Goal: Task Accomplishment & Management: Use online tool/utility

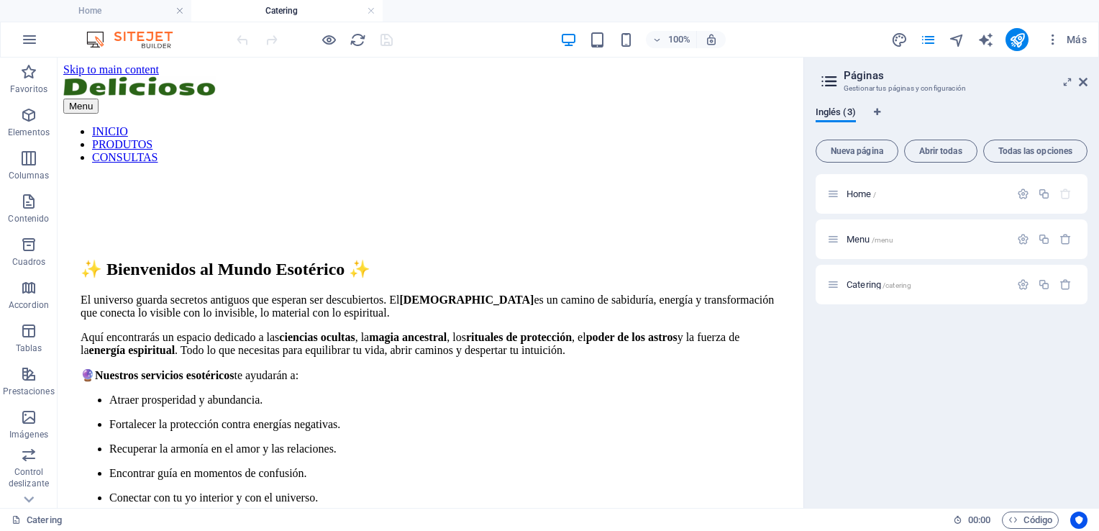
scroll to position [3024, 0]
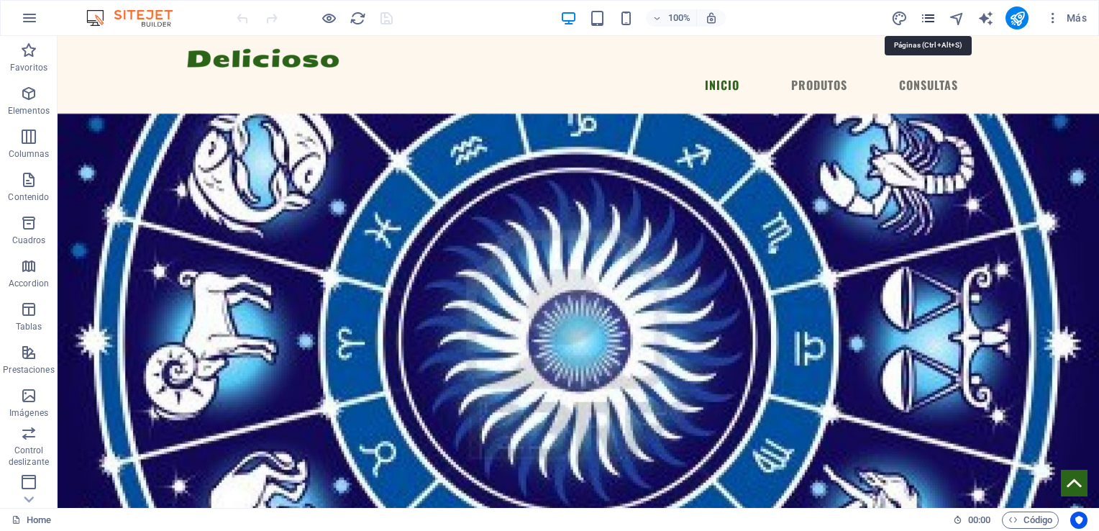
click at [930, 22] on icon "pages" at bounding box center [928, 18] width 17 height 17
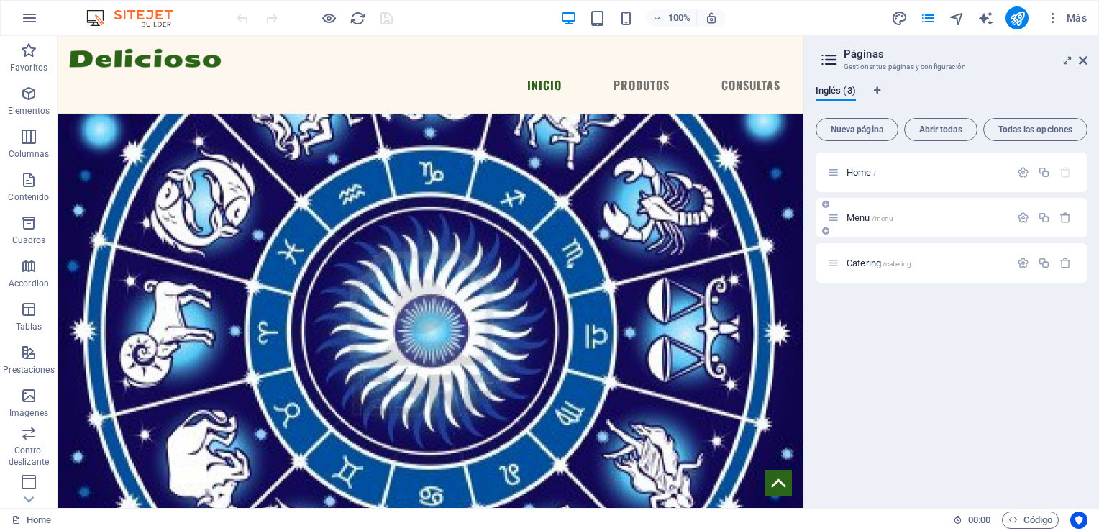
click at [878, 222] on div "Menu /menu" at bounding box center [918, 217] width 183 height 17
click at [870, 220] on span "Menu /menu" at bounding box center [869, 217] width 47 height 11
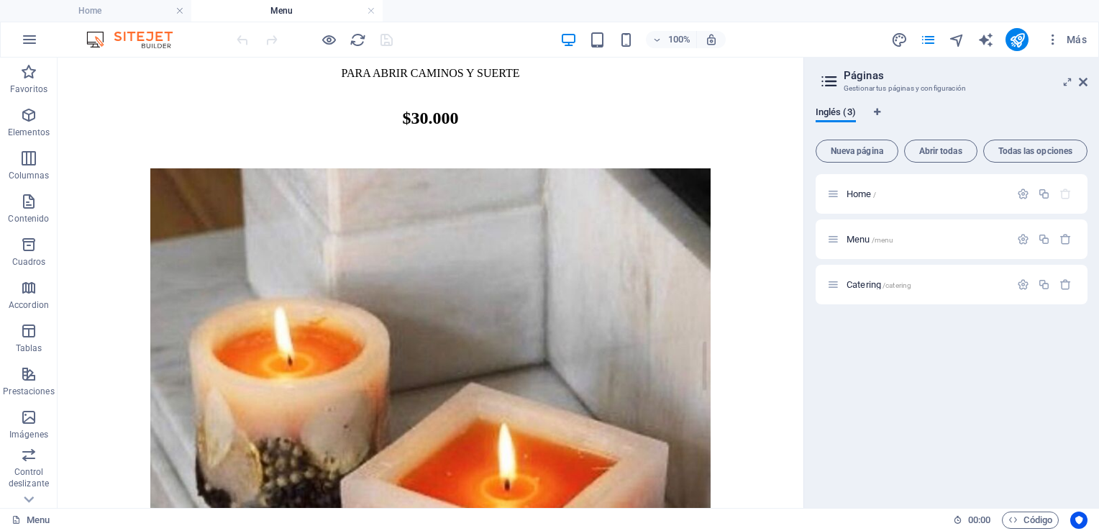
scroll to position [1498, 0]
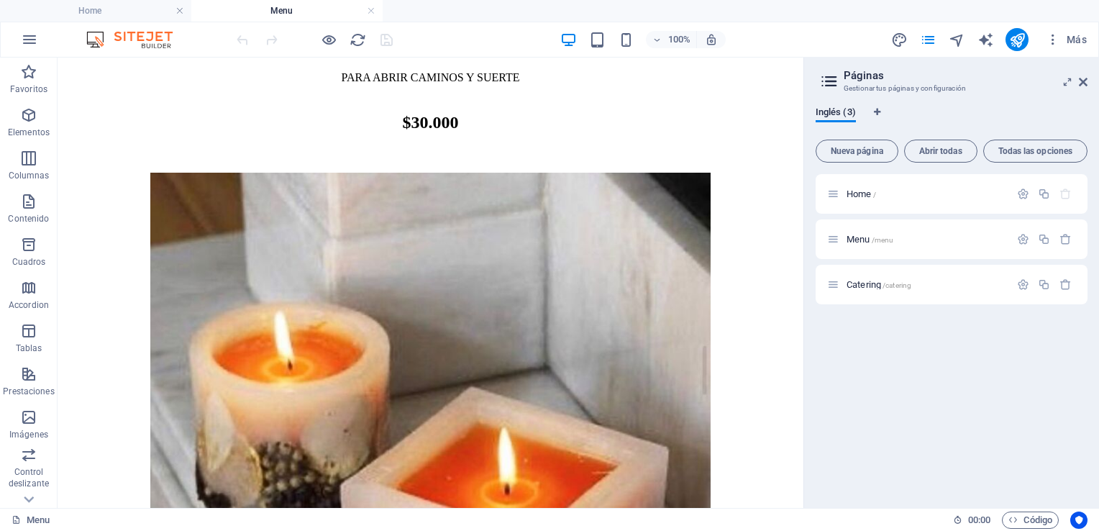
drag, startPoint x: 797, startPoint y: 112, endPoint x: 883, endPoint y: 361, distance: 263.3
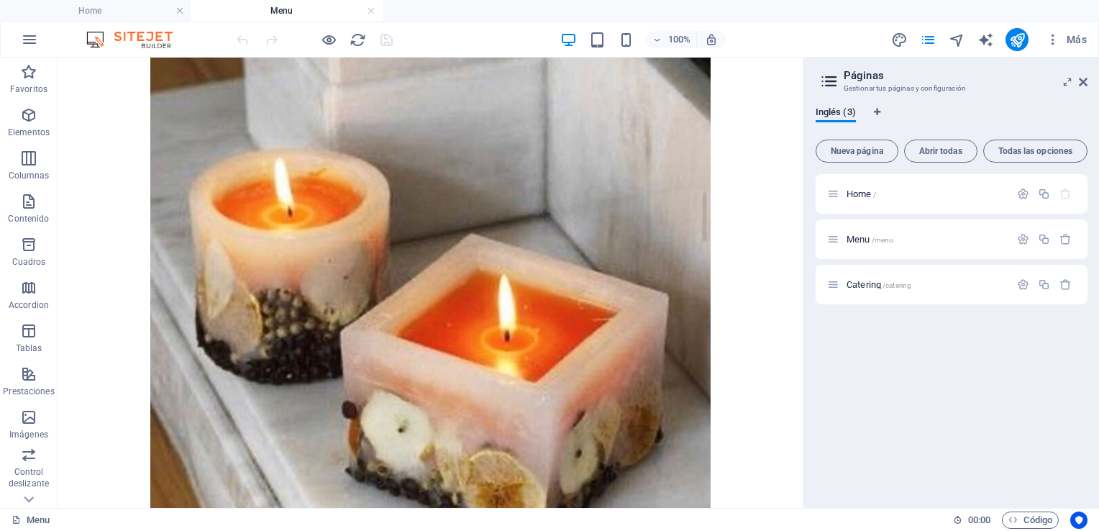
scroll to position [1647, 0]
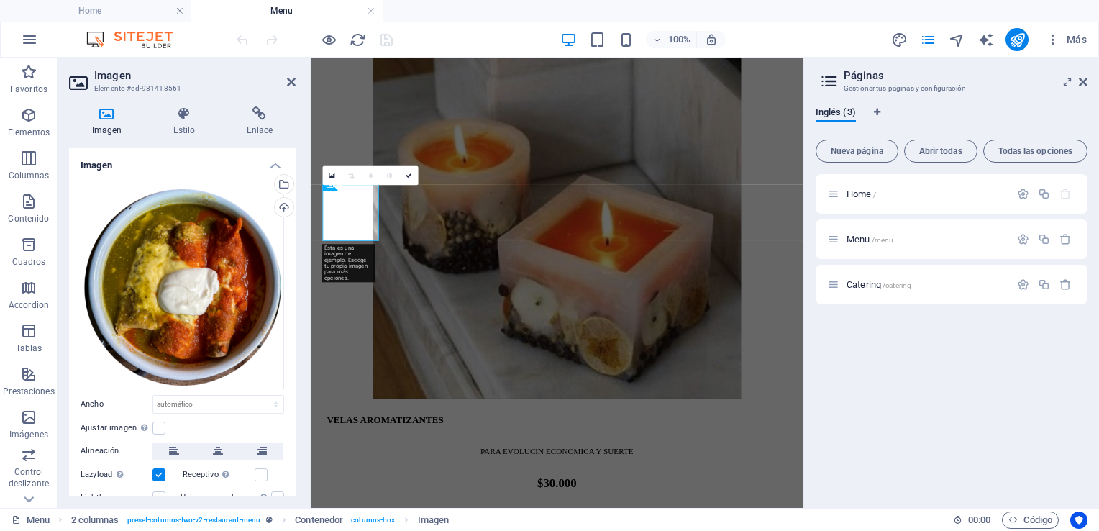
scroll to position [1657, 0]
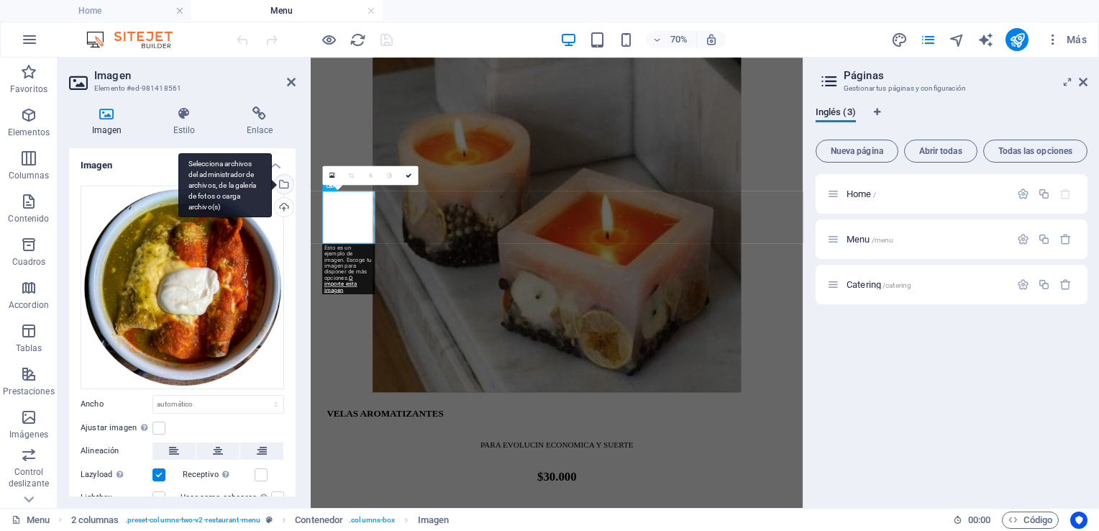
click at [272, 188] on div "Selecciona archivos del administrador de archivos, de la galería de fotos o car…" at bounding box center [224, 185] width 93 height 65
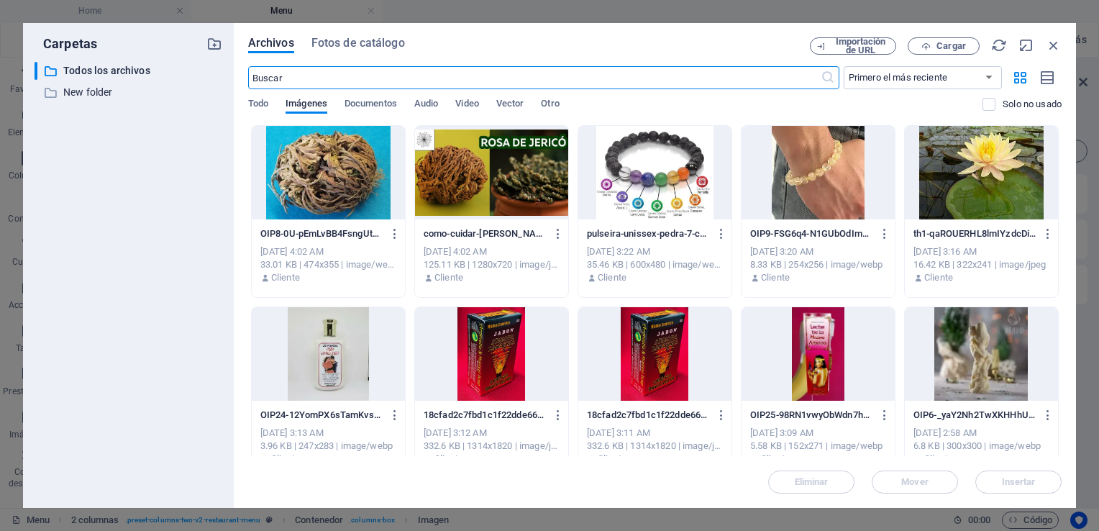
scroll to position [978, 0]
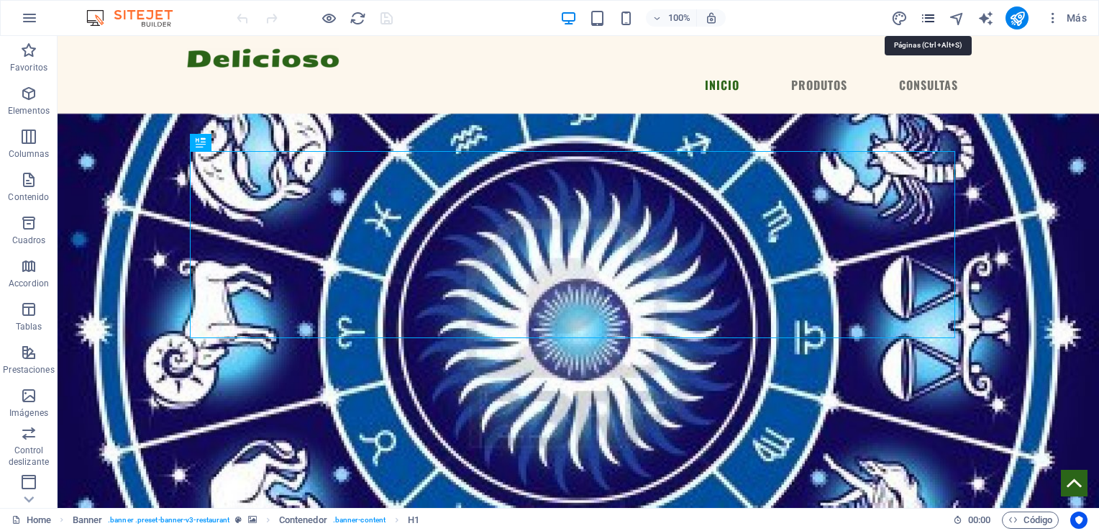
click at [923, 19] on icon "pages" at bounding box center [928, 18] width 17 height 17
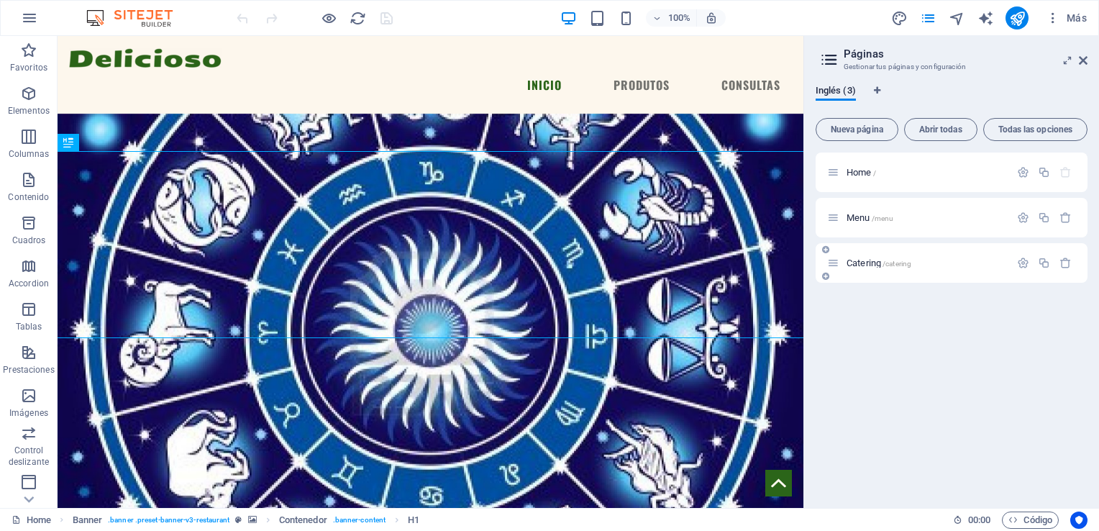
click at [887, 269] on div "Catering /catering" at bounding box center [918, 263] width 183 height 17
click at [884, 260] on span "/catering" at bounding box center [896, 264] width 29 height 8
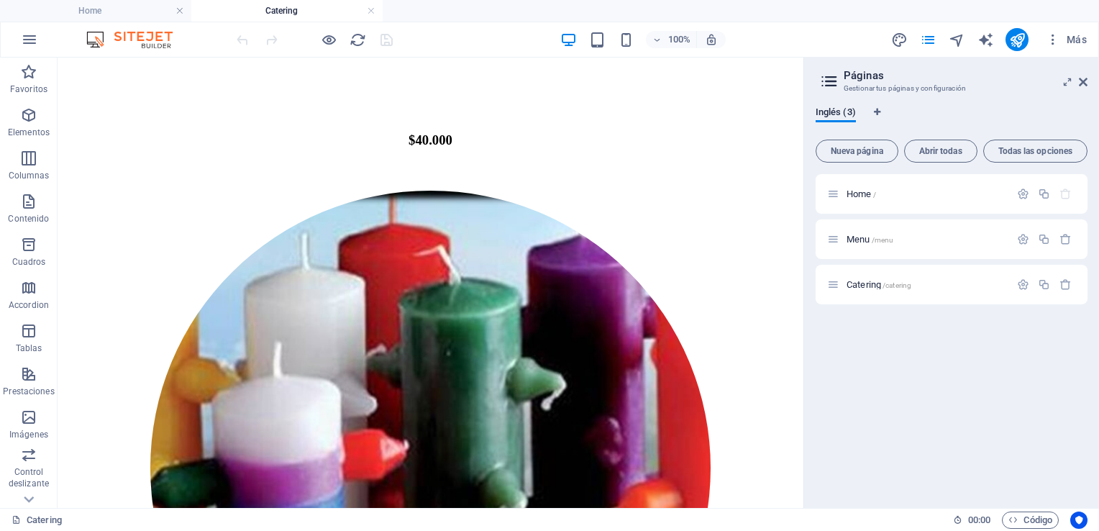
scroll to position [3058, 0]
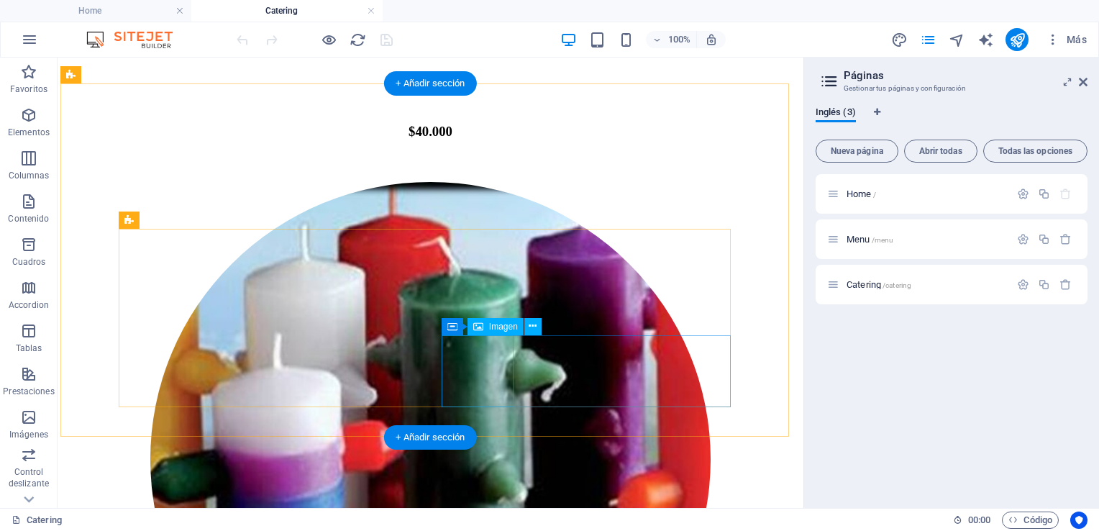
select select "%"
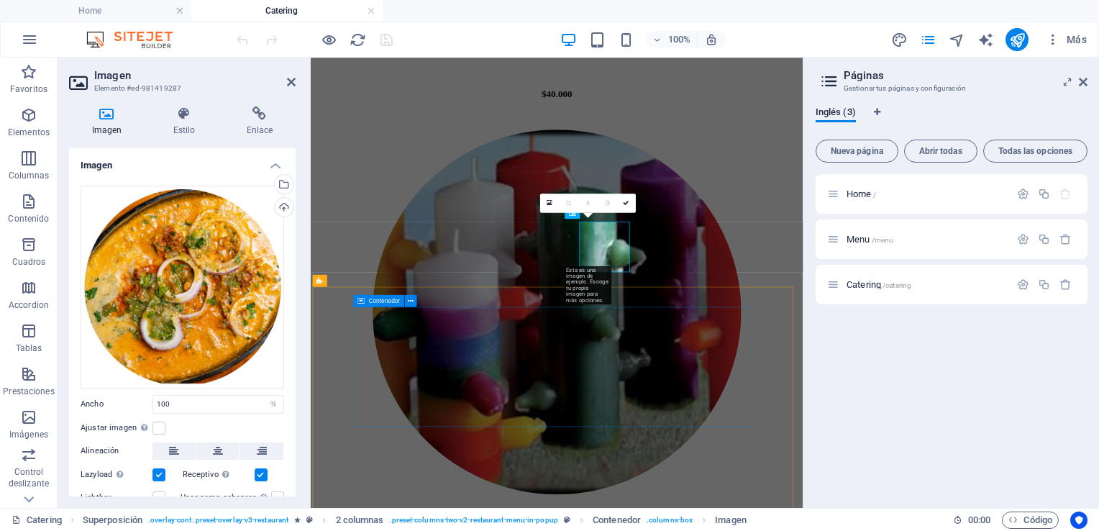
scroll to position [3101, 0]
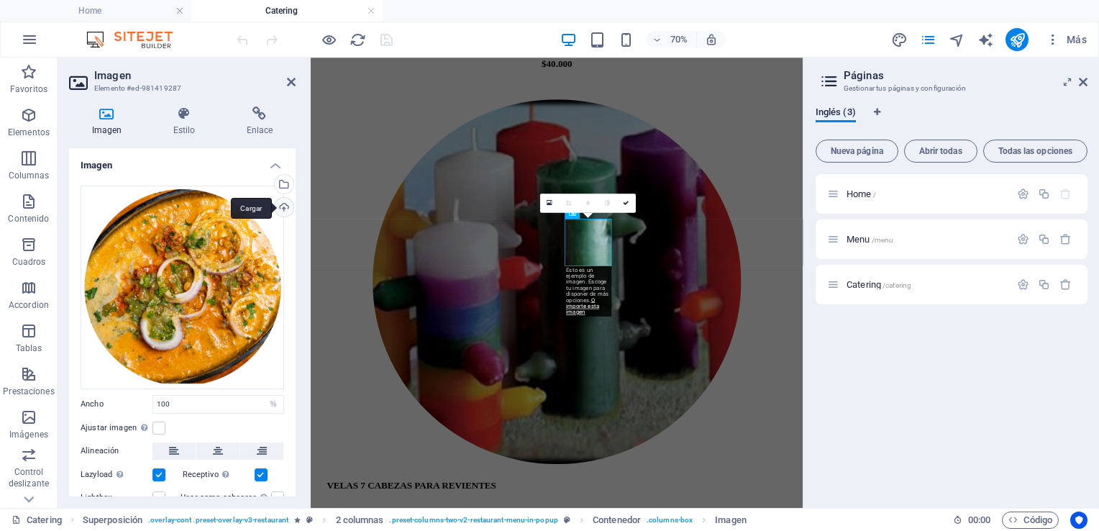
click at [273, 203] on div "Cargar" at bounding box center [283, 209] width 22 height 22
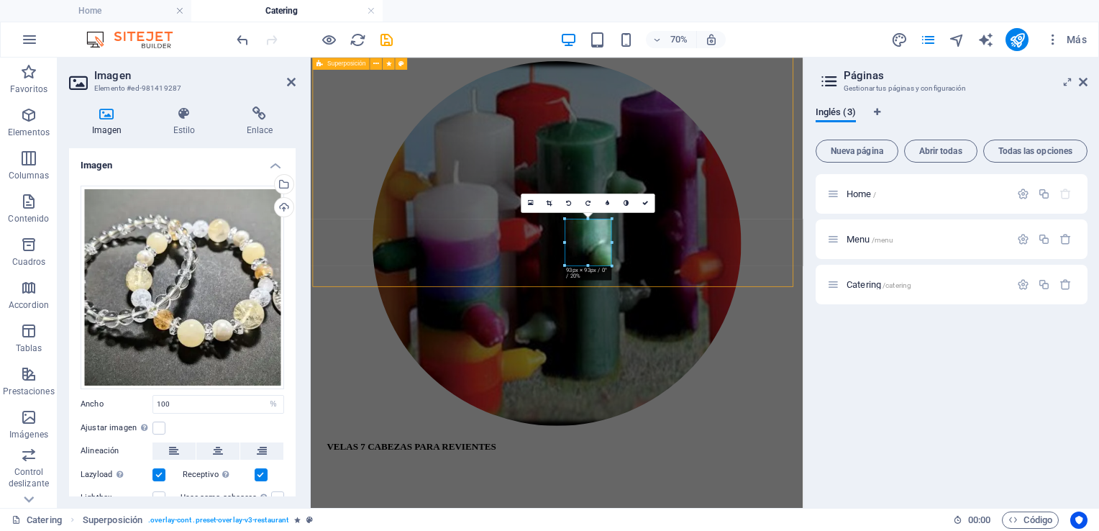
scroll to position [3058, 0]
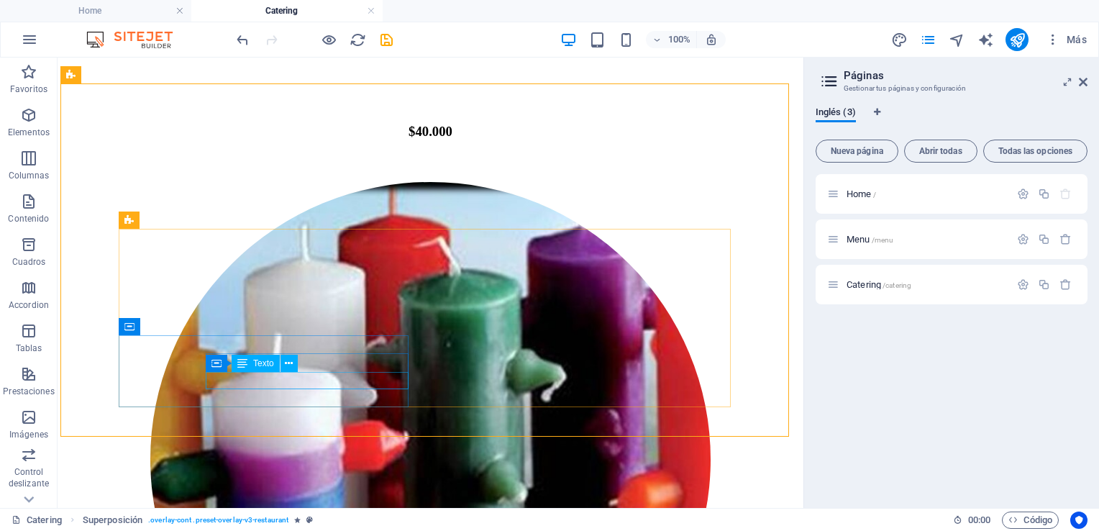
click at [259, 370] on div "Texto" at bounding box center [256, 362] width 48 height 17
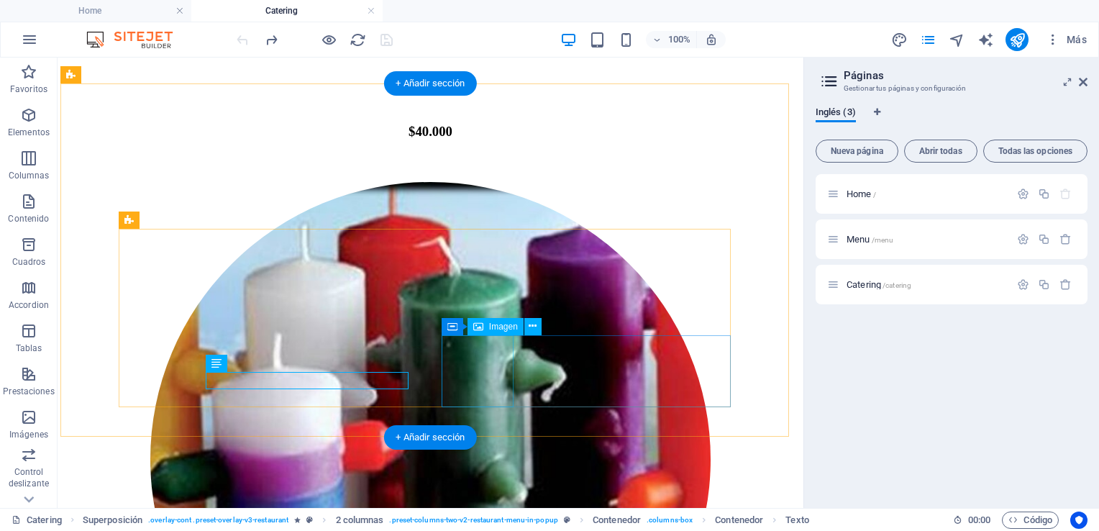
select select "%"
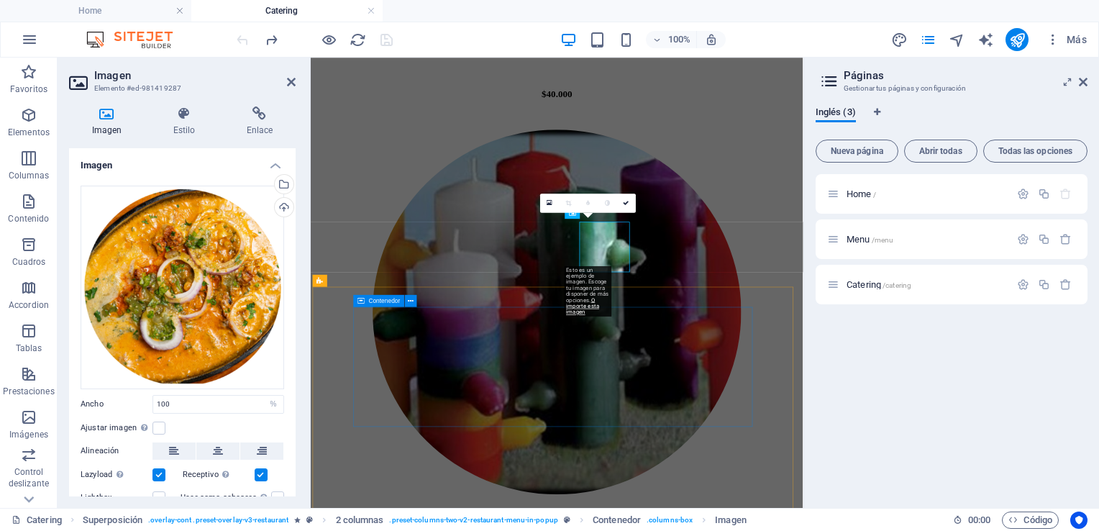
scroll to position [3101, 0]
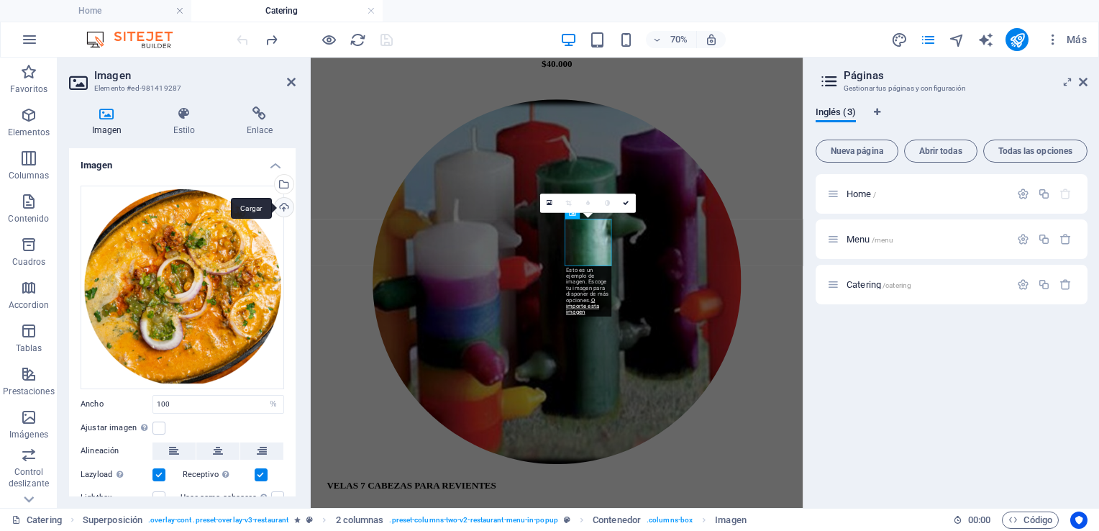
click at [279, 209] on div "Cargar" at bounding box center [283, 209] width 22 height 22
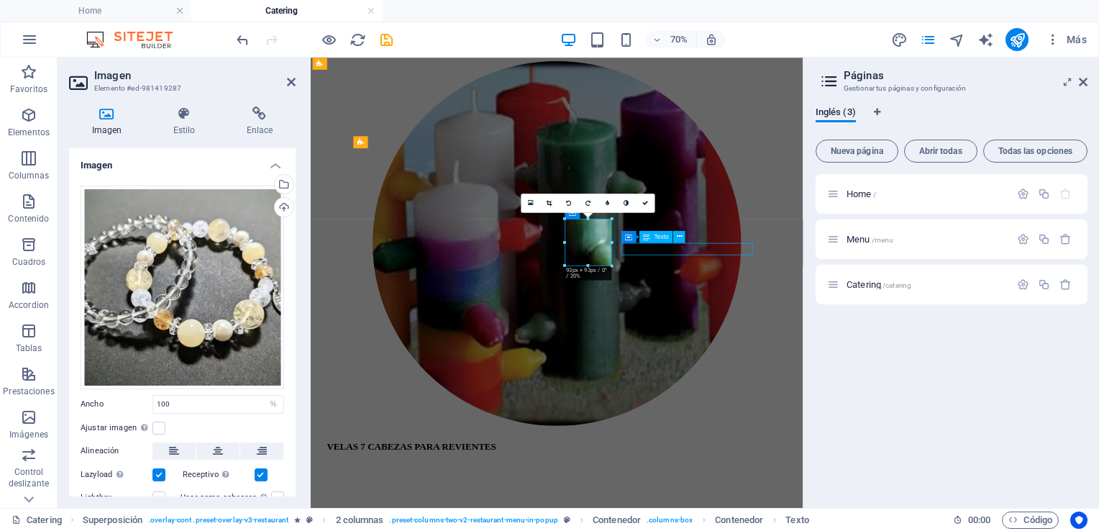
scroll to position [3058, 0]
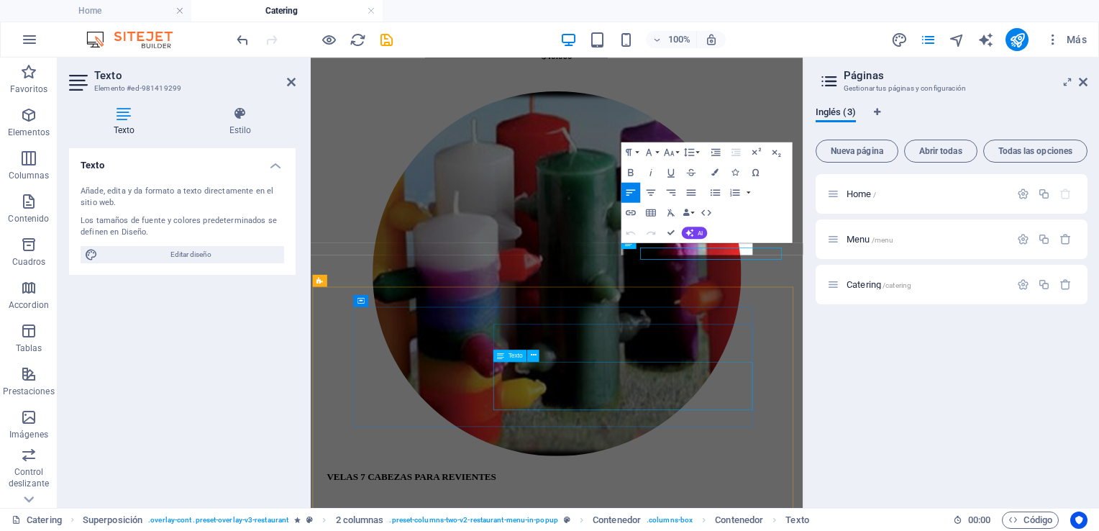
scroll to position [3101, 0]
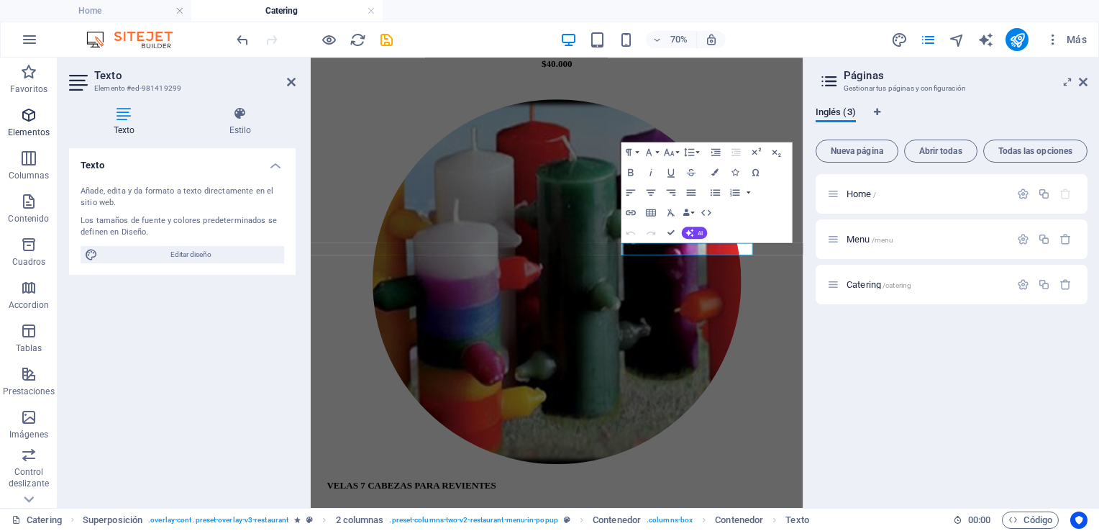
click at [29, 114] on icon "button" at bounding box center [28, 114] width 17 height 17
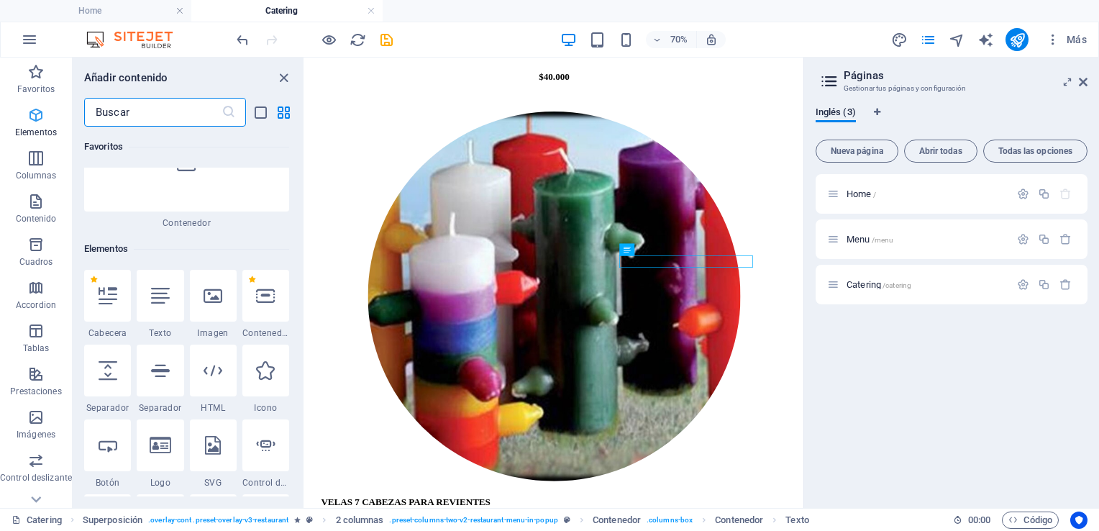
scroll to position [270, 0]
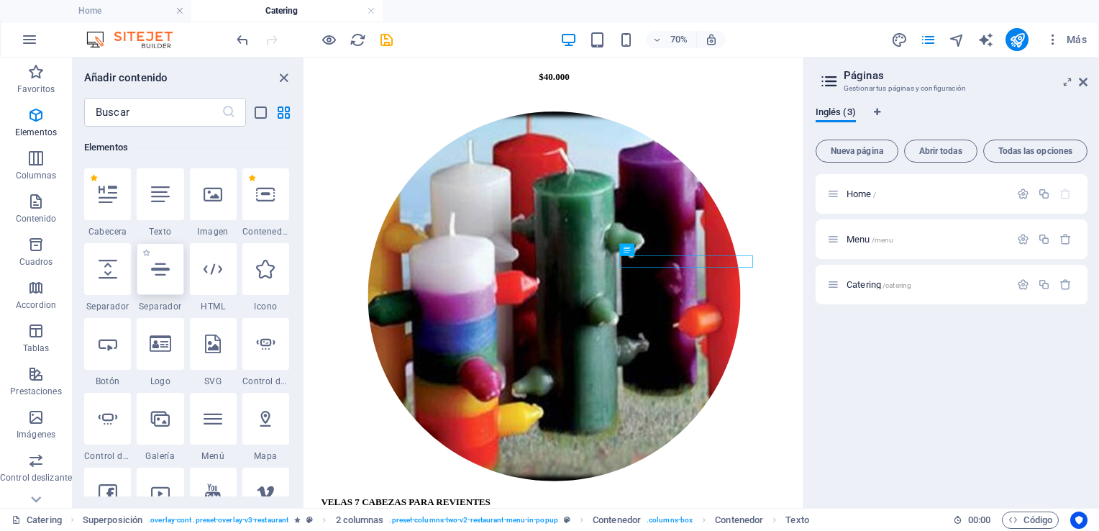
click at [162, 265] on icon at bounding box center [160, 269] width 19 height 19
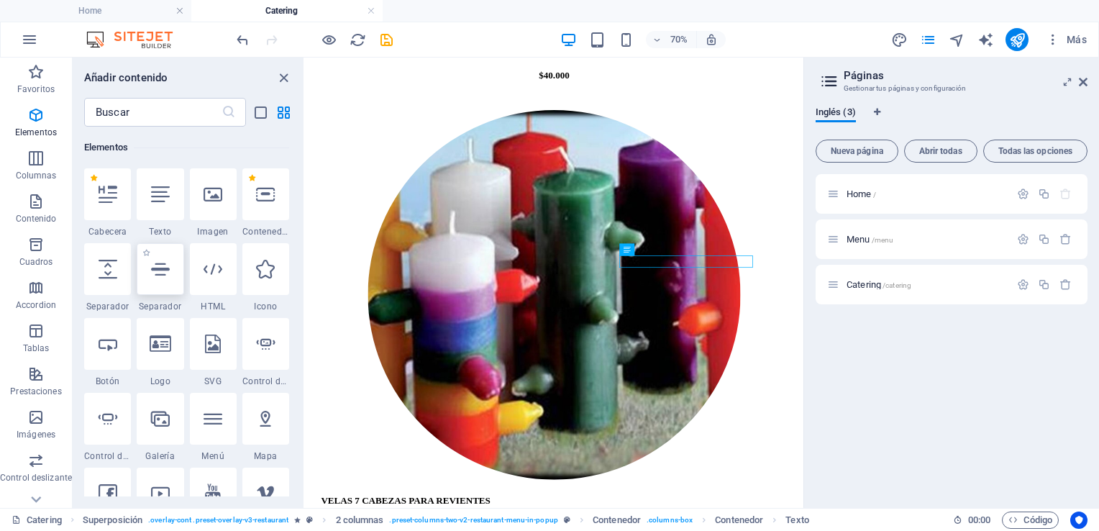
select select "%"
select select "px"
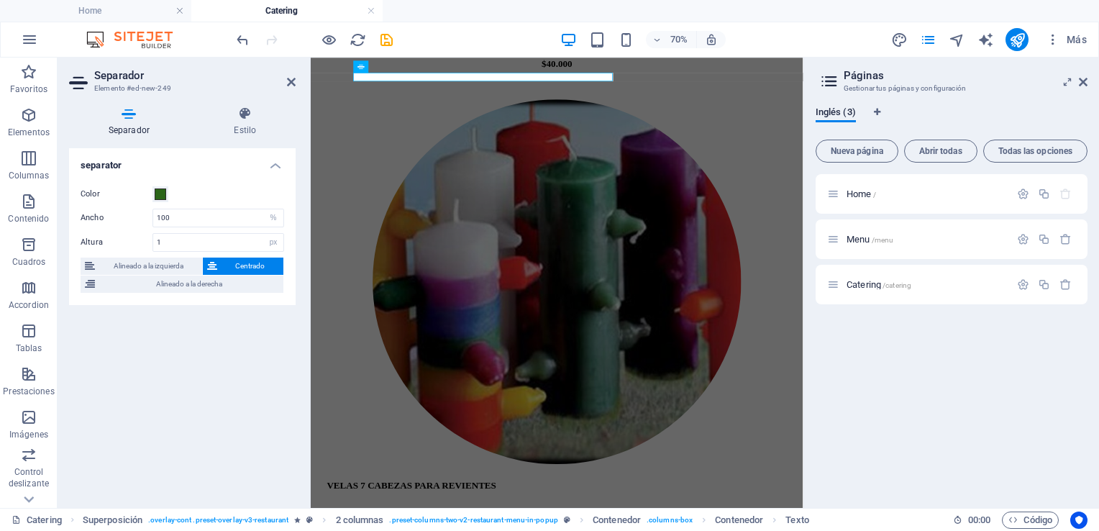
scroll to position [3093, 0]
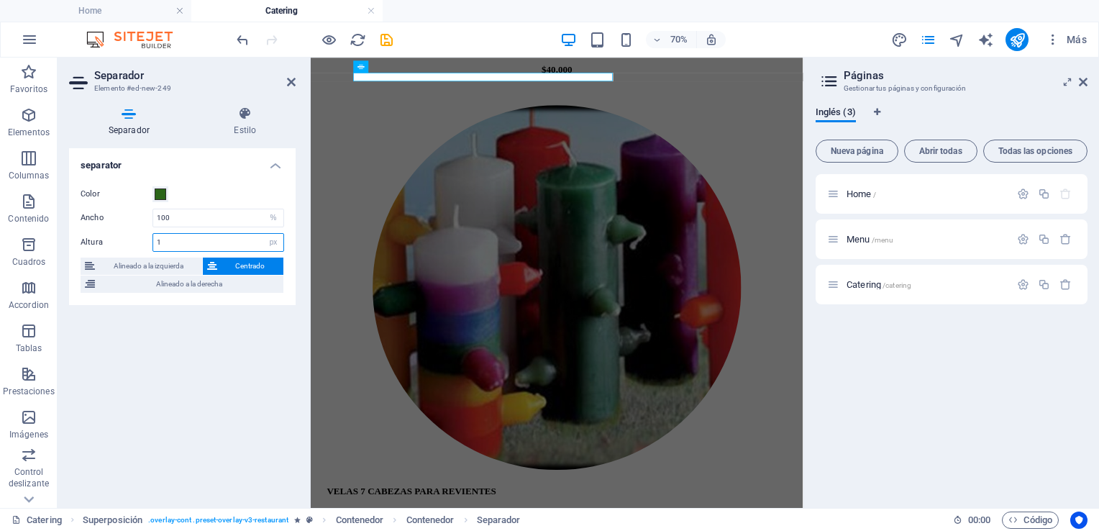
click at [155, 241] on input "1" at bounding box center [218, 242] width 130 height 17
click at [660, 255] on div "Texto" at bounding box center [656, 251] width 34 height 12
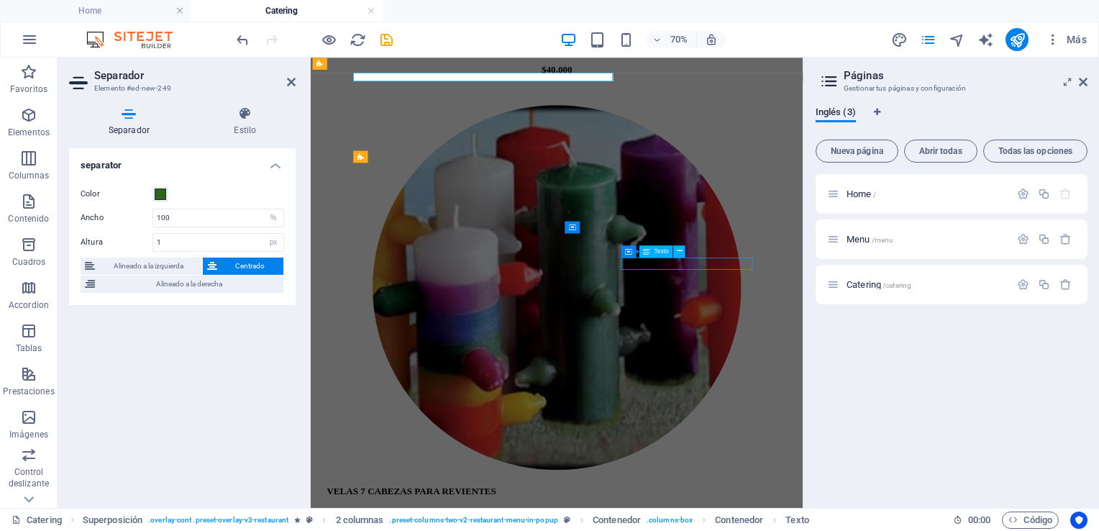
click at [660, 255] on div "Texto" at bounding box center [656, 251] width 34 height 12
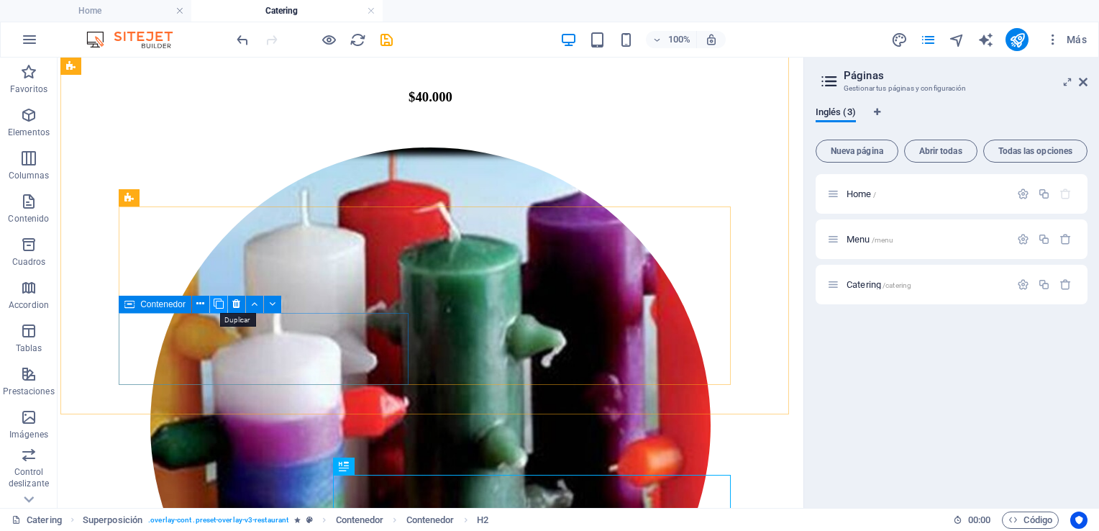
click at [219, 306] on icon at bounding box center [219, 303] width 10 height 15
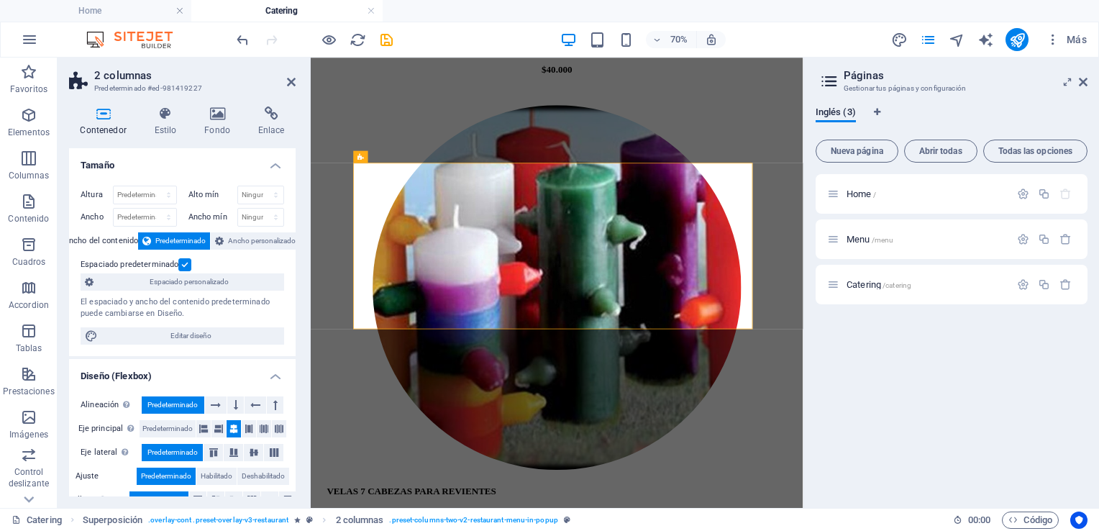
click at [984, 362] on div "Home / Menu /menu Catering /catering" at bounding box center [951, 335] width 272 height 322
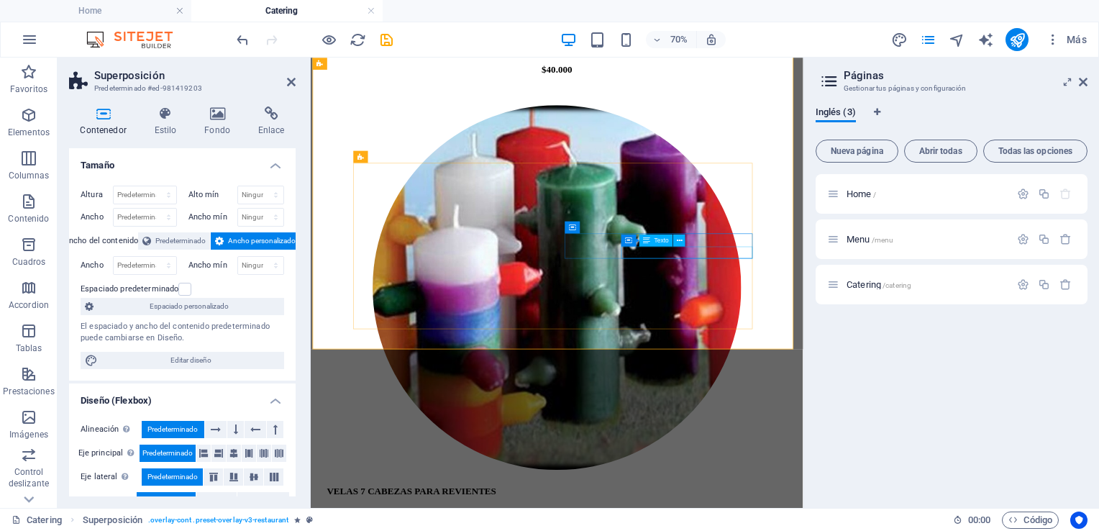
click at [664, 242] on span "Texto" at bounding box center [661, 240] width 14 height 6
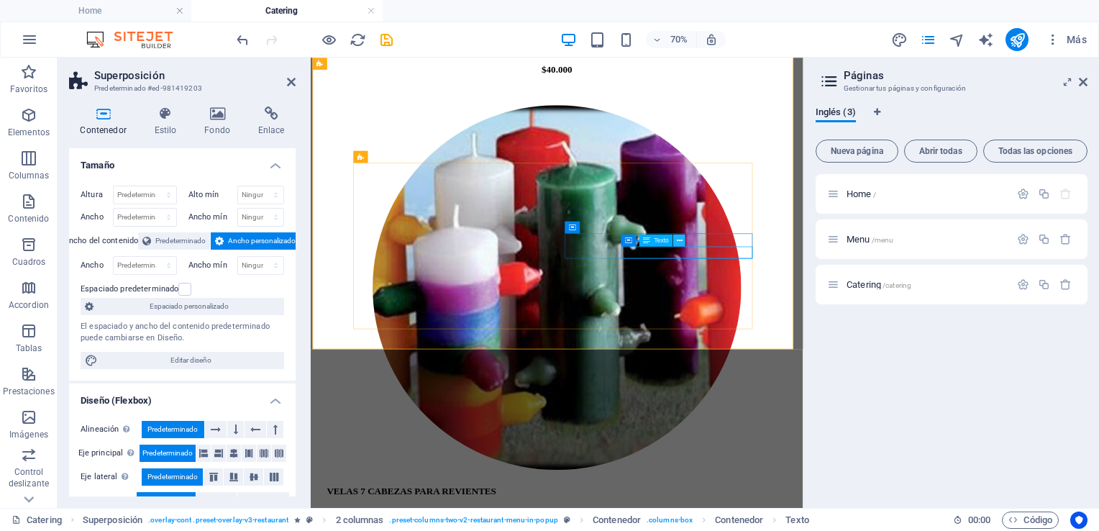
click at [679, 241] on icon at bounding box center [680, 240] width 6 height 11
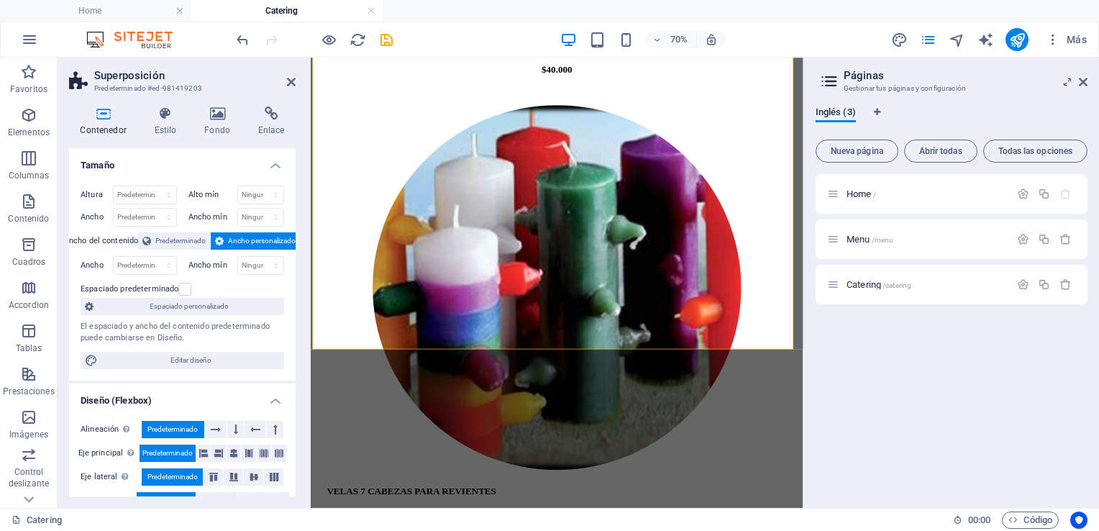
click at [851, 362] on div "Home / Menu /menu Catering /catering" at bounding box center [951, 335] width 272 height 322
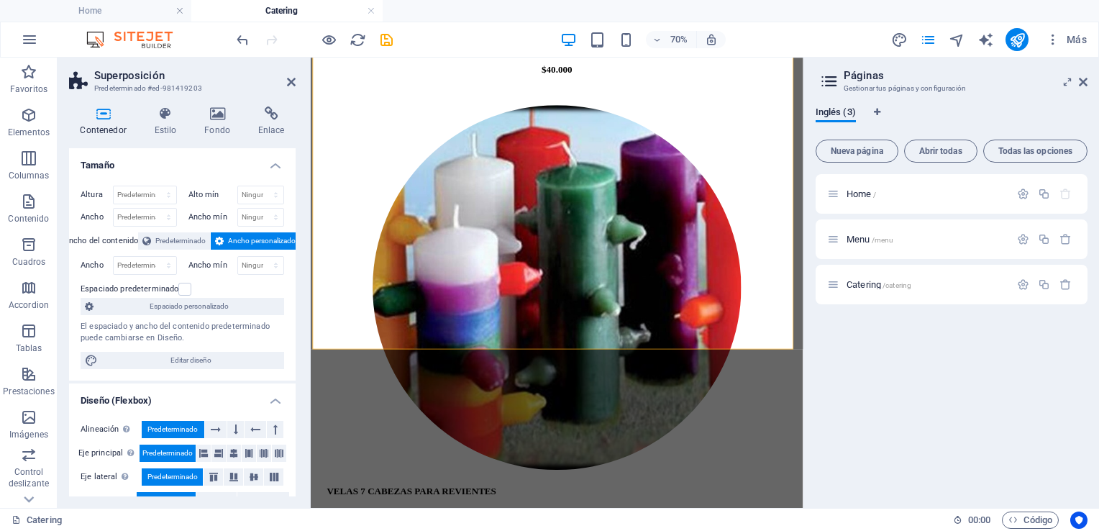
drag, startPoint x: 851, startPoint y: 362, endPoint x: 843, endPoint y: 381, distance: 20.6
click at [843, 381] on div "Home / Menu /menu Catering /catering" at bounding box center [951, 335] width 272 height 322
click at [387, 40] on icon "save" at bounding box center [386, 40] width 17 height 17
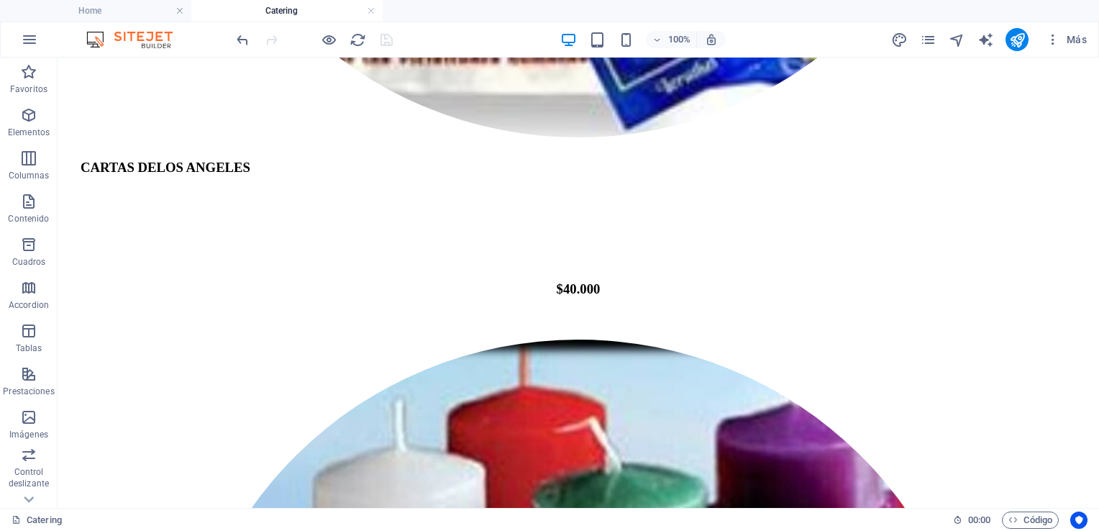
scroll to position [3411, 0]
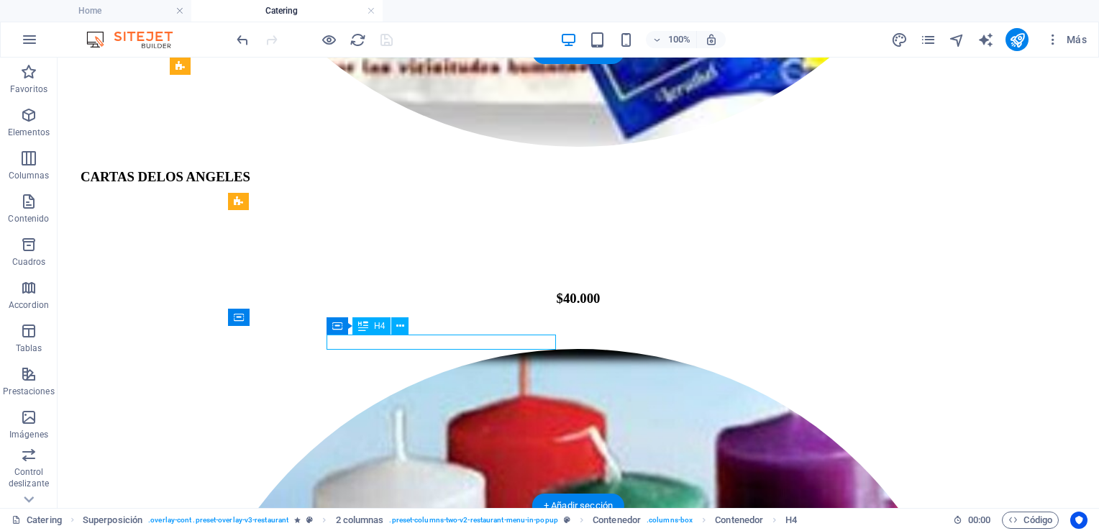
click at [402, 326] on icon at bounding box center [400, 326] width 8 height 15
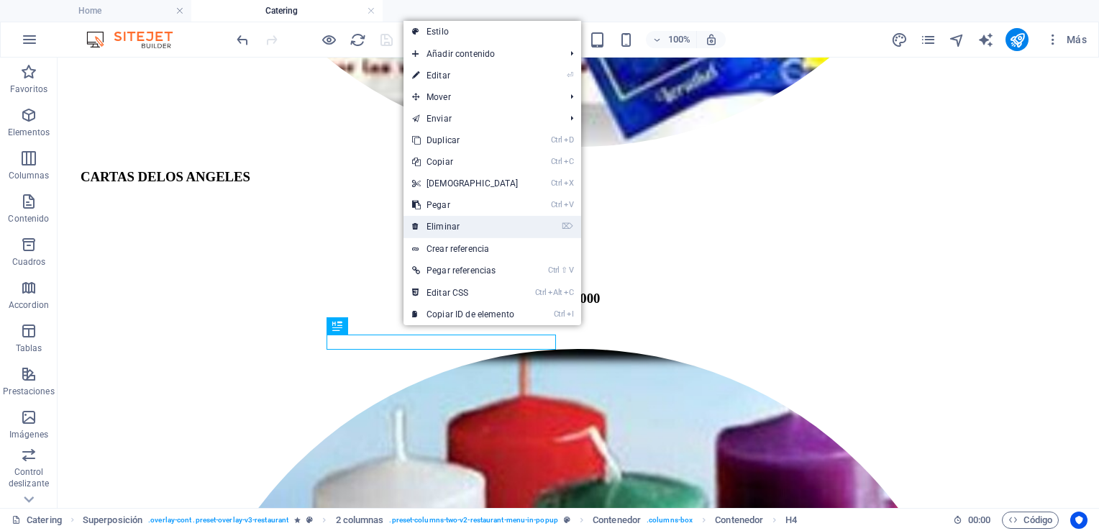
click at [441, 229] on link "⌦ Eliminar" at bounding box center [465, 227] width 124 height 22
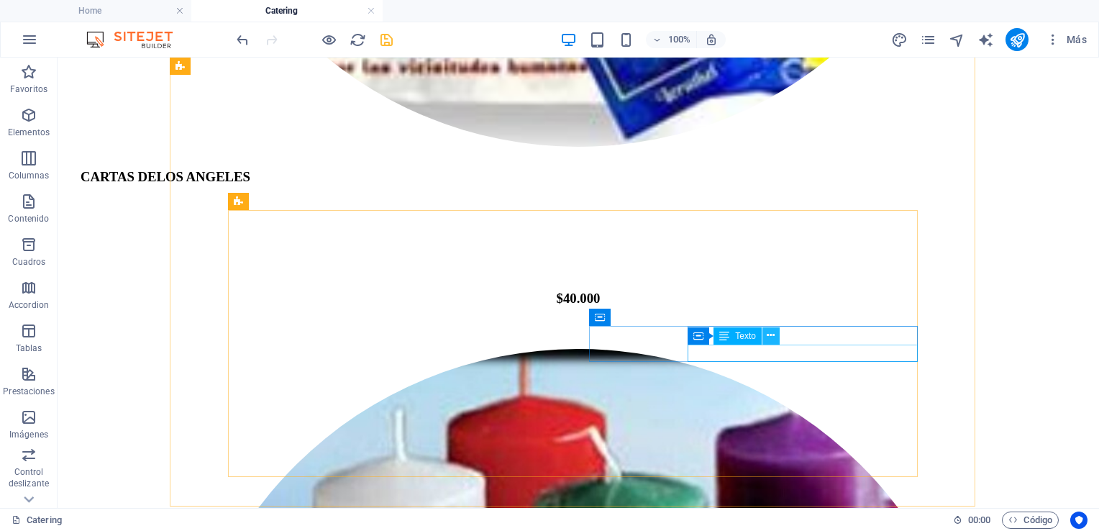
click at [769, 338] on icon at bounding box center [770, 335] width 8 height 15
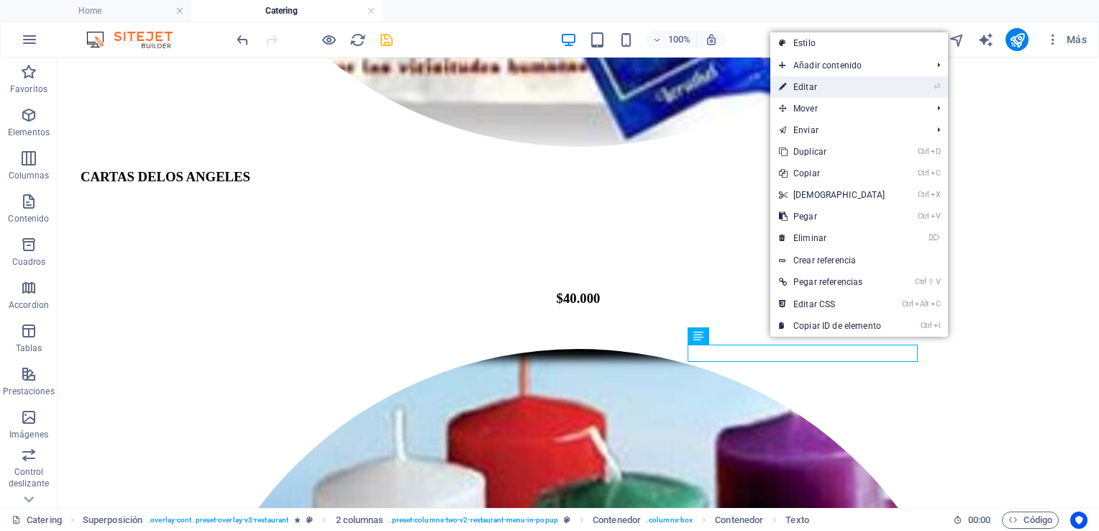
click at [809, 88] on link "⏎ Editar" at bounding box center [832, 87] width 124 height 22
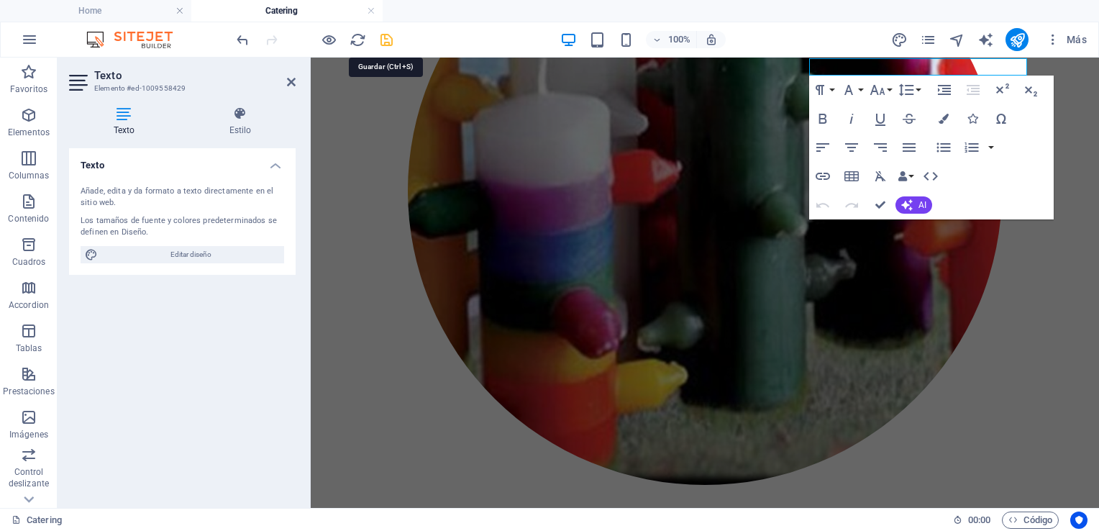
click at [385, 39] on icon "save" at bounding box center [386, 40] width 17 height 17
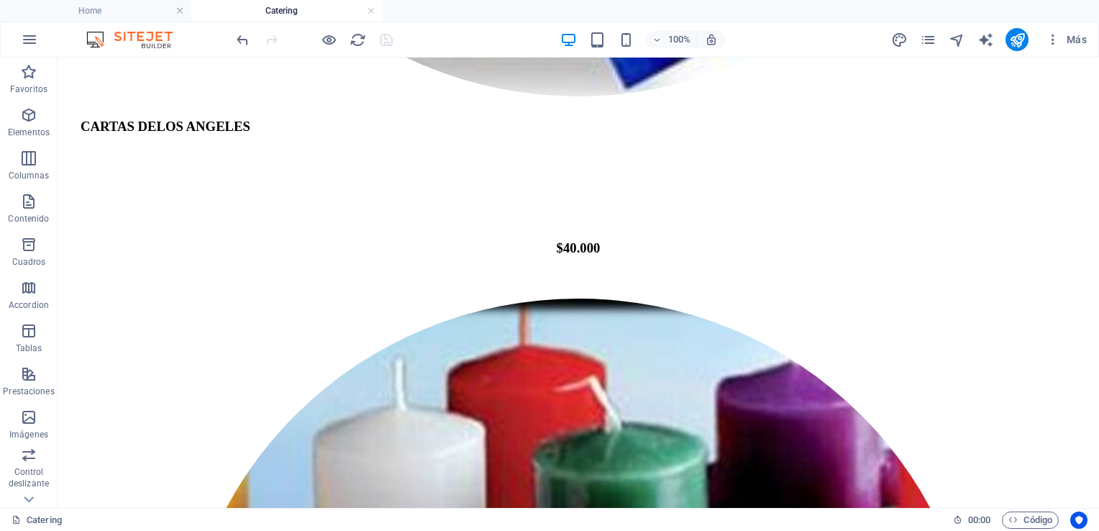
scroll to position [3406, 0]
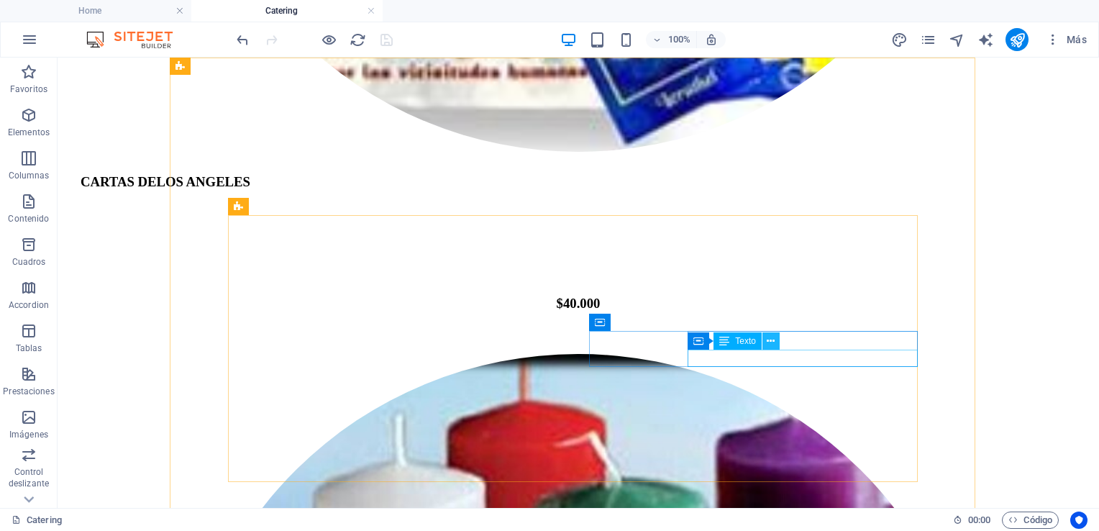
click at [771, 342] on icon at bounding box center [770, 341] width 8 height 15
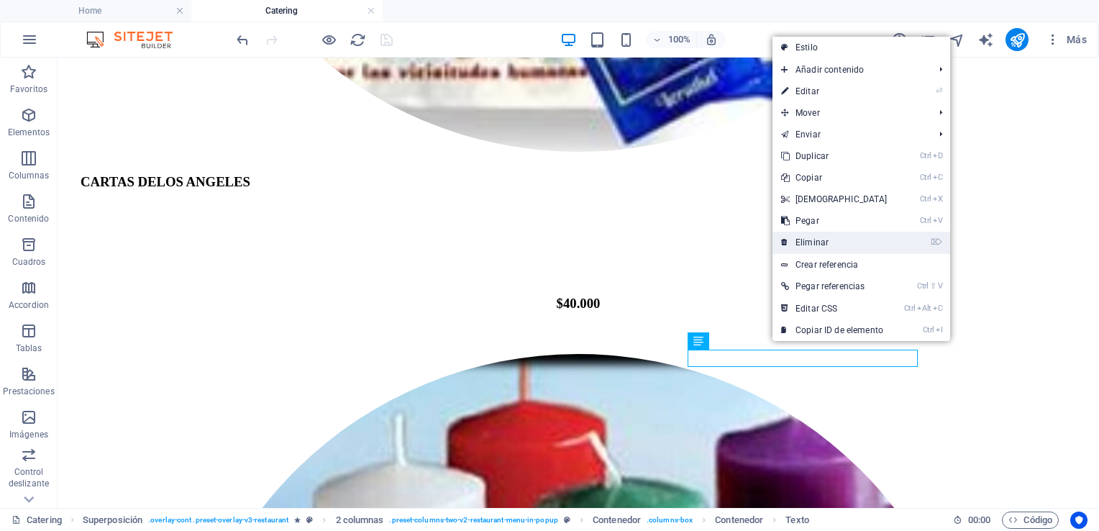
click at [809, 240] on link "⌦ Eliminar" at bounding box center [834, 243] width 124 height 22
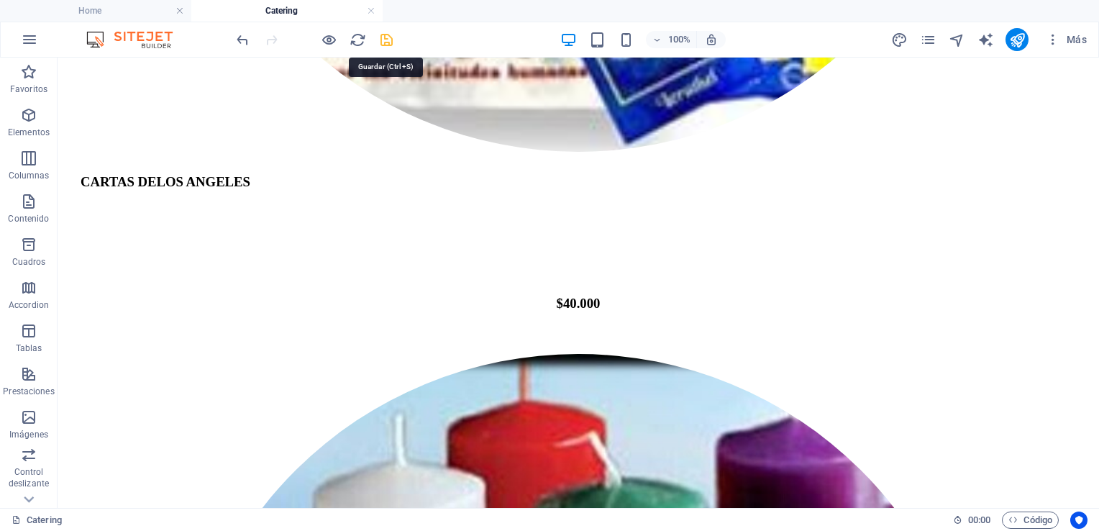
click at [388, 37] on icon "save" at bounding box center [386, 40] width 17 height 17
checkbox input "false"
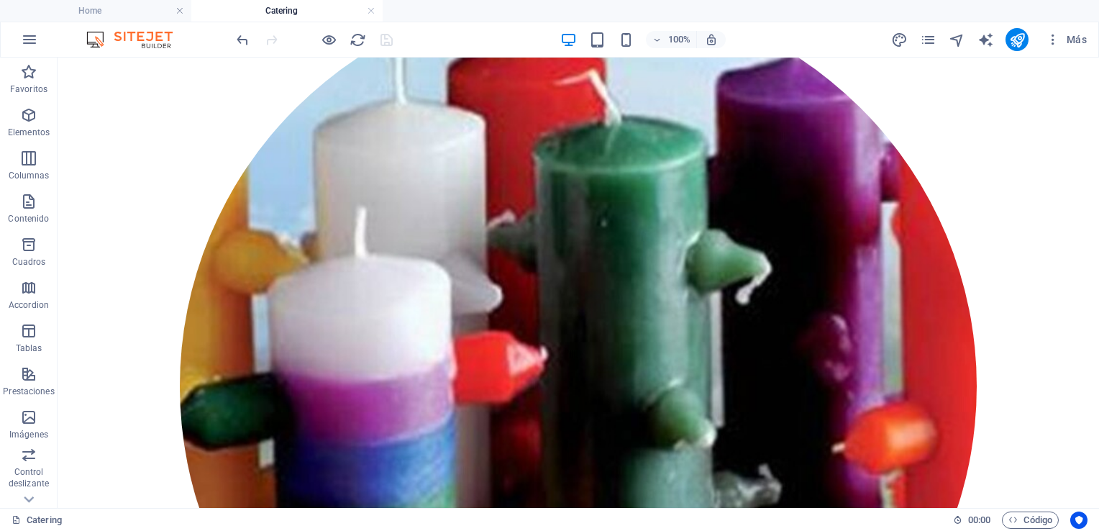
scroll to position [3786, 0]
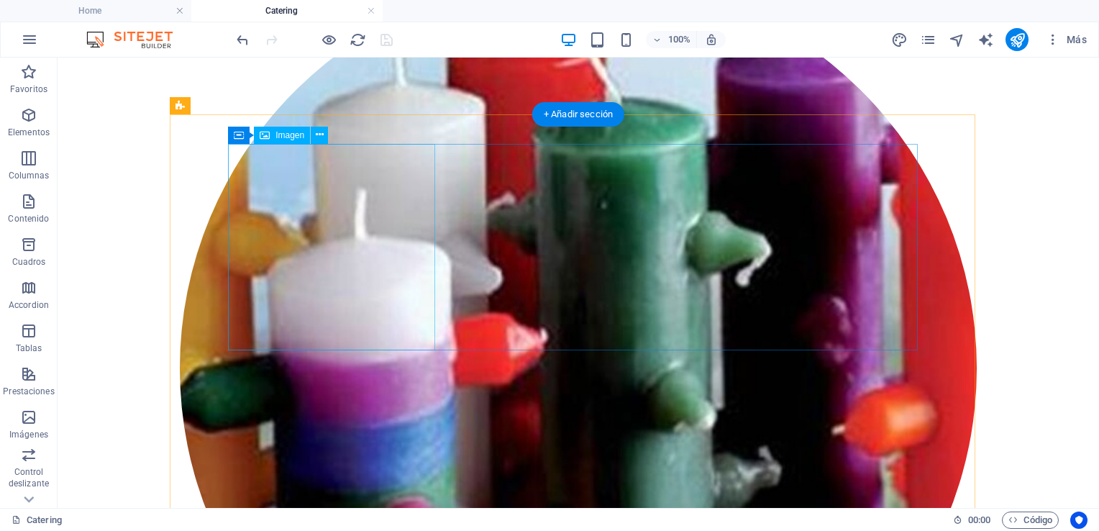
select select "%"
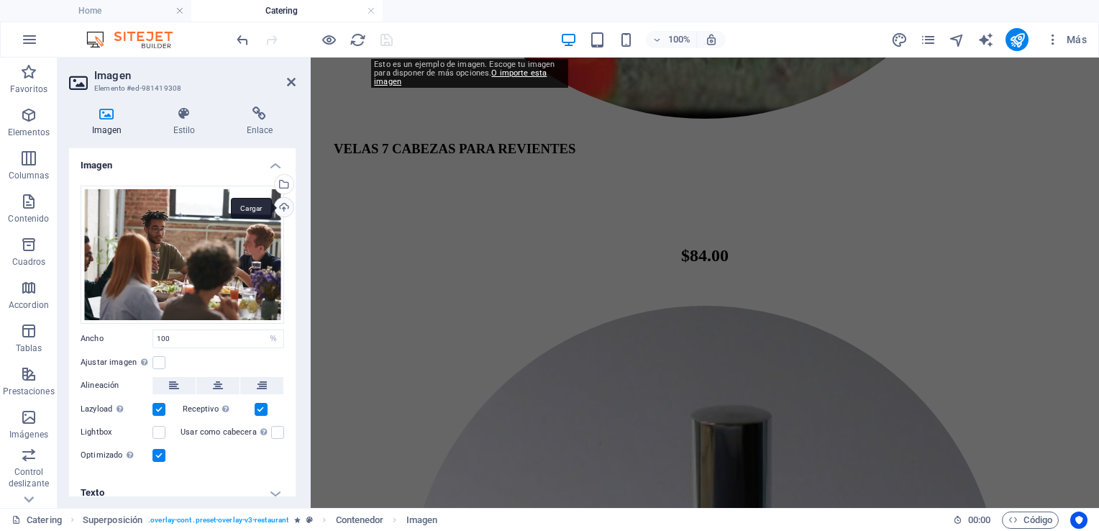
click at [283, 206] on div "Cargar" at bounding box center [283, 209] width 22 height 22
click at [279, 206] on div "Cargar" at bounding box center [283, 209] width 22 height 22
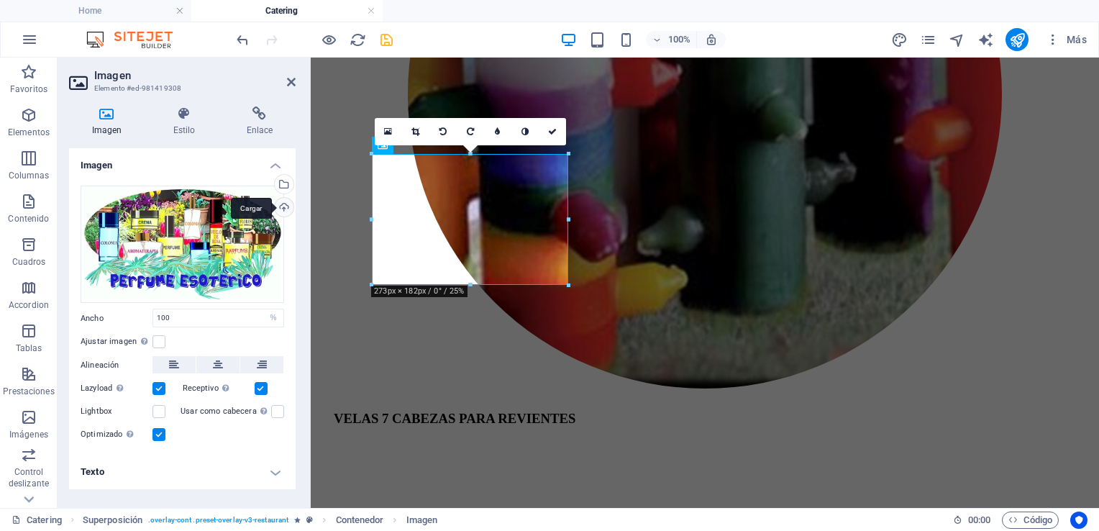
scroll to position [3431, 0]
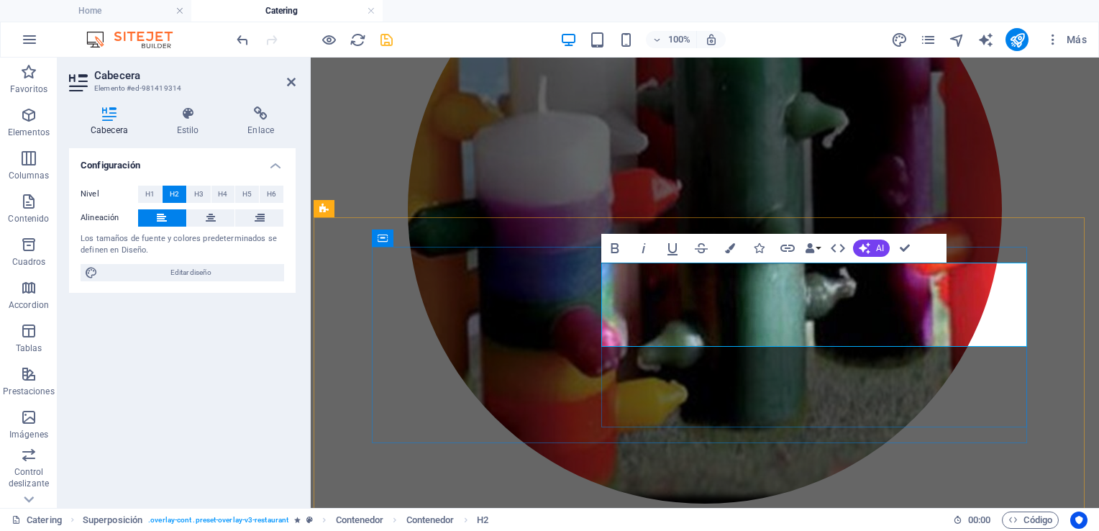
scroll to position [3385, 0]
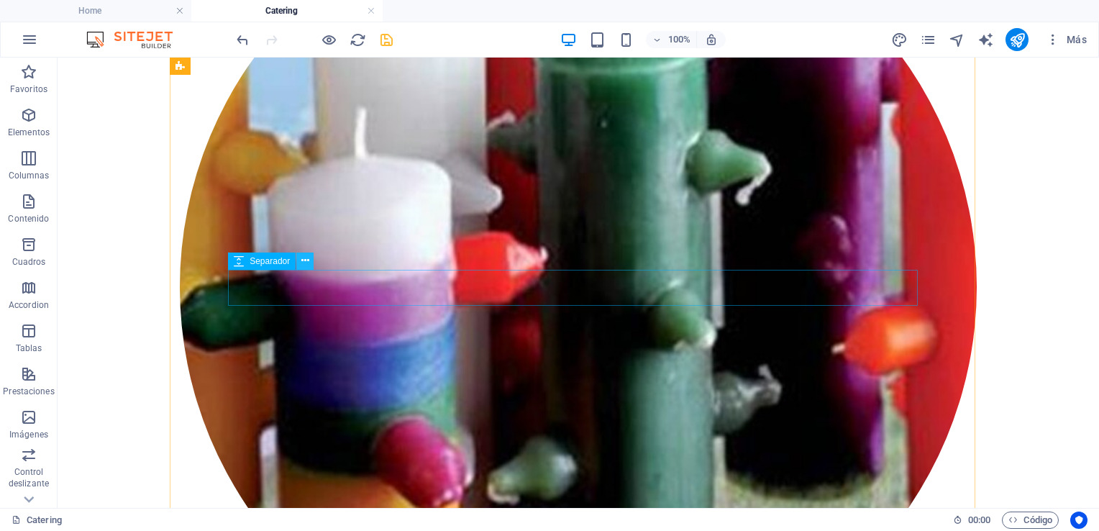
click at [301, 261] on icon at bounding box center [305, 260] width 8 height 15
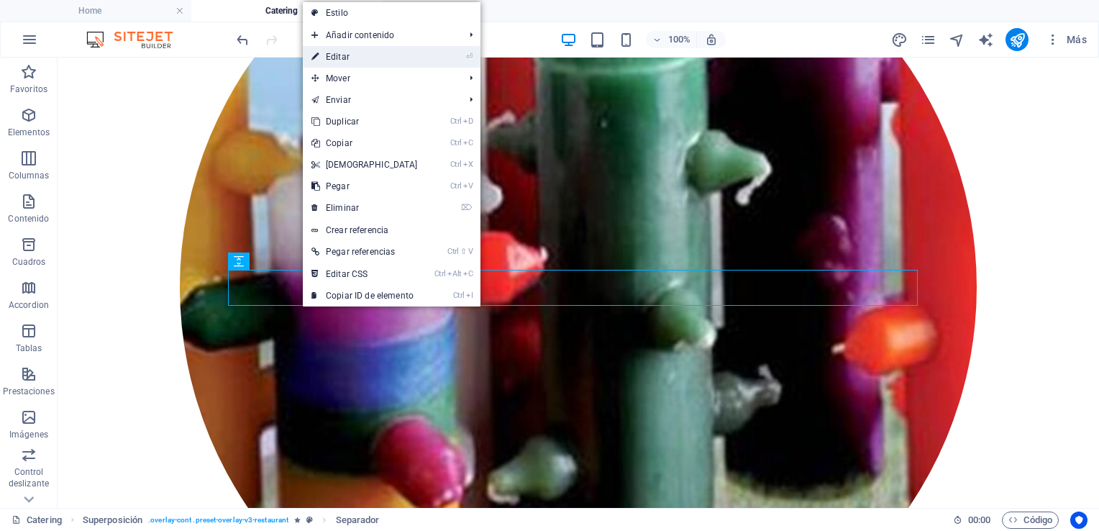
click at [348, 56] on link "⏎ Editar" at bounding box center [365, 57] width 124 height 22
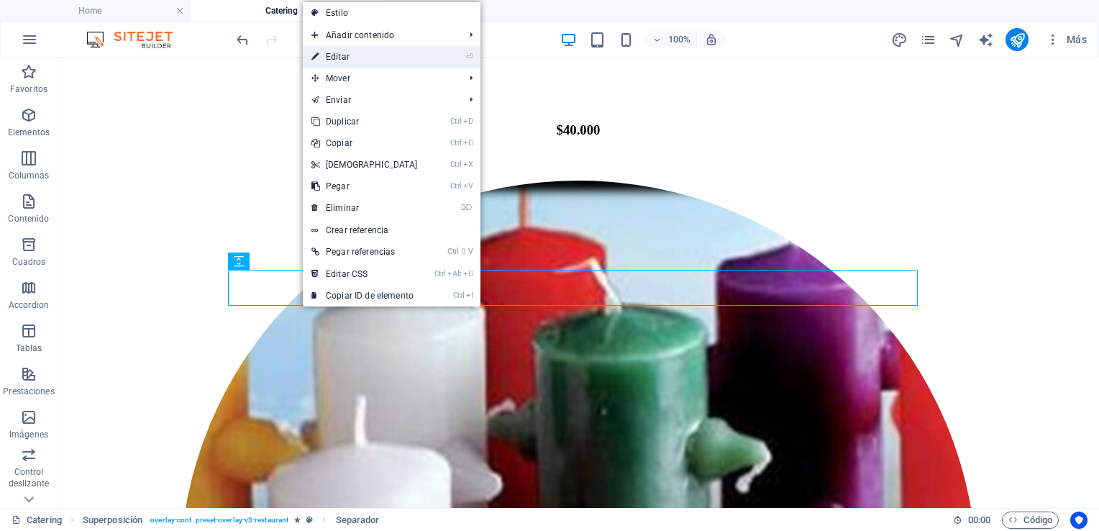
select select "px"
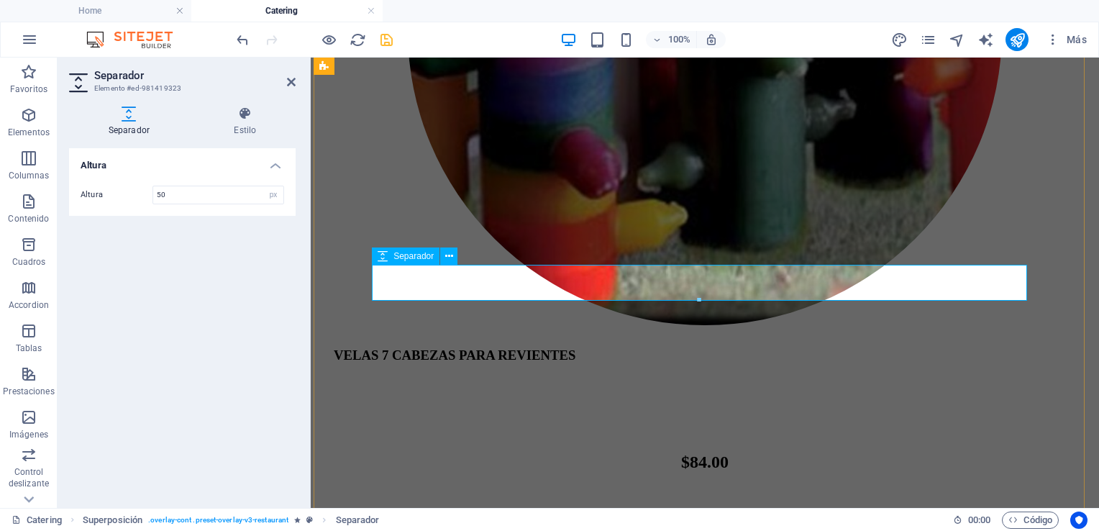
click at [449, 257] on icon at bounding box center [449, 256] width 8 height 15
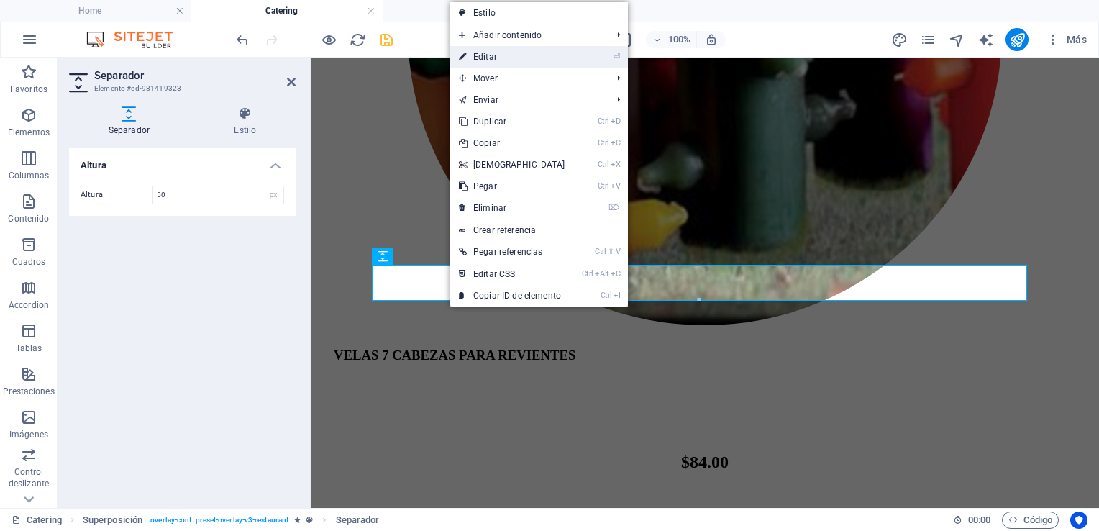
click at [495, 56] on link "⏎ Editar" at bounding box center [512, 57] width 124 height 22
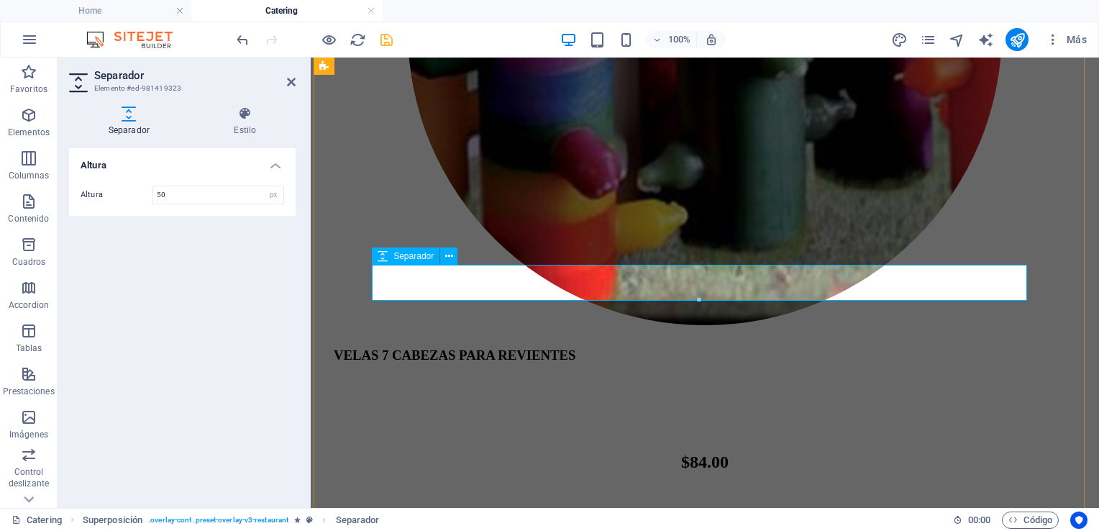
click at [385, 40] on icon "save" at bounding box center [386, 40] width 17 height 17
checkbox input "false"
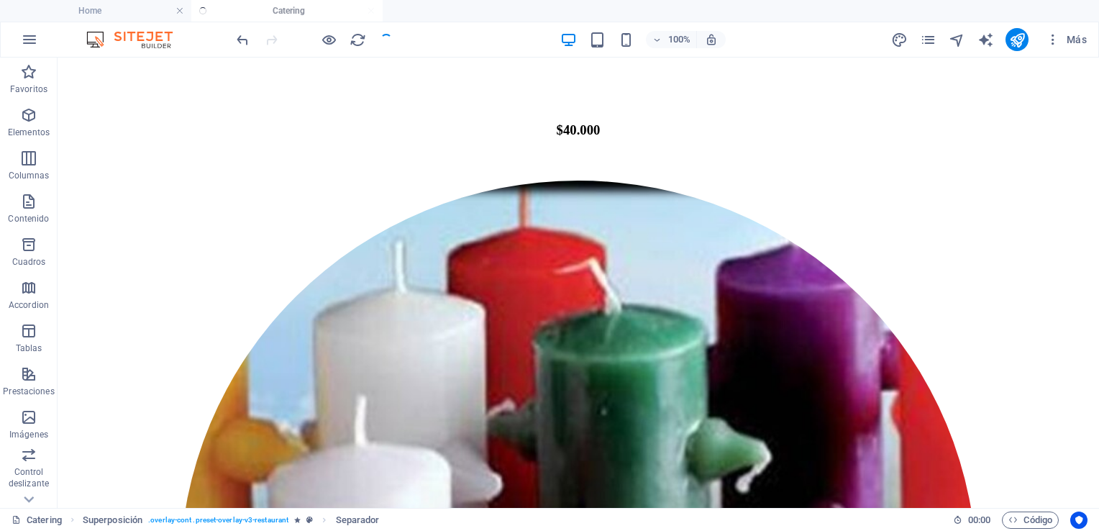
scroll to position [3871, 0]
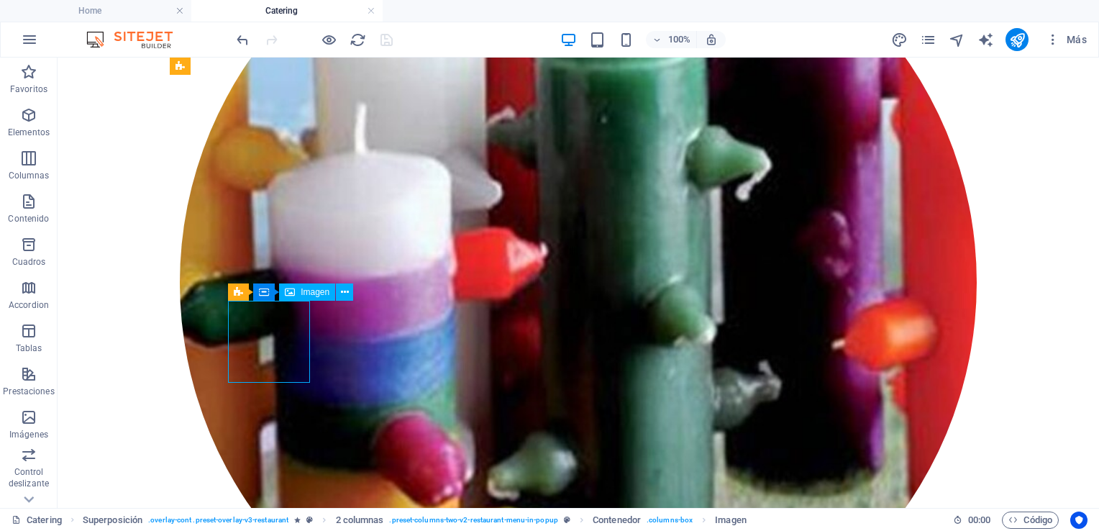
select select "%"
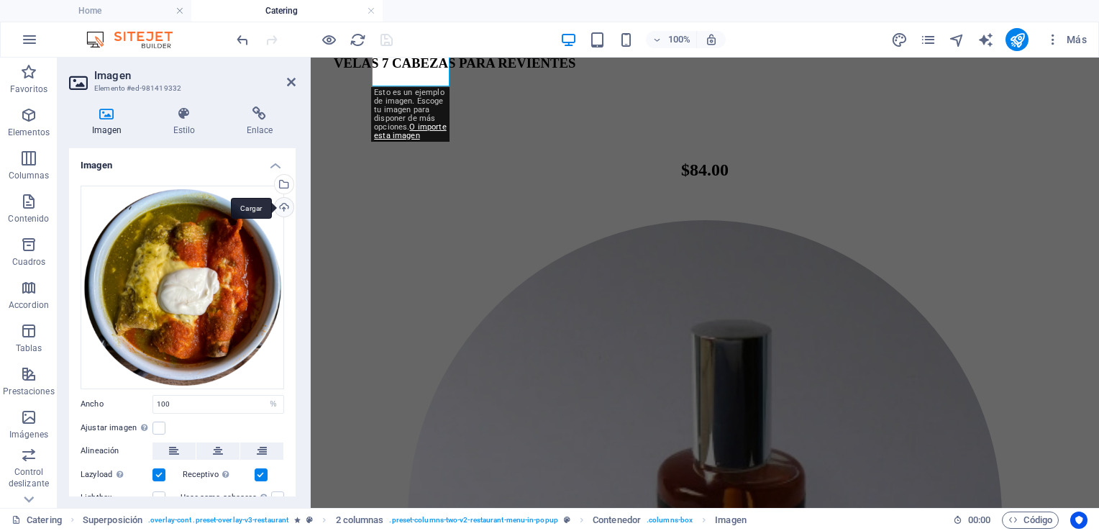
click at [282, 208] on div "Cargar" at bounding box center [283, 209] width 22 height 22
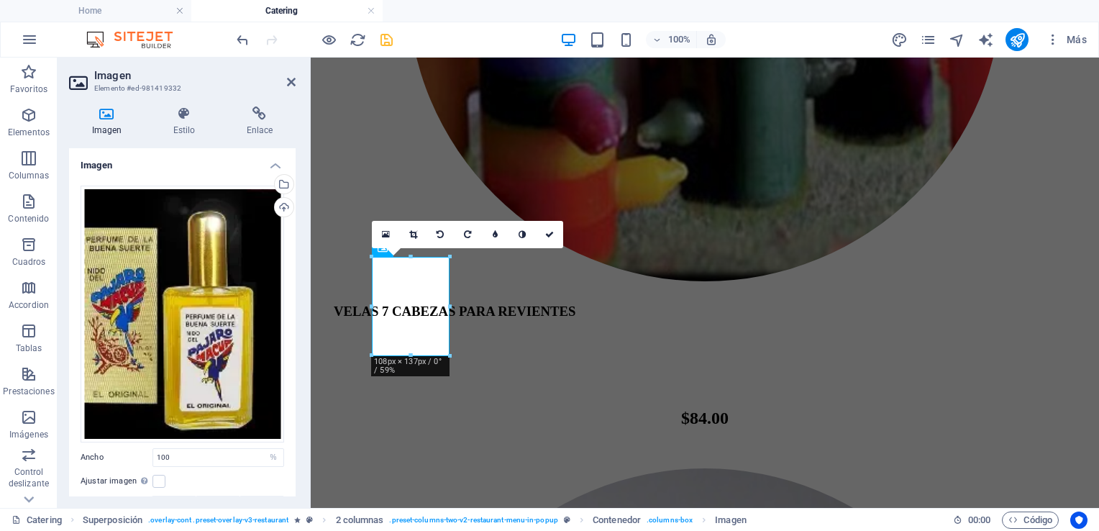
scroll to position [3658, 0]
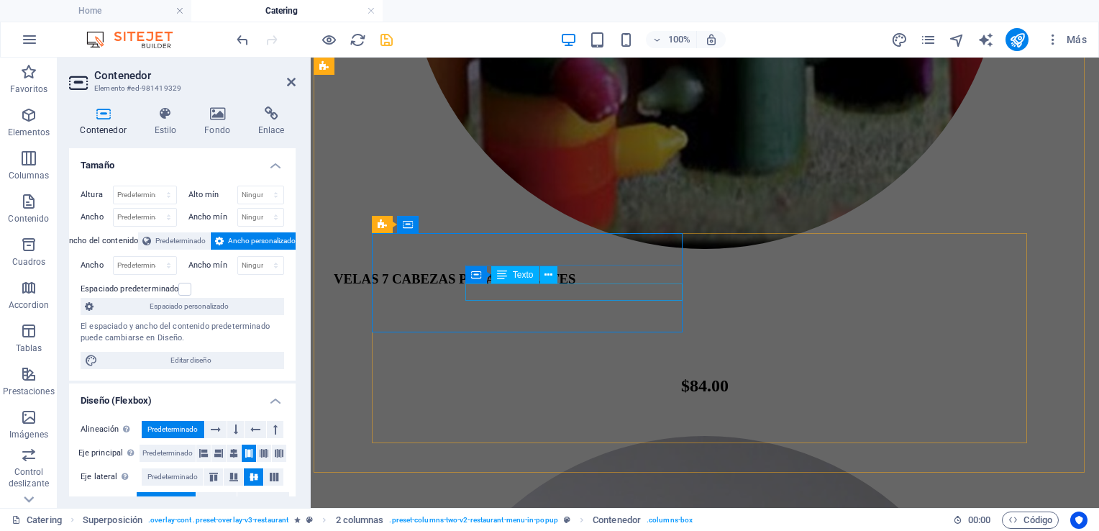
scroll to position [3647, 0]
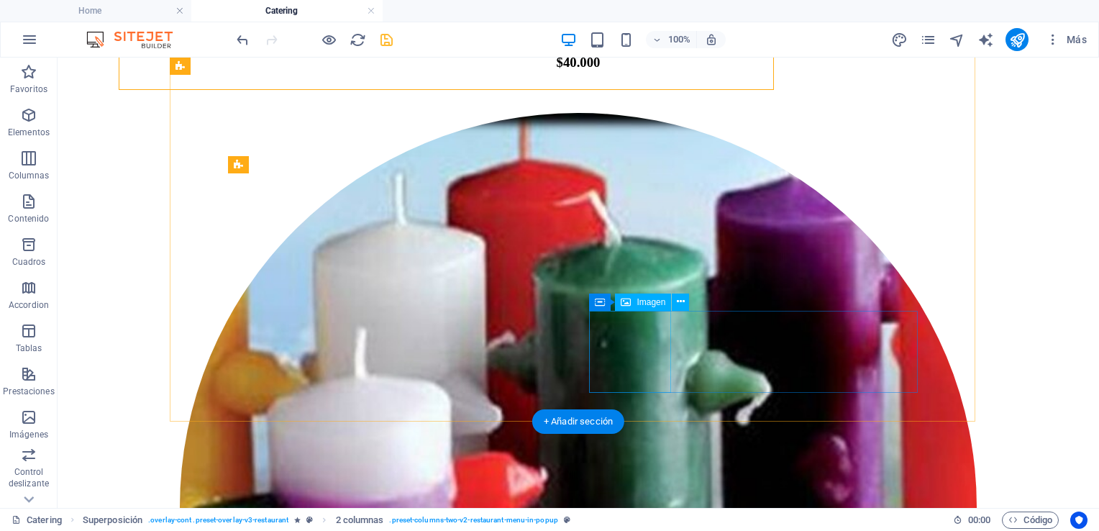
scroll to position [3999, 0]
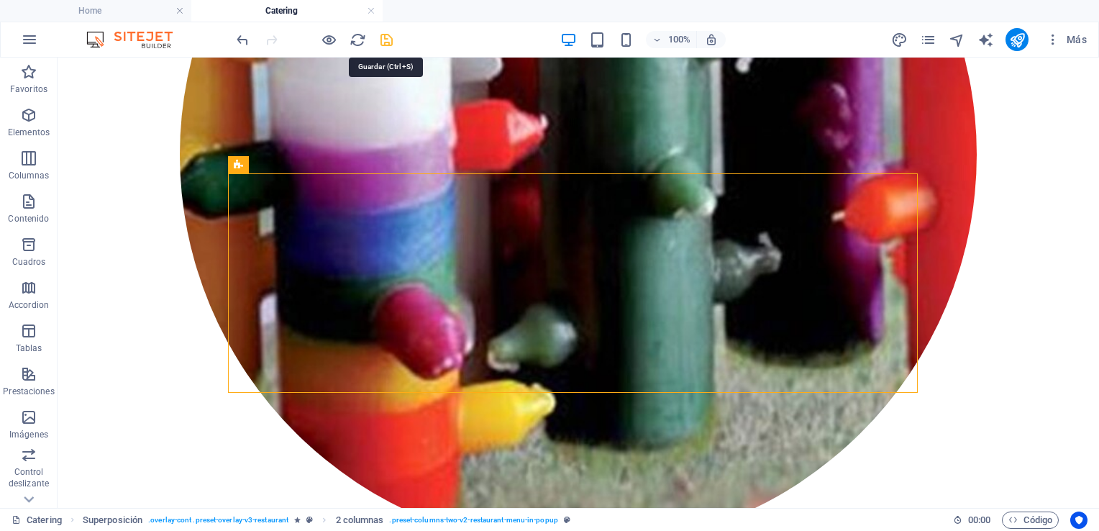
click at [389, 40] on icon "save" at bounding box center [386, 40] width 17 height 17
checkbox input "false"
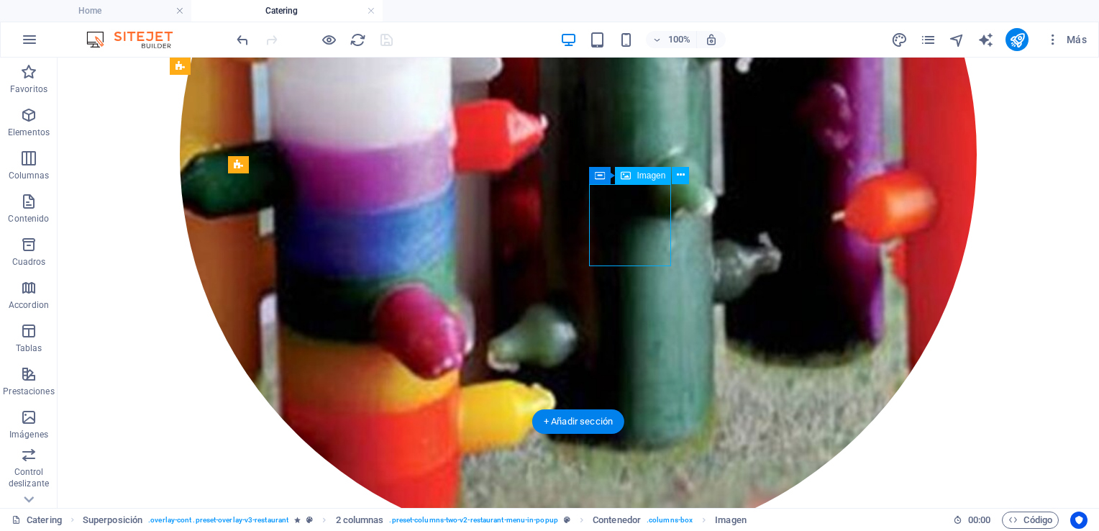
select select "%"
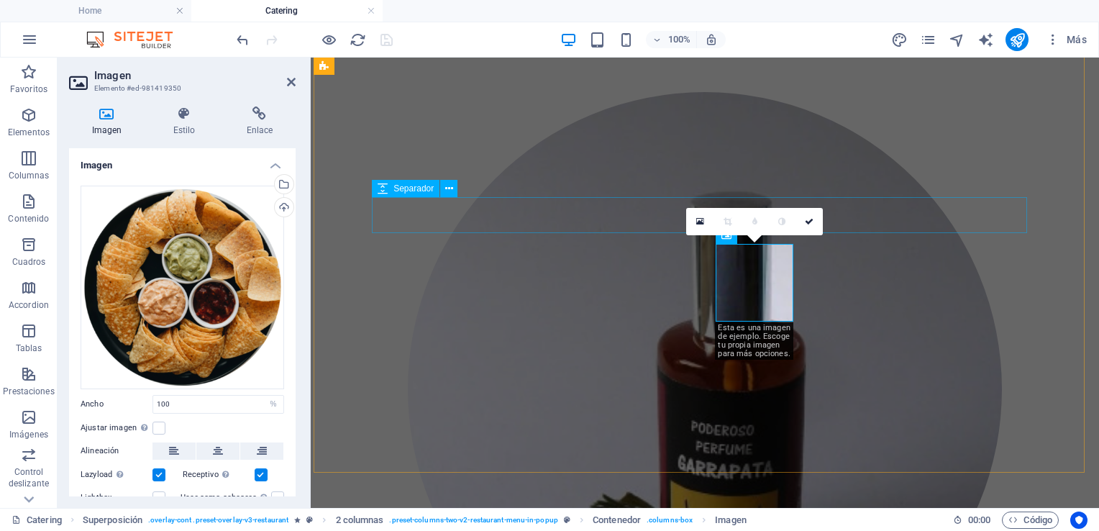
scroll to position [3647, 0]
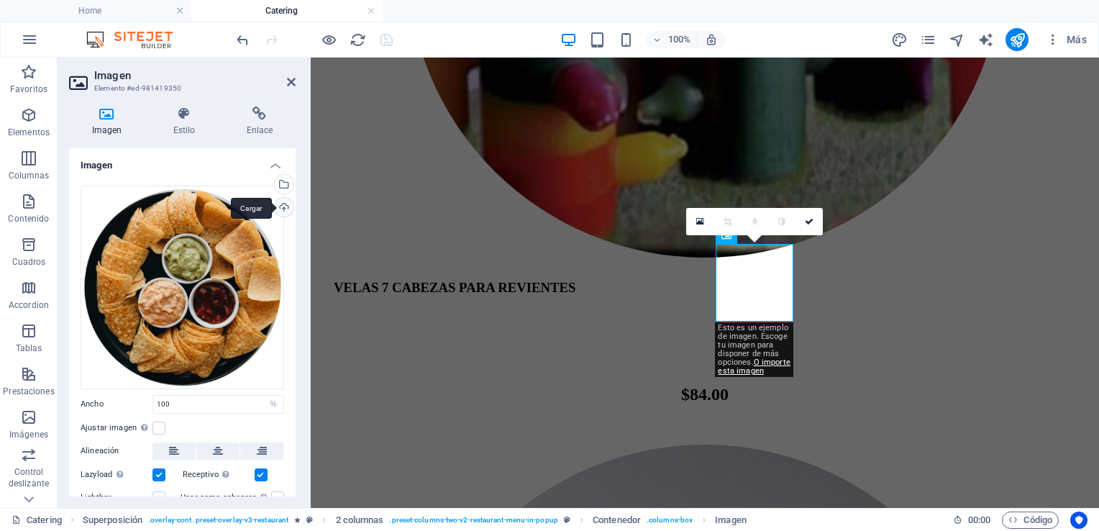
click at [281, 206] on div "Cargar" at bounding box center [283, 209] width 22 height 22
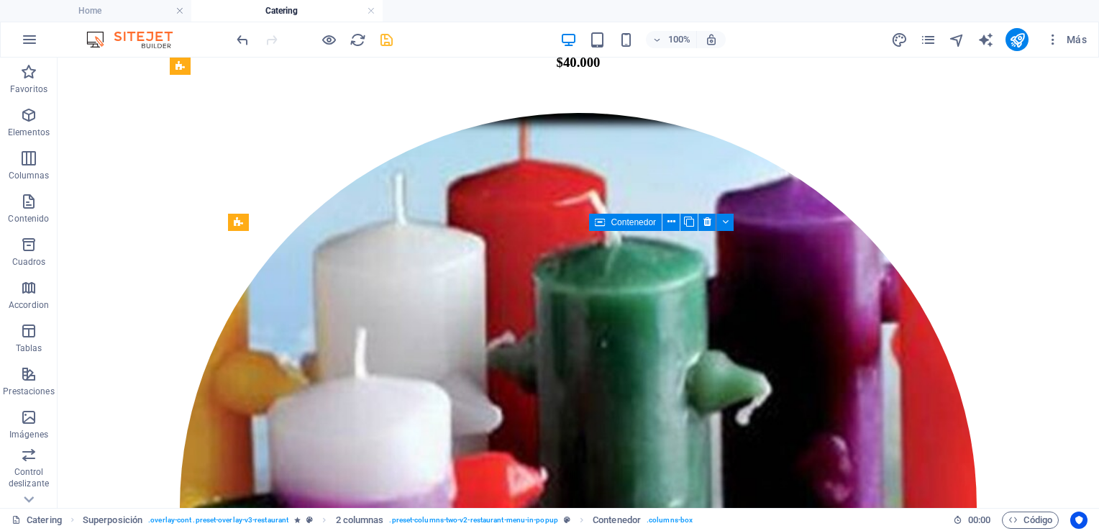
scroll to position [3942, 0]
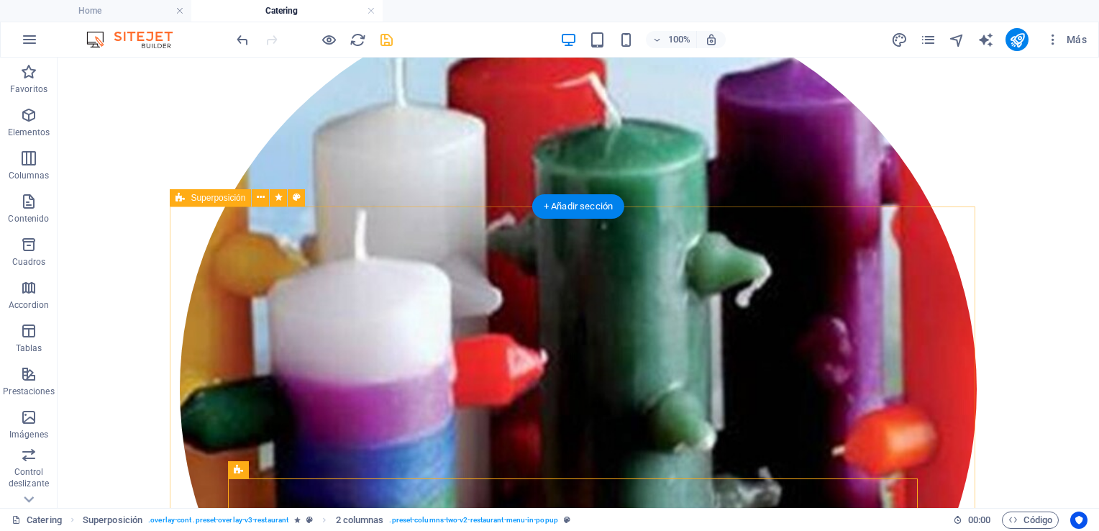
scroll to position [3951, 0]
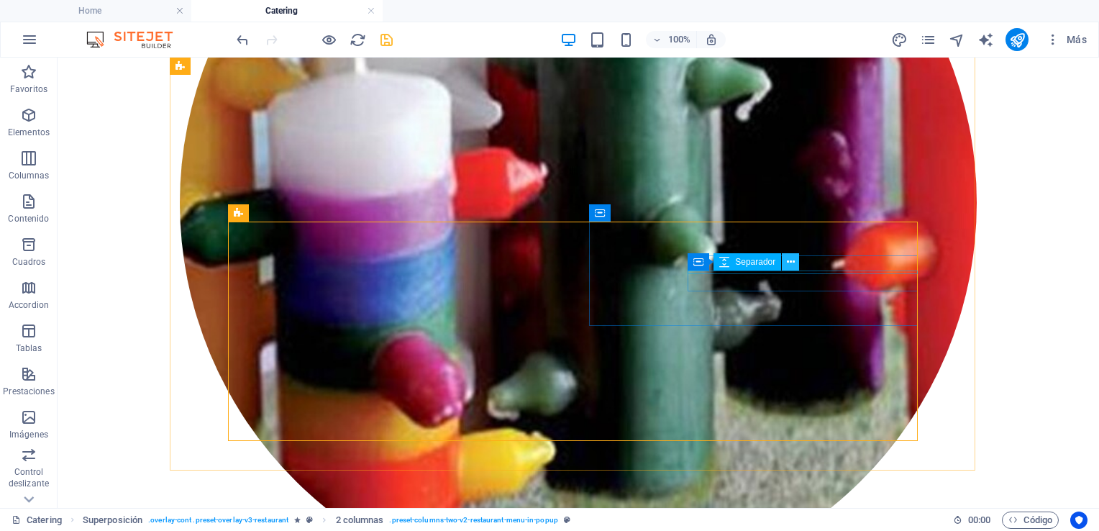
click at [792, 257] on icon at bounding box center [791, 262] width 8 height 15
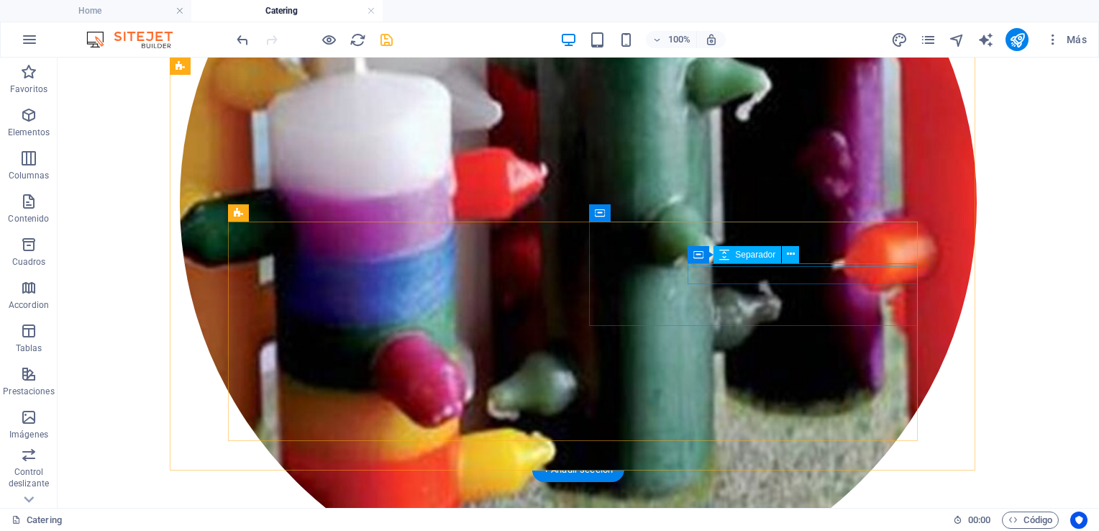
click at [766, 262] on div "Separador" at bounding box center [747, 254] width 68 height 17
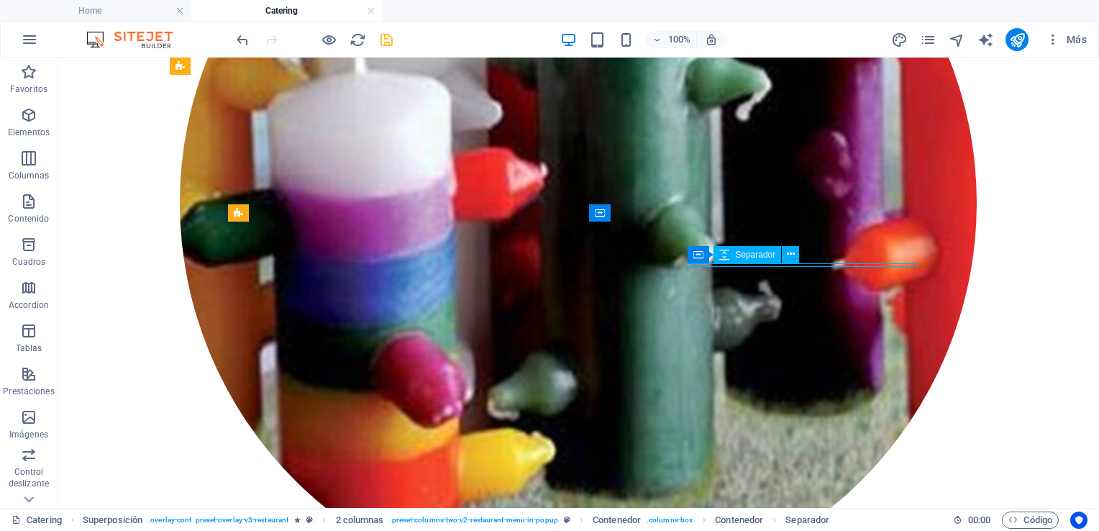
click at [766, 262] on div "Separador" at bounding box center [747, 254] width 68 height 17
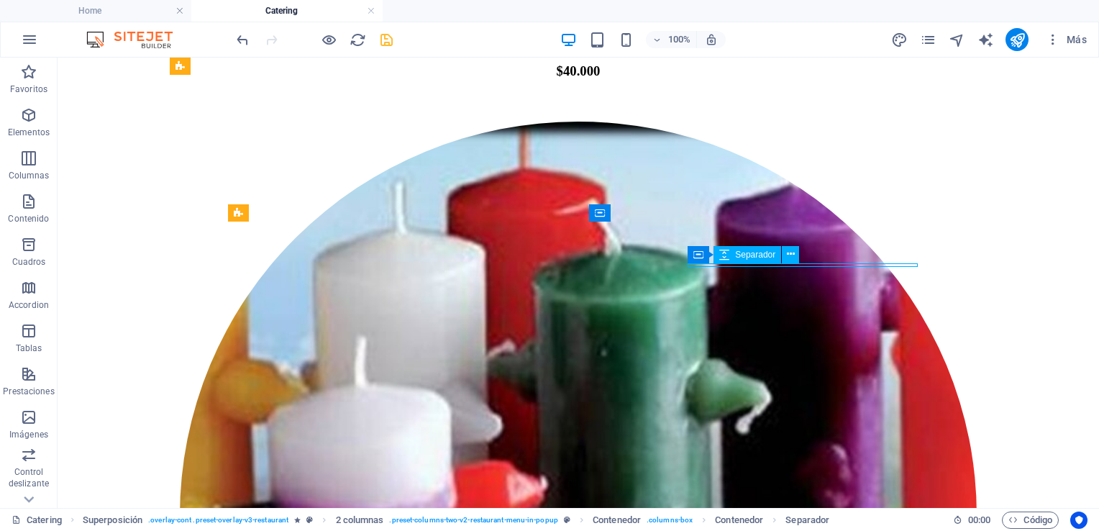
select select "px"
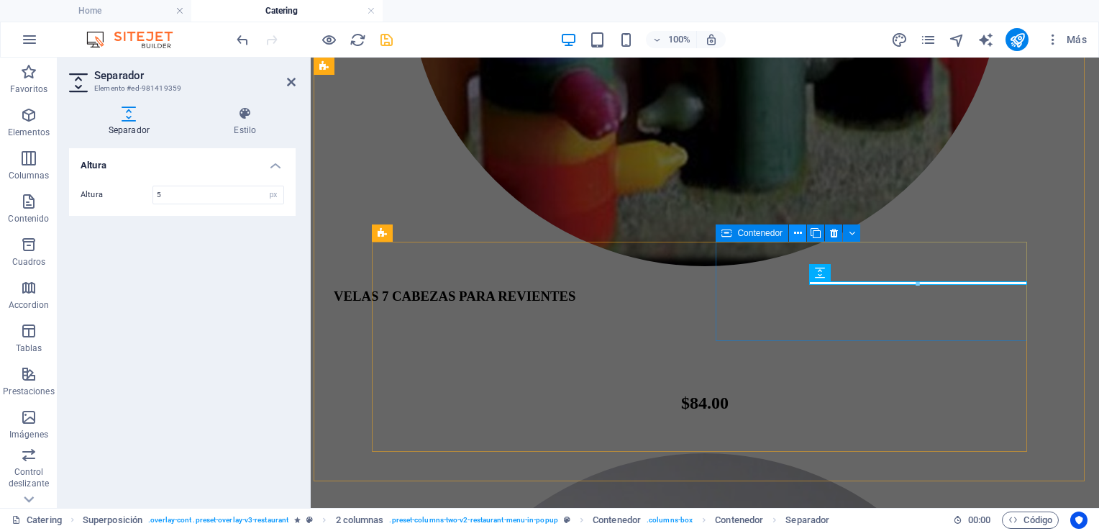
click at [795, 236] on icon at bounding box center [798, 233] width 8 height 15
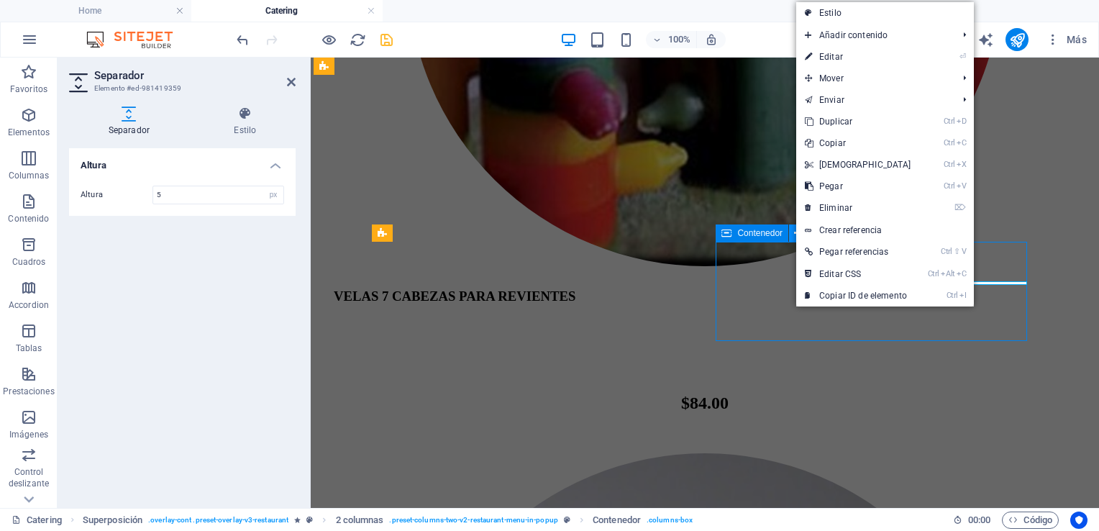
scroll to position [3942, 0]
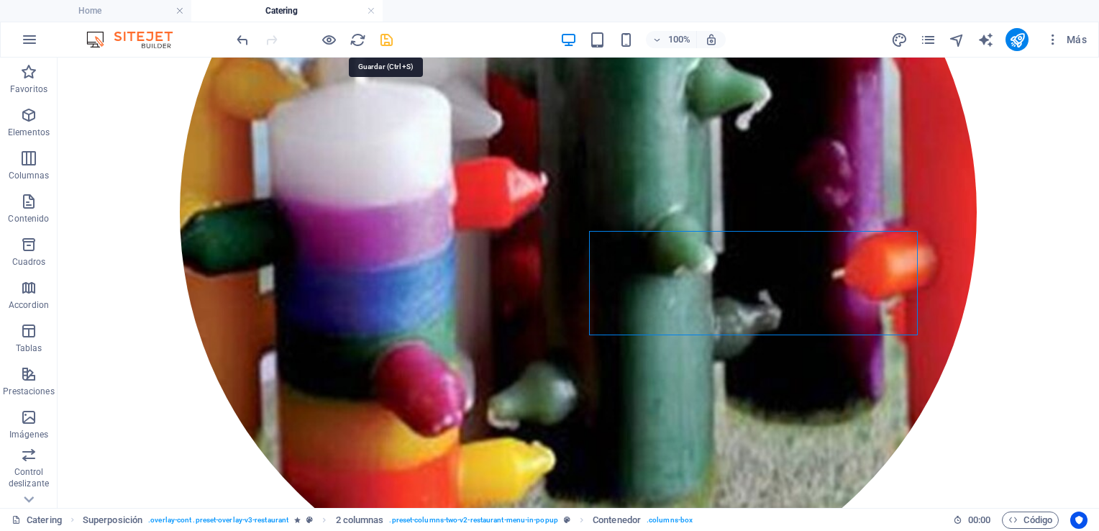
click at [384, 41] on icon "save" at bounding box center [386, 40] width 17 height 17
checkbox input "false"
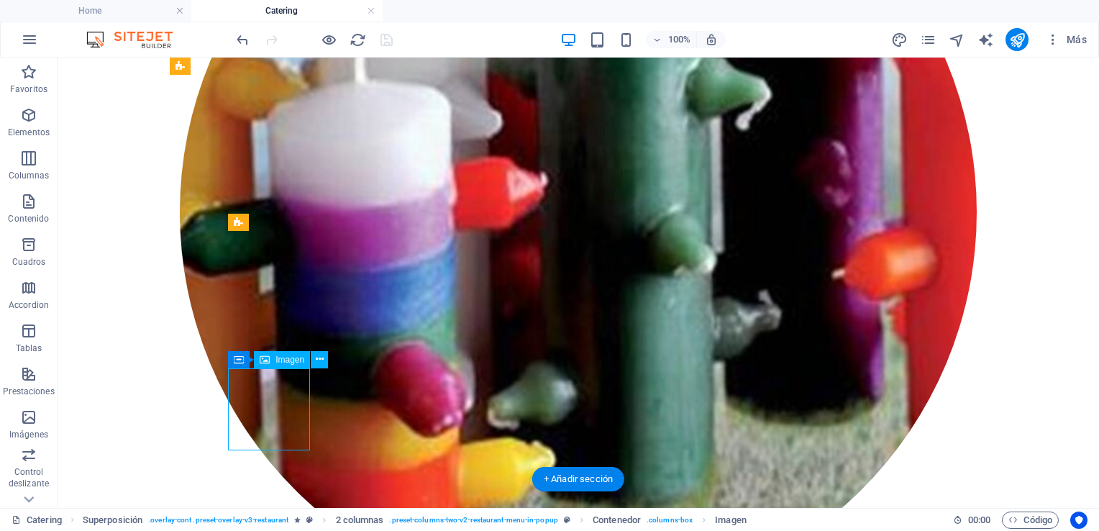
select select "%"
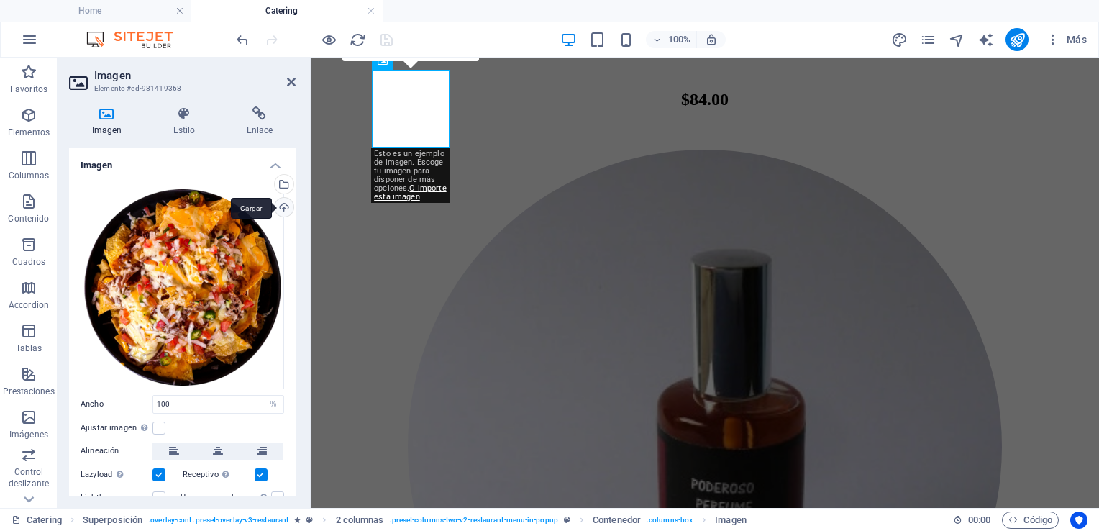
click at [277, 206] on div "Cargar" at bounding box center [283, 209] width 22 height 22
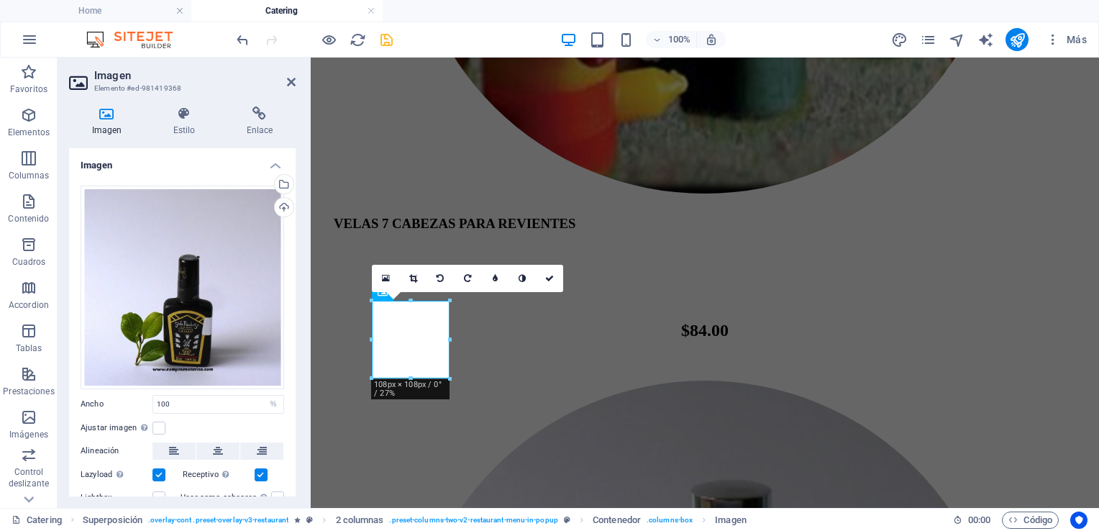
scroll to position [3728, 0]
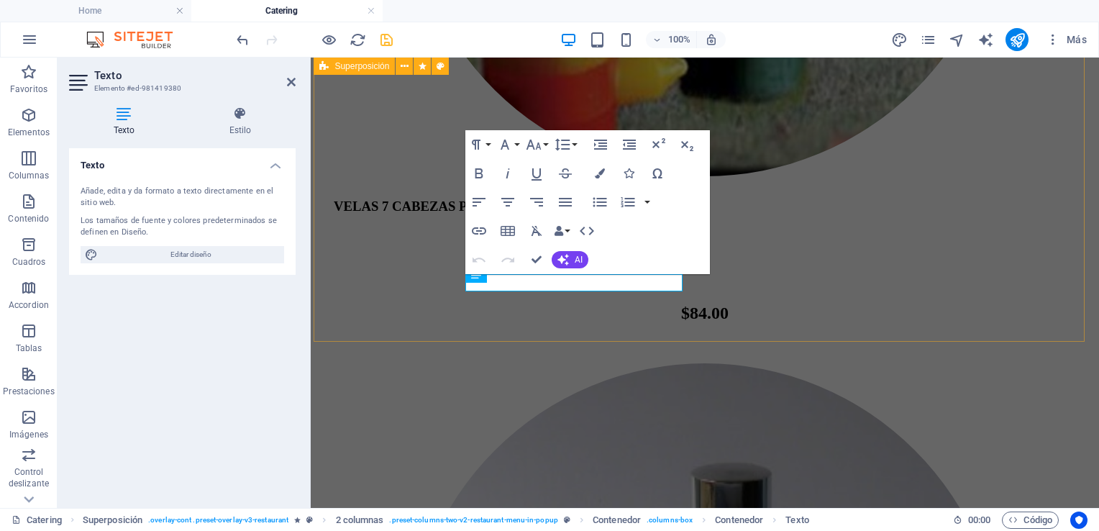
scroll to position [3777, 0]
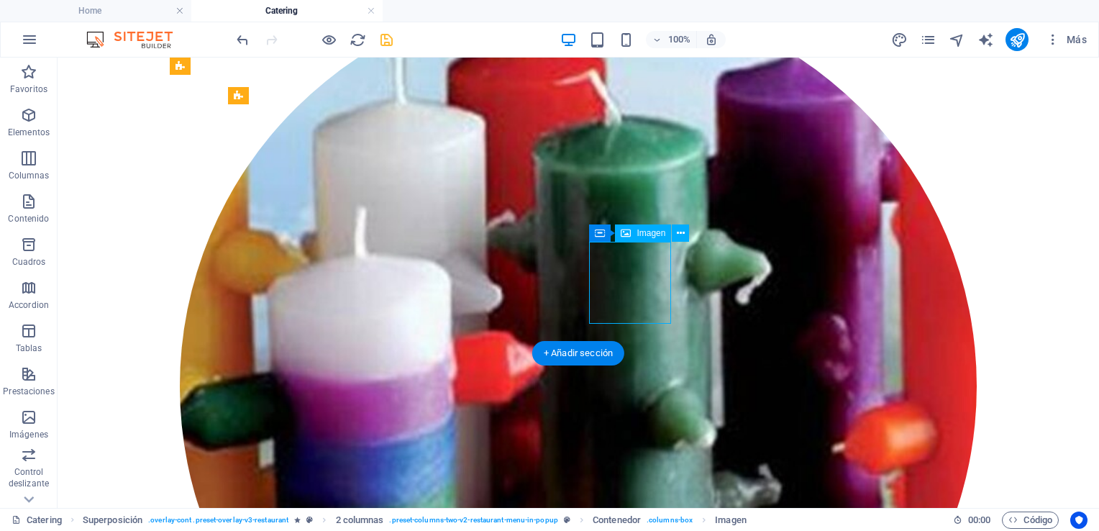
select select "%"
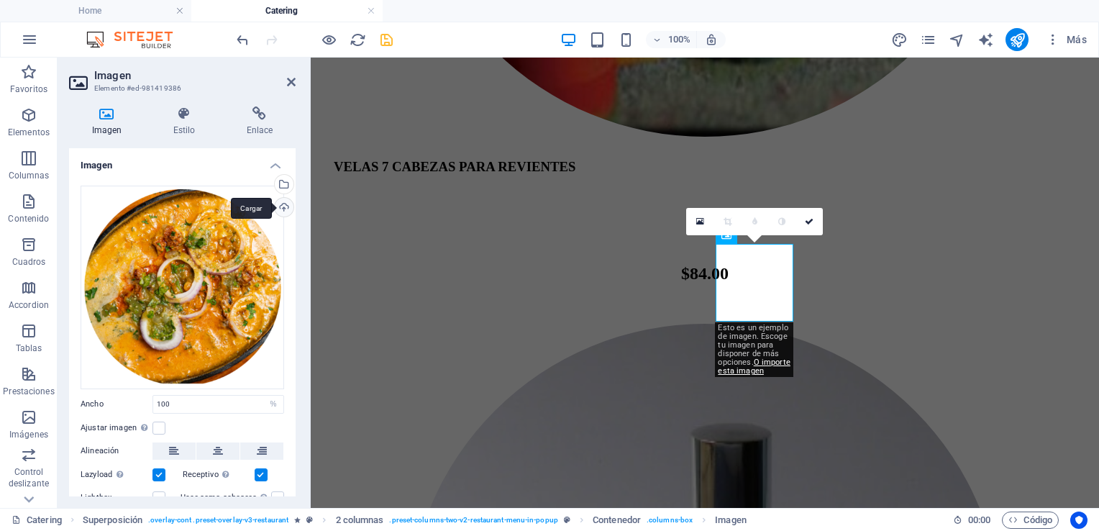
click at [280, 207] on div "Cargar" at bounding box center [283, 209] width 22 height 22
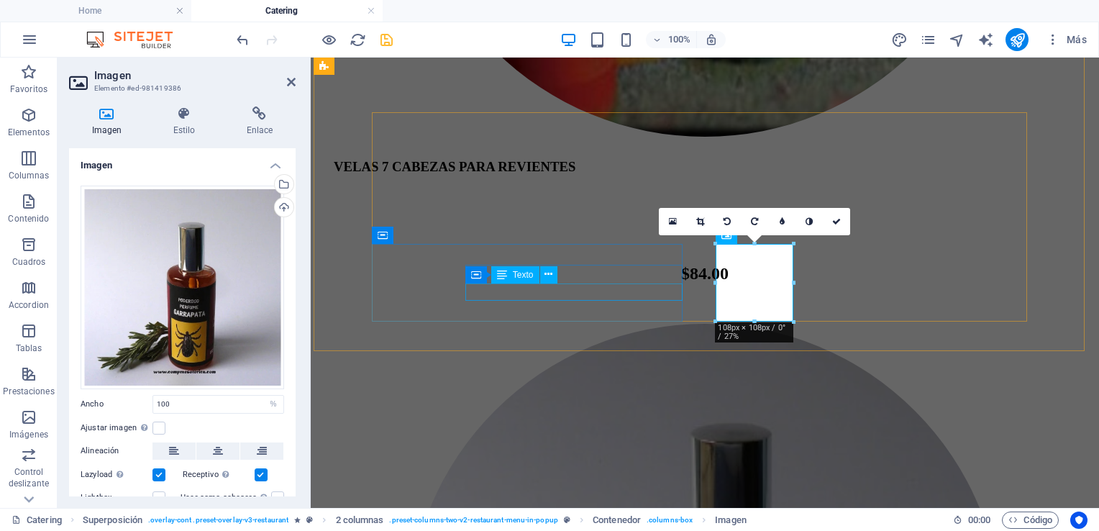
click at [565, 270] on div "Contenedor Texto" at bounding box center [515, 275] width 101 height 18
drag, startPoint x: 872, startPoint y: 333, endPoint x: 1046, endPoint y: 275, distance: 183.3
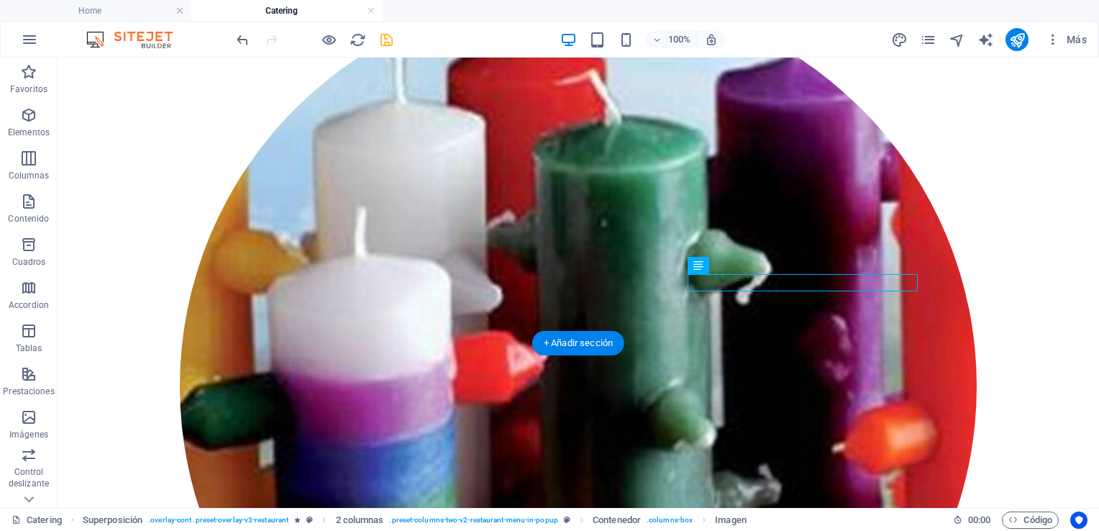
scroll to position [4078, 0]
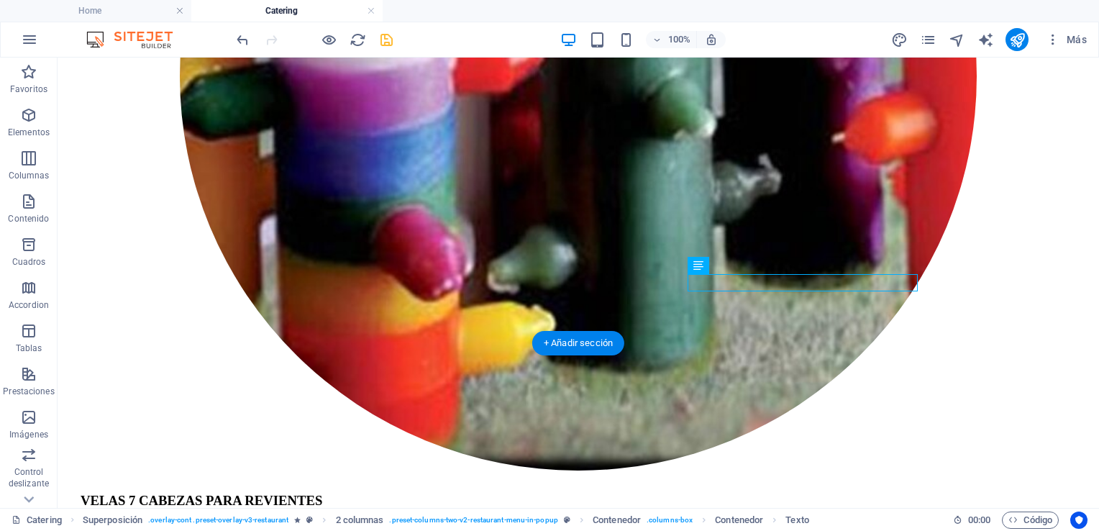
drag, startPoint x: 647, startPoint y: 295, endPoint x: 837, endPoint y: 290, distance: 189.9
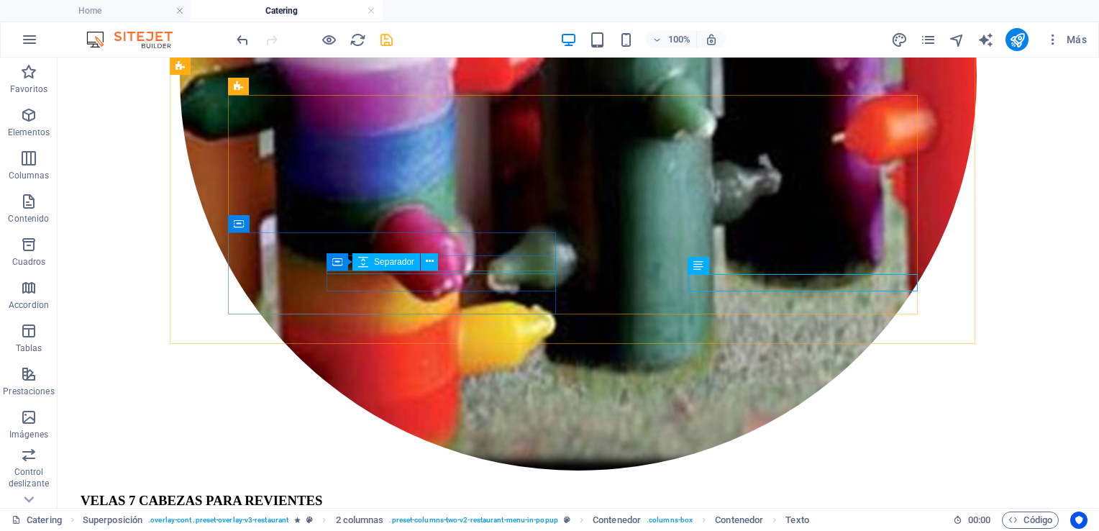
click at [444, 263] on div "Contenedor Separador" at bounding box center [386, 262] width 121 height 18
click at [407, 261] on span "Separador" at bounding box center [394, 261] width 40 height 9
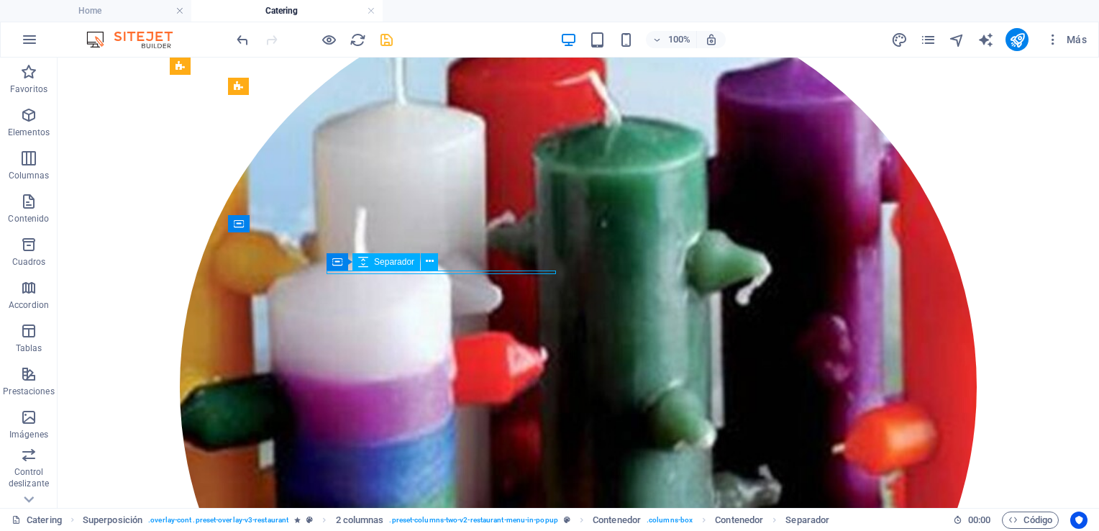
select select "px"
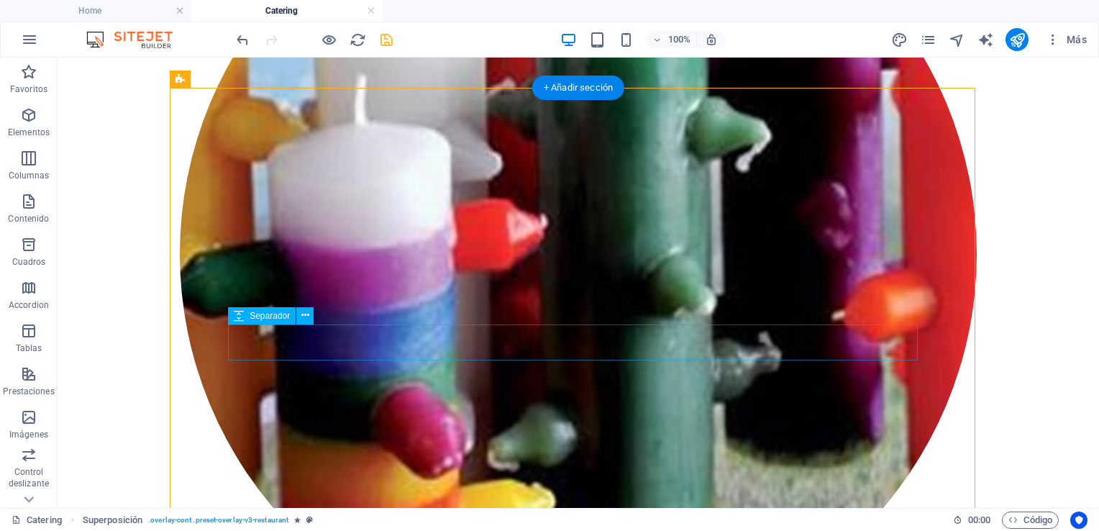
scroll to position [4058, 0]
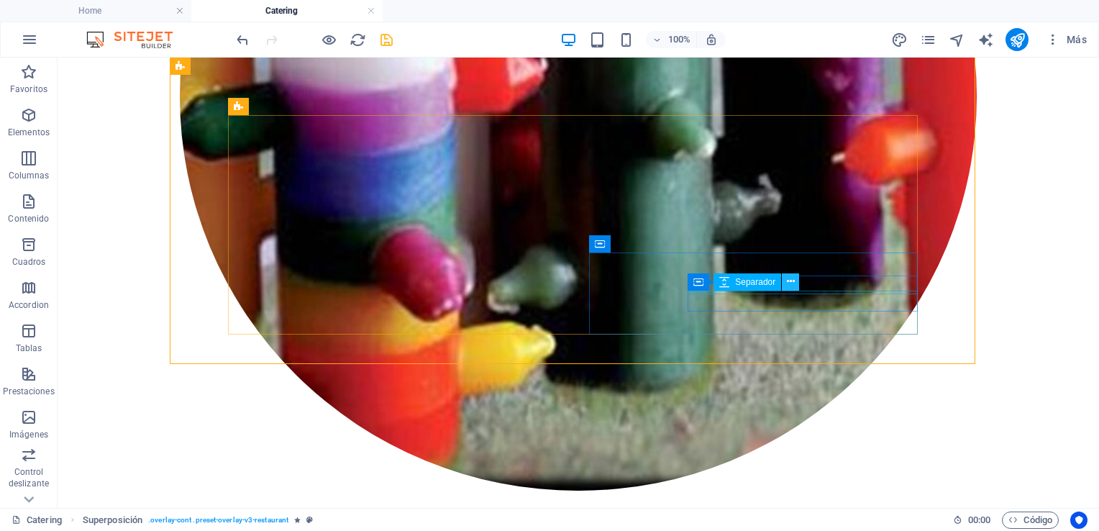
click at [791, 280] on icon at bounding box center [791, 281] width 8 height 15
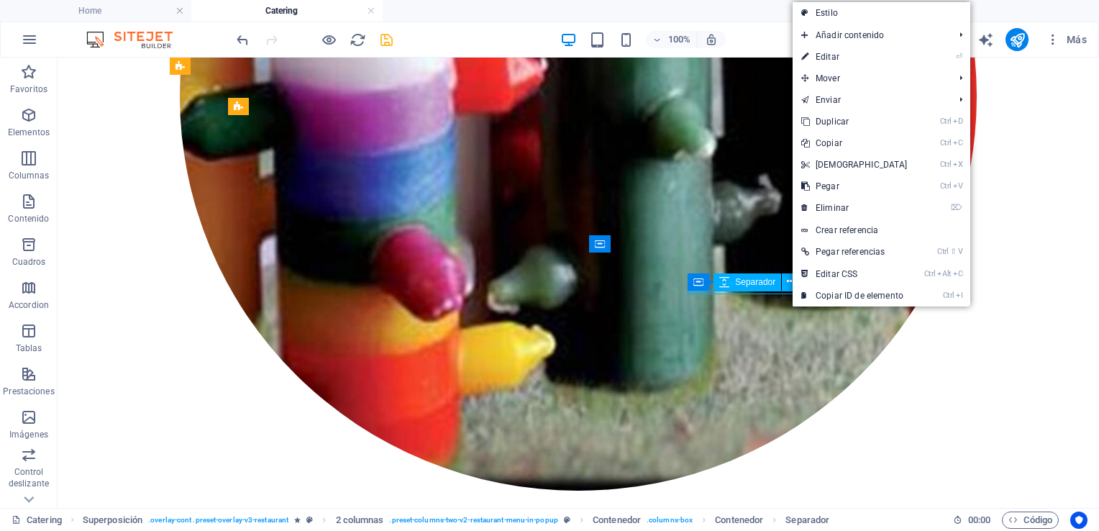
click at [765, 286] on span "Separador" at bounding box center [755, 282] width 40 height 9
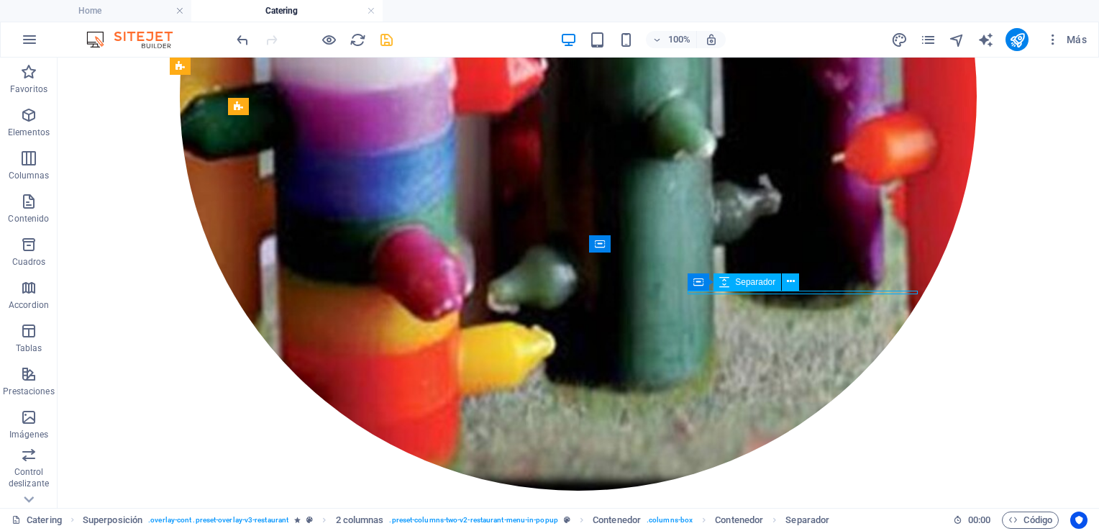
click at [765, 286] on span "Separador" at bounding box center [755, 282] width 40 height 9
select select "px"
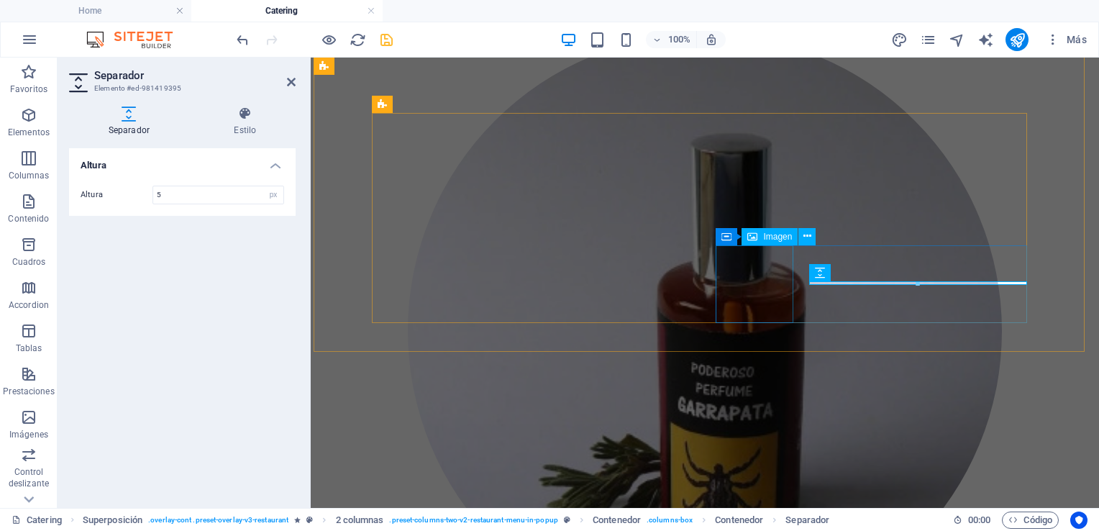
scroll to position [3767, 0]
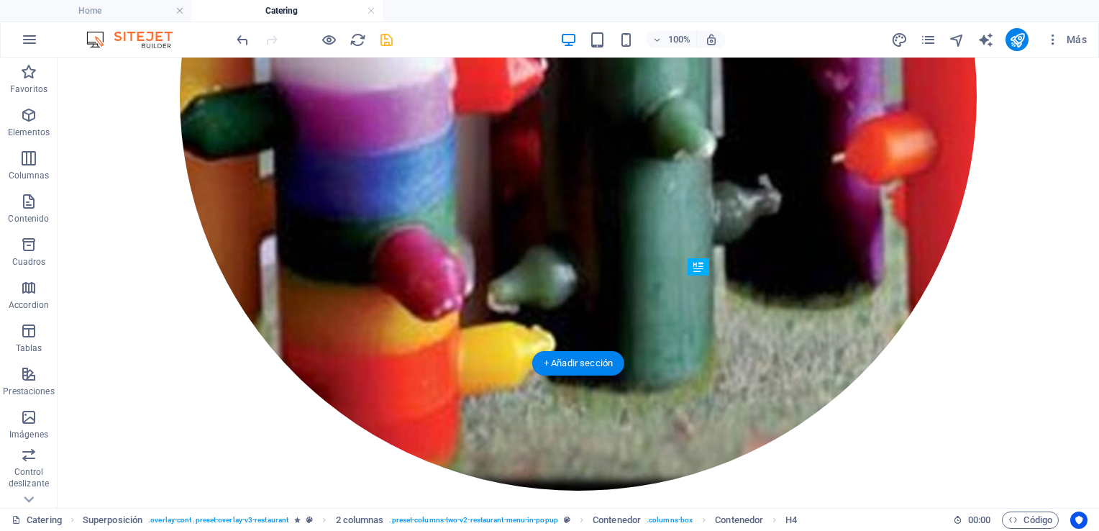
drag, startPoint x: 664, startPoint y: 277, endPoint x: 787, endPoint y: 297, distance: 124.6
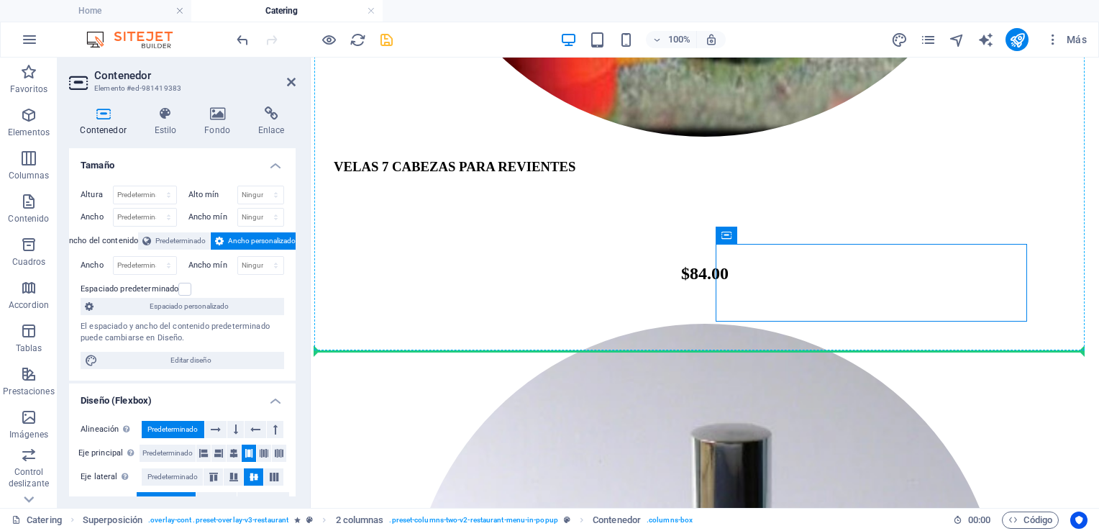
drag, startPoint x: 814, startPoint y: 261, endPoint x: 791, endPoint y: 235, distance: 34.6
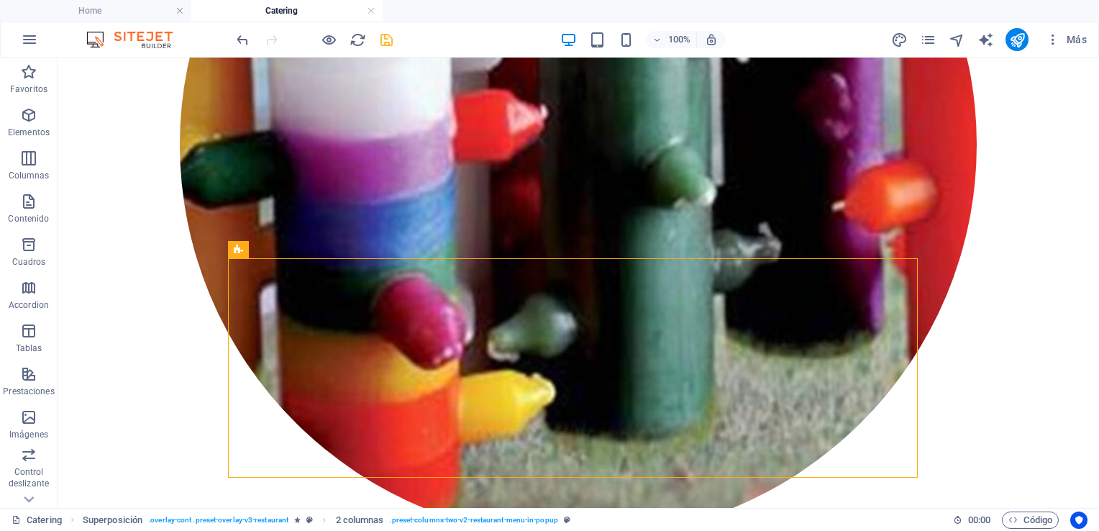
scroll to position [4057, 0]
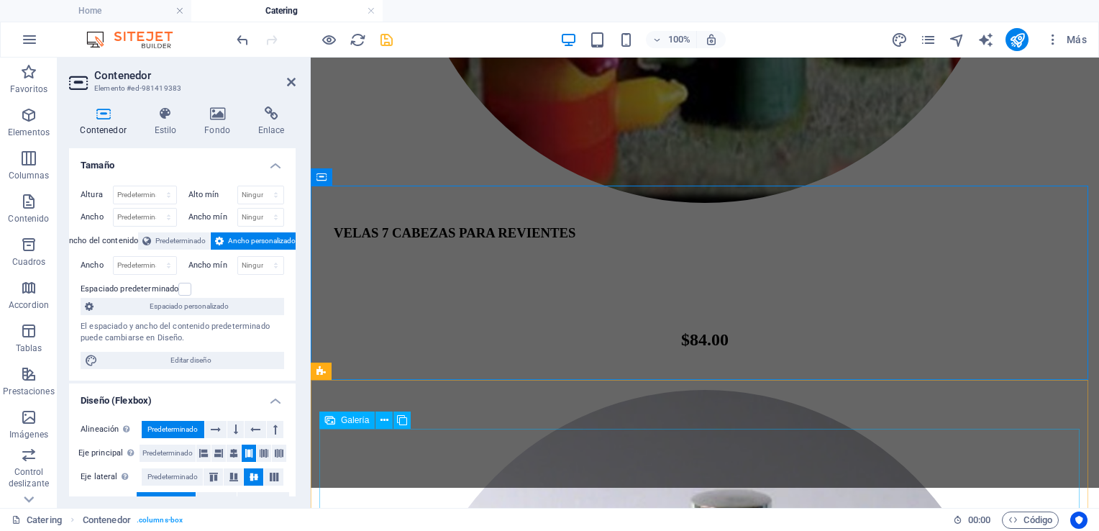
scroll to position [3933, 0]
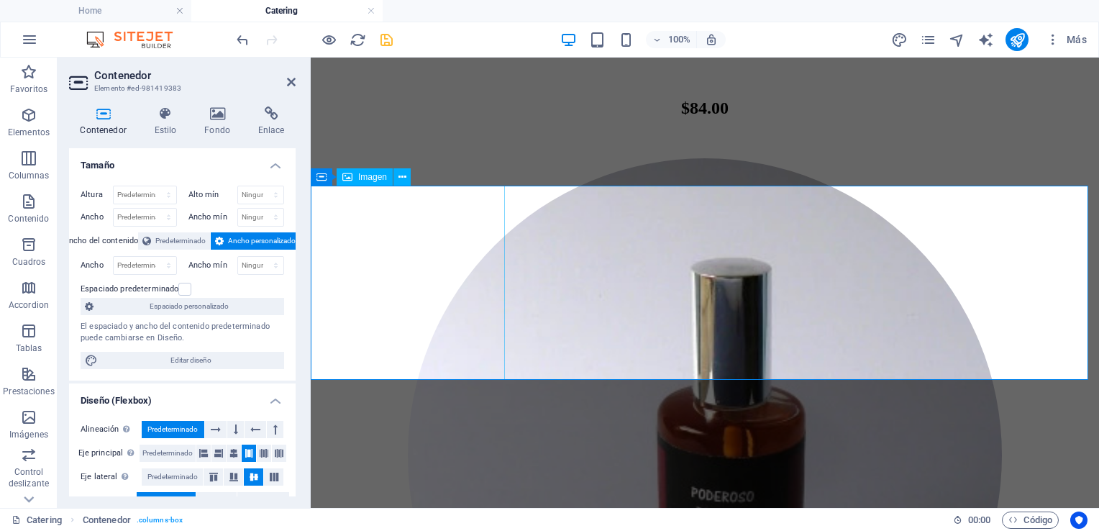
click at [372, 181] on span "Imagen" at bounding box center [372, 177] width 29 height 9
select select "%"
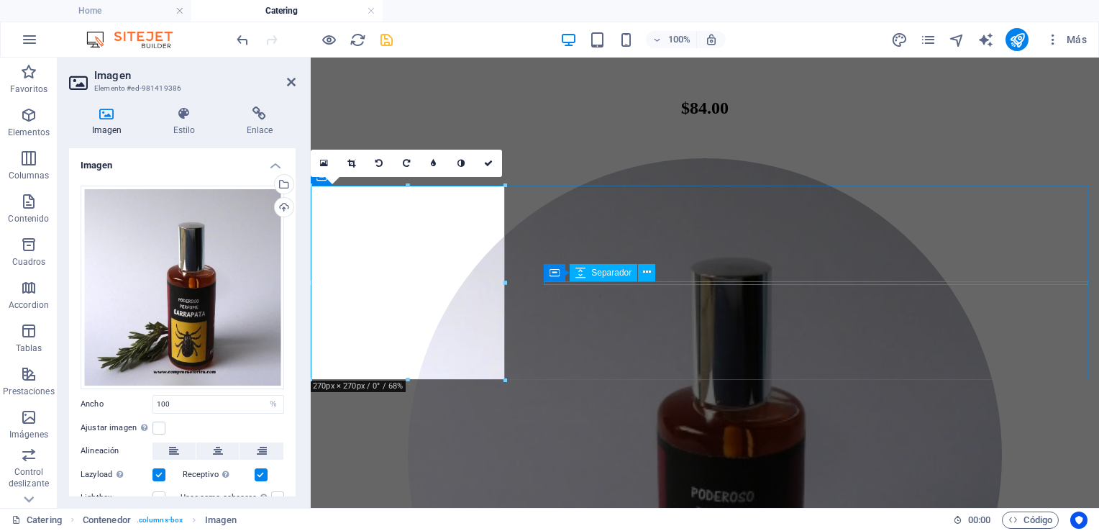
select select "px"
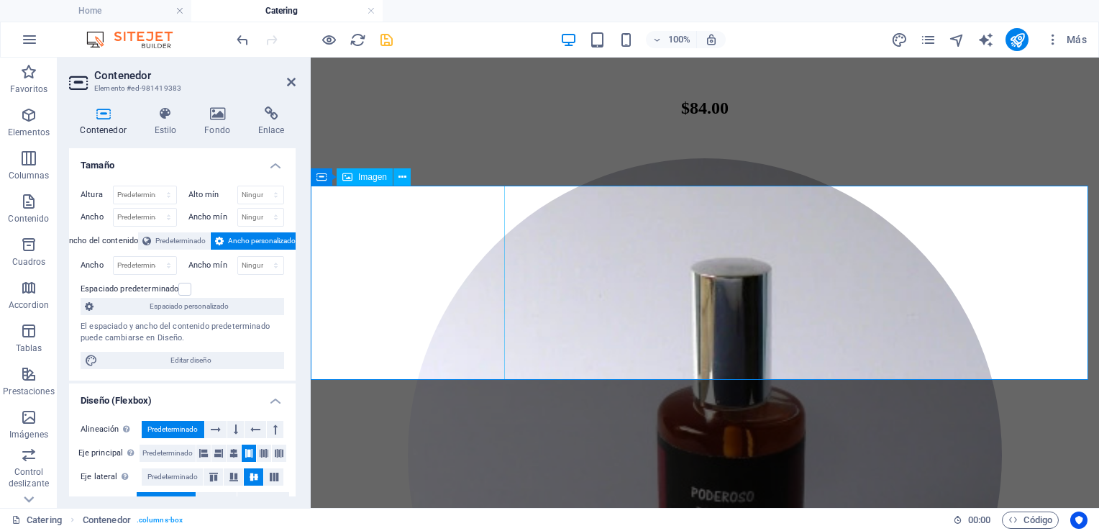
click at [370, 181] on span "Imagen" at bounding box center [372, 177] width 29 height 9
select select "%"
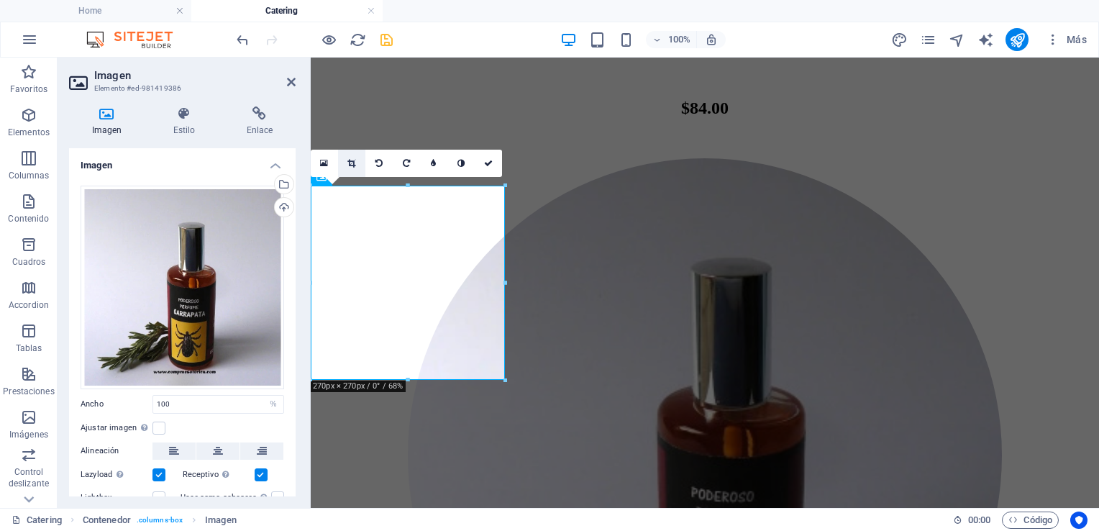
click at [349, 163] on icon at bounding box center [351, 163] width 8 height 9
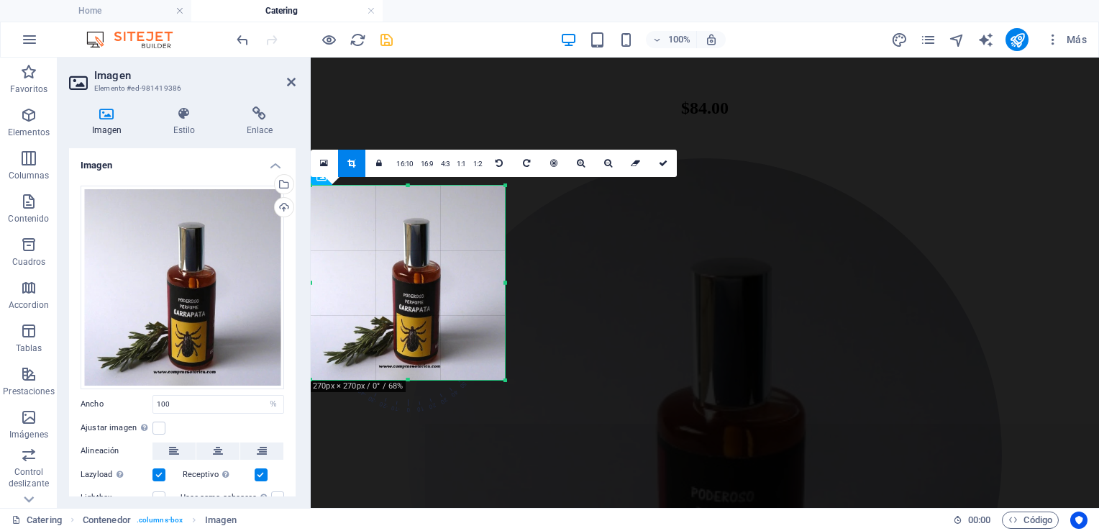
click at [349, 163] on icon at bounding box center [351, 163] width 8 height 9
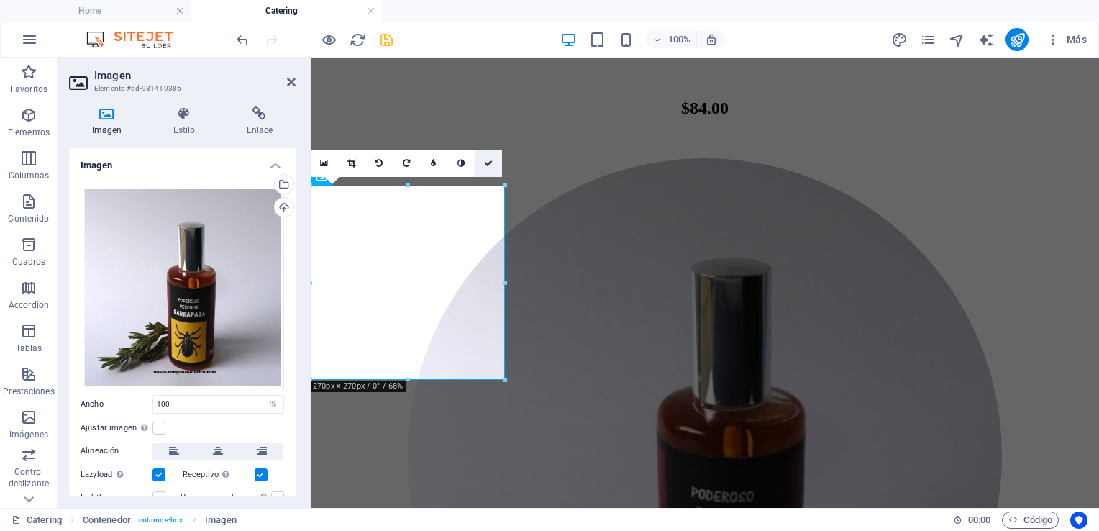
click at [485, 165] on icon at bounding box center [488, 163] width 9 height 9
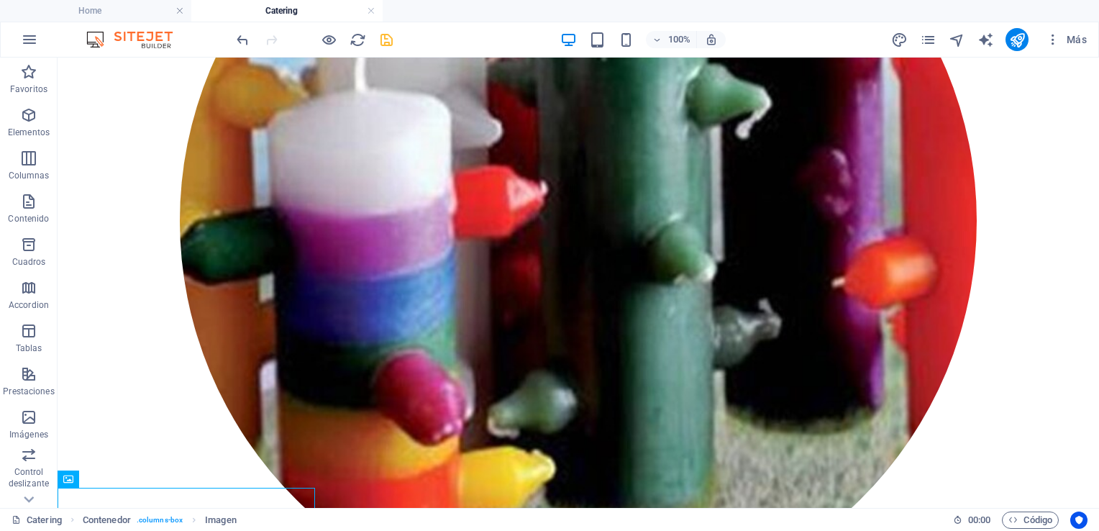
click at [398, 40] on div "100% Más" at bounding box center [663, 39] width 859 height 23
click at [388, 37] on icon "save" at bounding box center [386, 40] width 17 height 17
checkbox input "false"
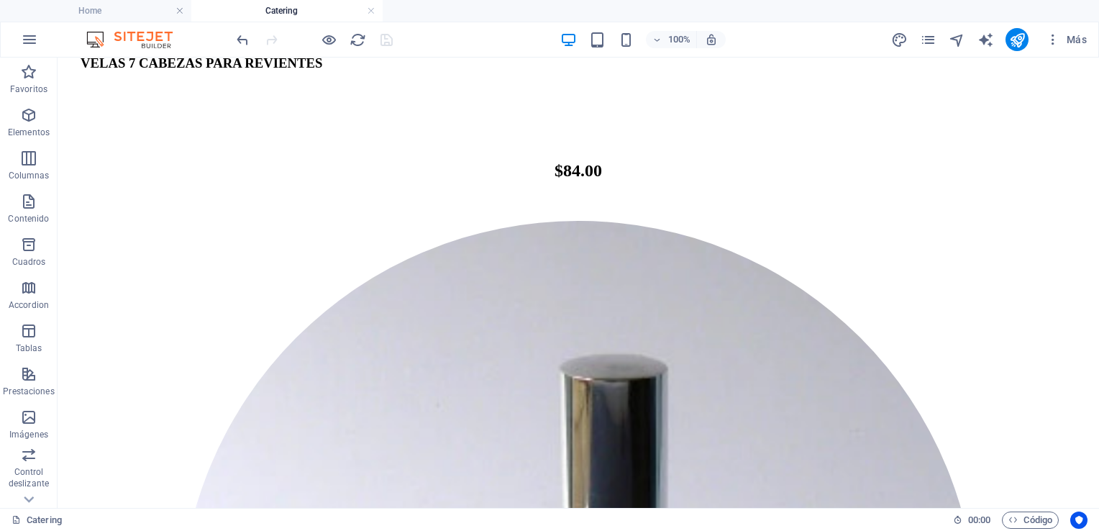
scroll to position [4487, 0]
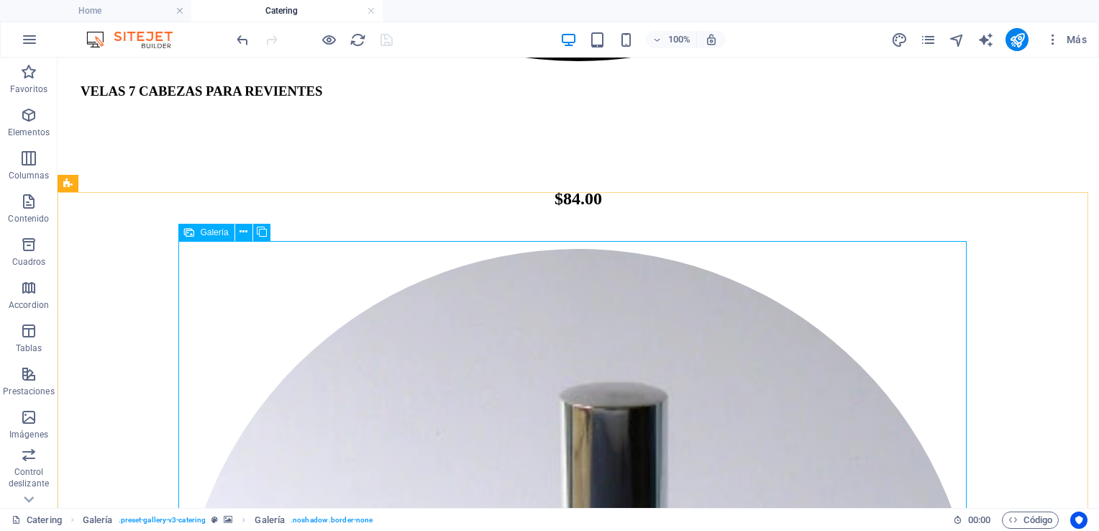
click at [193, 238] on icon at bounding box center [189, 232] width 10 height 17
select select "4"
select select "px"
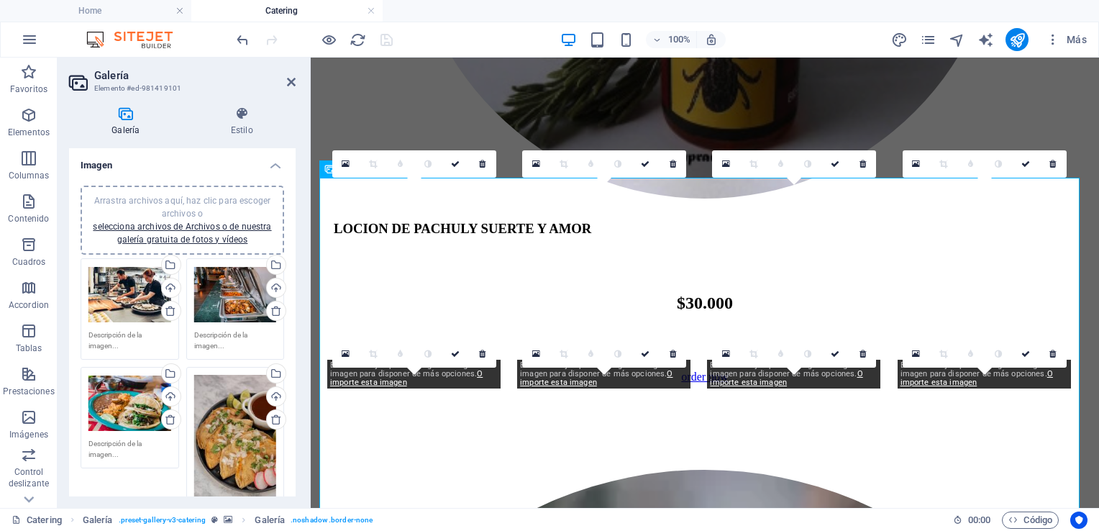
scroll to position [4185, 0]
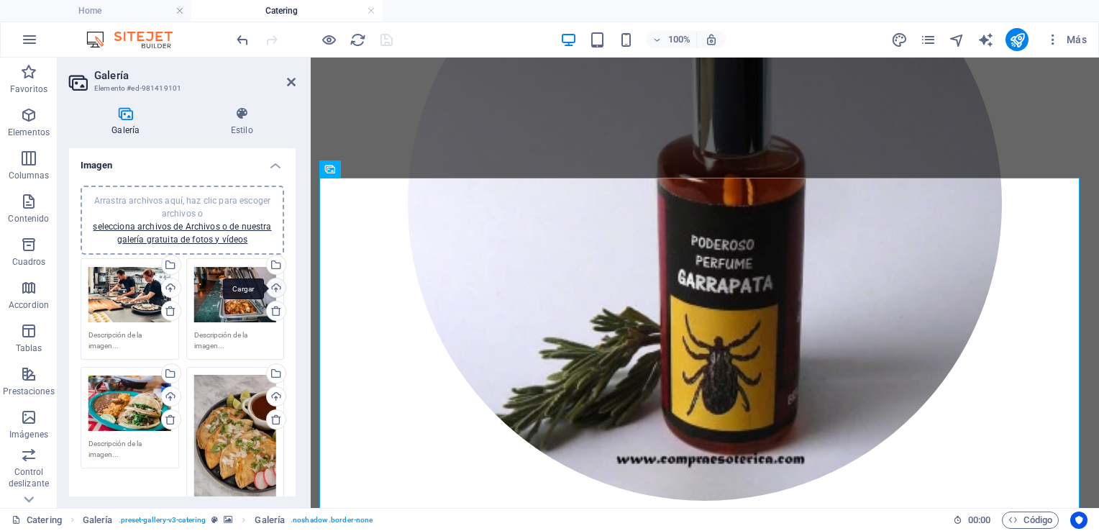
click at [269, 282] on div "Cargar" at bounding box center [275, 289] width 22 height 22
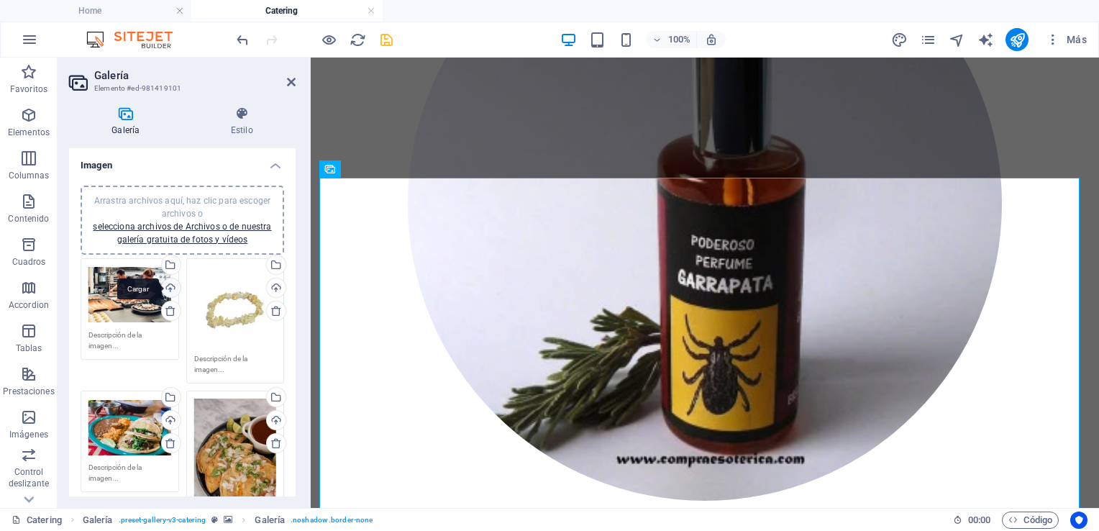
click at [164, 285] on div "Cargar" at bounding box center [170, 289] width 22 height 22
click at [168, 417] on div "Cargar" at bounding box center [170, 422] width 22 height 22
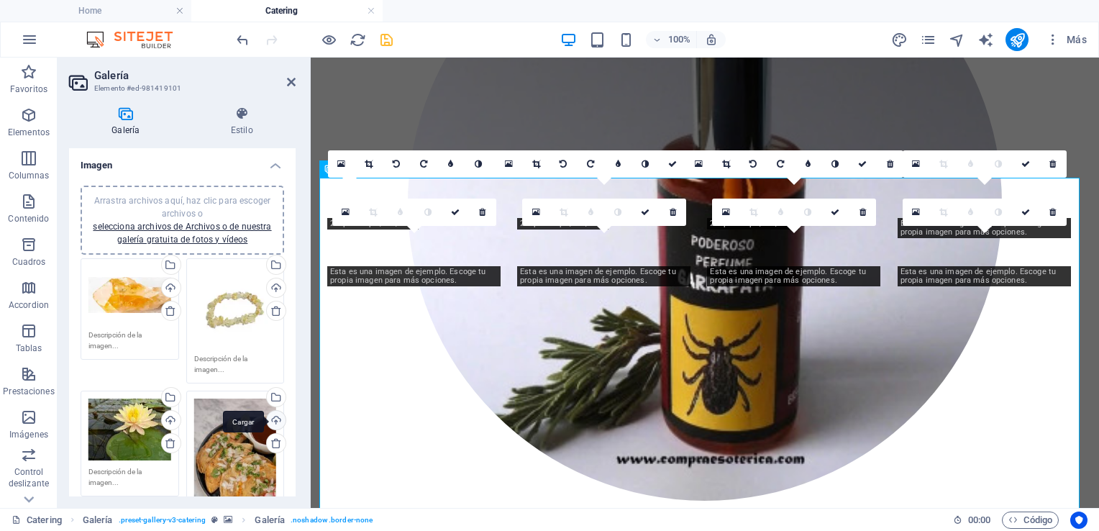
click at [273, 413] on div "Cargar" at bounding box center [275, 422] width 22 height 22
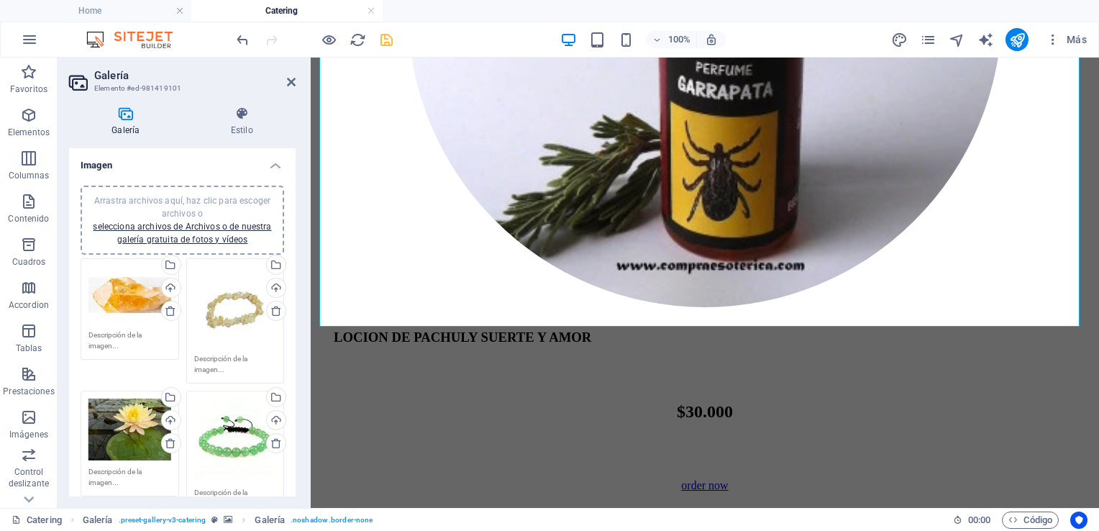
scroll to position [4334, 0]
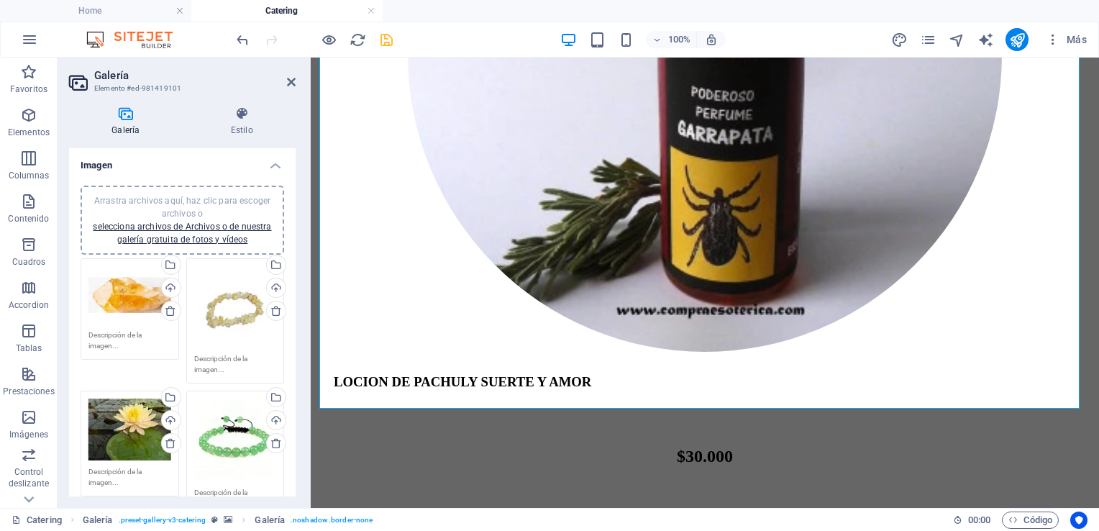
drag, startPoint x: 296, startPoint y: 264, endPoint x: 290, endPoint y: 280, distance: 17.3
click at [290, 280] on div "Galería Estilo Imagen Arrastra archivos aquí, haz clic para escoger archivos o …" at bounding box center [183, 301] width 250 height 413
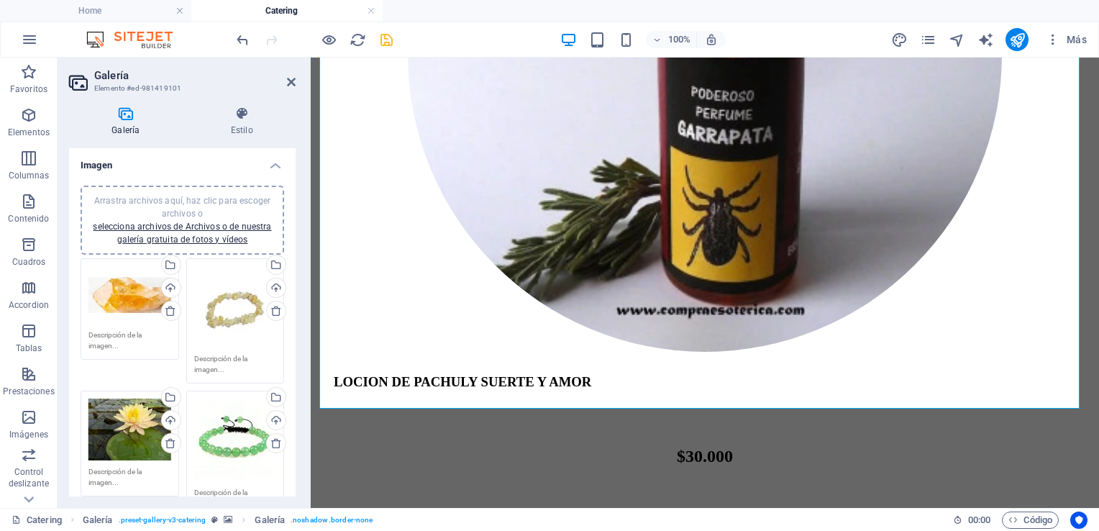
drag, startPoint x: 291, startPoint y: 261, endPoint x: 292, endPoint y: 280, distance: 19.4
click at [292, 280] on div "Arrastra archivos aquí, haz clic para escoger archivos o selecciona archivos de…" at bounding box center [182, 506] width 226 height 664
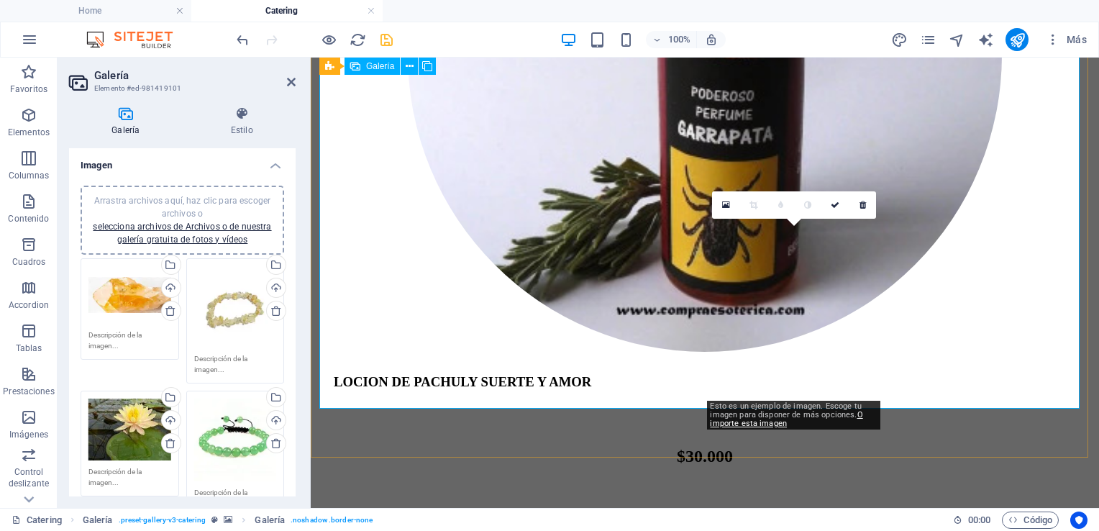
drag, startPoint x: 292, startPoint y: 280, endPoint x: 1101, endPoint y: 369, distance: 813.7
click at [1098, 369] on html "dalias esperitismo Home Catering Favoritos Elementos Columnas Contenido Cuadros…" at bounding box center [549, 265] width 1099 height 531
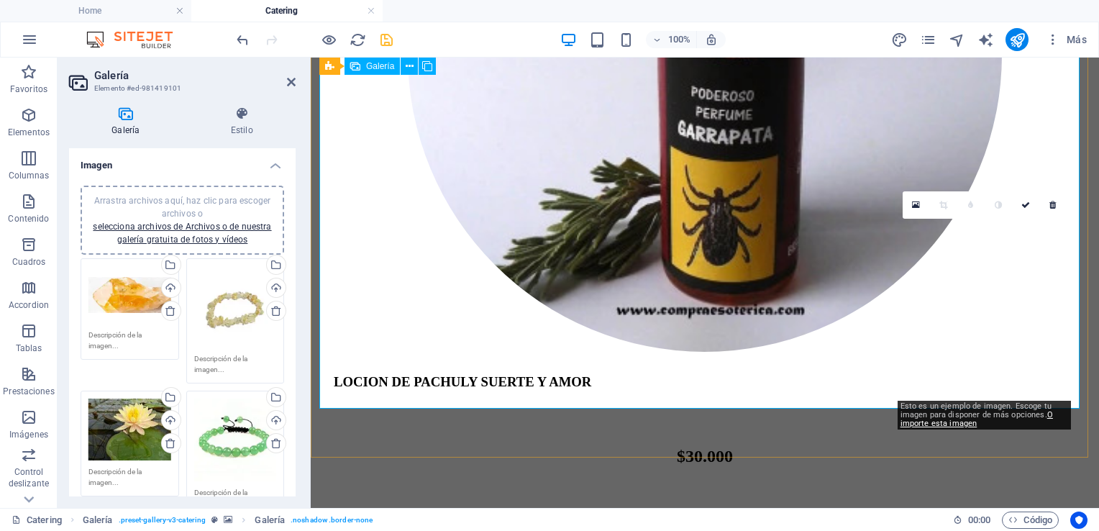
drag, startPoint x: 1085, startPoint y: 190, endPoint x: 990, endPoint y: 311, distance: 153.6
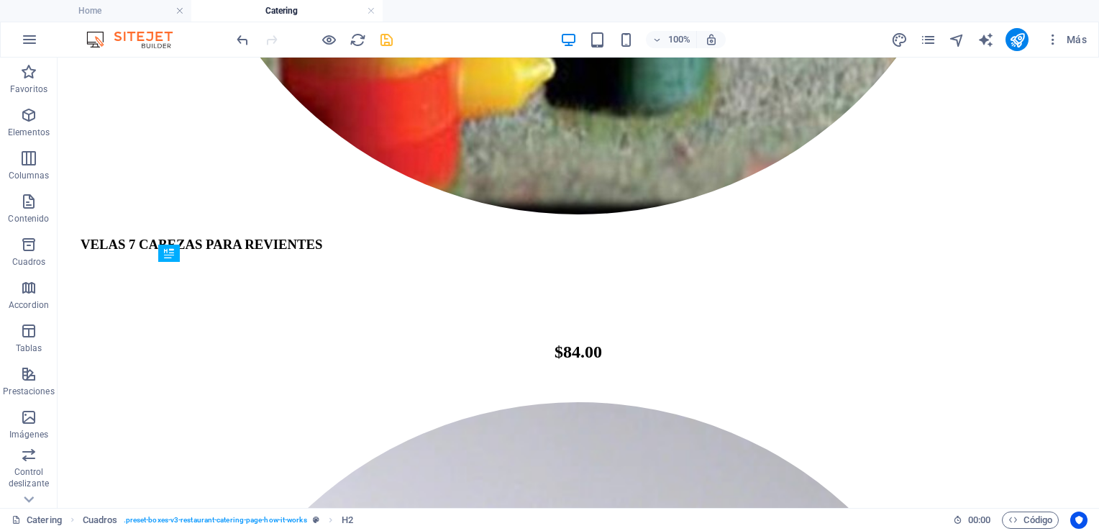
scroll to position [4966, 0]
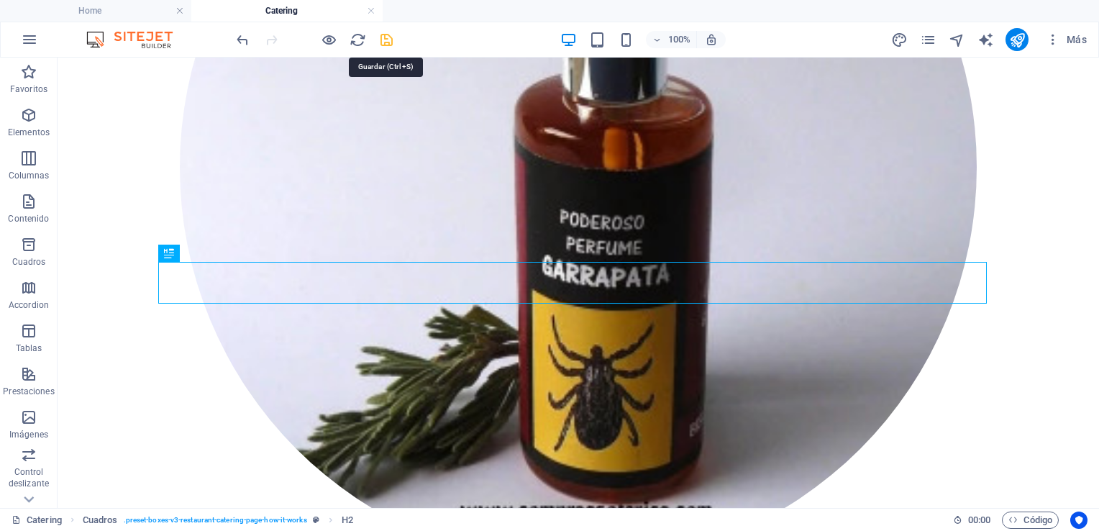
click at [388, 37] on icon "save" at bounding box center [386, 40] width 17 height 17
checkbox input "false"
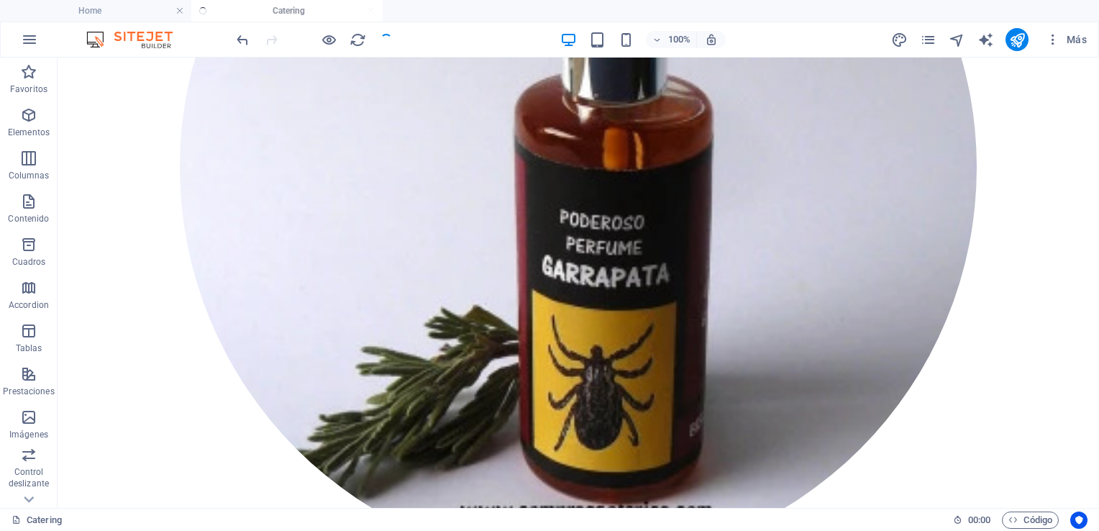
click at [388, 37] on div at bounding box center [314, 39] width 161 height 23
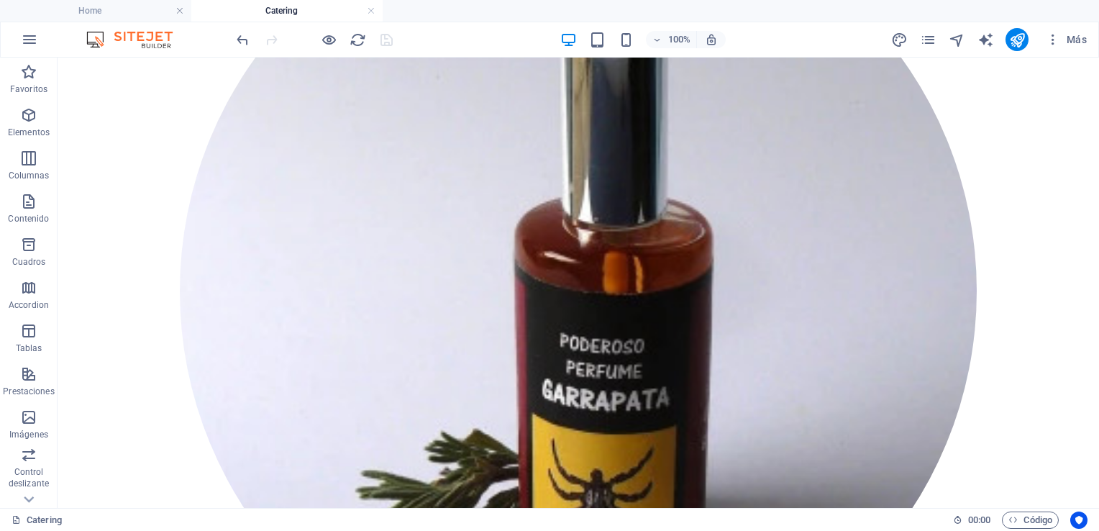
scroll to position [4805, 0]
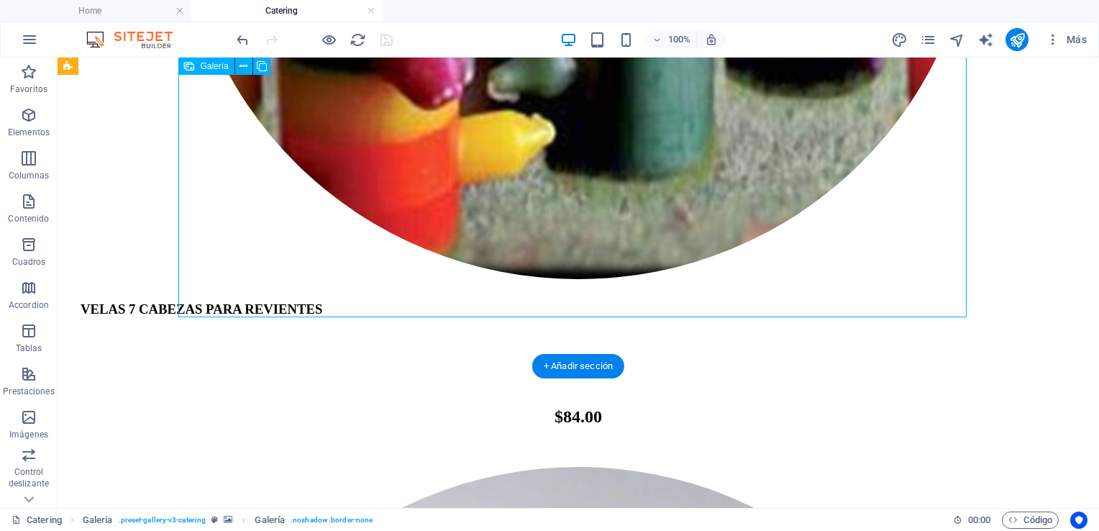
select select "4"
select select "px"
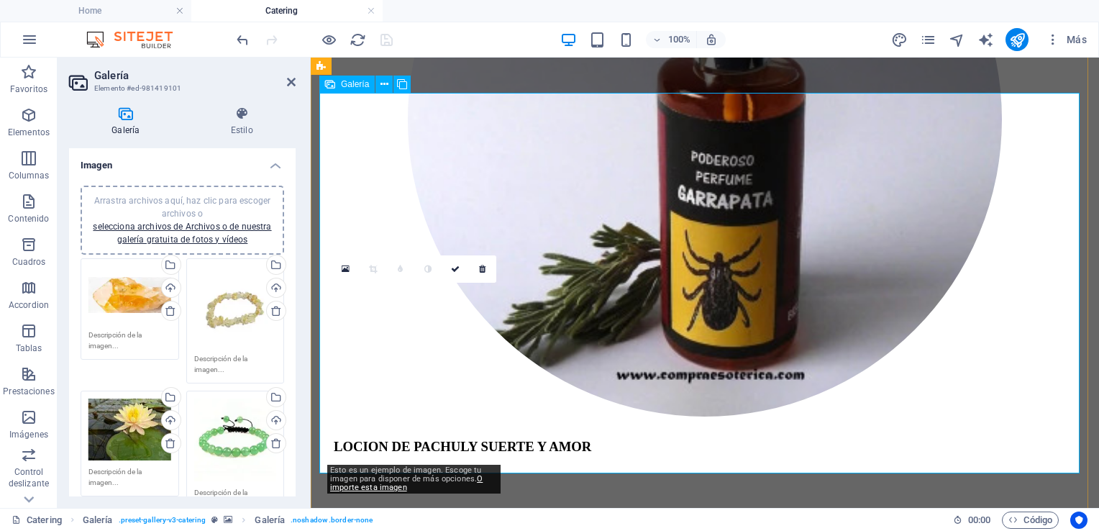
click at [342, 271] on icon at bounding box center [346, 269] width 8 height 10
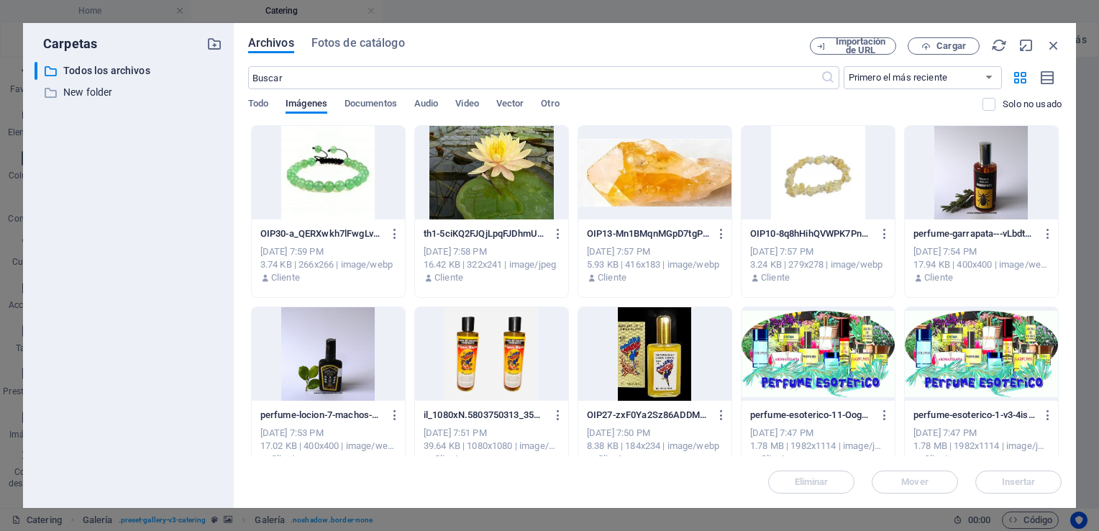
drag, startPoint x: 1056, startPoint y: 214, endPoint x: 282, endPoint y: 410, distance: 798.2
click at [203, 42] on div "Carpetas" at bounding box center [129, 44] width 188 height 19
click at [52, 70] on icon at bounding box center [50, 71] width 14 height 14
click at [50, 95] on icon at bounding box center [50, 93] width 14 height 14
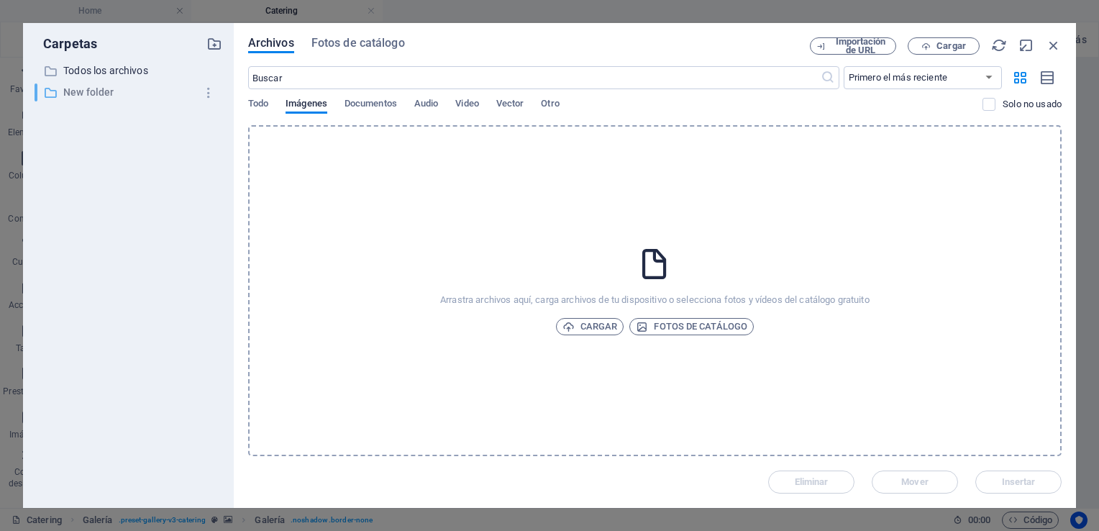
click at [50, 95] on icon at bounding box center [50, 93] width 14 height 14
click at [317, 103] on span "Imágenes" at bounding box center [306, 105] width 42 height 20
click at [658, 261] on icon at bounding box center [654, 264] width 36 height 36
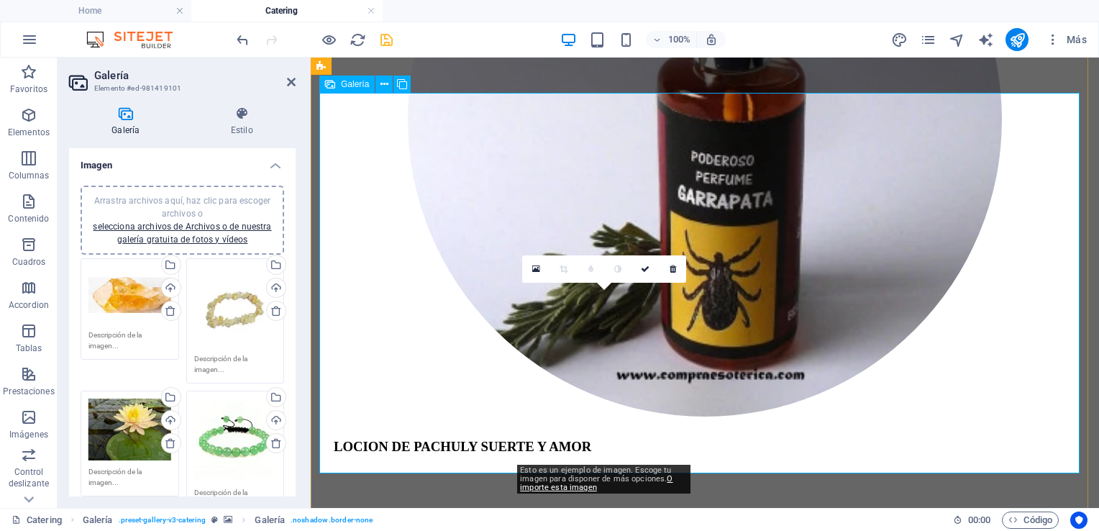
click at [536, 265] on icon at bounding box center [536, 269] width 8 height 10
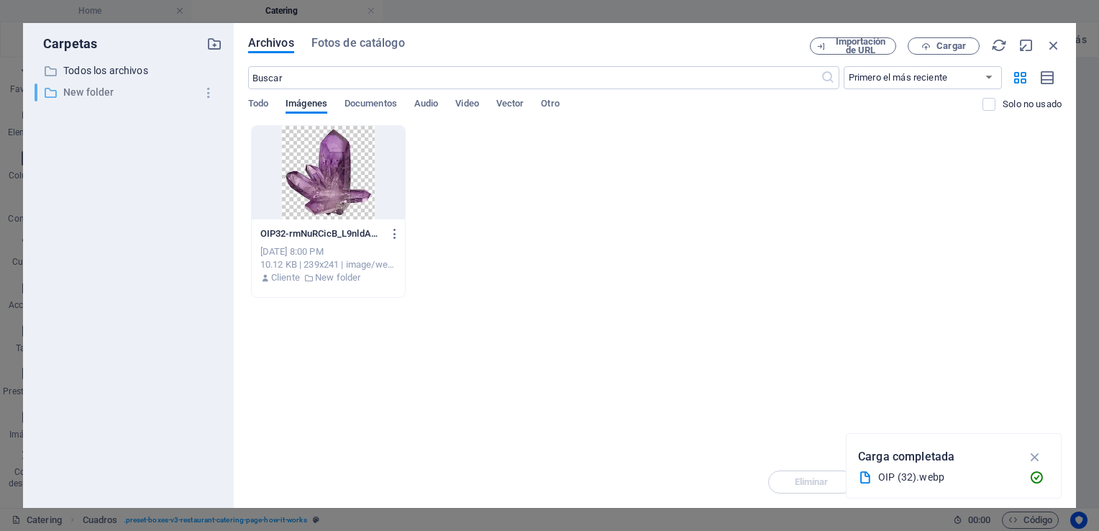
click at [49, 89] on icon at bounding box center [50, 93] width 14 height 14
click at [214, 50] on icon "button" at bounding box center [214, 44] width 16 height 16
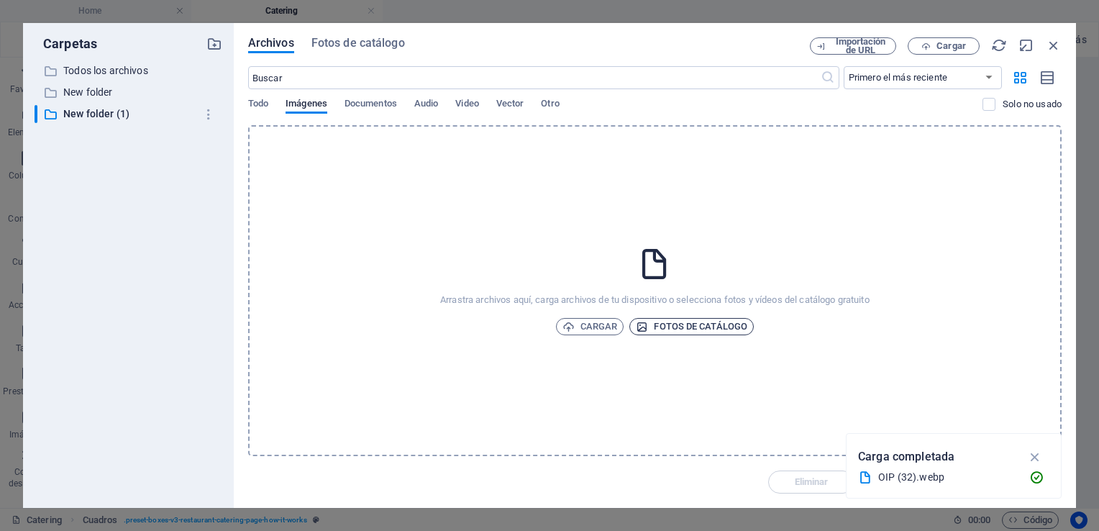
click at [641, 326] on icon "button" at bounding box center [642, 327] width 12 height 12
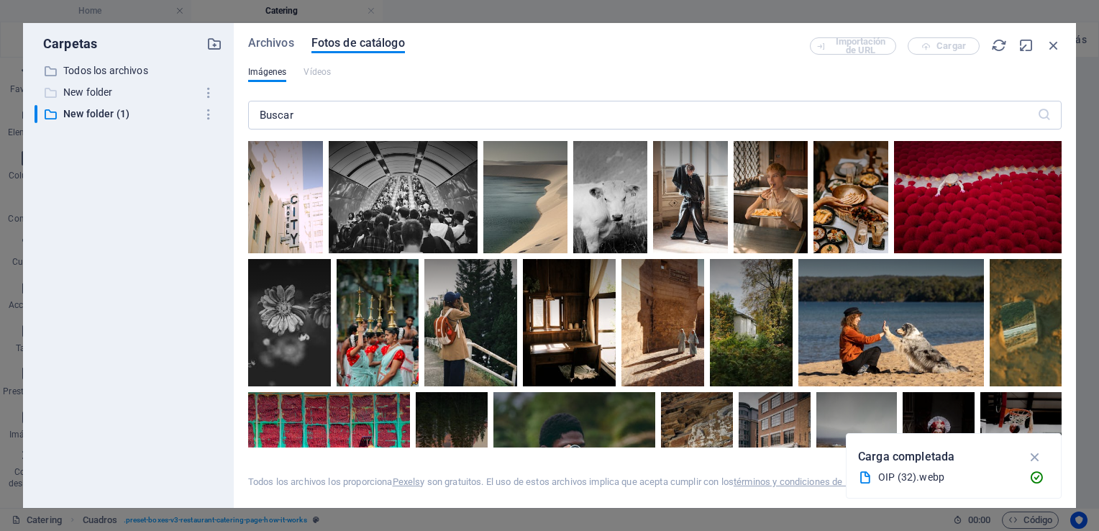
click at [105, 92] on p "New folder" at bounding box center [129, 92] width 132 height 17
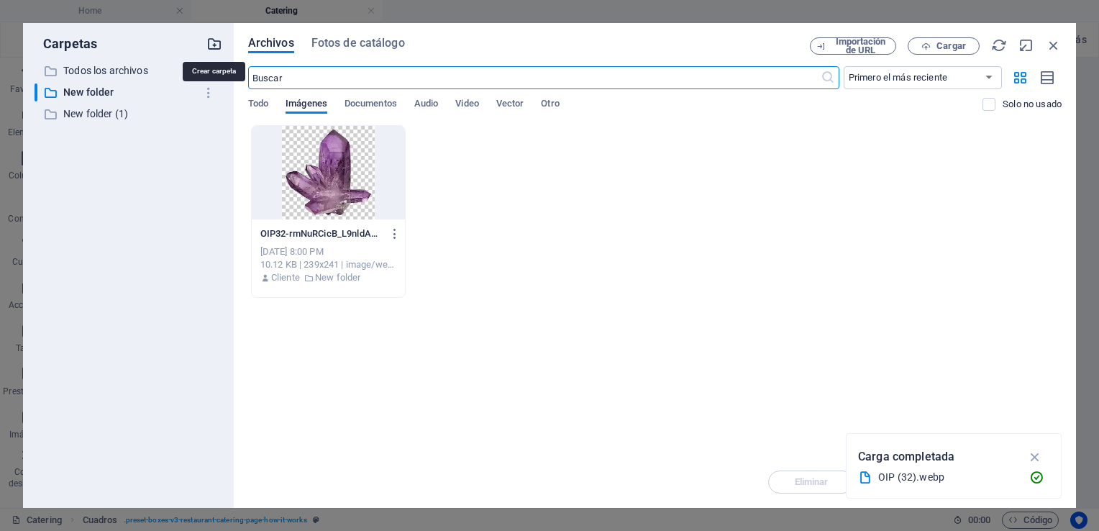
click at [214, 40] on icon "button" at bounding box center [214, 44] width 16 height 16
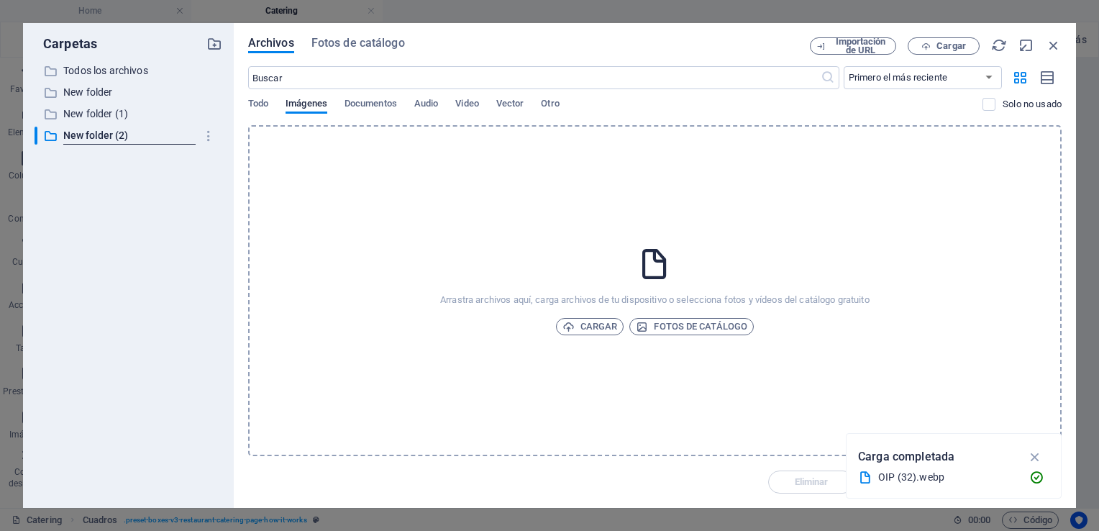
click at [654, 262] on icon at bounding box center [654, 264] width 36 height 36
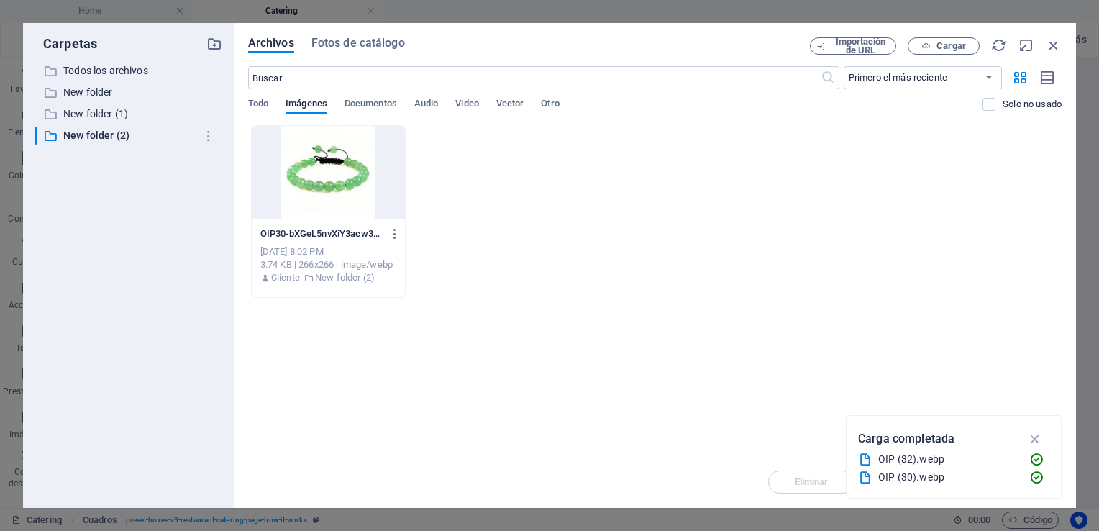
click at [426, 232] on div "OIP30-bXGeL5nvXiY3acw3uIDvKg.webp OIP30-bXGeL5nvXiY3acw3uIDvKg.webp Oct 3, 2025…" at bounding box center [654, 211] width 813 height 173
click at [397, 234] on icon "button" at bounding box center [395, 233] width 14 height 13
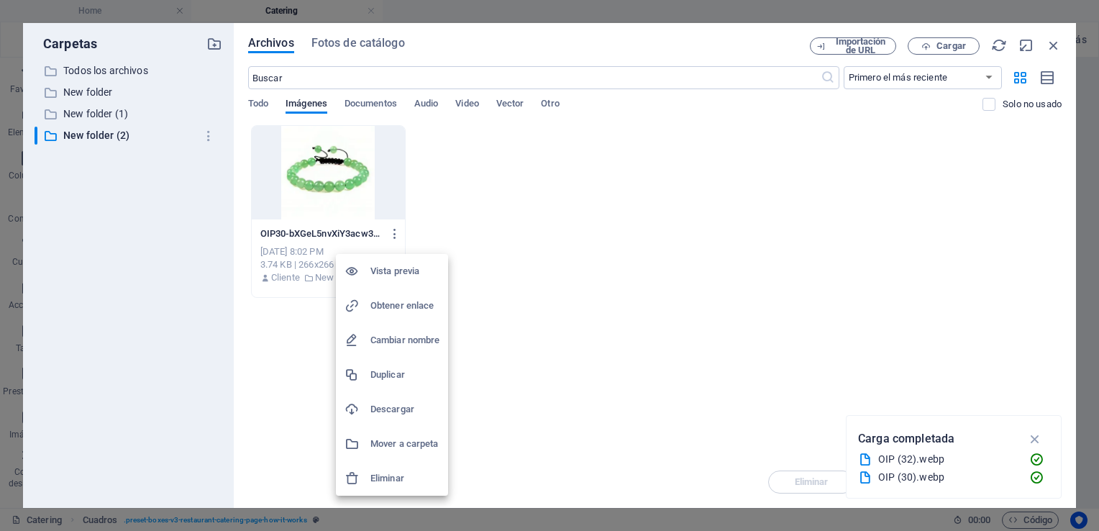
click at [384, 406] on h6 "Descargar" at bounding box center [404, 409] width 69 height 17
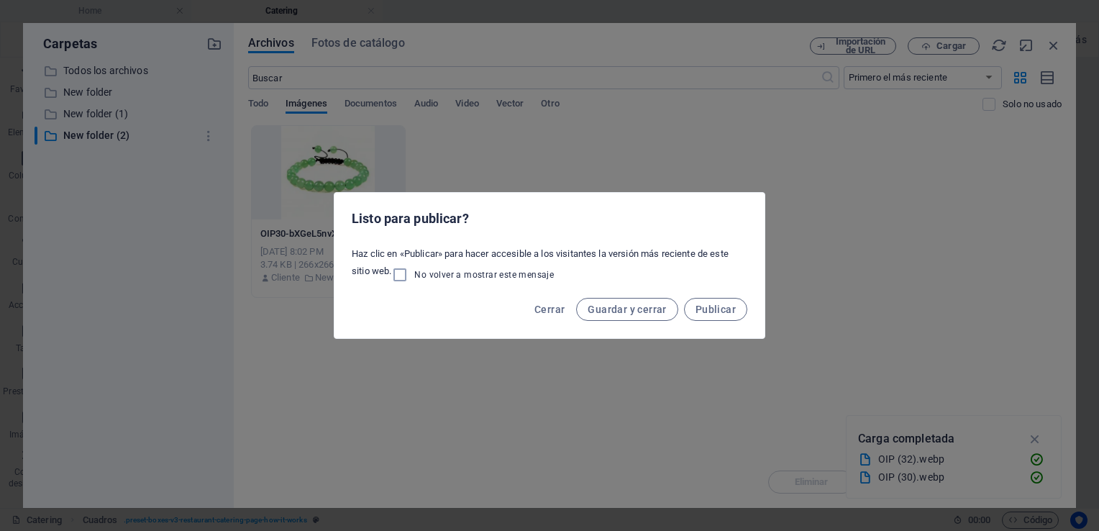
click at [598, 70] on div "Listo para publicar? Haz clic en «Publicar» para hacer accesible a los visitant…" at bounding box center [549, 265] width 1099 height 531
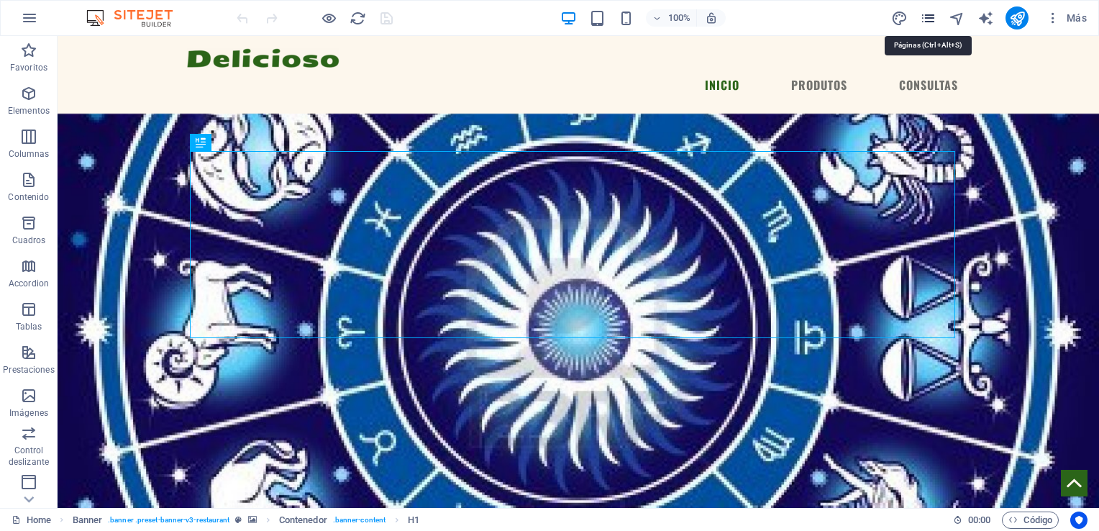
click at [926, 17] on icon "pages" at bounding box center [928, 18] width 17 height 17
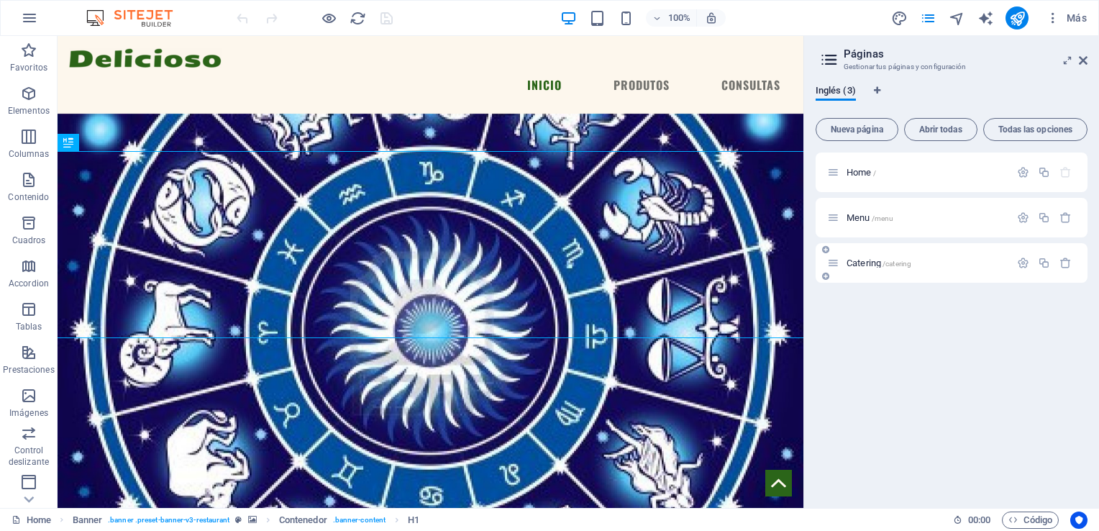
click at [893, 265] on span "/catering" at bounding box center [896, 264] width 29 height 8
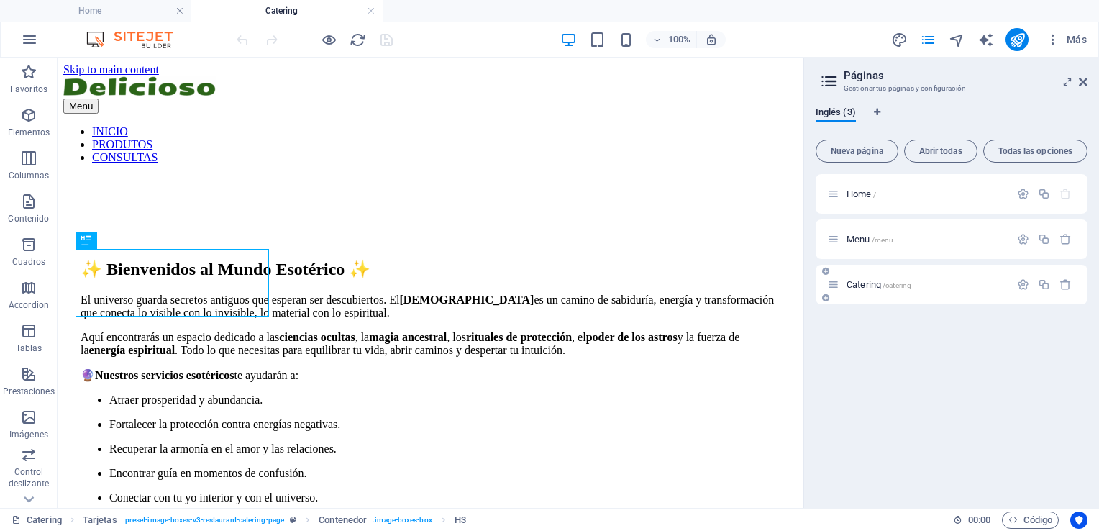
scroll to position [1248, 0]
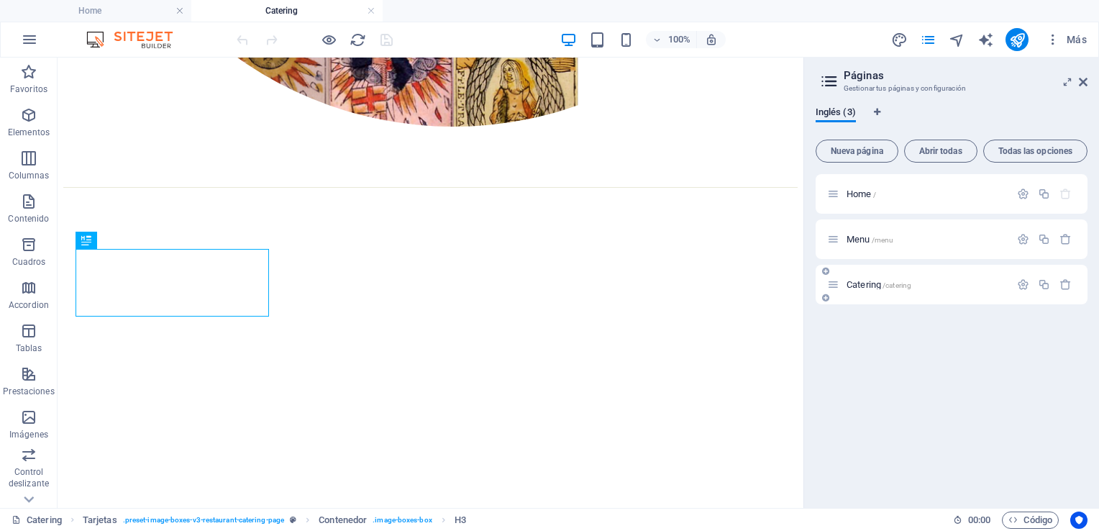
click at [860, 280] on span "Catering /catering" at bounding box center [878, 284] width 65 height 11
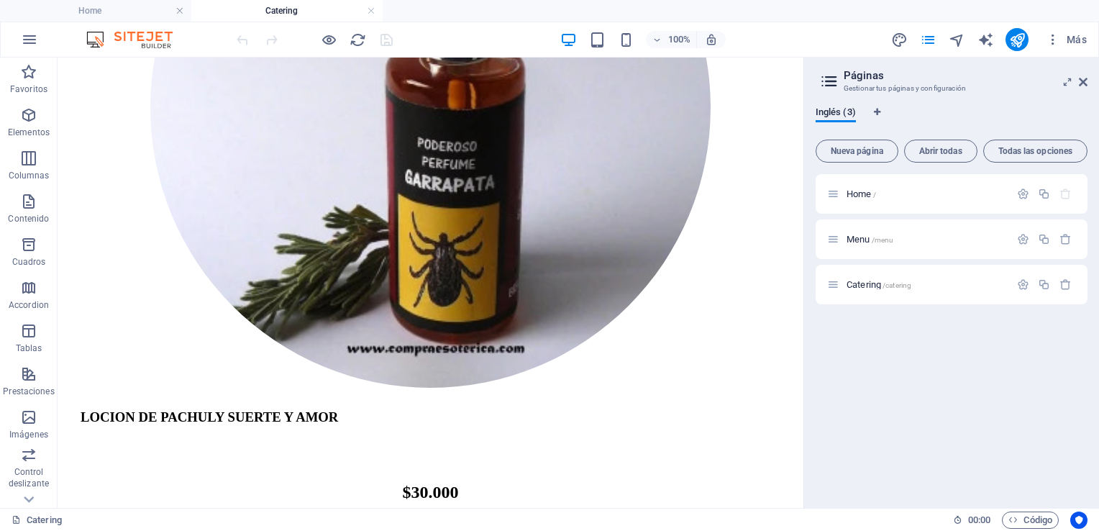
scroll to position [4216, 0]
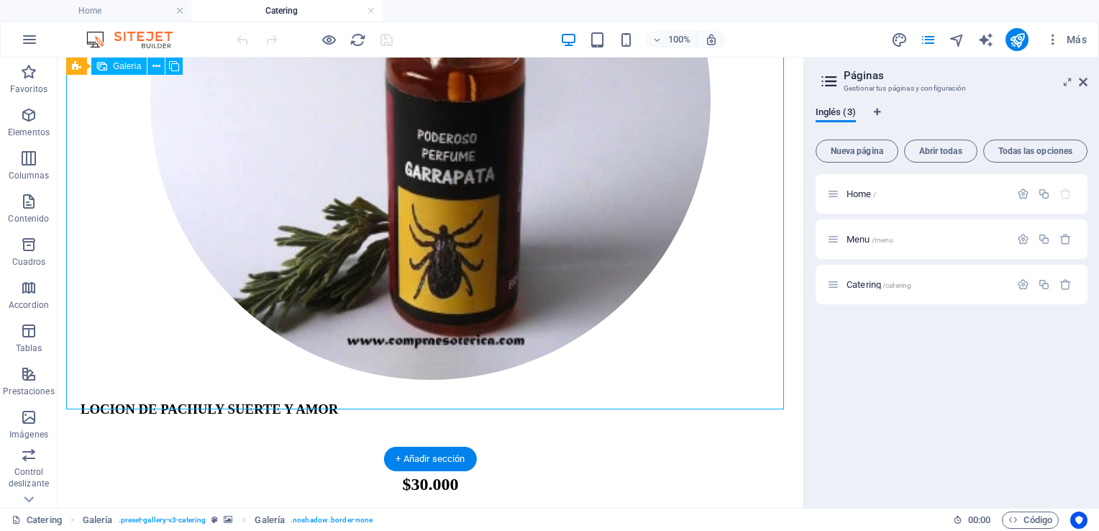
select select "4"
select select "px"
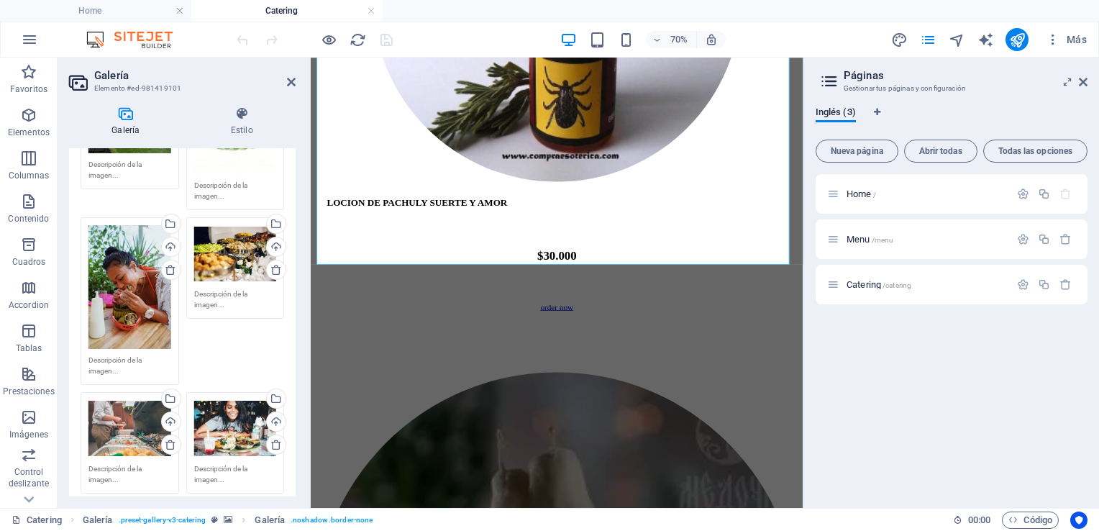
scroll to position [317, 0]
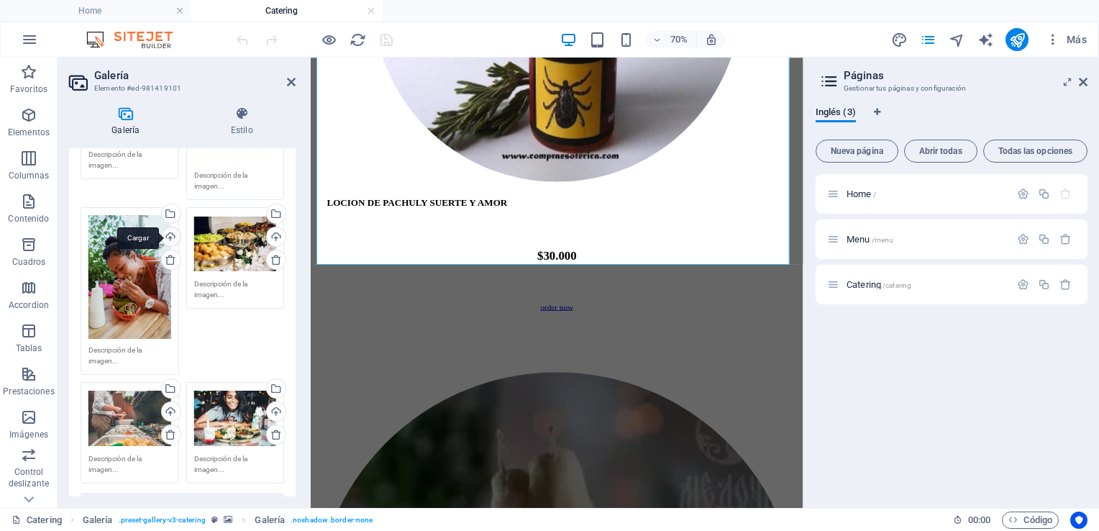
click at [169, 233] on div "Cargar" at bounding box center [170, 238] width 22 height 22
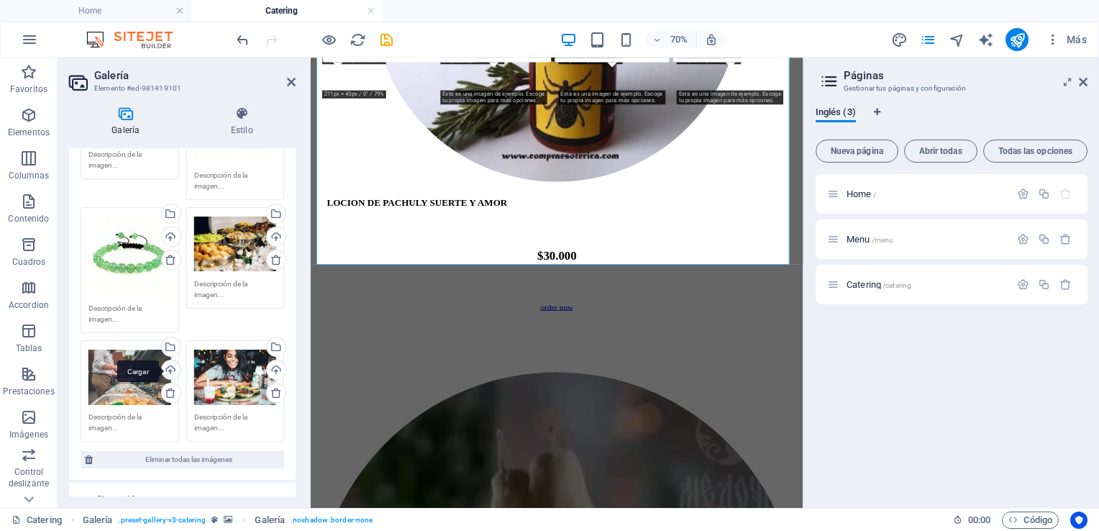
click at [168, 363] on div "Cargar" at bounding box center [170, 371] width 22 height 22
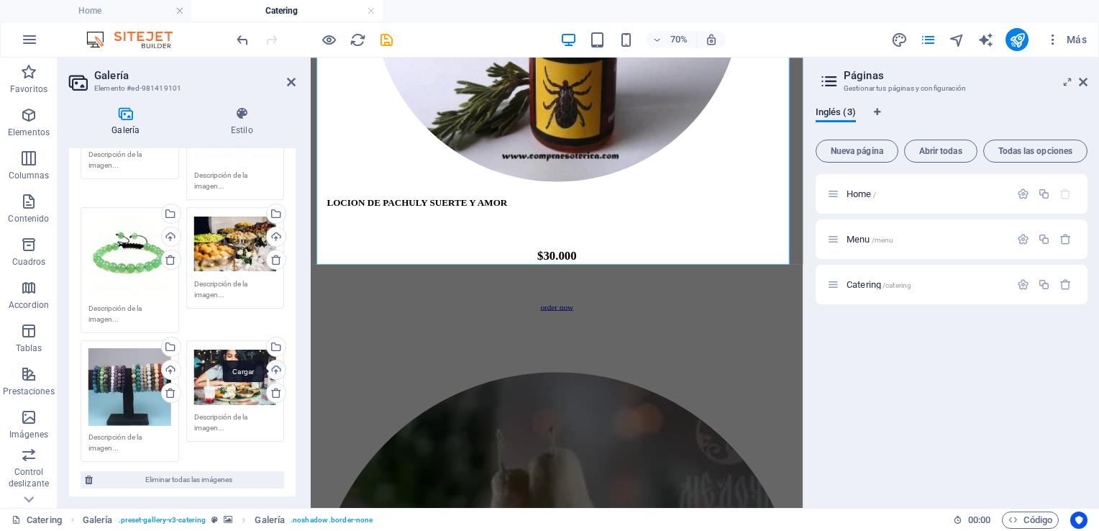
click at [274, 364] on div "Cargar" at bounding box center [275, 371] width 22 height 22
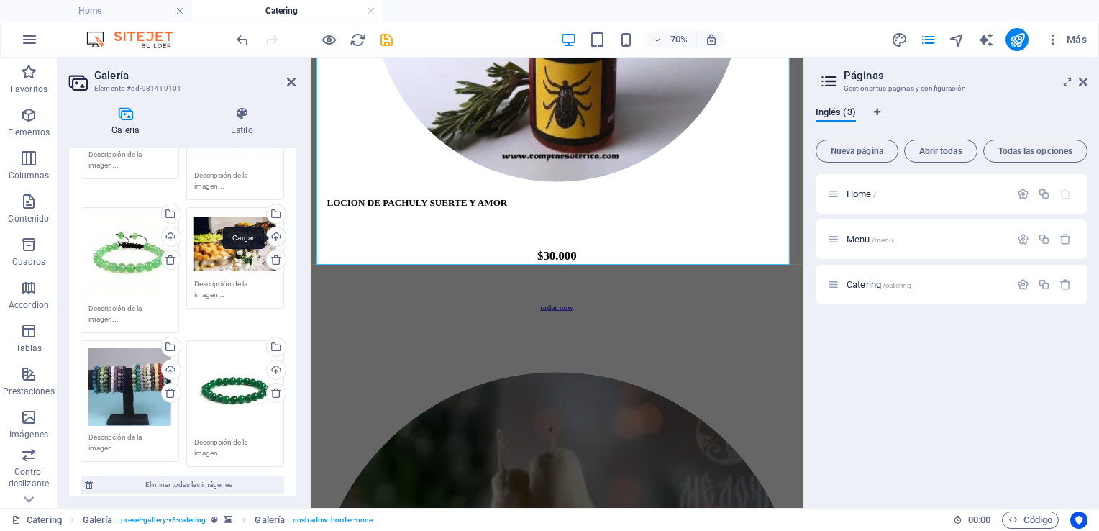
click at [274, 230] on div "Cargar" at bounding box center [275, 238] width 22 height 22
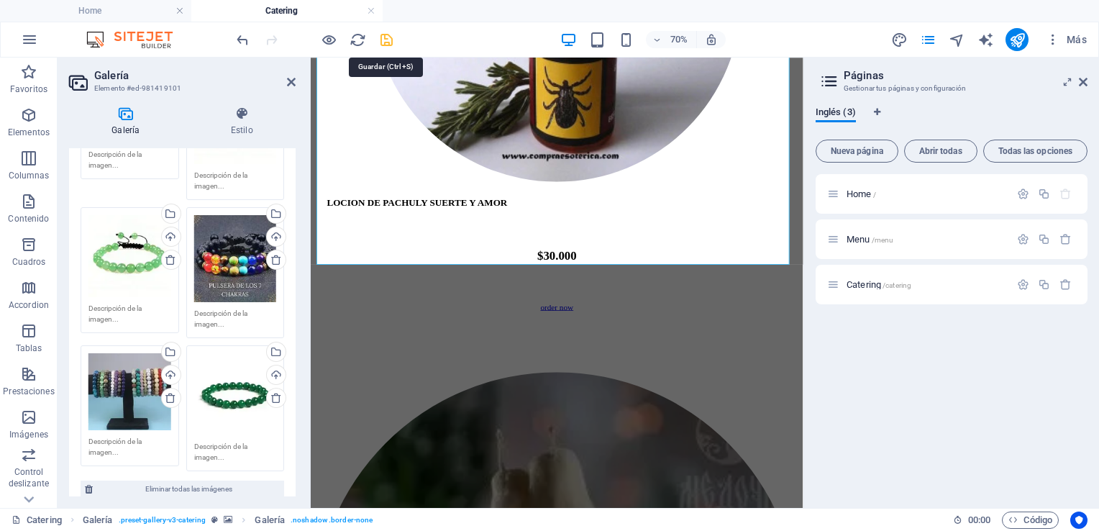
click at [385, 42] on icon "save" at bounding box center [386, 40] width 17 height 17
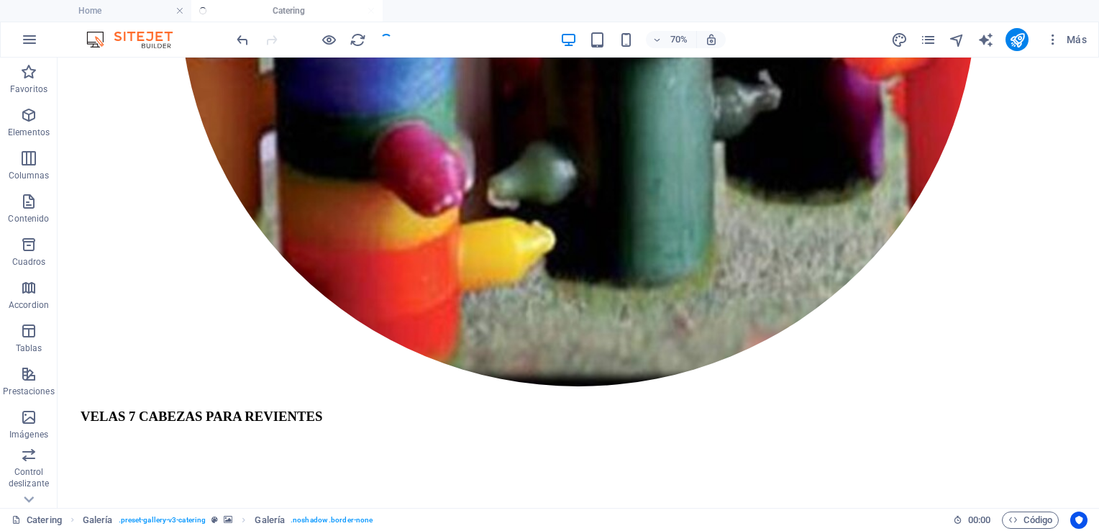
scroll to position [4518, 0]
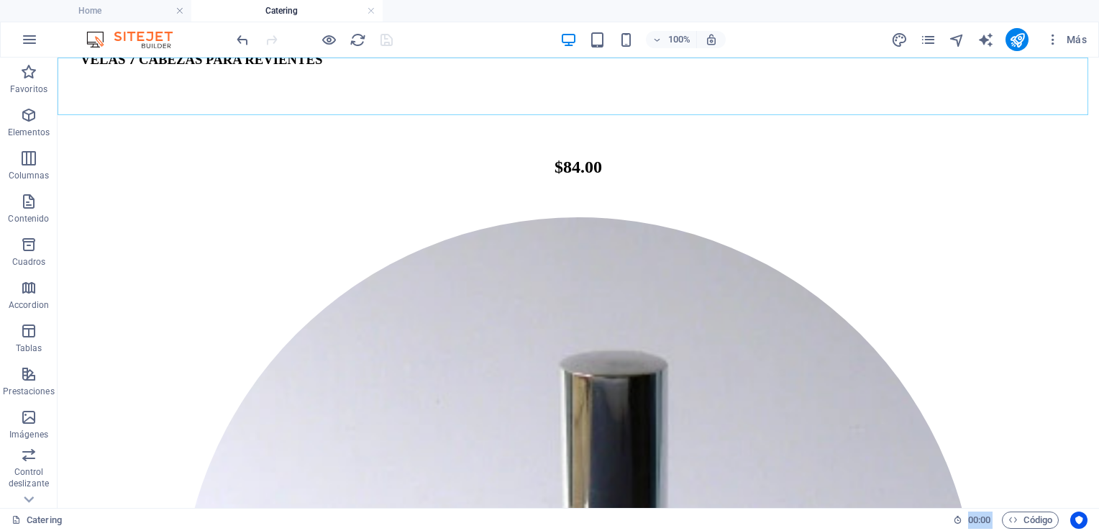
drag, startPoint x: 442, startPoint y: 100, endPoint x: 886, endPoint y: 115, distance: 443.9
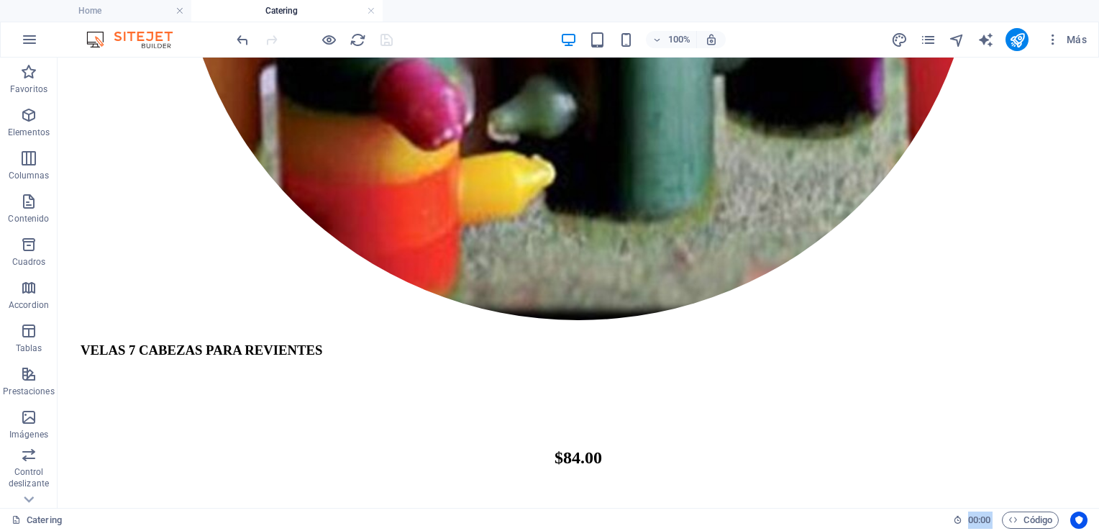
scroll to position [4209, 0]
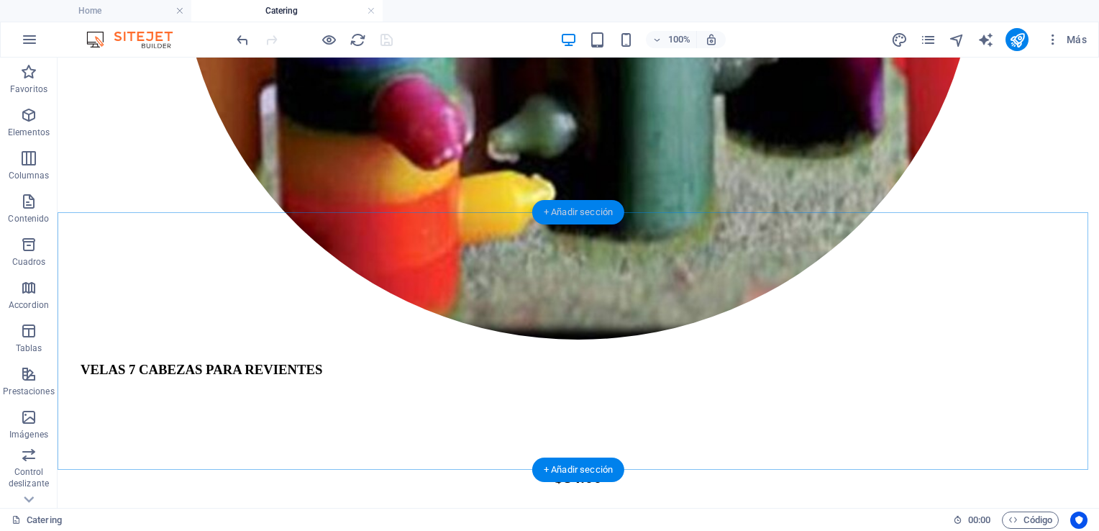
click at [578, 212] on div "+ Añadir sección" at bounding box center [578, 212] width 92 height 24
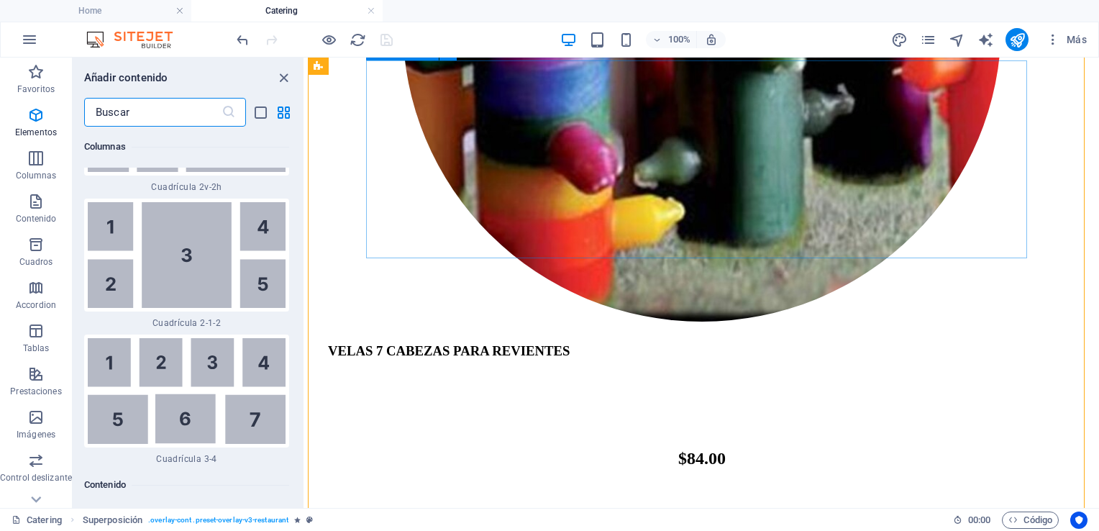
scroll to position [4567, 0]
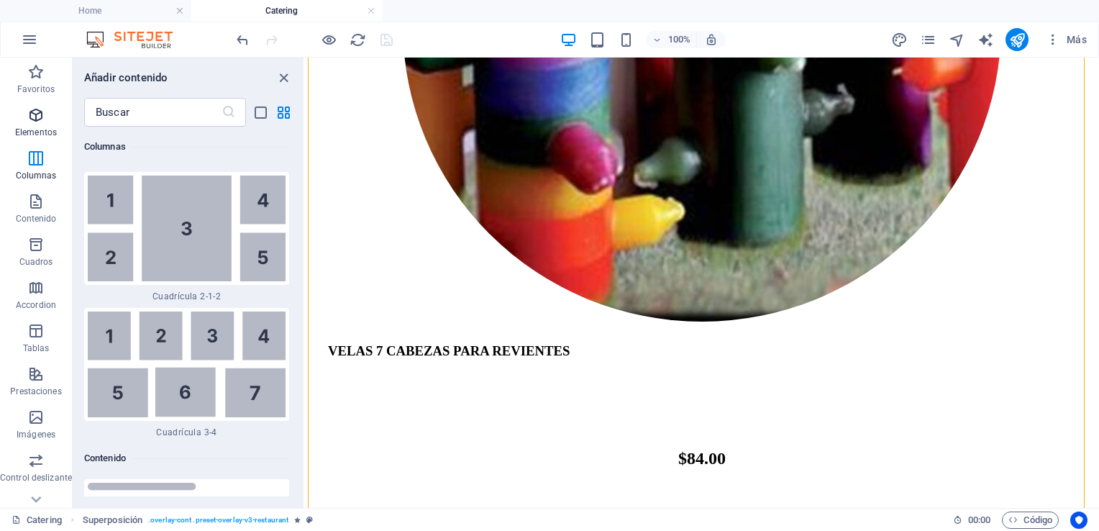
click at [35, 117] on icon "button" at bounding box center [35, 114] width 17 height 17
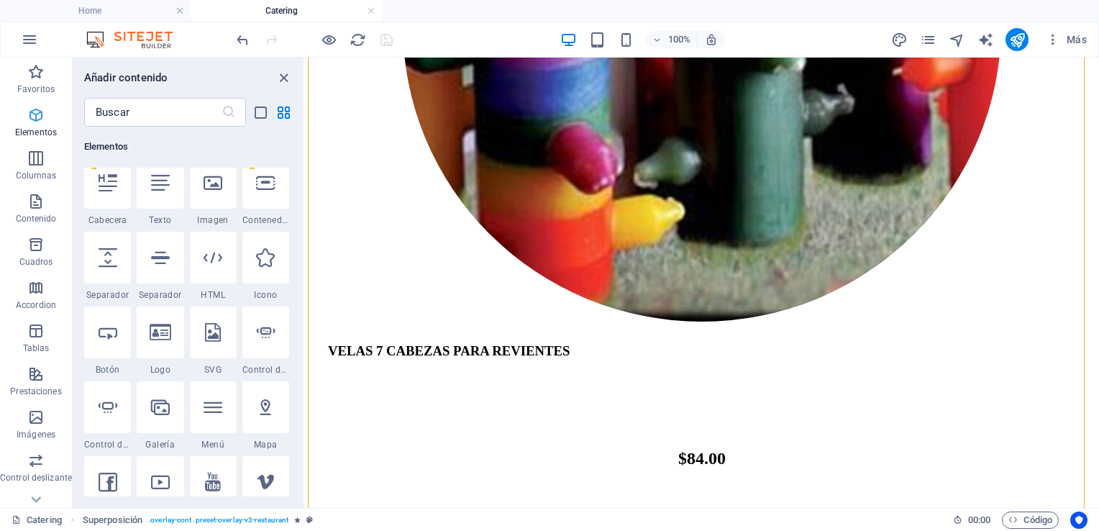
scroll to position [270, 0]
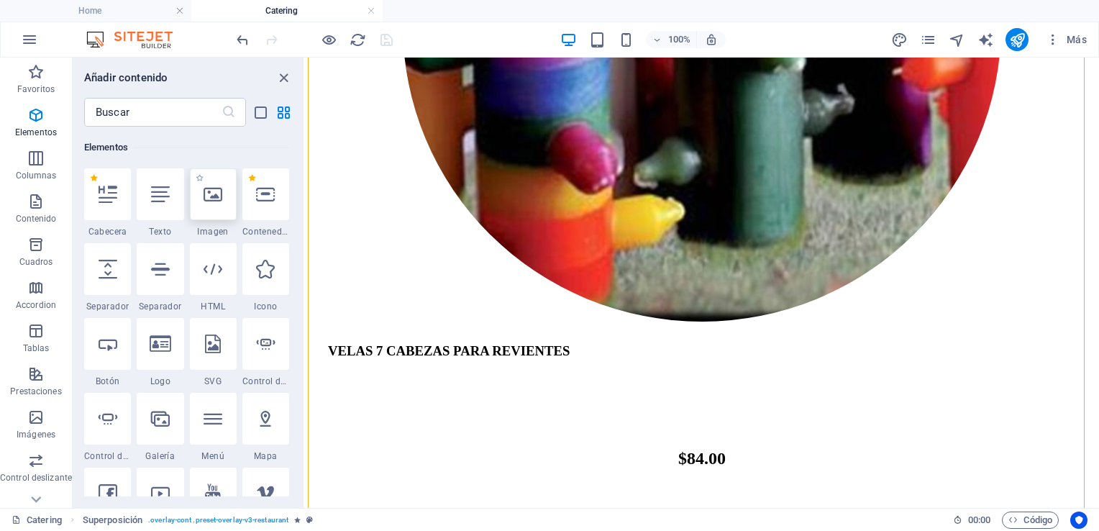
click at [209, 203] on div at bounding box center [213, 194] width 47 height 52
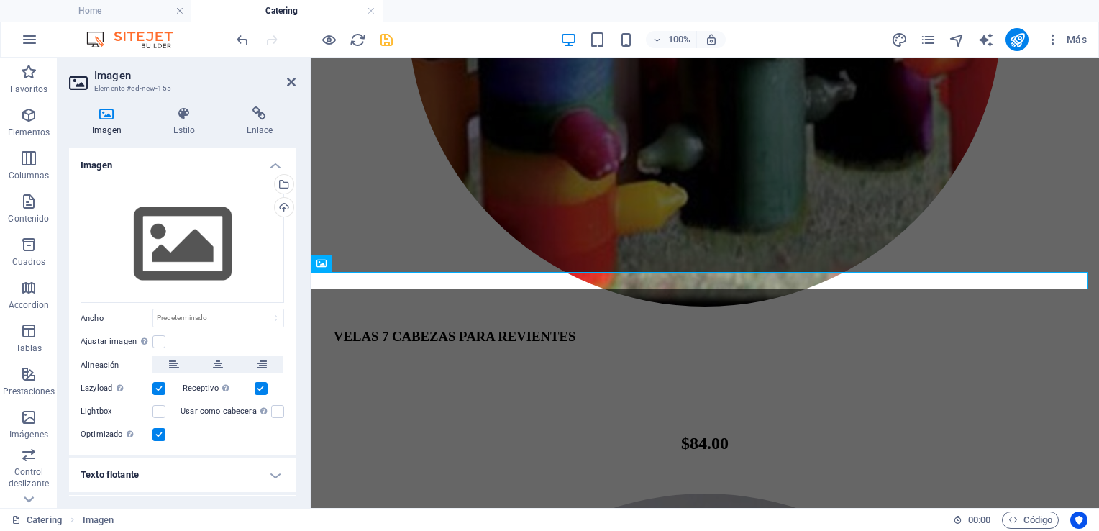
scroll to position [3847, 0]
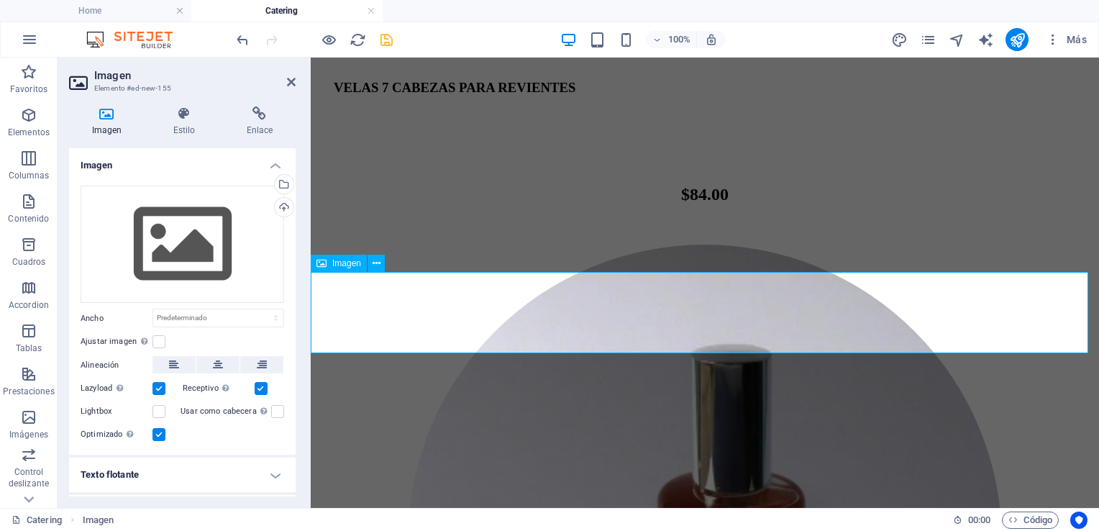
click at [319, 269] on icon at bounding box center [321, 263] width 10 height 17
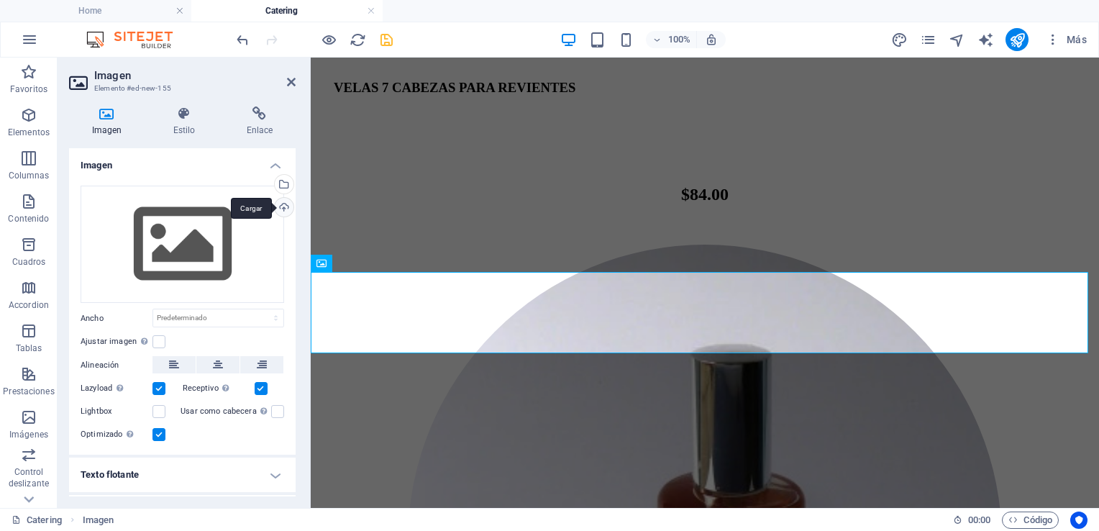
click at [276, 204] on div "Cargar" at bounding box center [283, 209] width 22 height 22
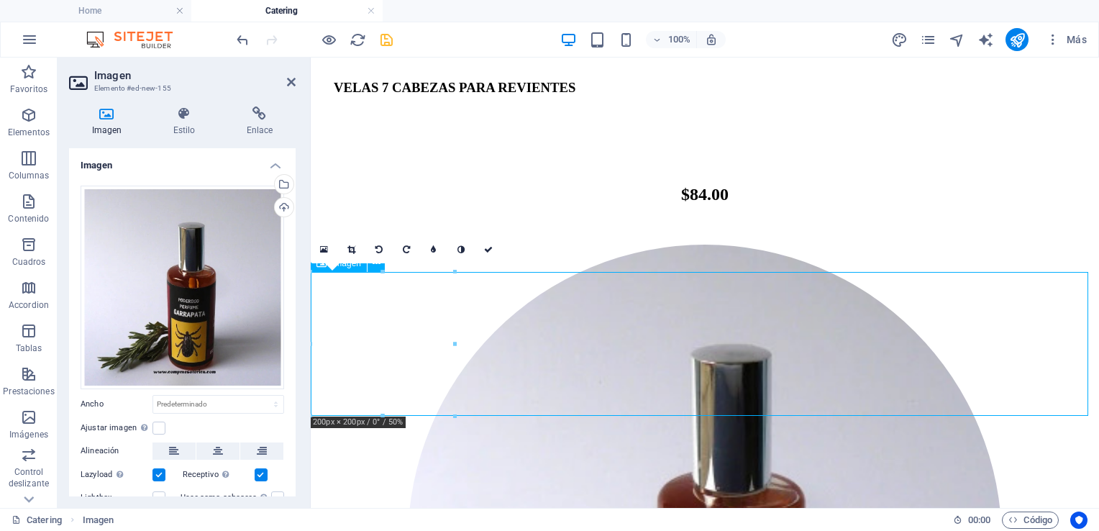
drag, startPoint x: 449, startPoint y: 278, endPoint x: 477, endPoint y: 289, distance: 29.6
click at [354, 246] on icon at bounding box center [351, 249] width 8 height 9
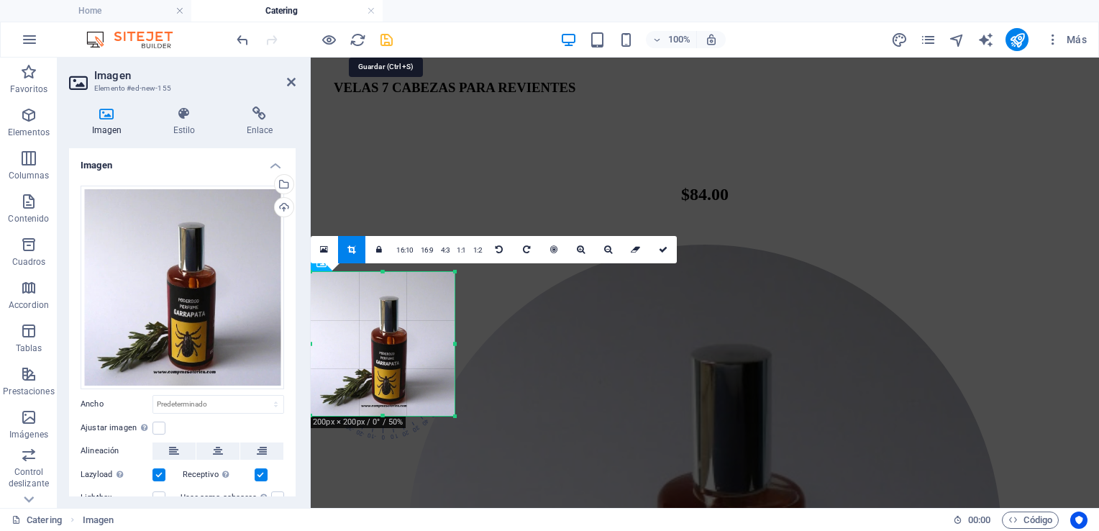
click at [389, 42] on icon "save" at bounding box center [386, 40] width 17 height 17
checkbox input "false"
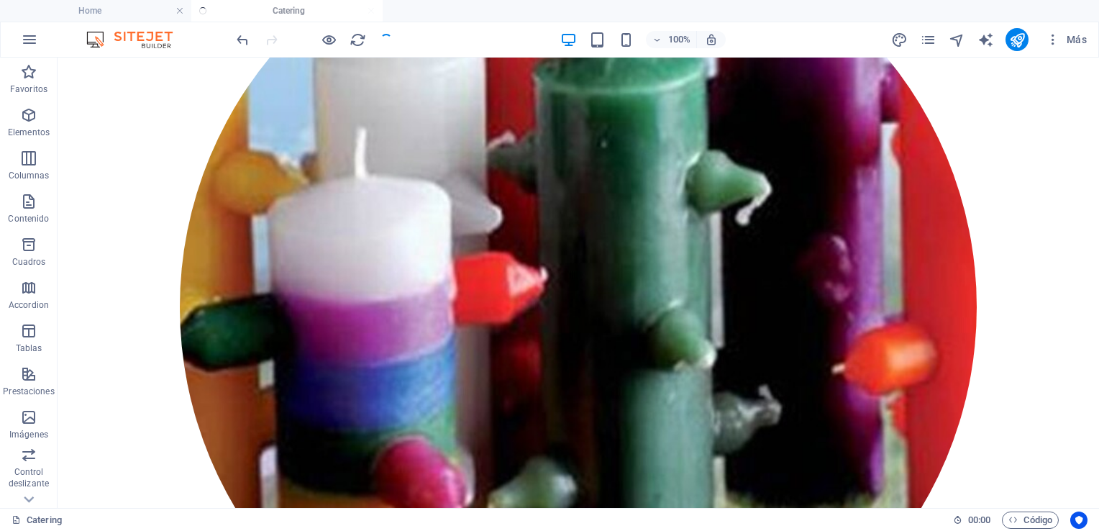
scroll to position [4211, 0]
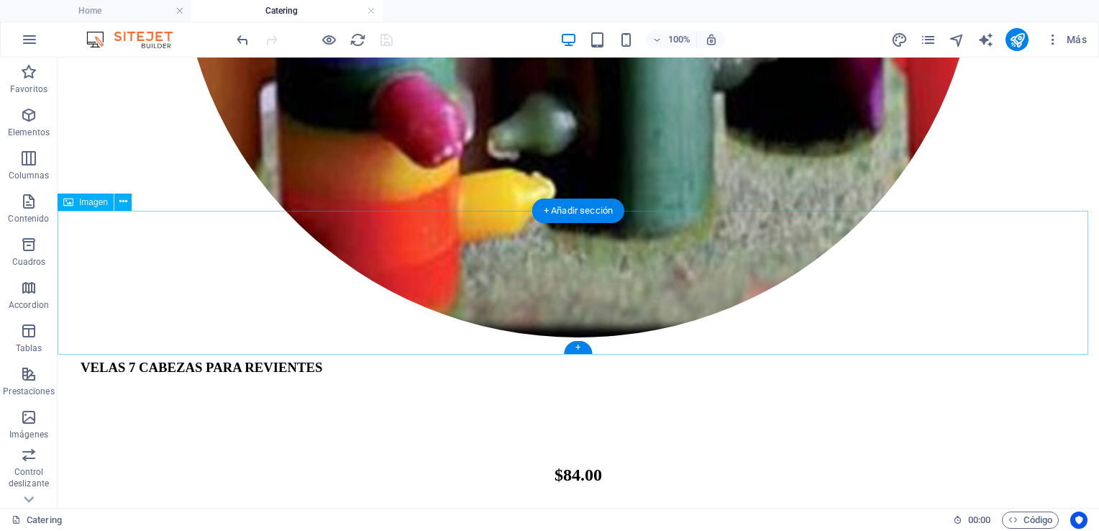
drag, startPoint x: 191, startPoint y: 263, endPoint x: 115, endPoint y: 194, distance: 102.3
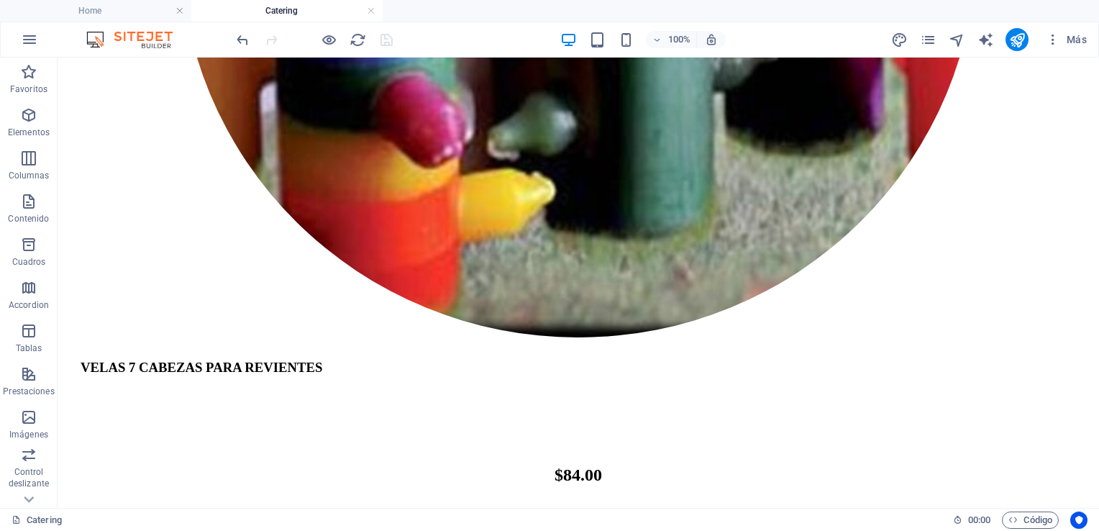
drag, startPoint x: 127, startPoint y: 205, endPoint x: 134, endPoint y: 203, distance: 7.3
click at [121, 200] on icon at bounding box center [123, 201] width 8 height 15
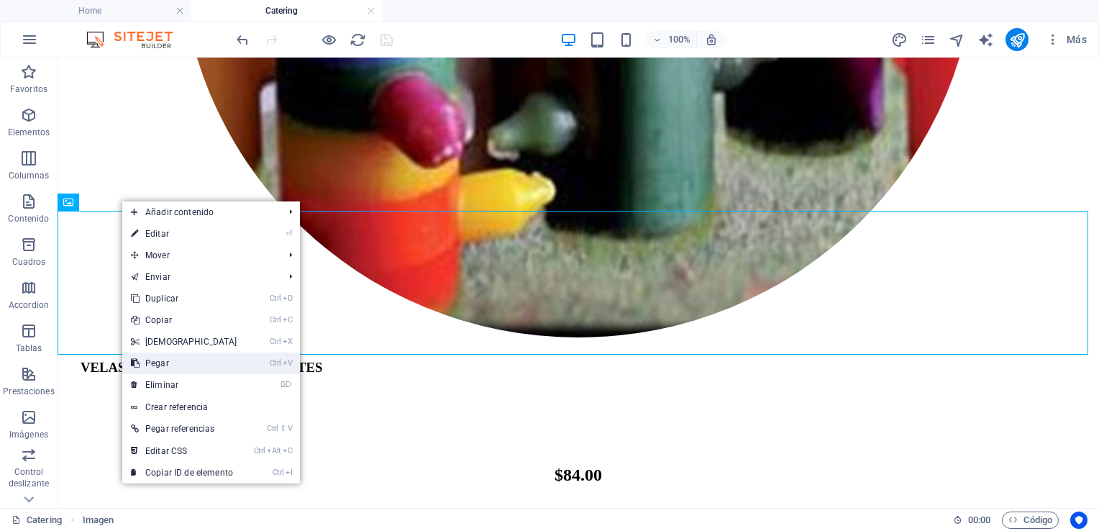
click at [160, 364] on link "Ctrl V Pegar" at bounding box center [184, 363] width 124 height 22
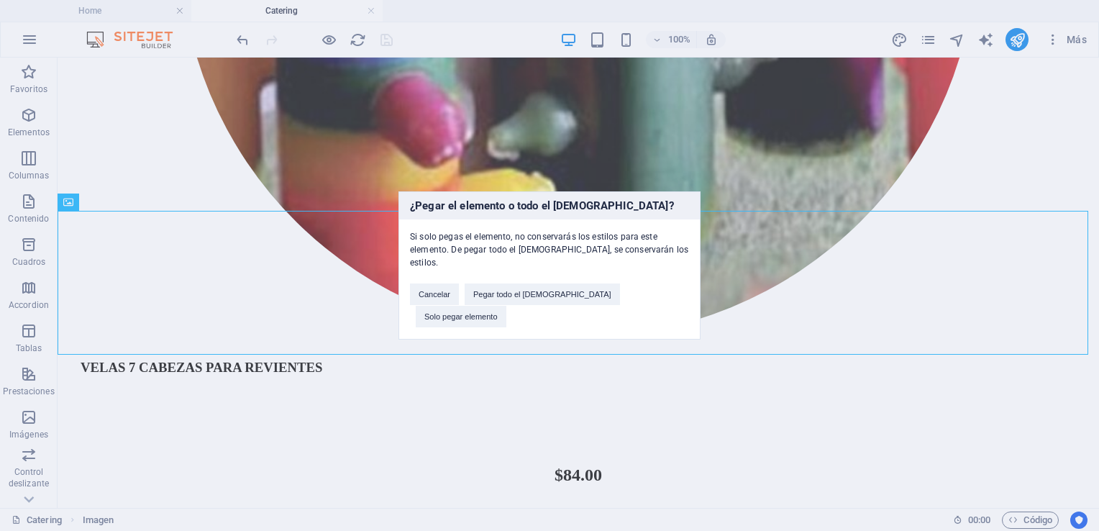
click at [724, 131] on div "¿Pegar el elemento o todo el preajuste? Si solo pegas el elemento, no conservar…" at bounding box center [549, 265] width 1099 height 531
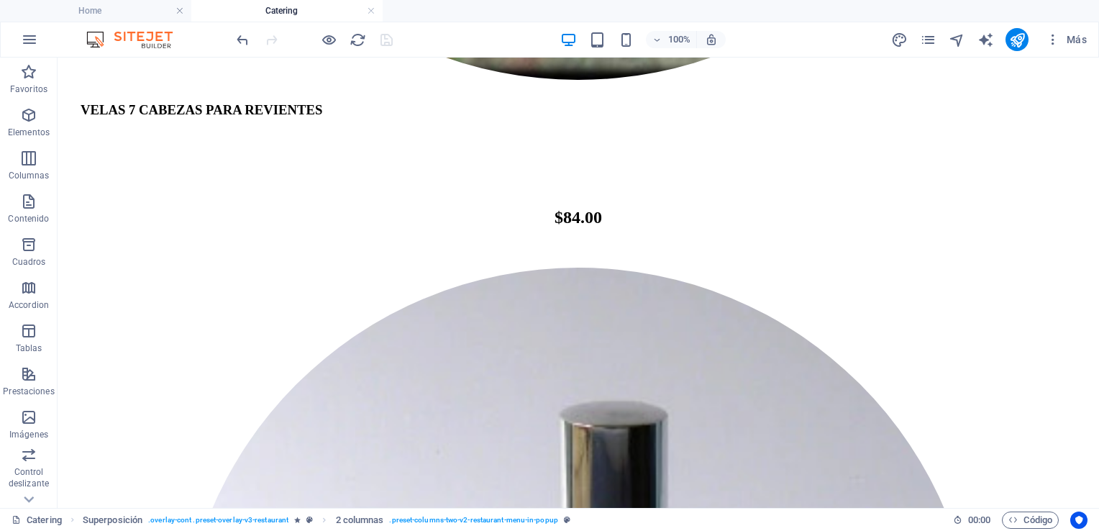
scroll to position [4303, 0]
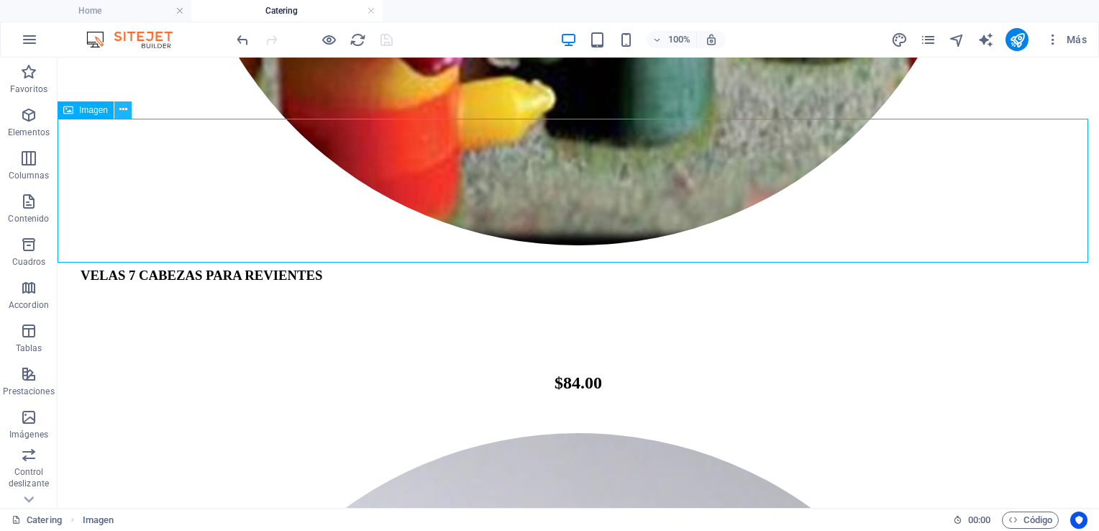
click at [120, 110] on icon at bounding box center [123, 109] width 8 height 15
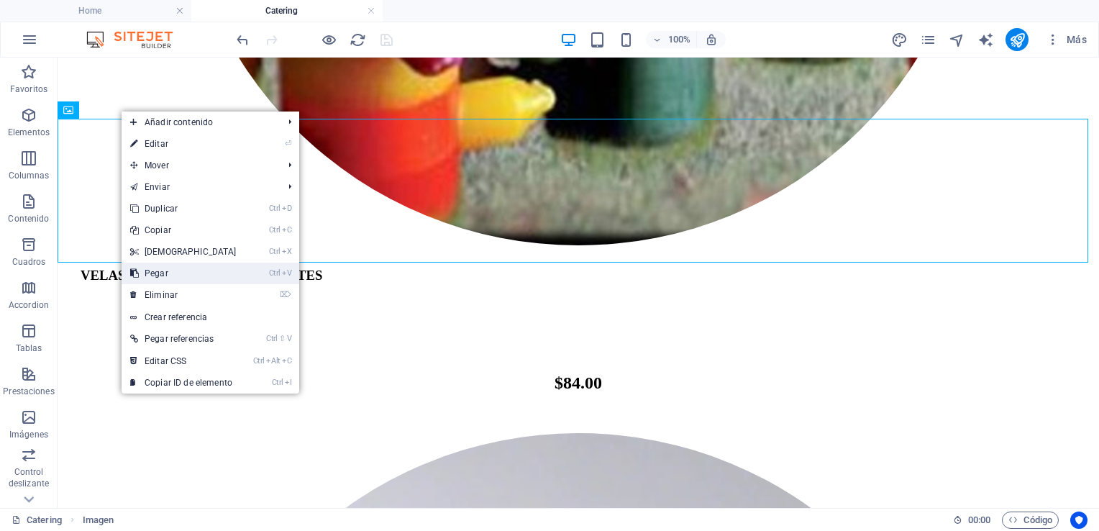
click at [164, 278] on link "Ctrl V Pegar" at bounding box center [184, 273] width 124 height 22
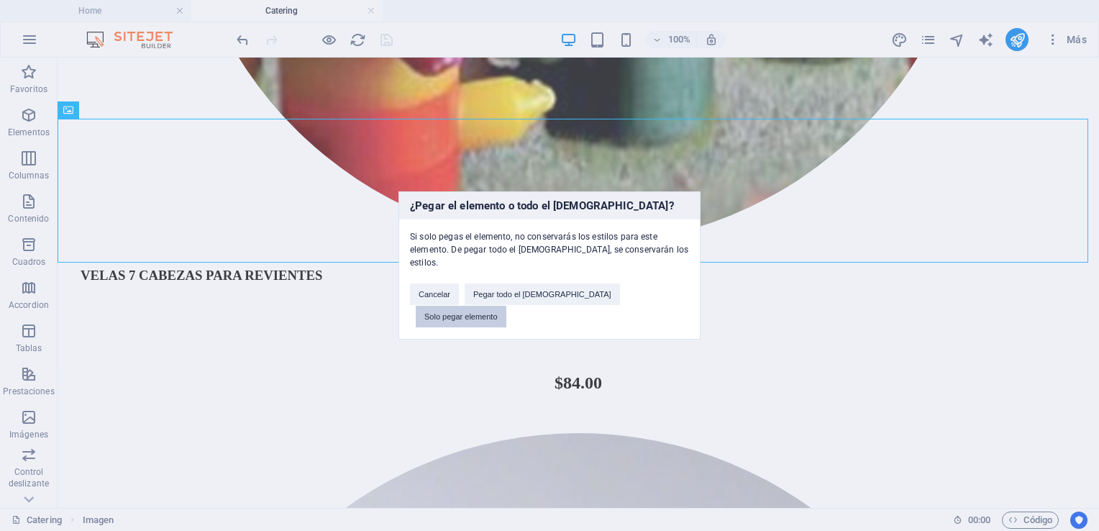
click at [506, 306] on button "Solo pegar elemento" at bounding box center [461, 317] width 91 height 22
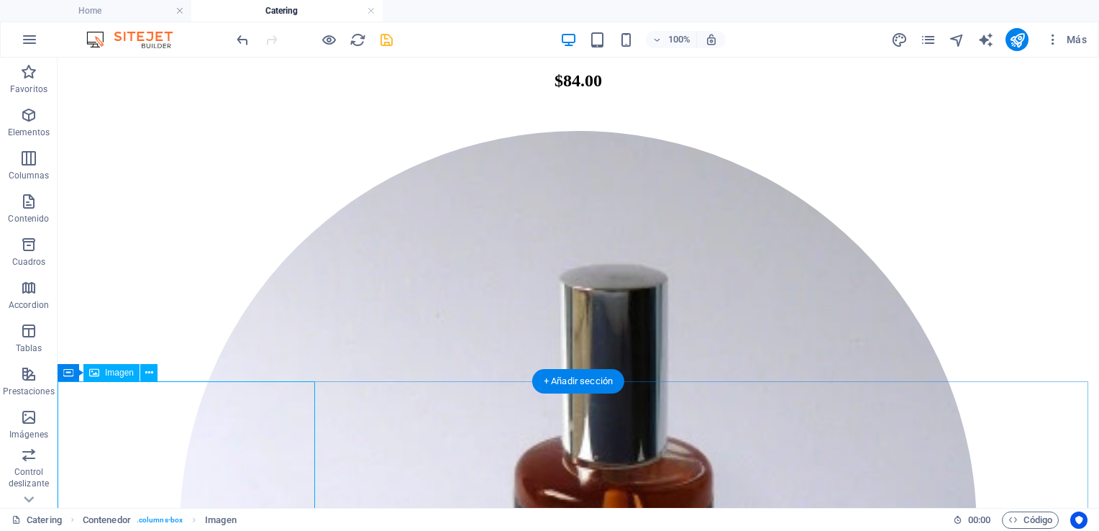
scroll to position [4183, 0]
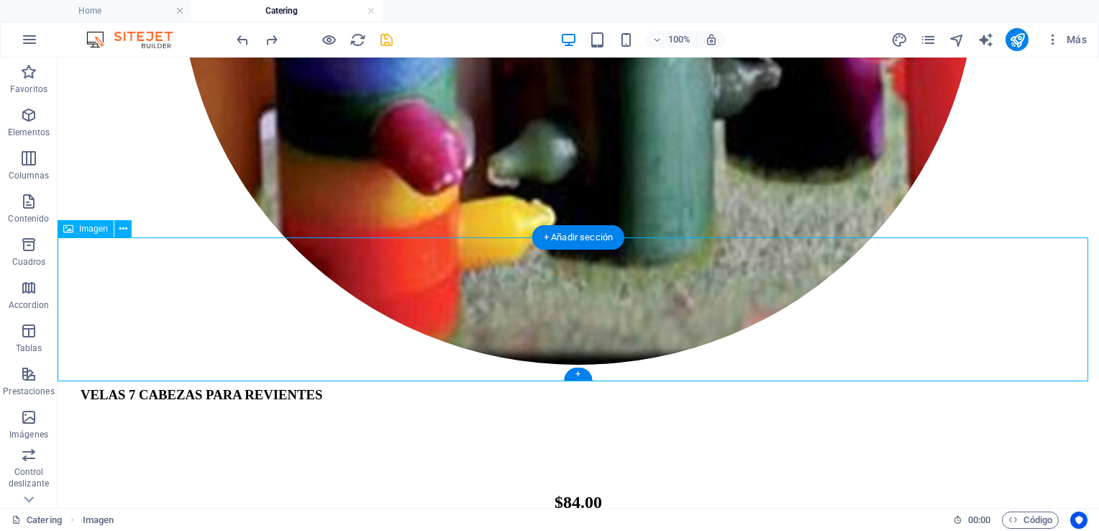
drag, startPoint x: 169, startPoint y: 335, endPoint x: 141, endPoint y: 347, distance: 30.3
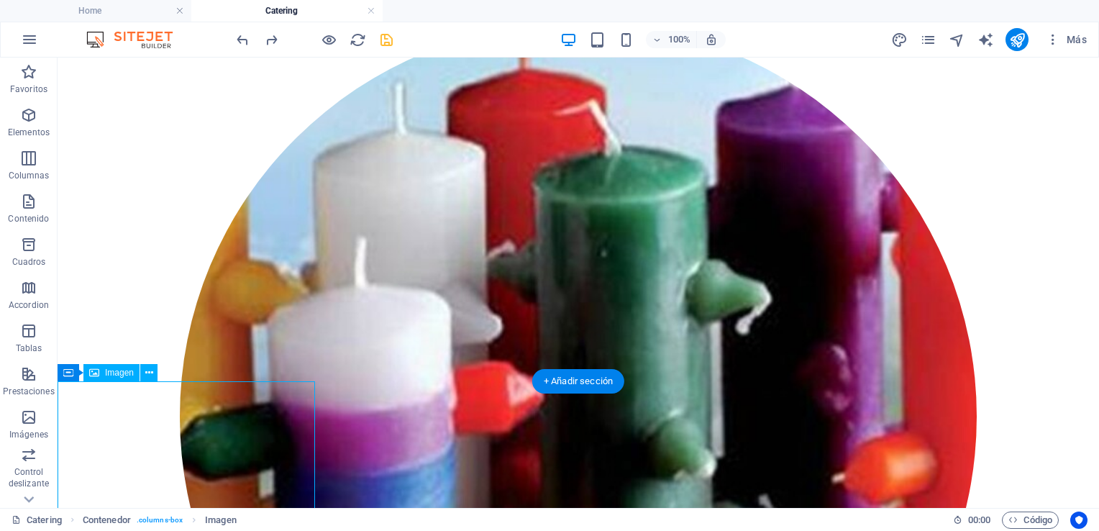
select select "%"
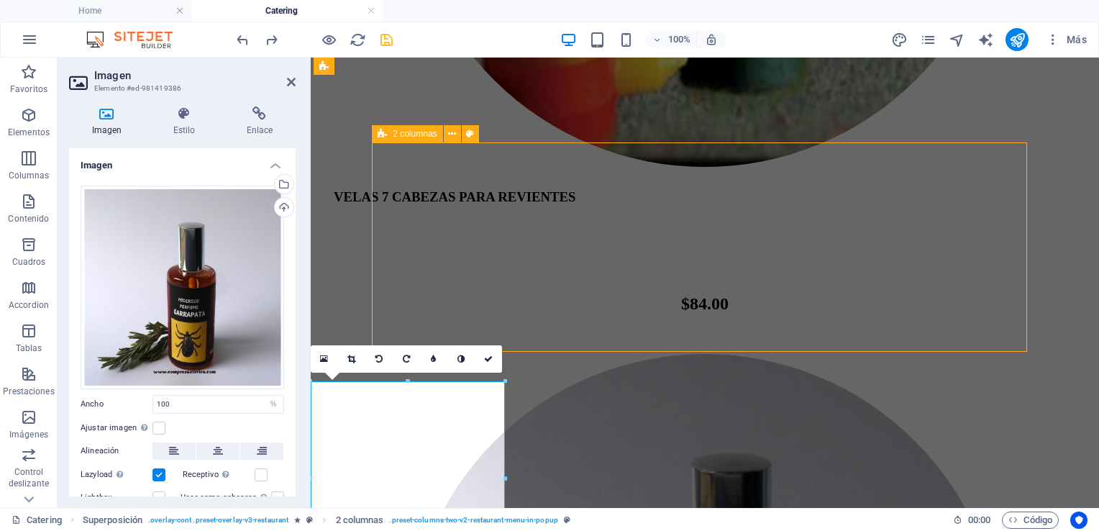
scroll to position [4040, 0]
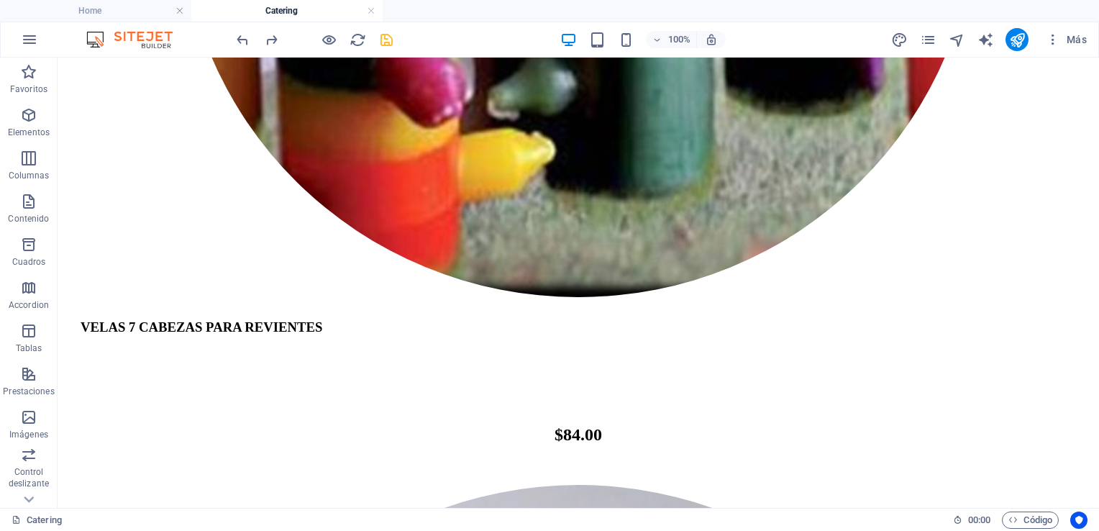
scroll to position [4232, 0]
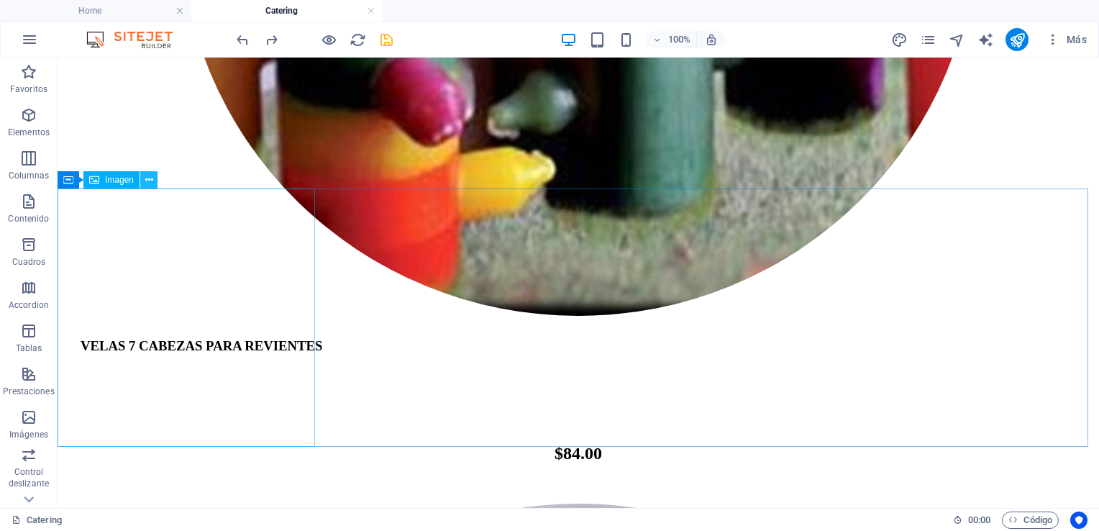
click at [147, 180] on icon at bounding box center [149, 180] width 8 height 15
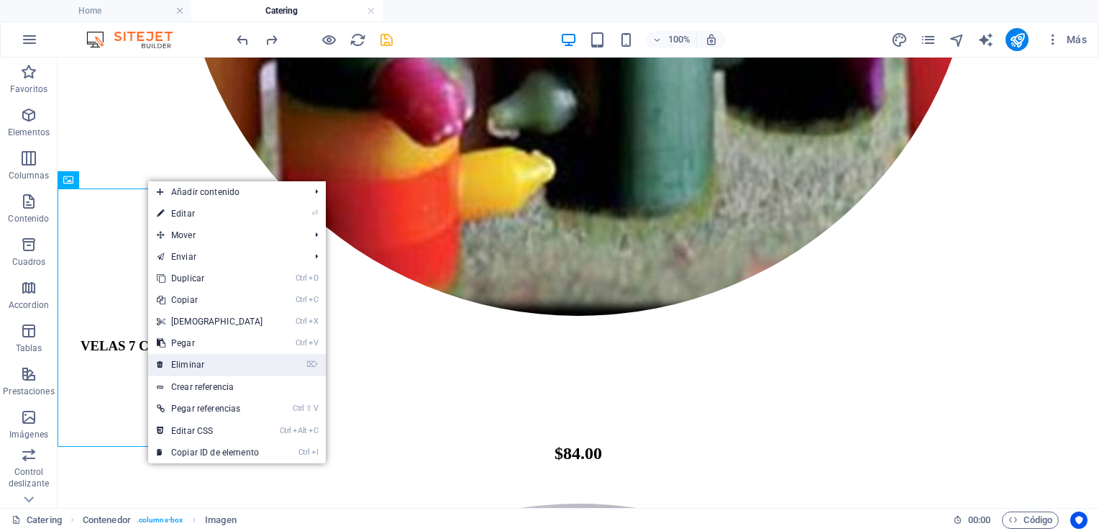
click at [183, 362] on link "⌦ Eliminar" at bounding box center [210, 365] width 124 height 22
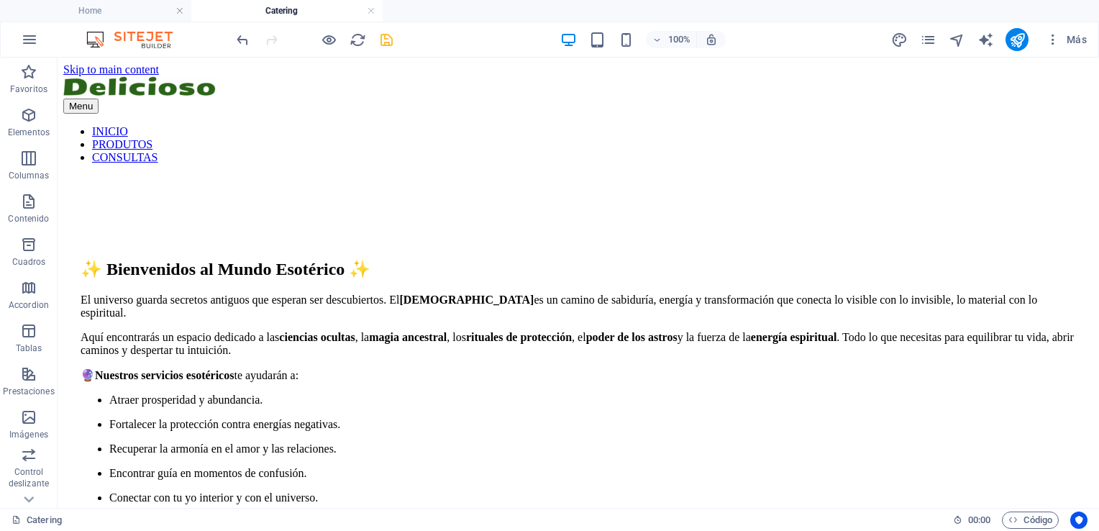
scroll to position [498, 0]
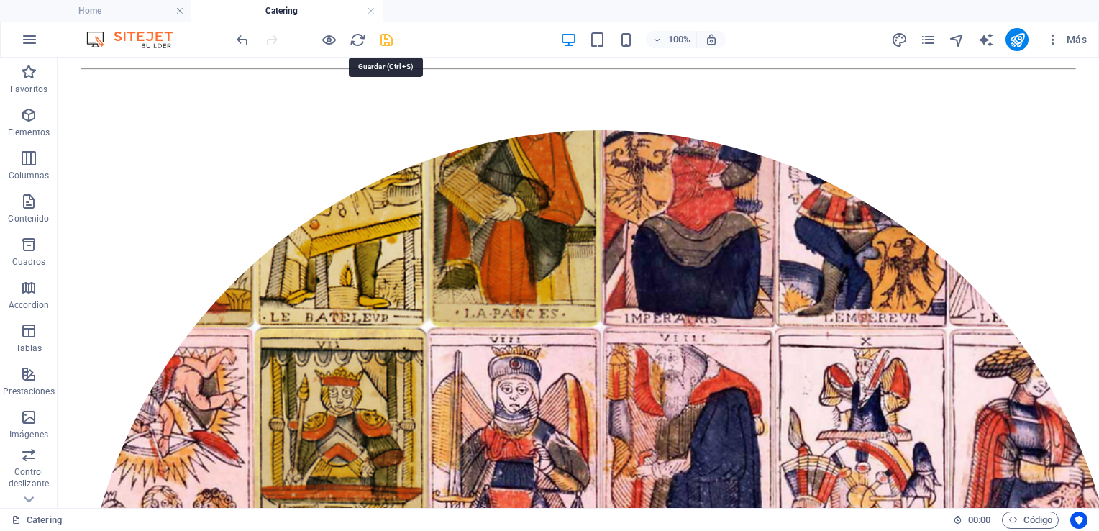
click at [385, 40] on icon "save" at bounding box center [386, 40] width 17 height 17
click at [32, 118] on icon "button" at bounding box center [28, 114] width 17 height 17
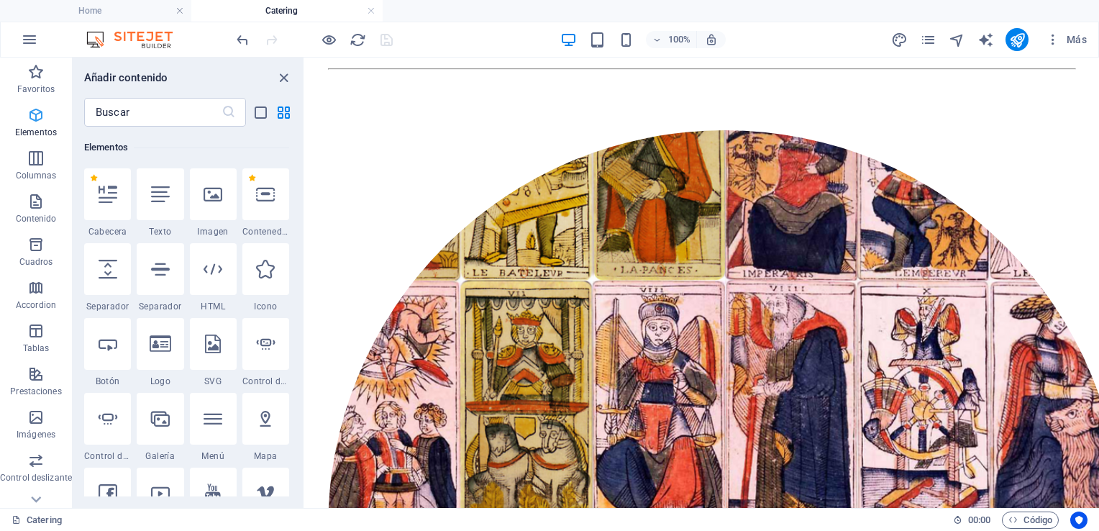
scroll to position [270, 0]
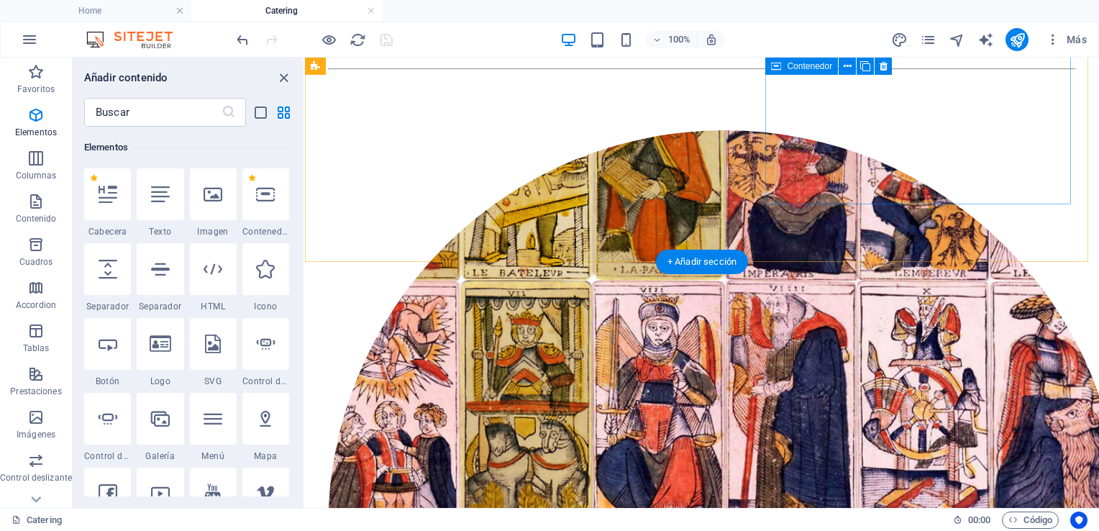
click at [799, 131] on div at bounding box center [702, 529] width 748 height 798
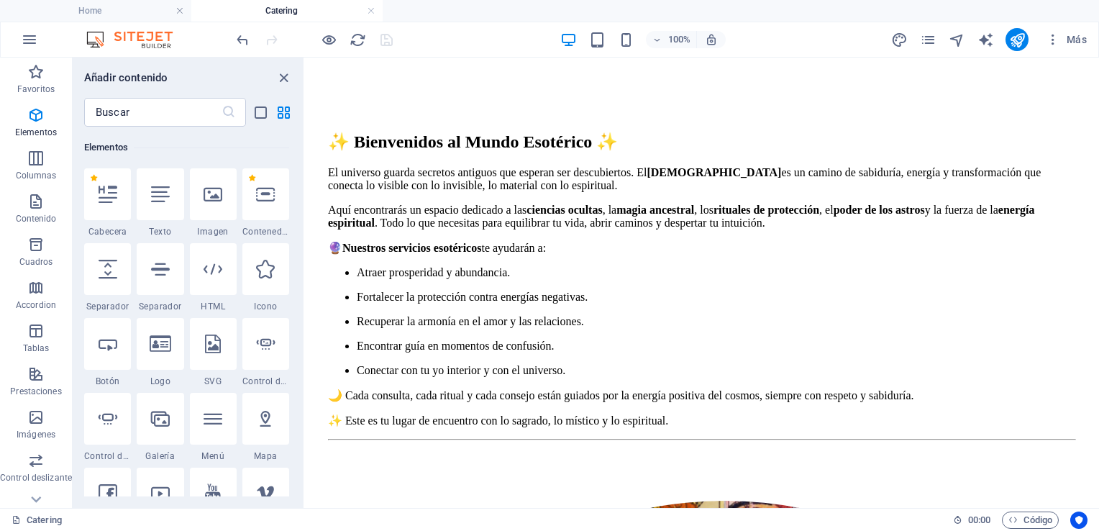
scroll to position [0, 0]
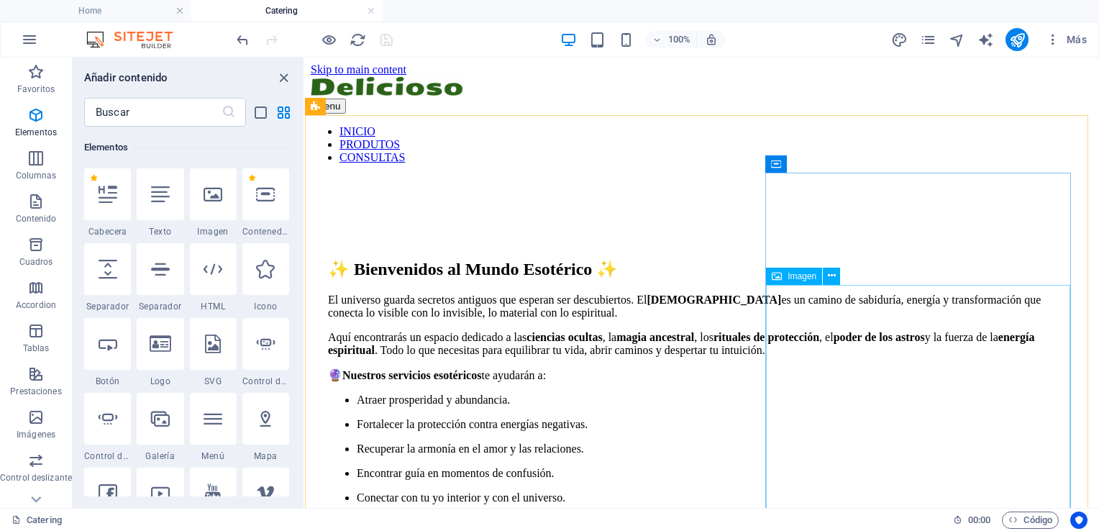
click at [777, 281] on icon at bounding box center [777, 275] width 10 height 17
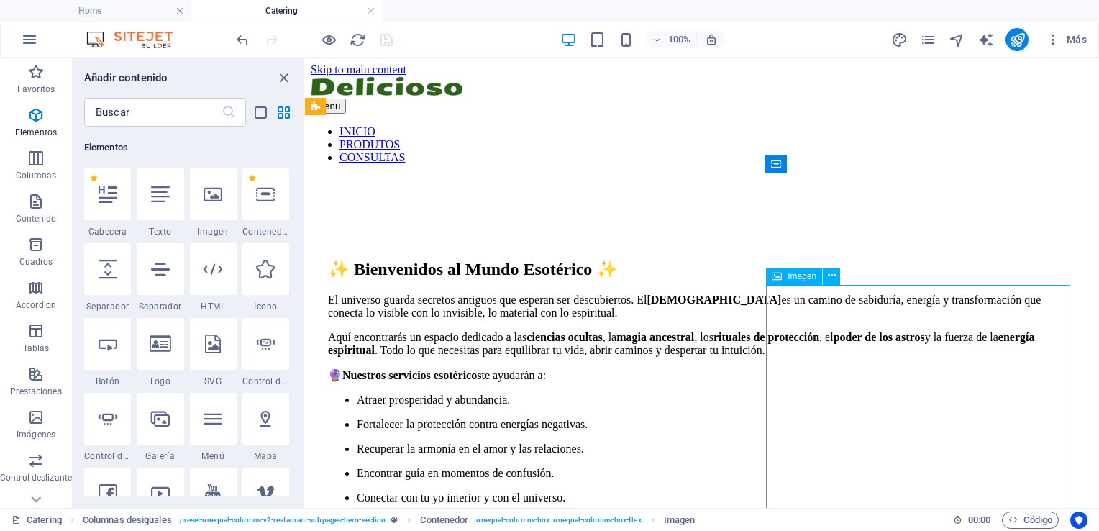
click at [777, 281] on icon at bounding box center [777, 275] width 10 height 17
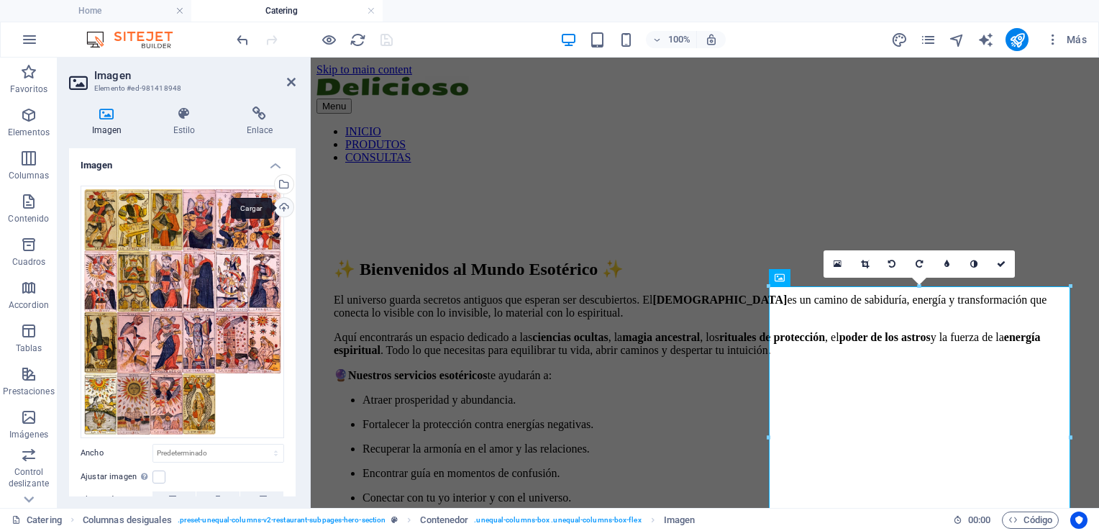
click at [283, 207] on div "Cargar" at bounding box center [283, 209] width 22 height 22
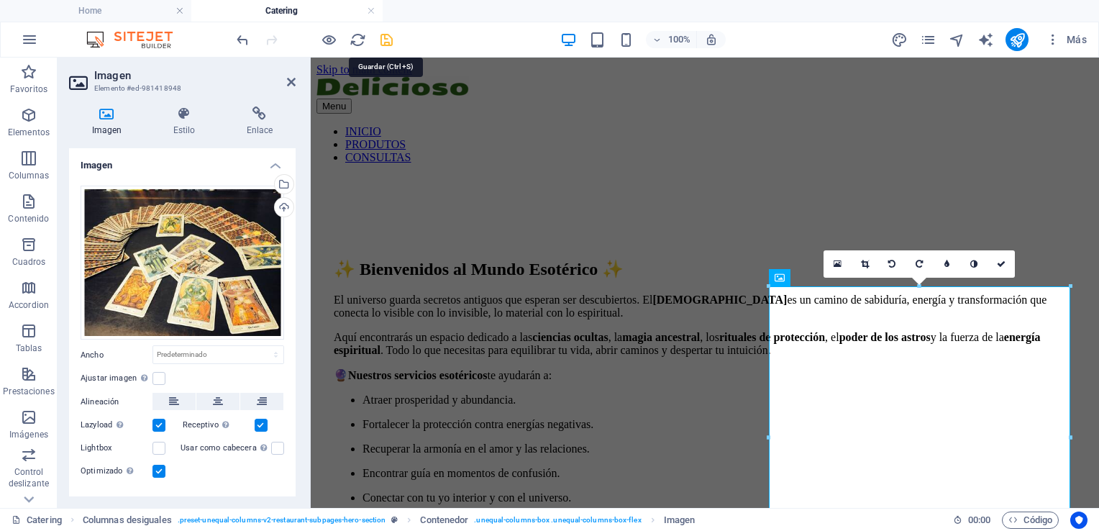
click at [387, 39] on icon "save" at bounding box center [386, 40] width 17 height 17
checkbox input "false"
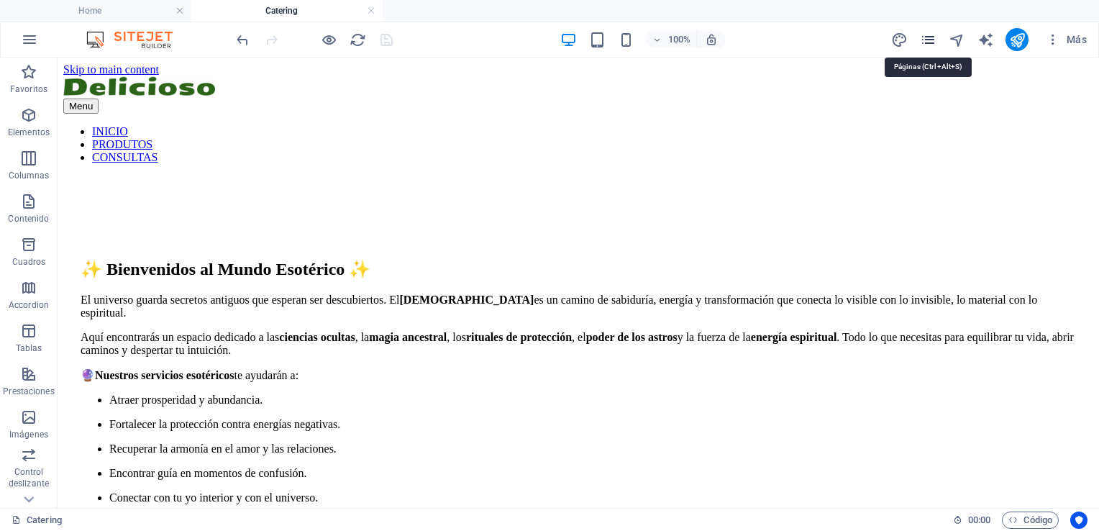
click at [930, 36] on icon "pages" at bounding box center [928, 40] width 17 height 17
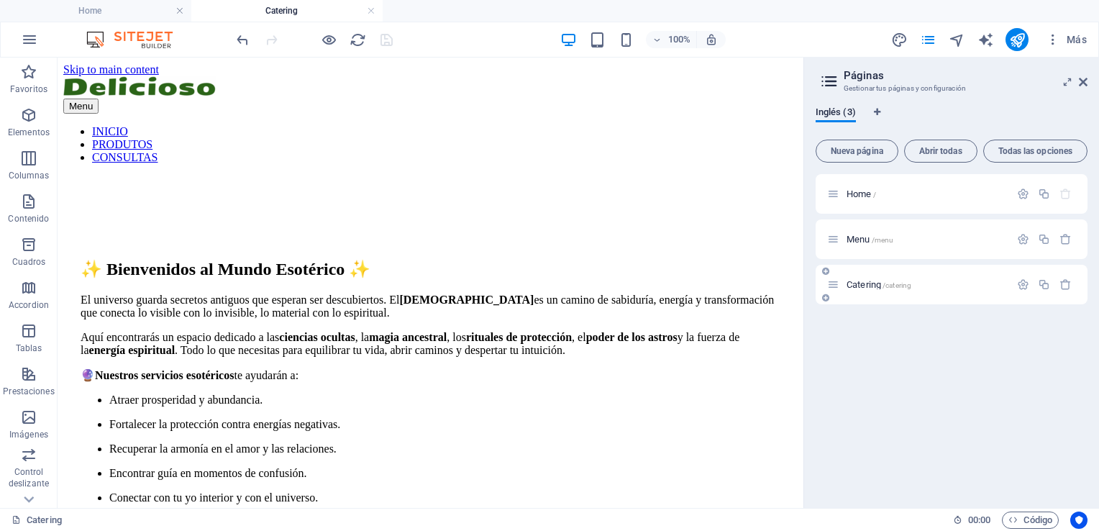
click at [862, 283] on span "Catering /catering" at bounding box center [878, 284] width 65 height 11
click at [851, 237] on span "Menu /menu" at bounding box center [869, 239] width 47 height 11
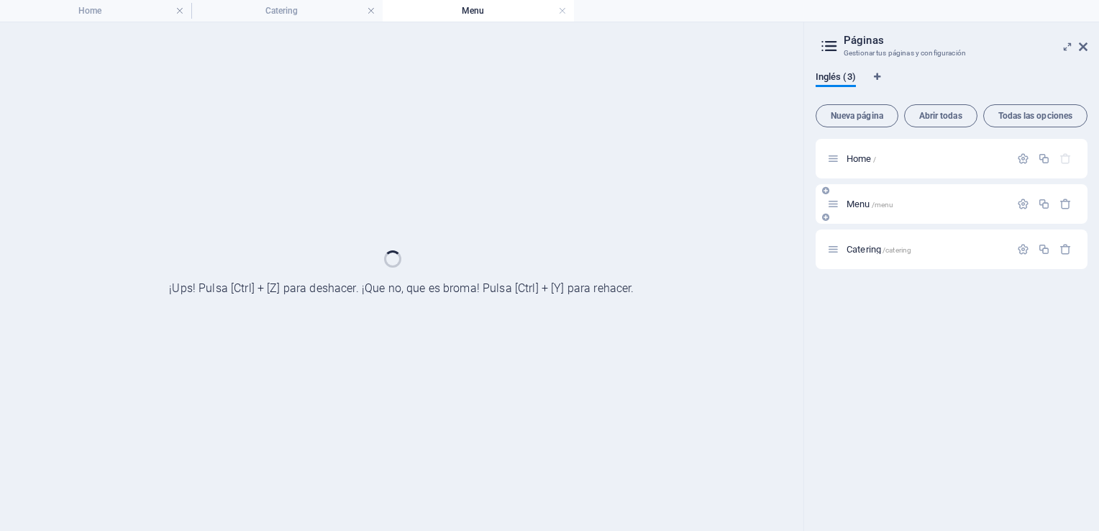
click at [851, 237] on div "Catering /catering" at bounding box center [951, 249] width 272 height 40
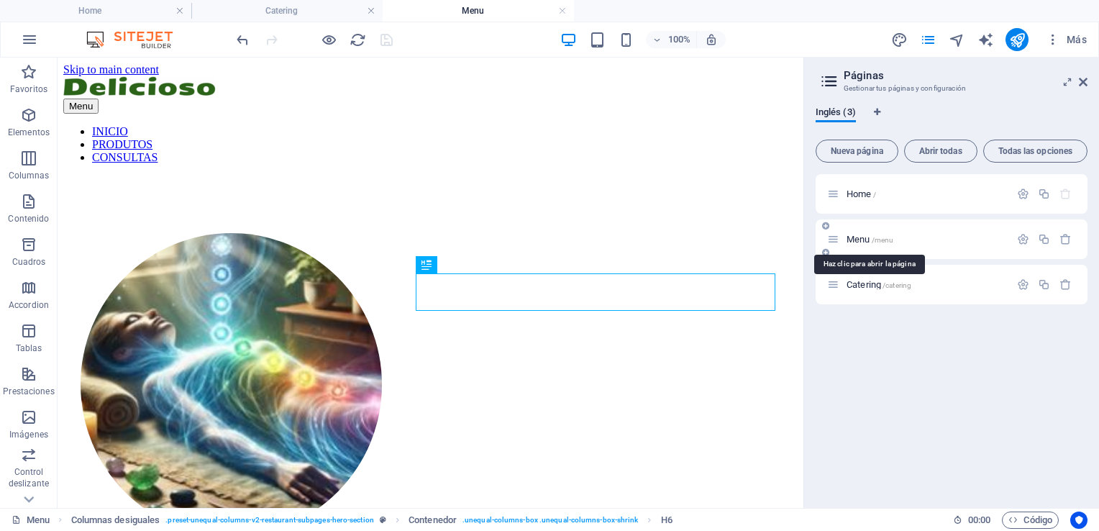
click at [851, 237] on span "Menu /menu" at bounding box center [869, 239] width 47 height 11
click at [853, 197] on span "Home /" at bounding box center [860, 193] width 29 height 11
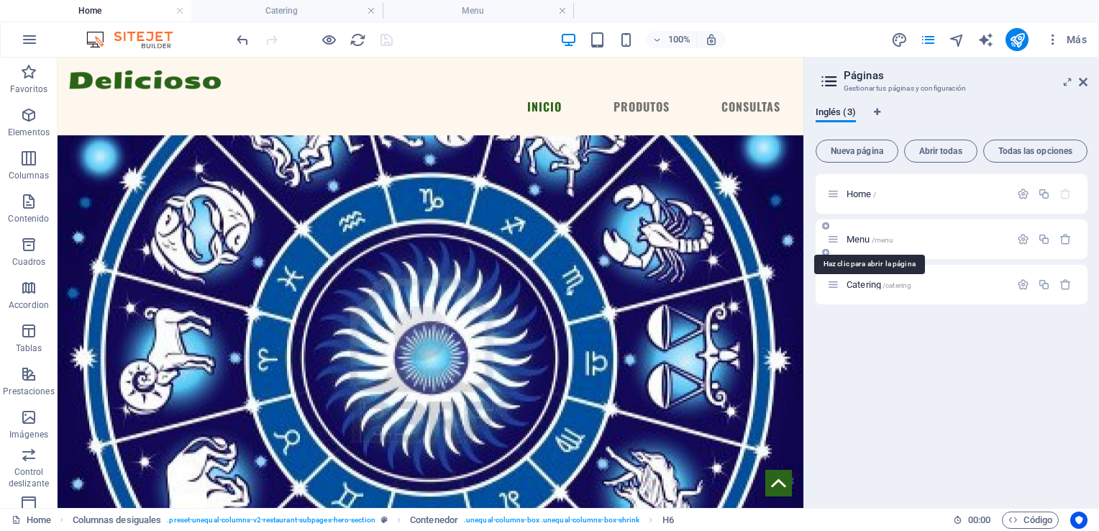
click at [853, 240] on span "Menu /menu" at bounding box center [869, 239] width 47 height 11
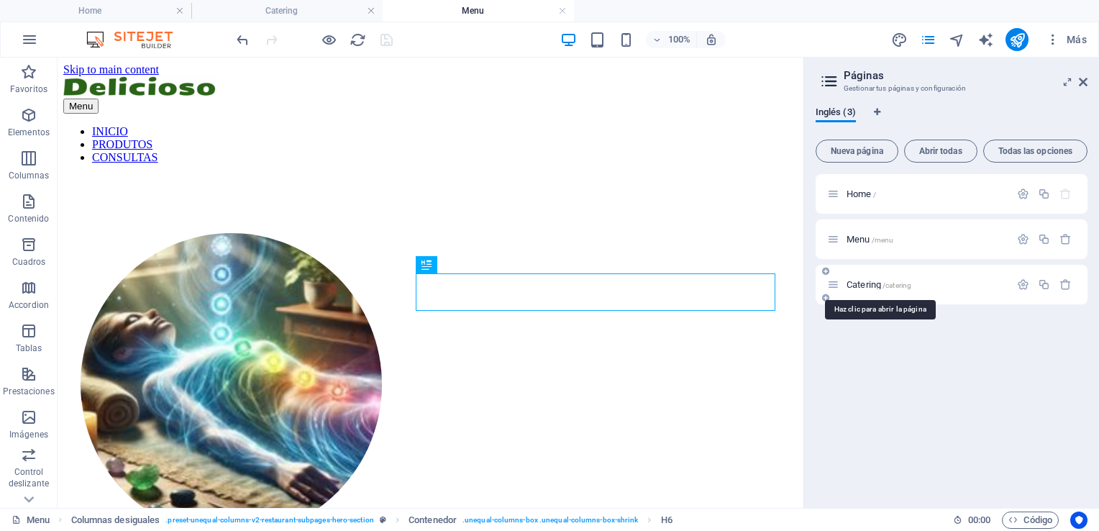
click at [857, 288] on span "Catering /catering" at bounding box center [878, 284] width 65 height 11
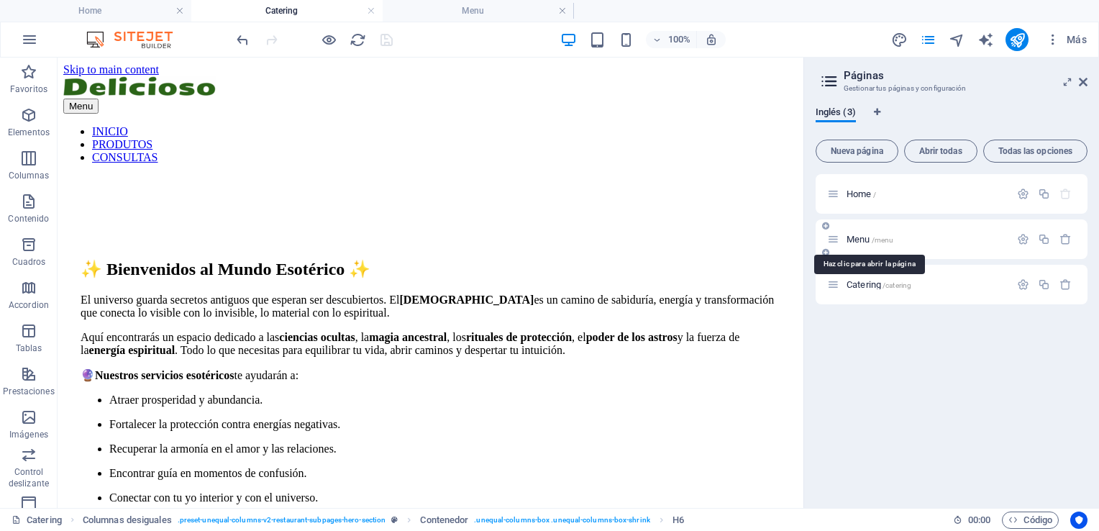
click at [857, 235] on span "Menu /menu" at bounding box center [869, 239] width 47 height 11
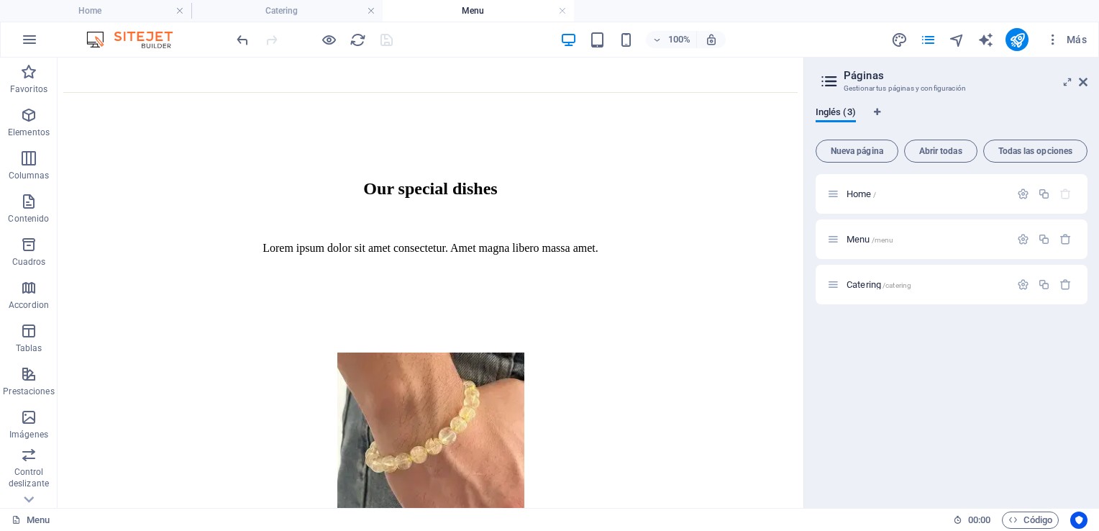
drag, startPoint x: 794, startPoint y: 118, endPoint x: 889, endPoint y: 223, distance: 142.0
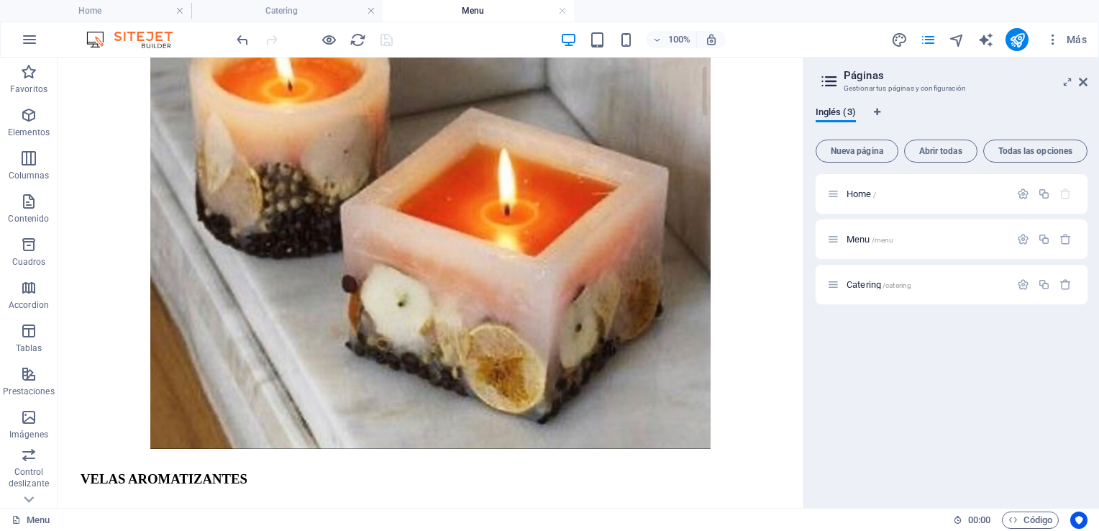
scroll to position [1796, 0]
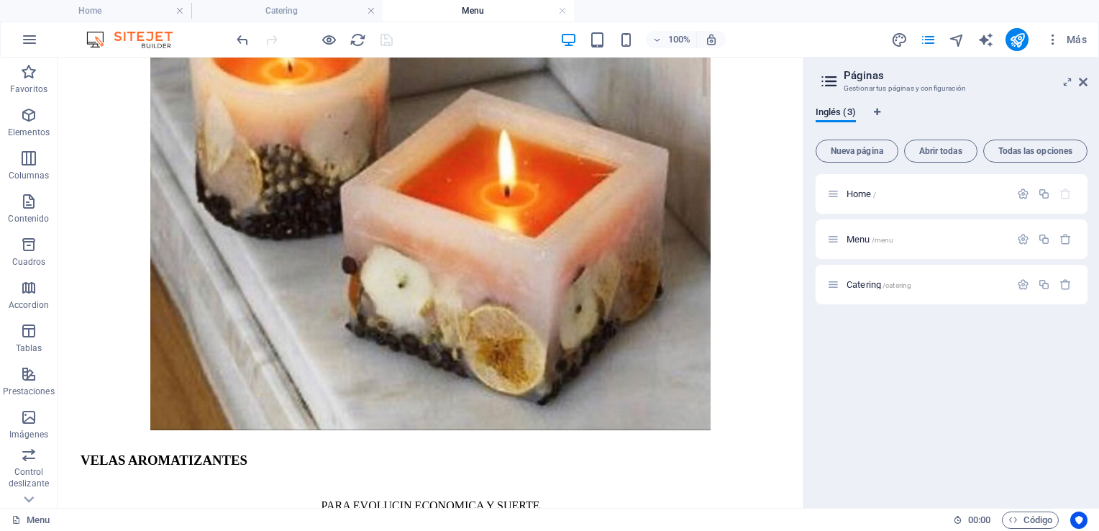
drag, startPoint x: 800, startPoint y: 169, endPoint x: 878, endPoint y: 408, distance: 251.3
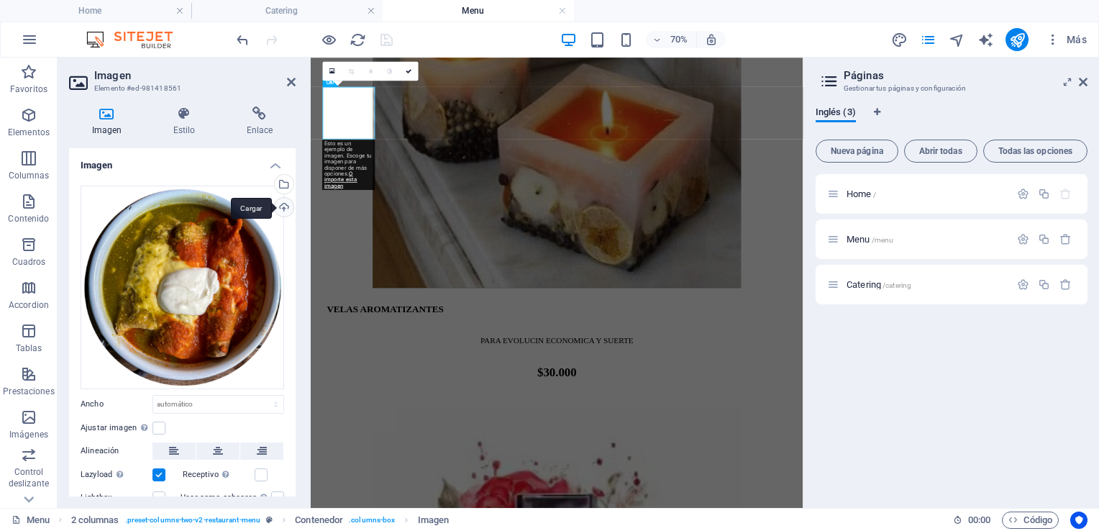
click at [283, 208] on div "Cargar" at bounding box center [283, 209] width 22 height 22
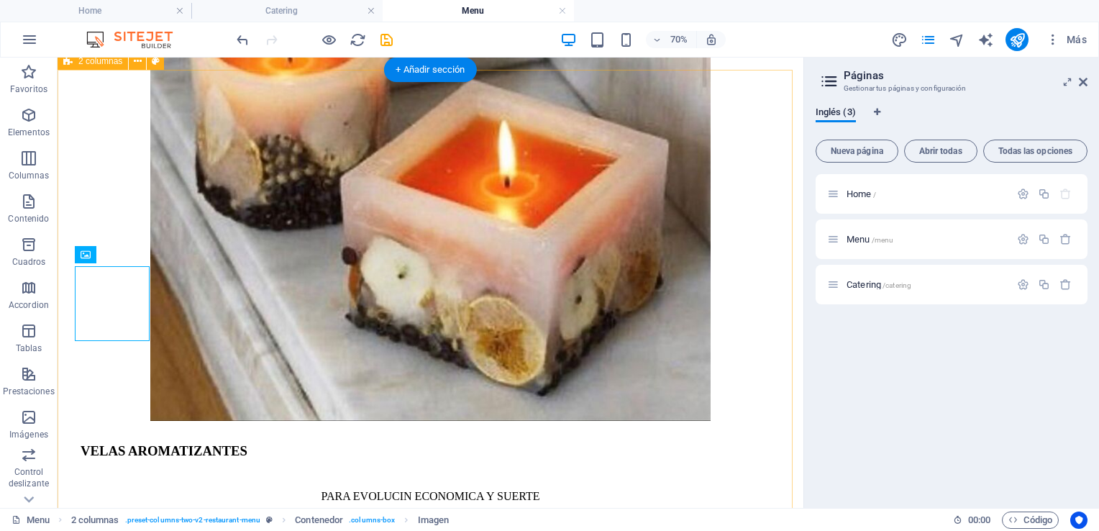
scroll to position [1796, 0]
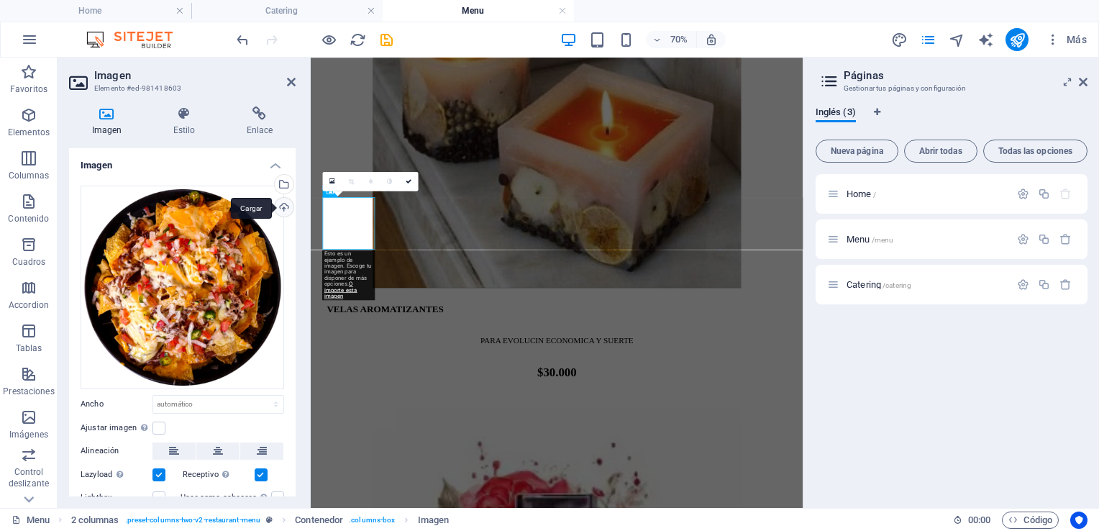
click at [277, 203] on div "Cargar" at bounding box center [283, 209] width 22 height 22
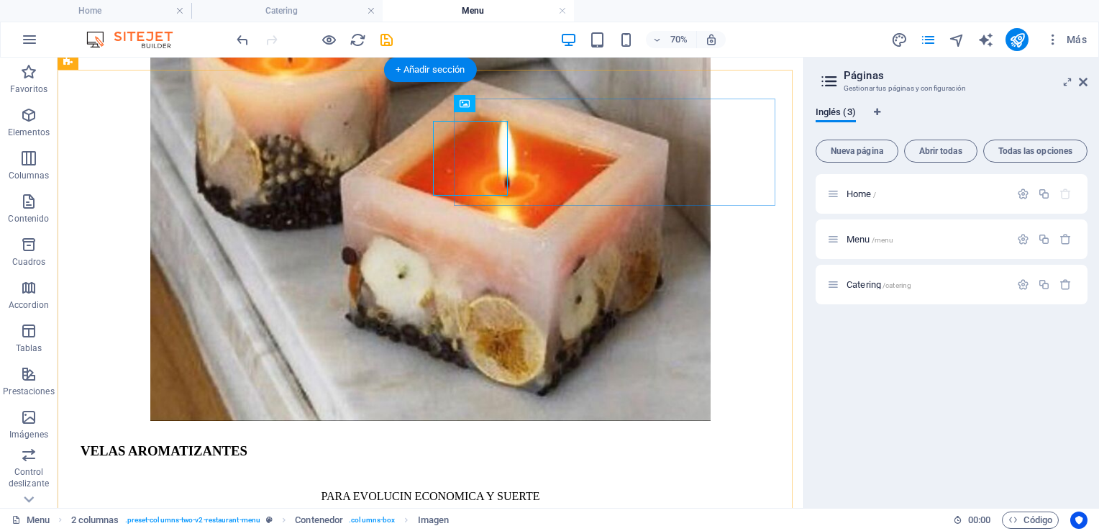
scroll to position [1796, 0]
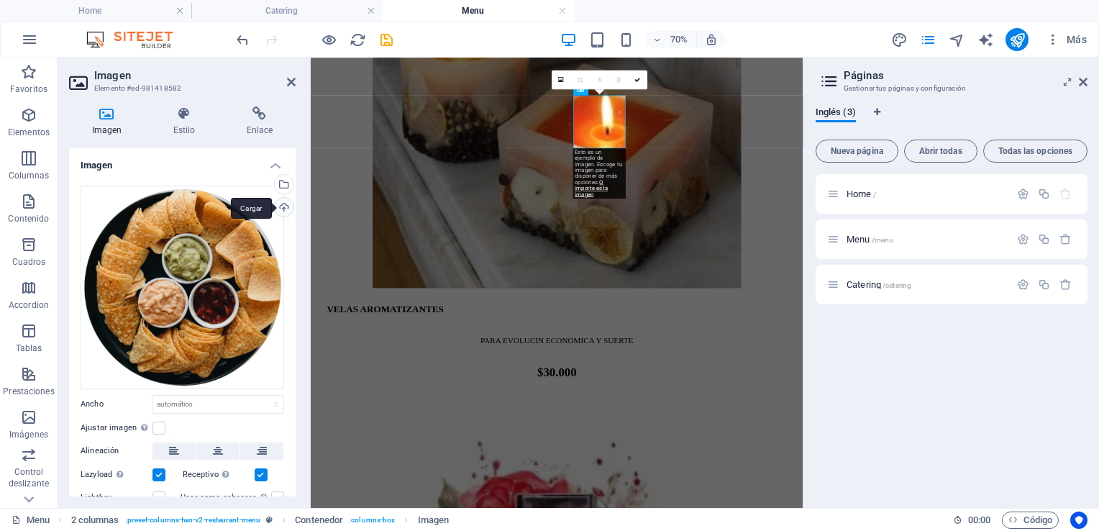
click at [279, 206] on div "Cargar" at bounding box center [283, 209] width 22 height 22
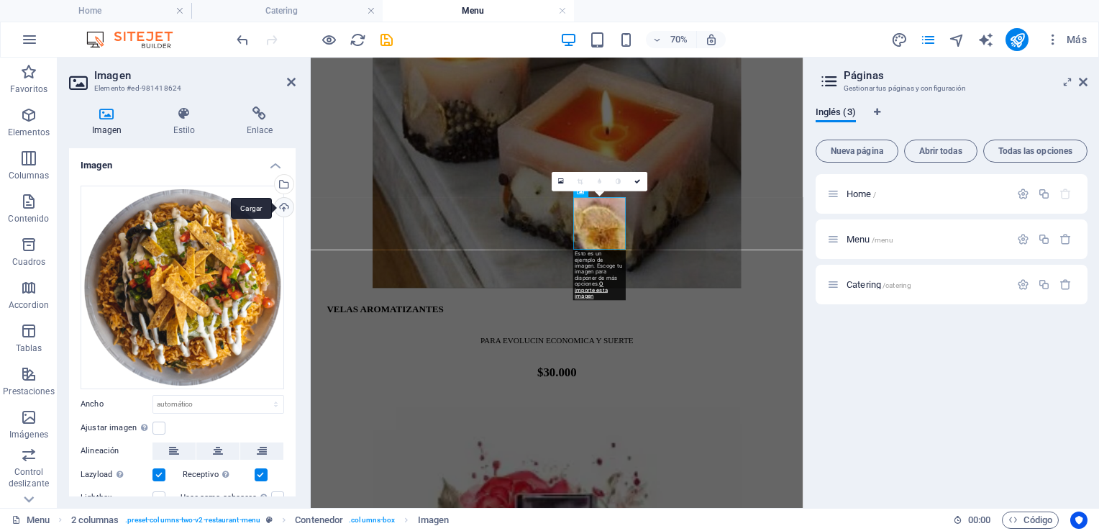
click at [279, 205] on div "Cargar" at bounding box center [283, 209] width 22 height 22
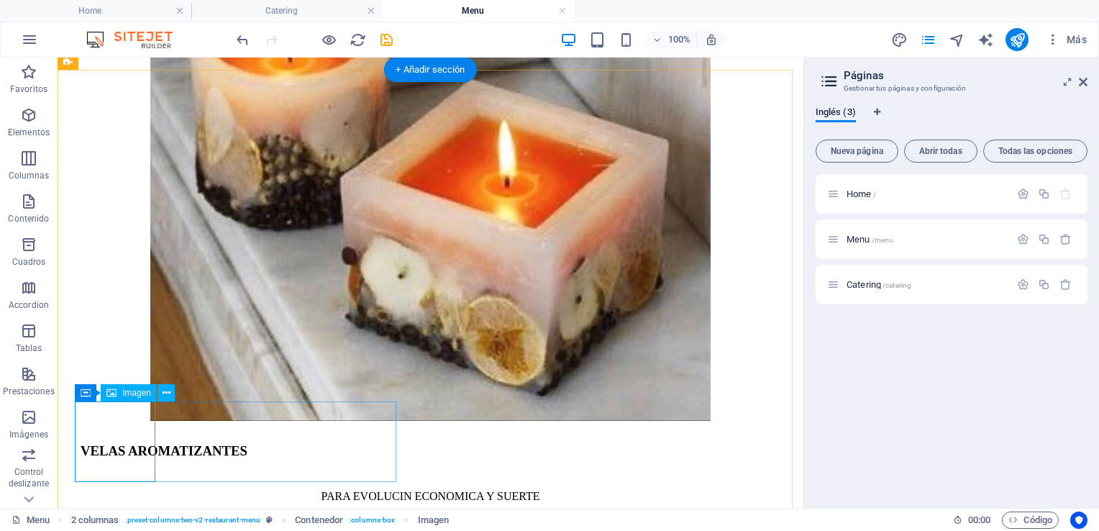
select select "%"
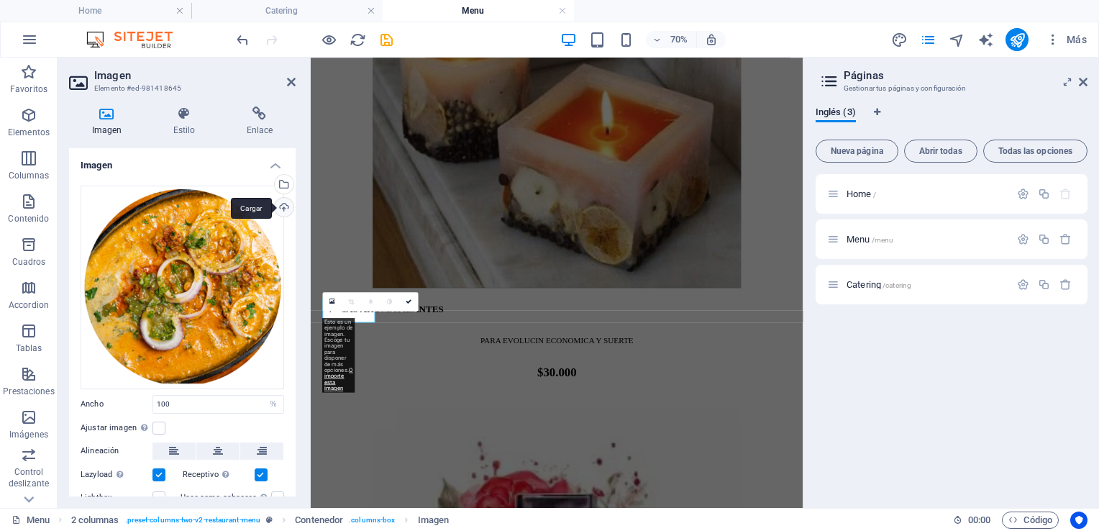
click at [280, 208] on div "Cargar" at bounding box center [283, 209] width 22 height 22
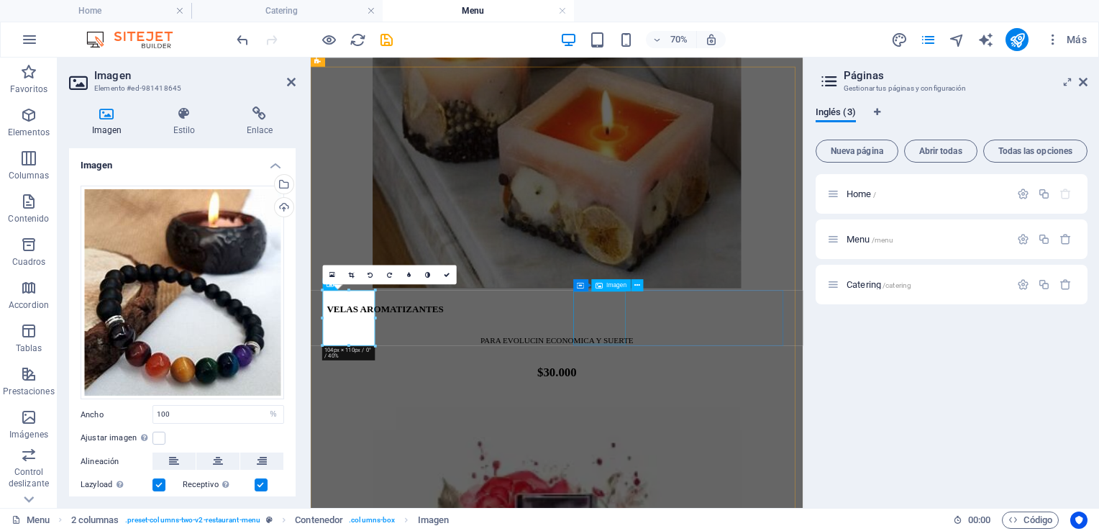
select select "%"
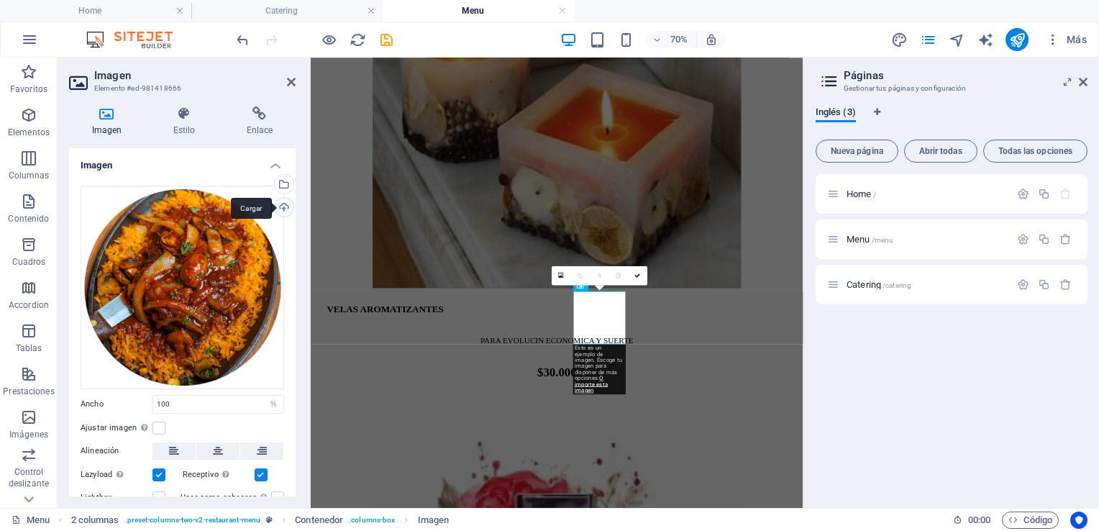
click at [280, 209] on div "Cargar" at bounding box center [283, 209] width 22 height 22
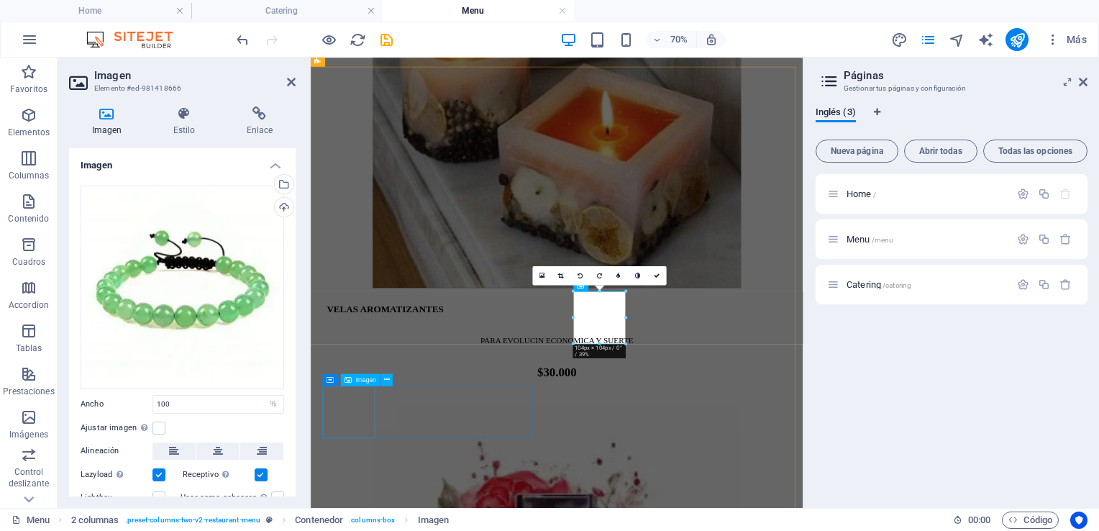
select select "%"
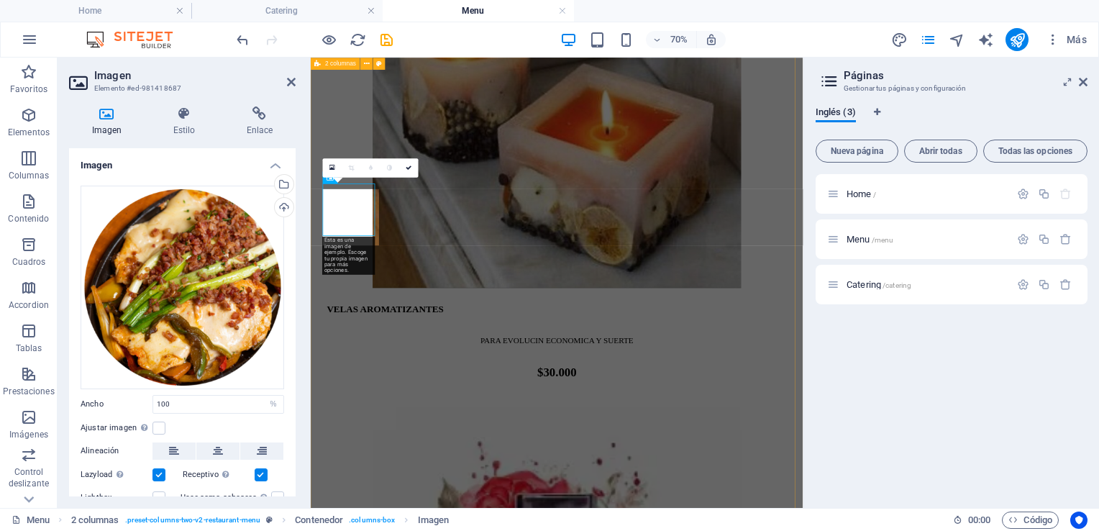
scroll to position [2094, 0]
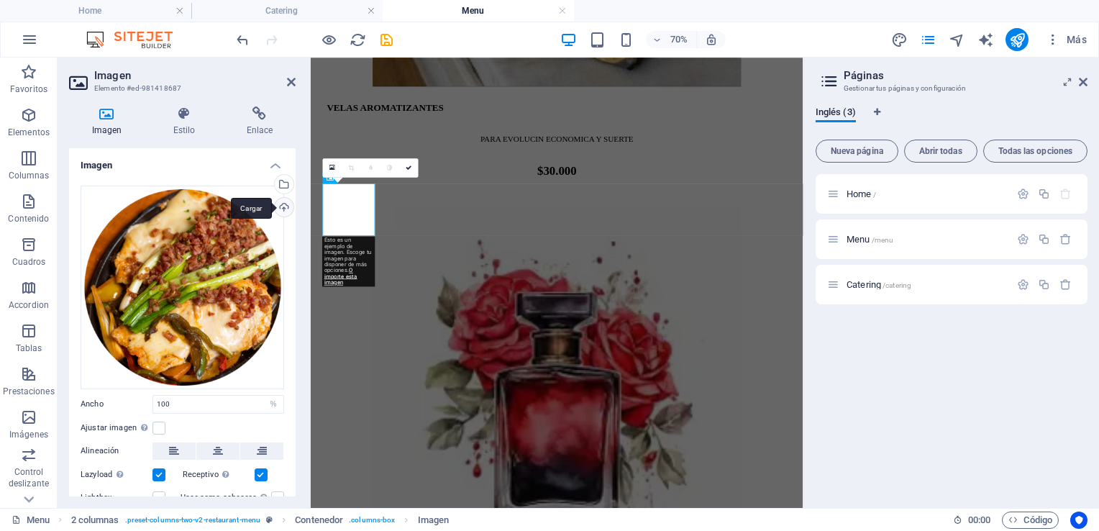
click at [280, 203] on div "Cargar" at bounding box center [283, 209] width 22 height 22
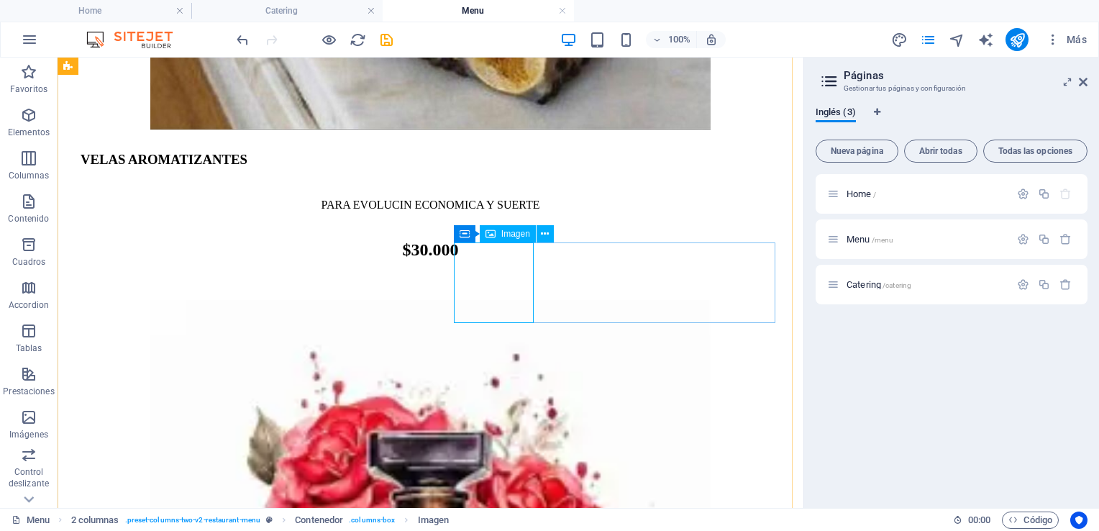
select select "%"
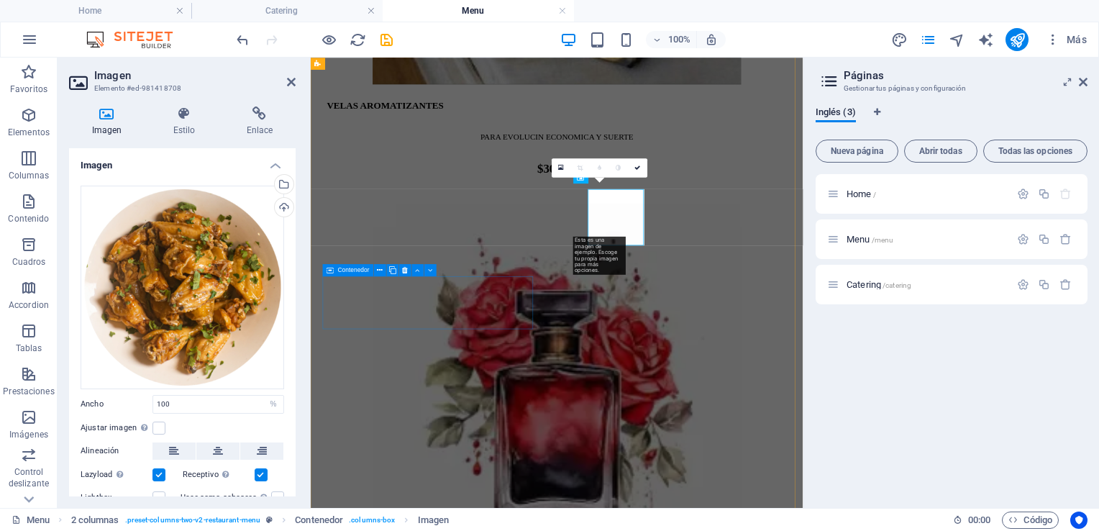
scroll to position [2094, 0]
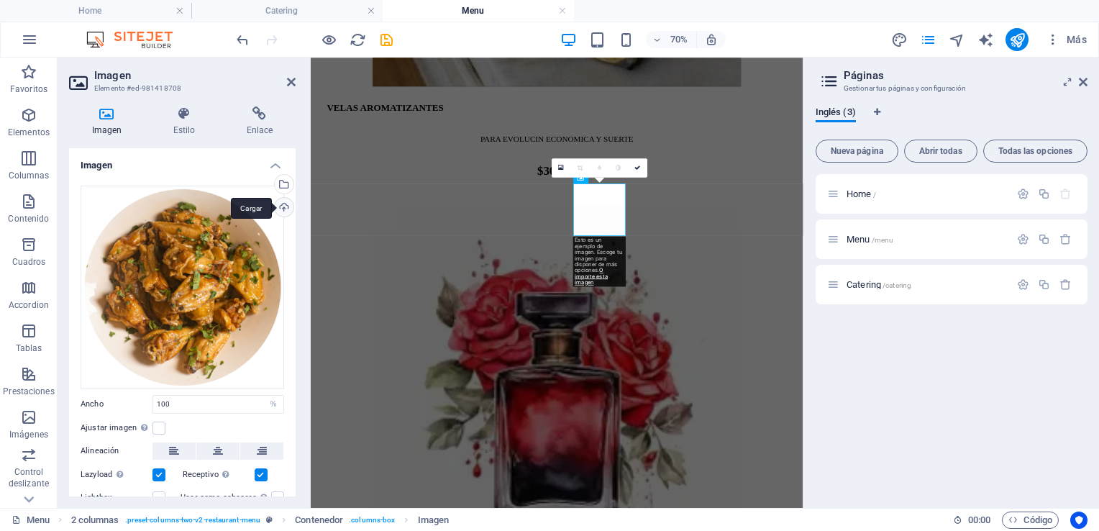
click at [278, 205] on div "Cargar" at bounding box center [283, 209] width 22 height 22
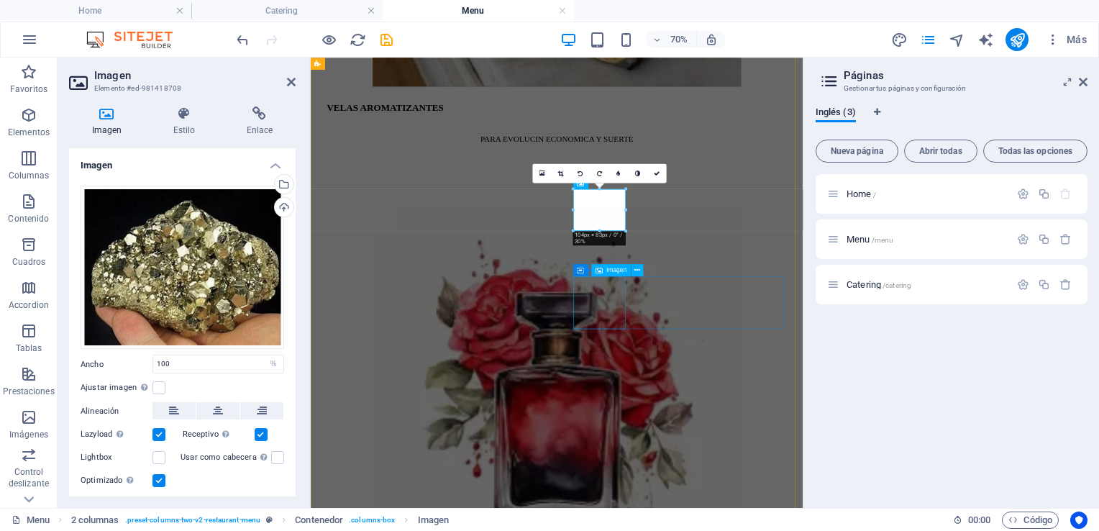
select select "%"
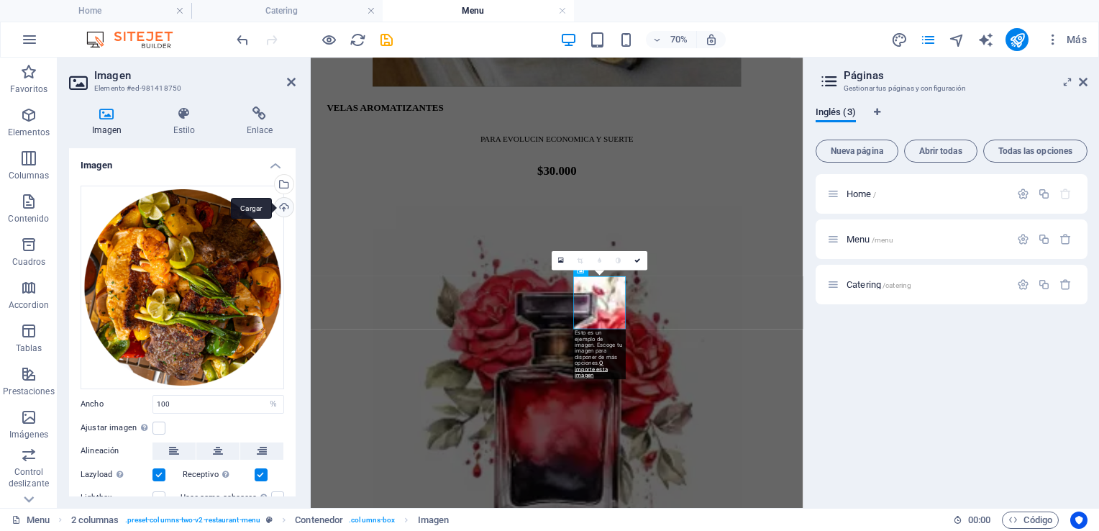
click at [278, 207] on div "Cargar" at bounding box center [283, 209] width 22 height 22
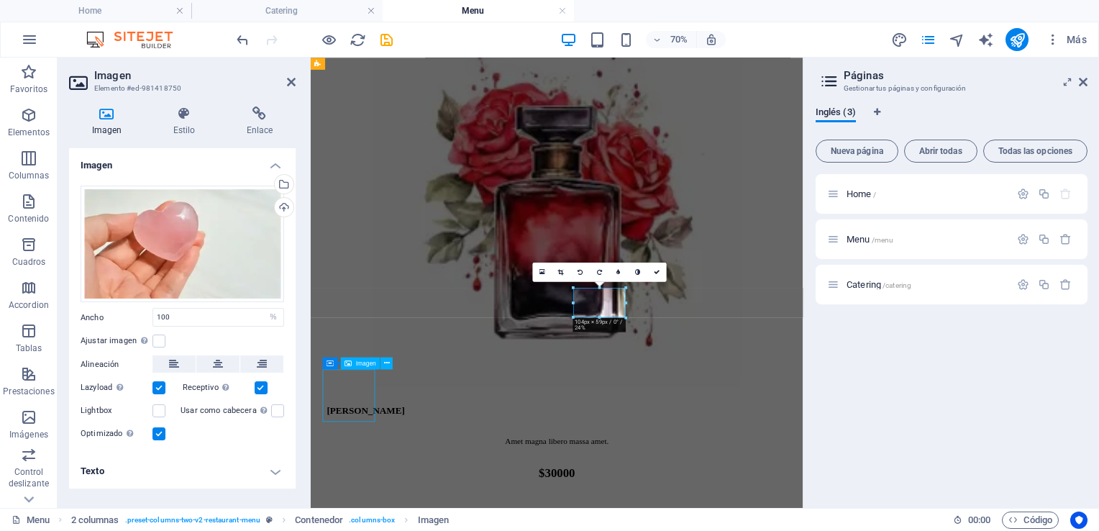
select select "%"
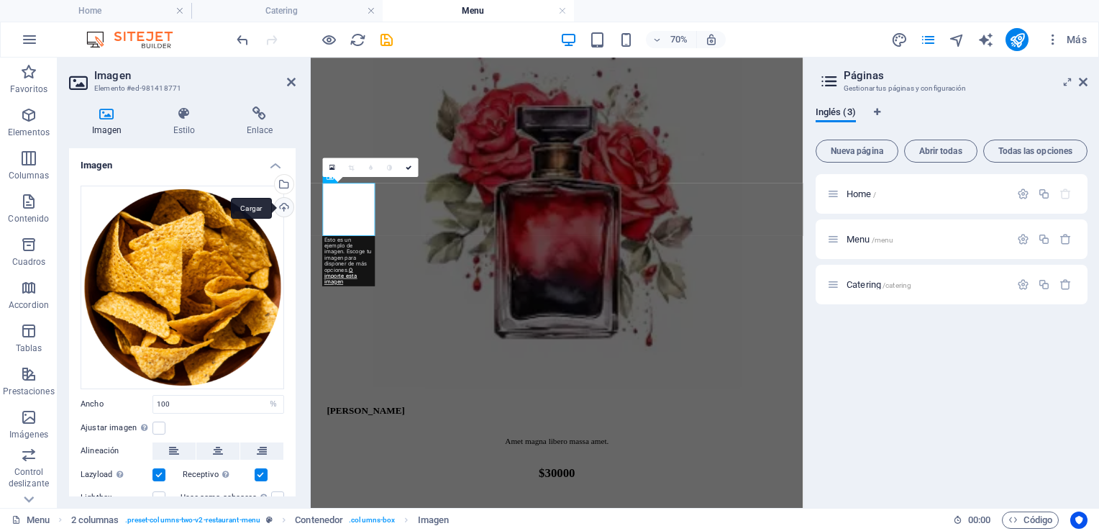
click at [279, 206] on div "Cargar" at bounding box center [283, 209] width 22 height 22
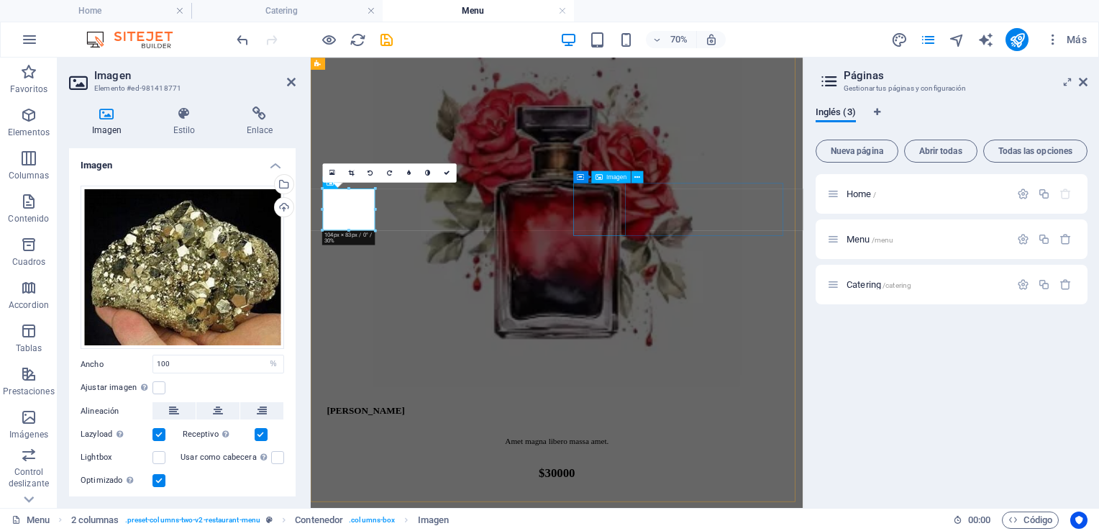
select select "%"
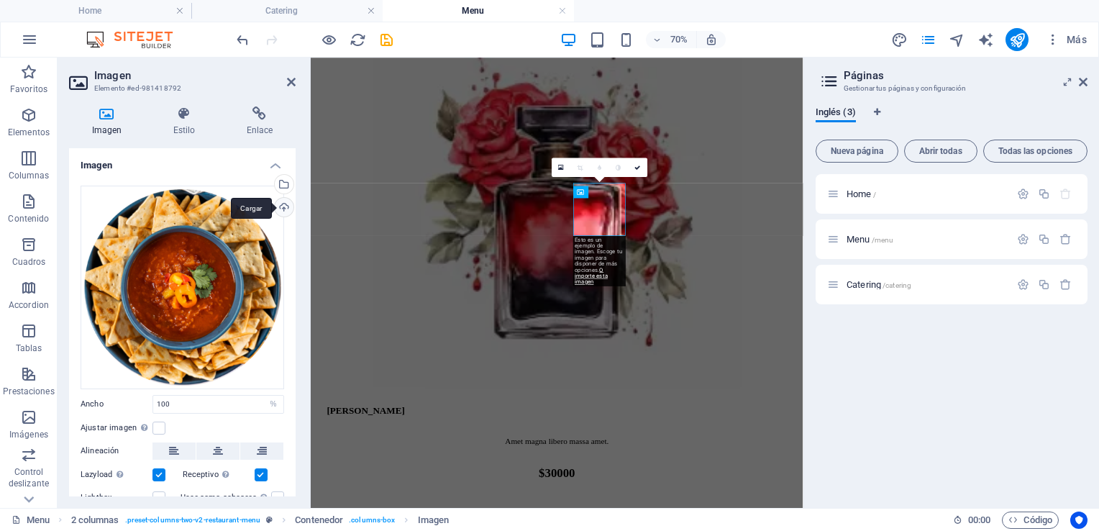
click at [280, 206] on div "Cargar" at bounding box center [283, 209] width 22 height 22
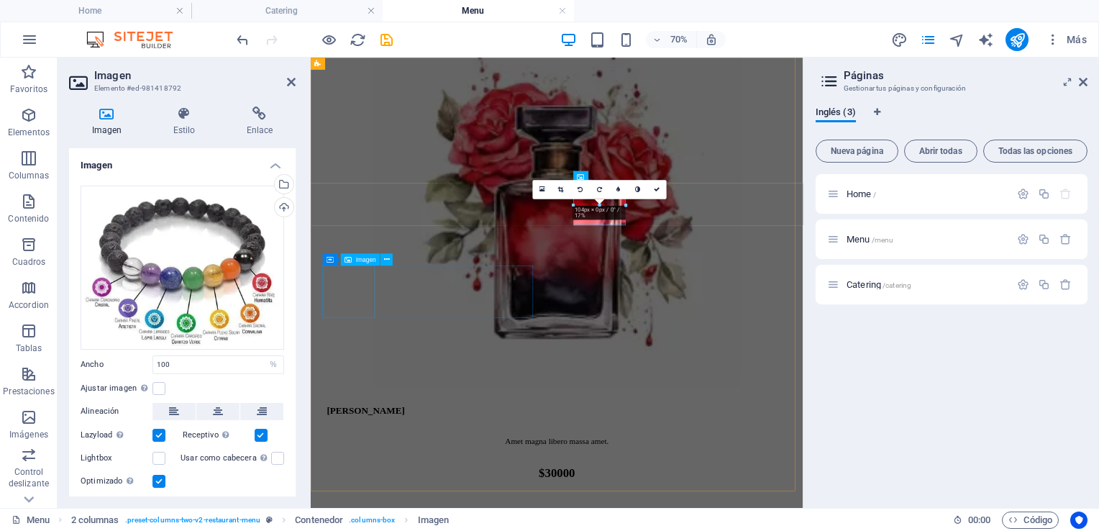
select select "%"
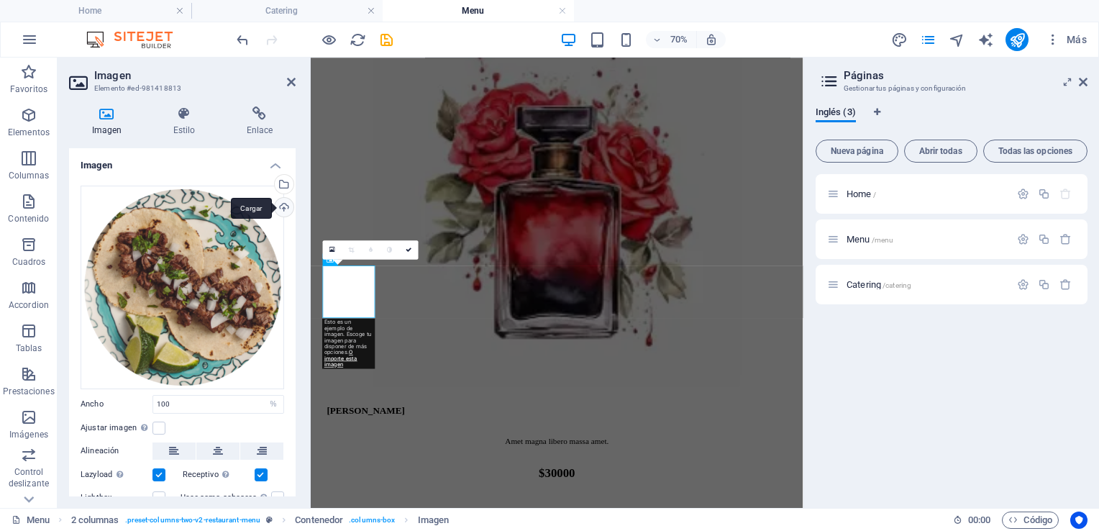
click at [282, 207] on div "Cargar" at bounding box center [283, 209] width 22 height 22
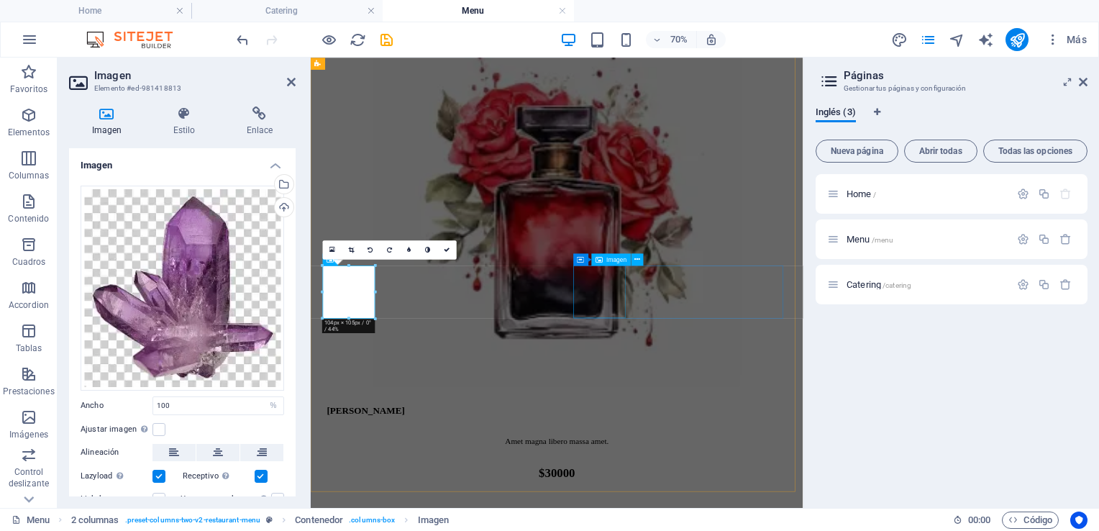
select select "%"
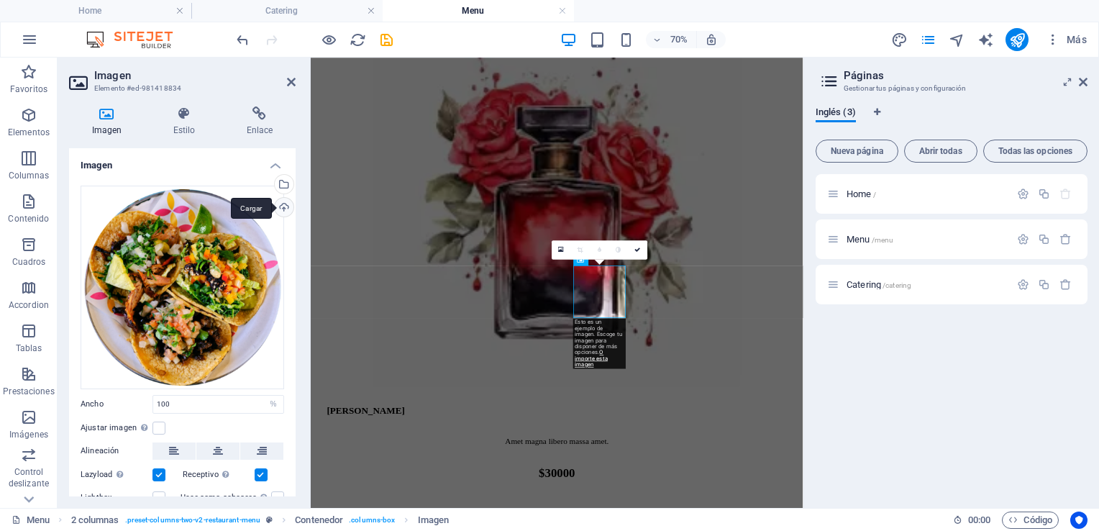
click at [283, 202] on div "Cargar" at bounding box center [283, 209] width 22 height 22
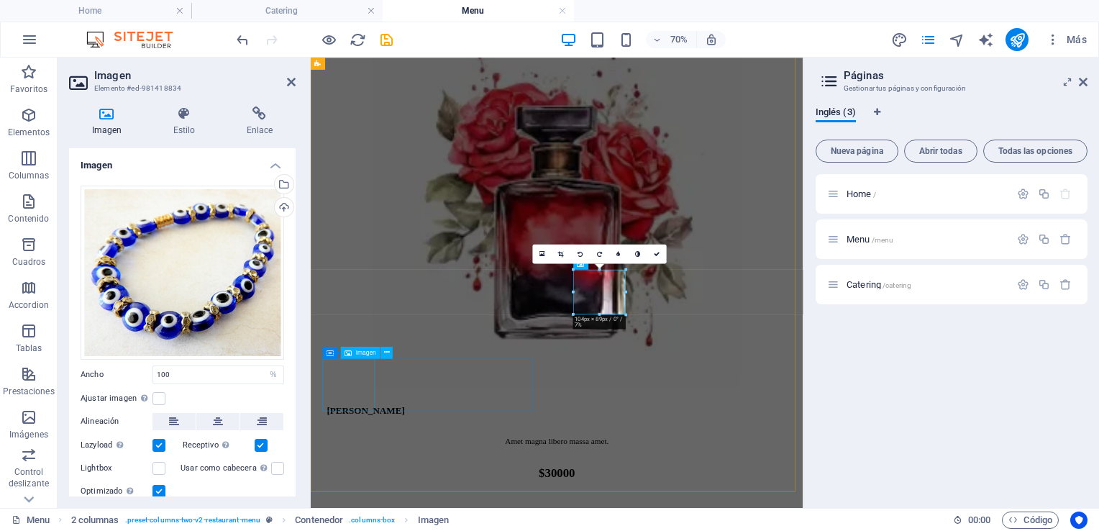
select select "%"
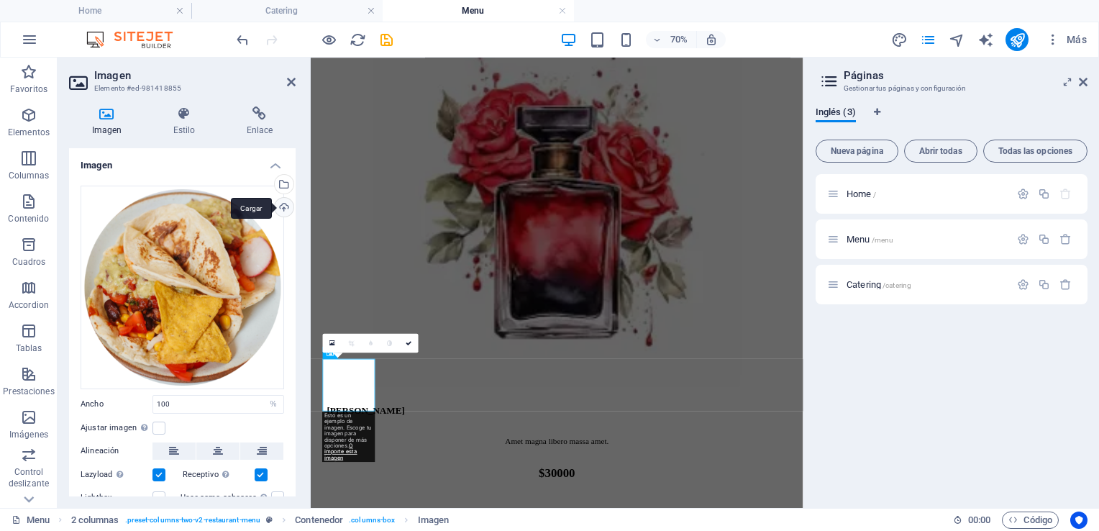
click at [280, 211] on div "Cargar" at bounding box center [283, 209] width 22 height 22
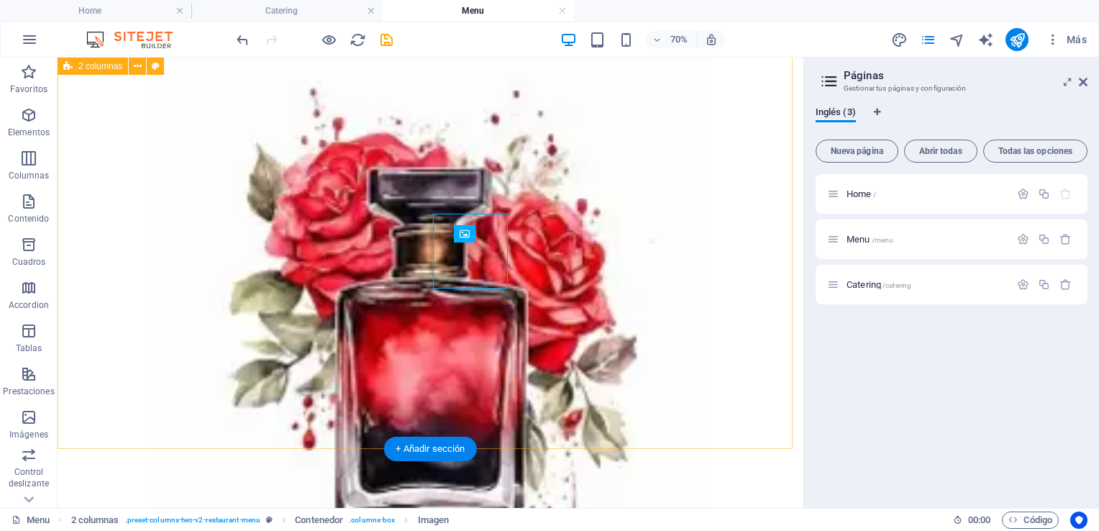
scroll to position [2644, 0]
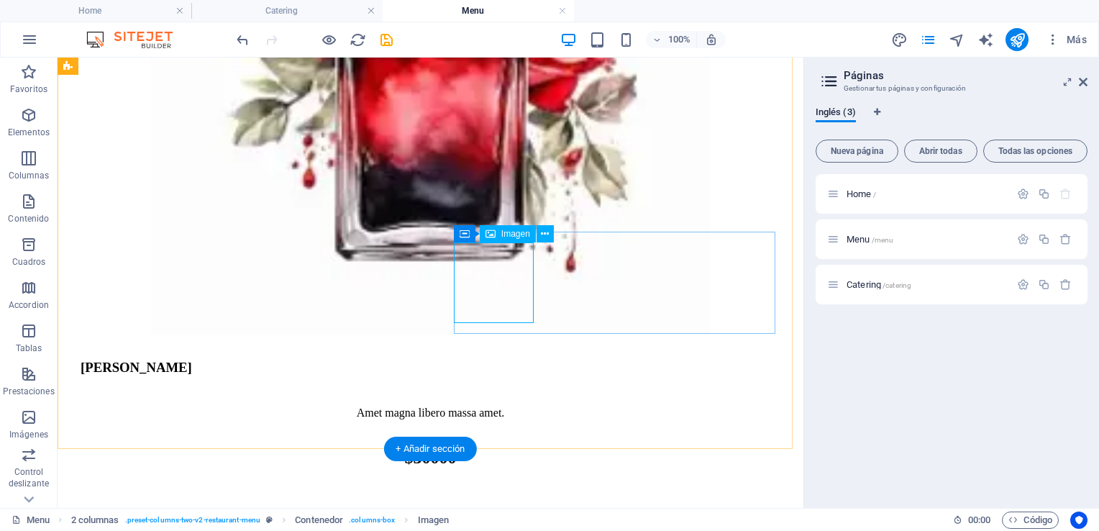
select select "%"
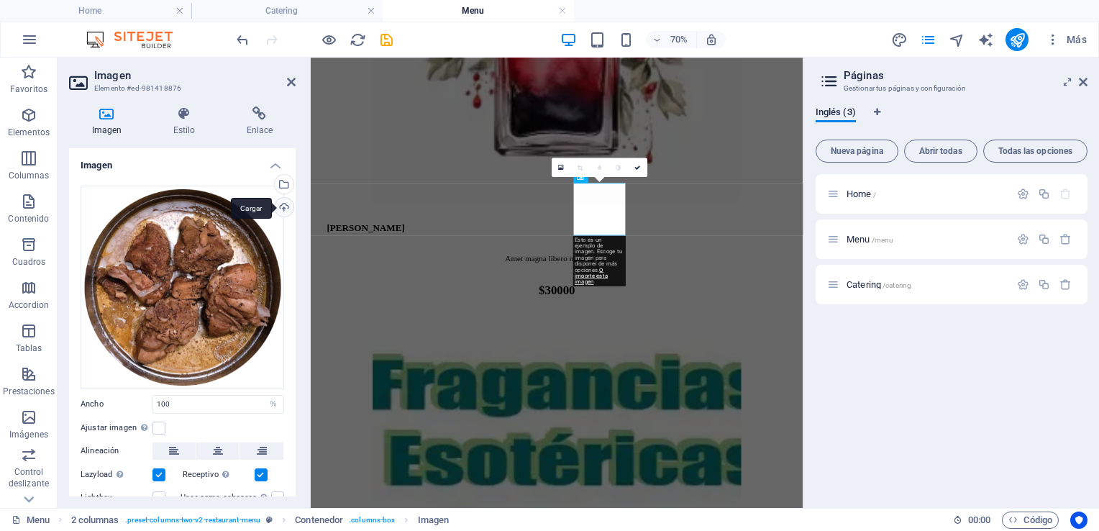
click at [280, 203] on div "Cargar" at bounding box center [283, 209] width 22 height 22
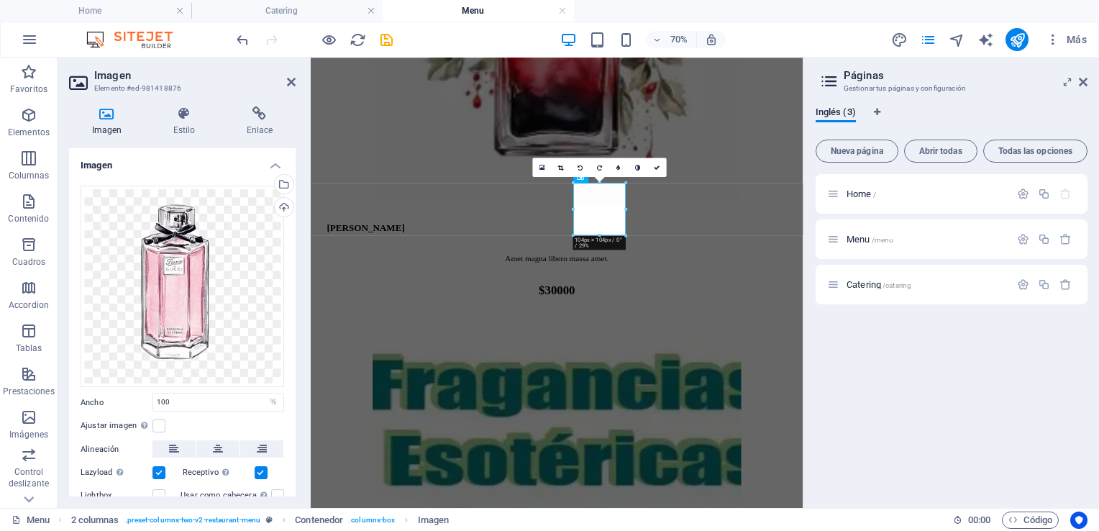
click at [1040, 393] on div "Home / Menu /menu Catering /catering" at bounding box center [951, 335] width 272 height 322
click at [385, 40] on icon "save" at bounding box center [386, 40] width 17 height 17
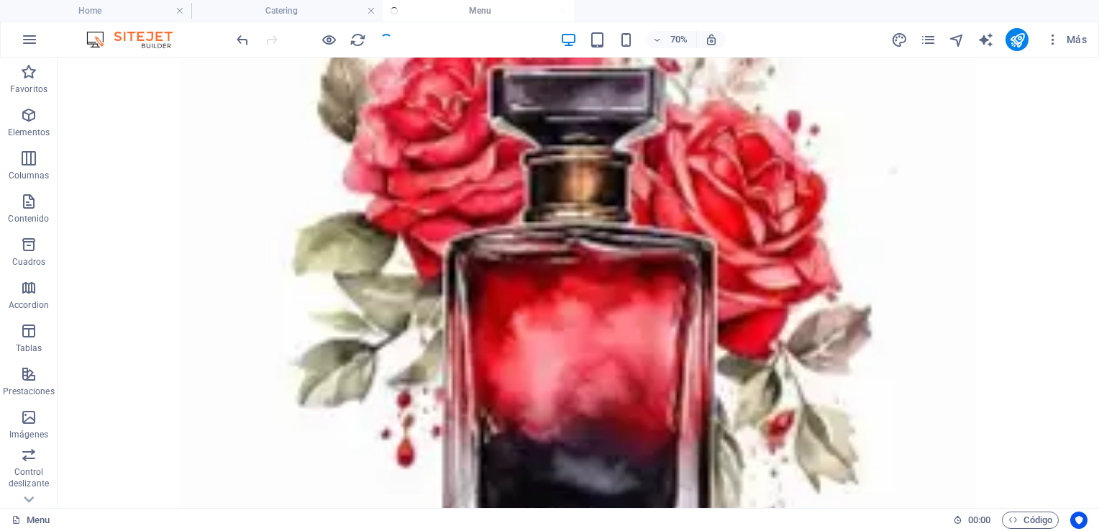
click at [385, 40] on div at bounding box center [314, 39] width 161 height 23
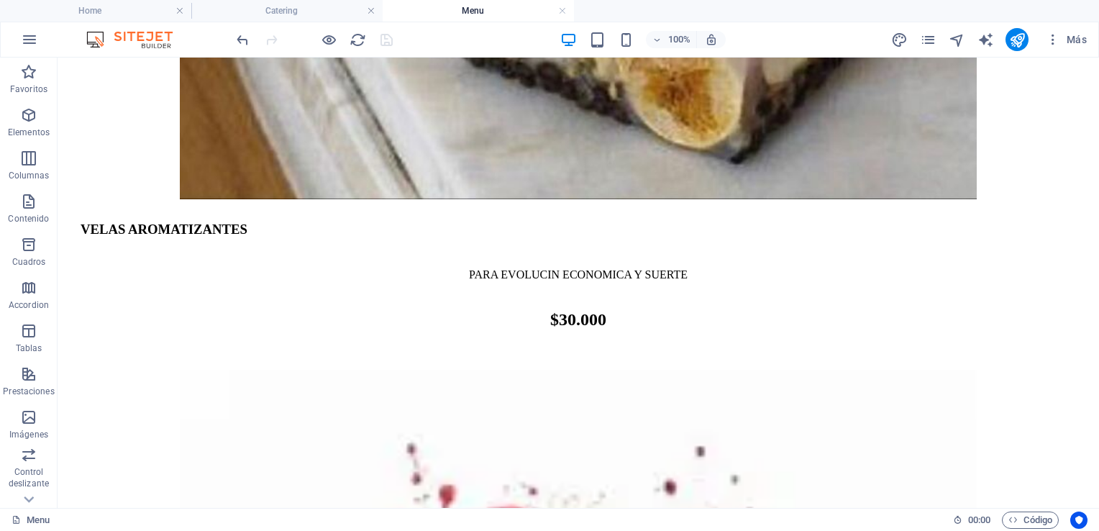
scroll to position [2225, 0]
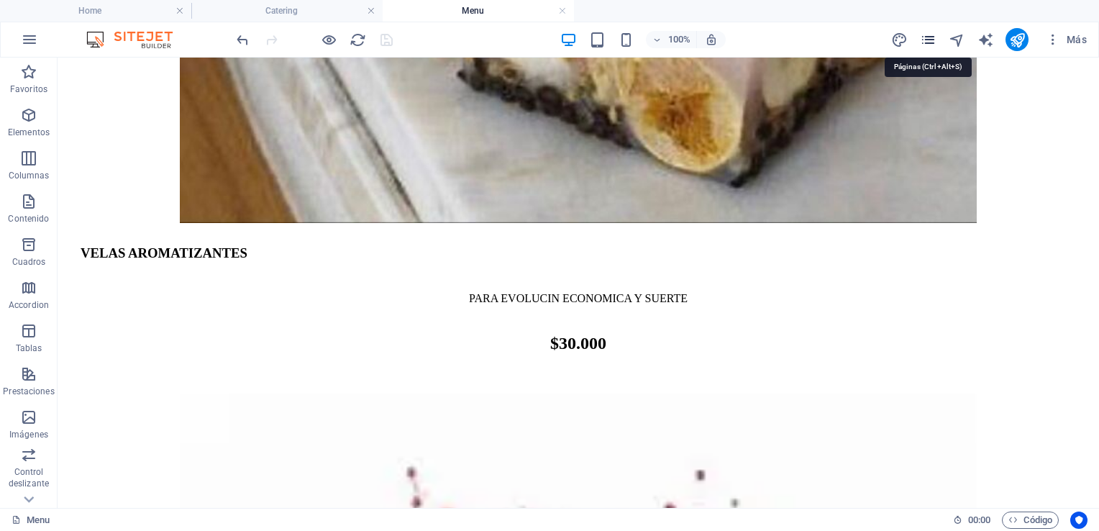
click at [929, 43] on icon "pages" at bounding box center [928, 40] width 17 height 17
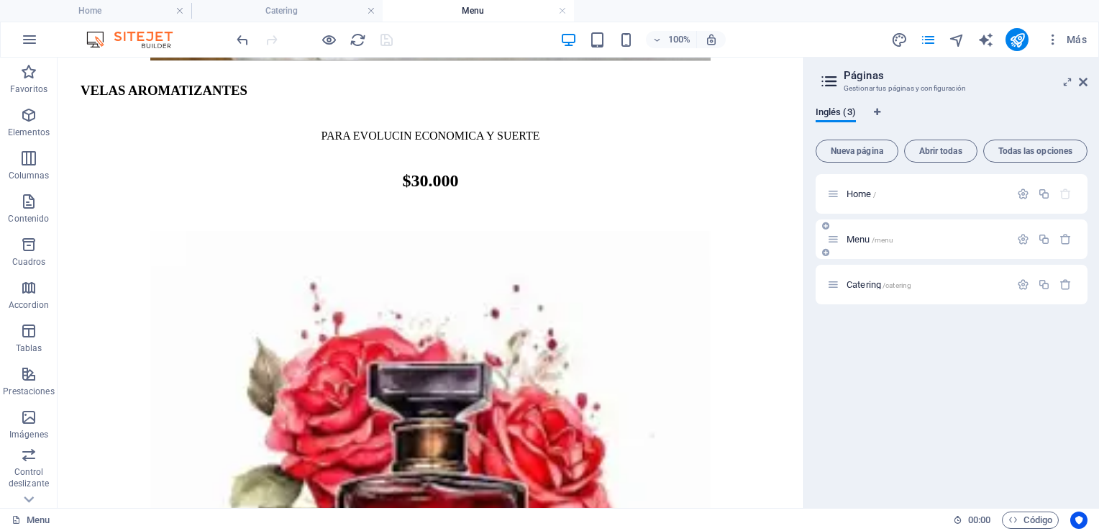
click at [862, 239] on span "Menu /menu" at bounding box center [869, 239] width 47 height 11
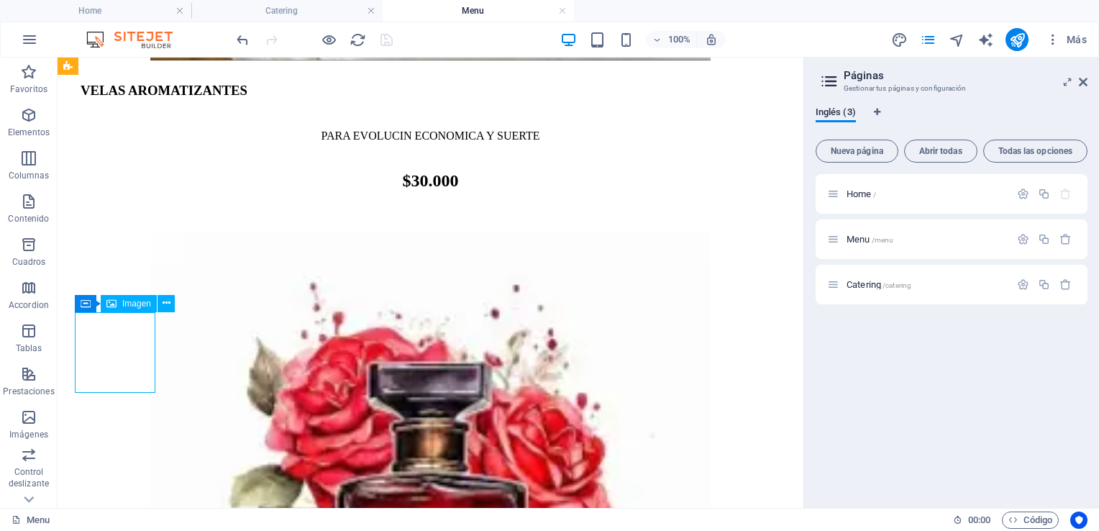
select select "%"
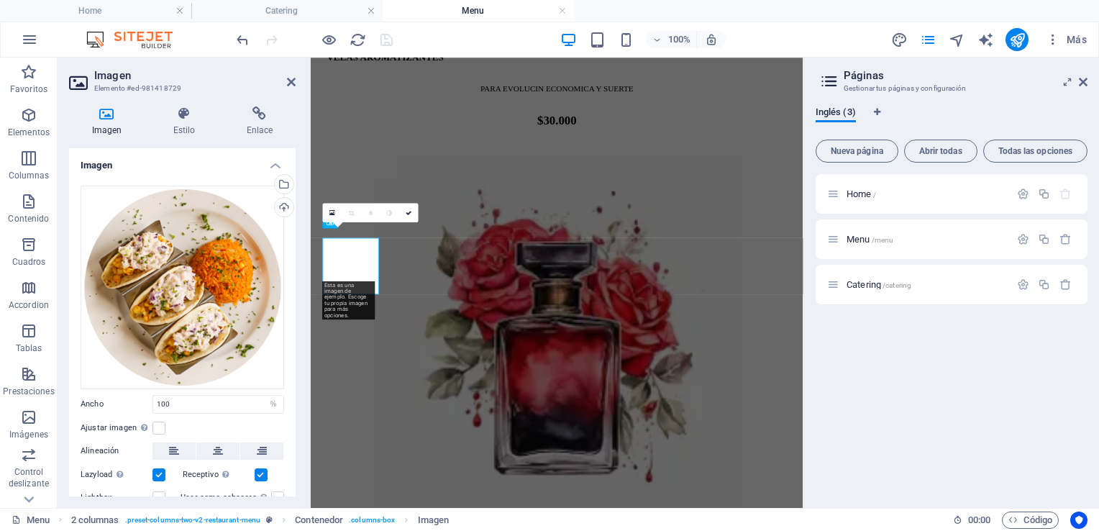
scroll to position [2163, 0]
click at [281, 206] on div "Cargar" at bounding box center [283, 209] width 22 height 22
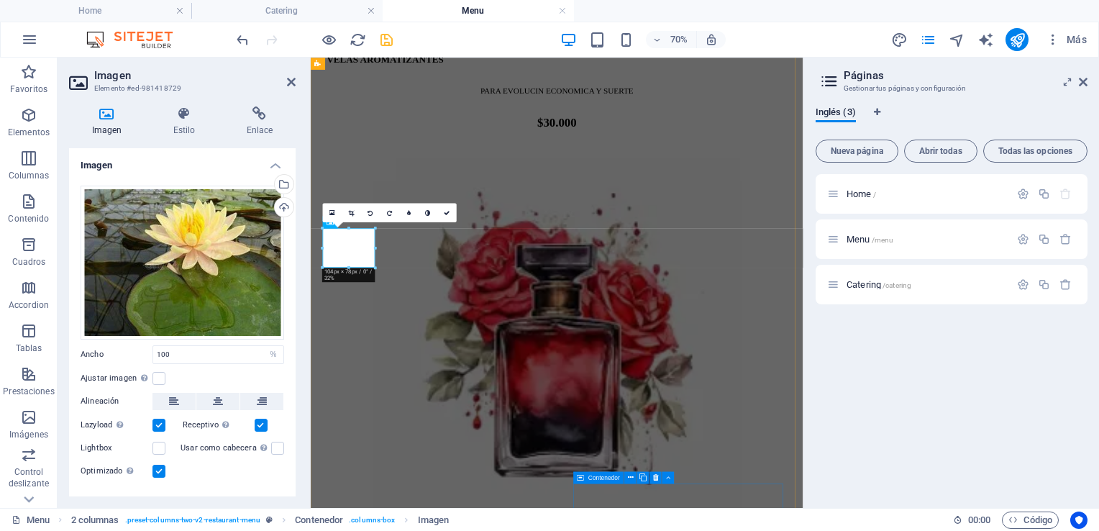
drag, startPoint x: 977, startPoint y: 490, endPoint x: 705, endPoint y: 511, distance: 273.3
click at [705, 508] on div "Home Catering Menu Favoritos Elementos Columnas Contenido Cuadros Accordion Tab…" at bounding box center [549, 283] width 1099 height 450
click at [877, 447] on div "Home / Menu /menu Catering /catering" at bounding box center [951, 335] width 272 height 322
click at [383, 40] on icon "save" at bounding box center [386, 40] width 17 height 17
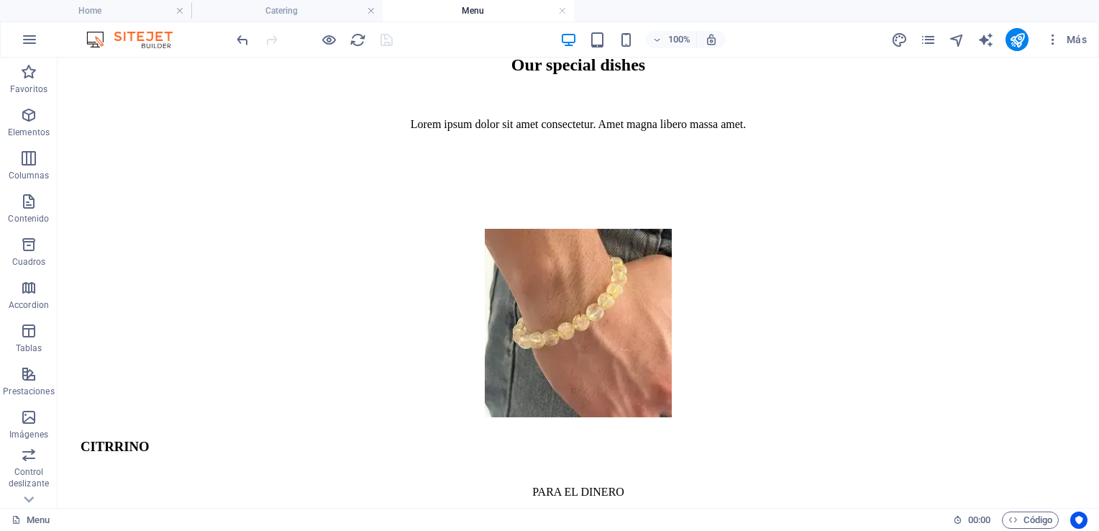
scroll to position [682, 0]
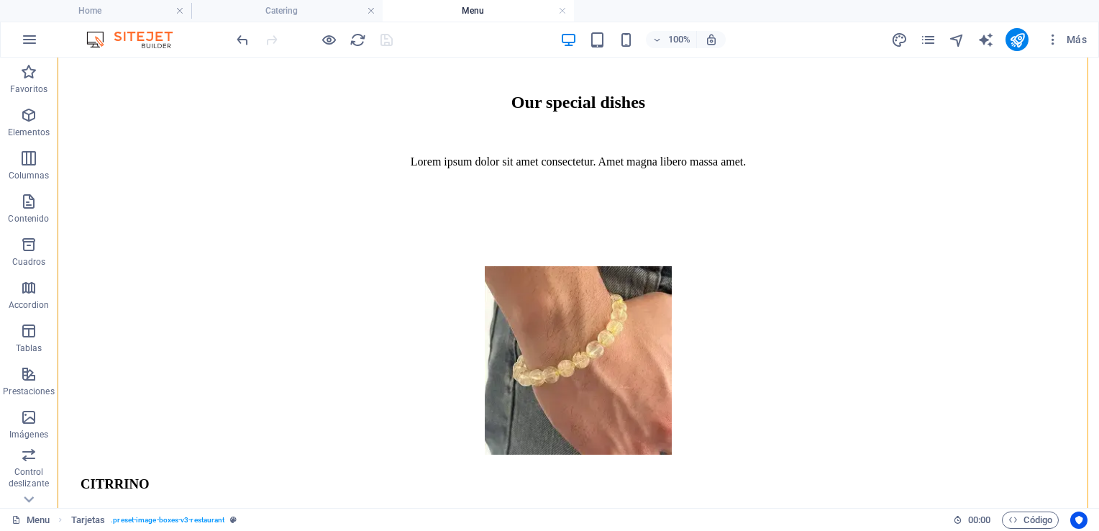
drag, startPoint x: 1083, startPoint y: 197, endPoint x: 1092, endPoint y: 184, distance: 16.0
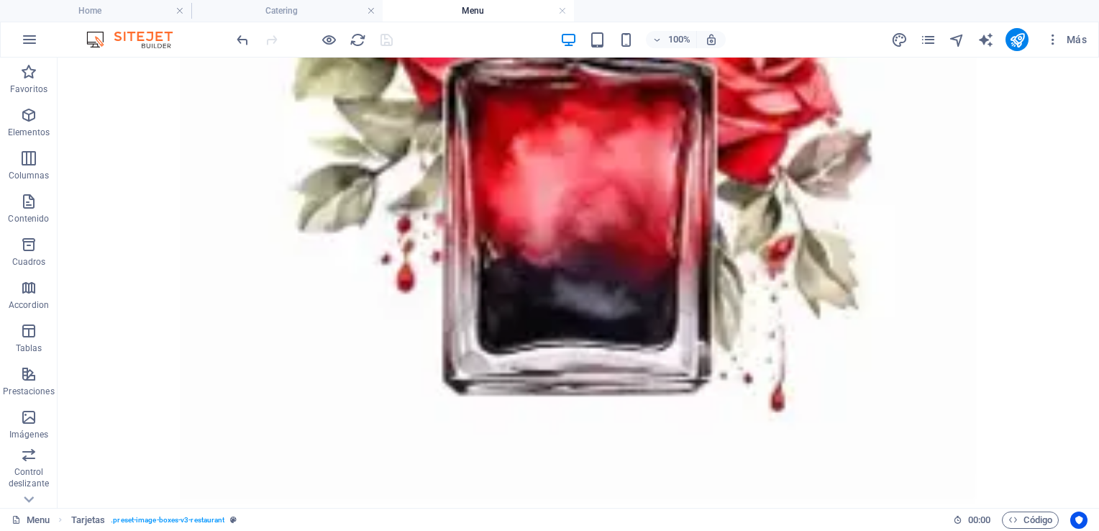
scroll to position [2950, 0]
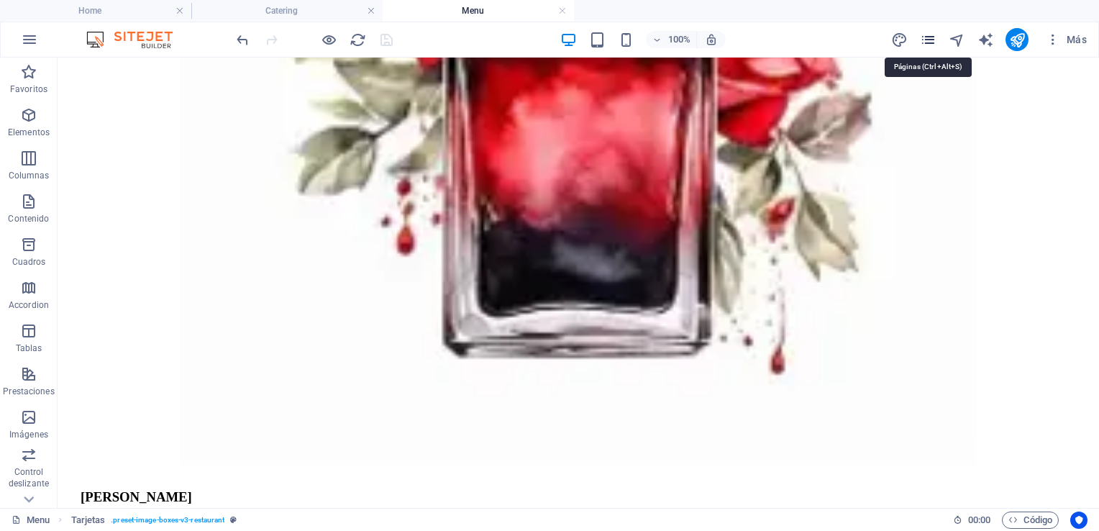
click at [932, 37] on icon "pages" at bounding box center [928, 40] width 17 height 17
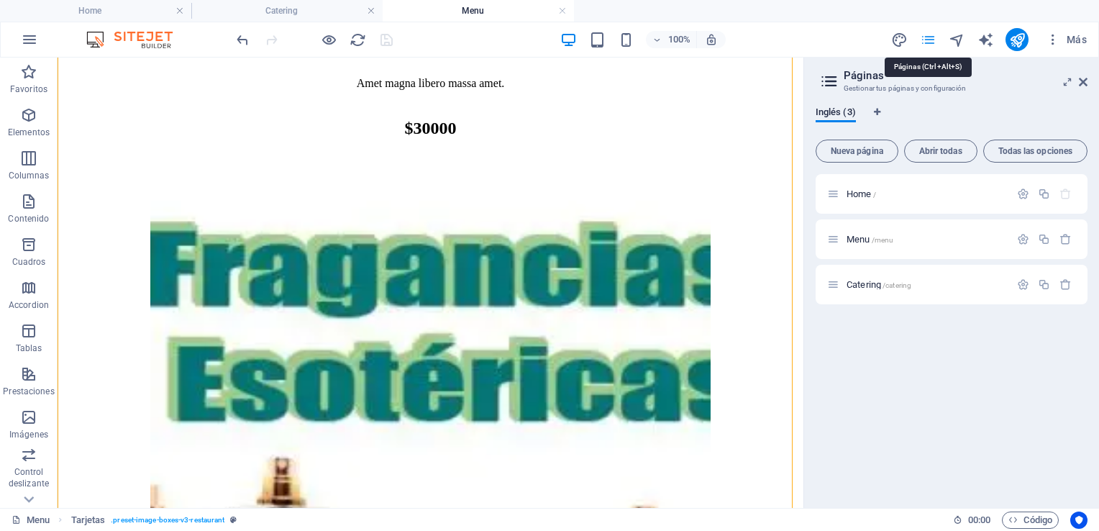
scroll to position [901, 0]
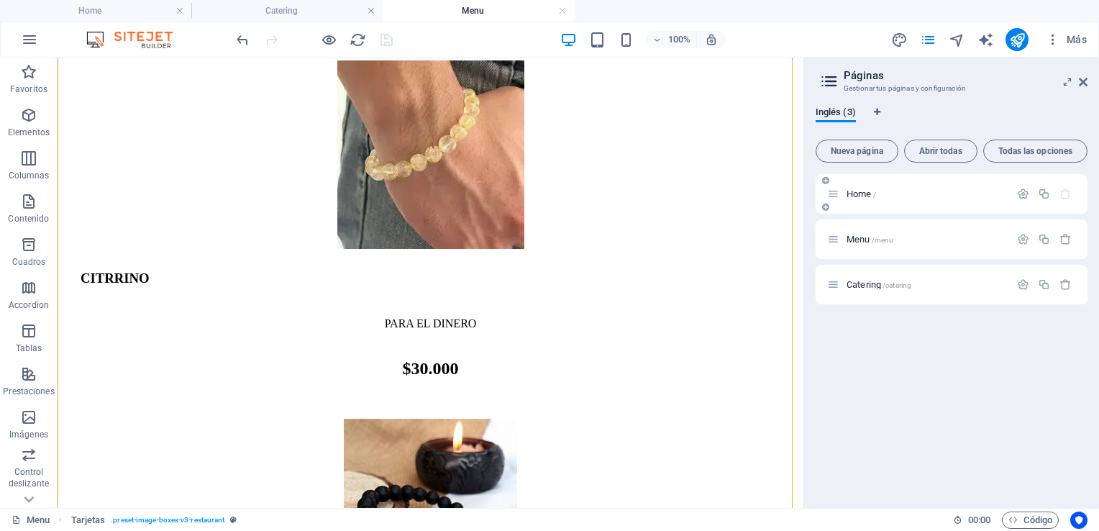
click at [873, 186] on div "Home /" at bounding box center [918, 194] width 183 height 17
click at [864, 197] on span "Home /" at bounding box center [860, 193] width 29 height 11
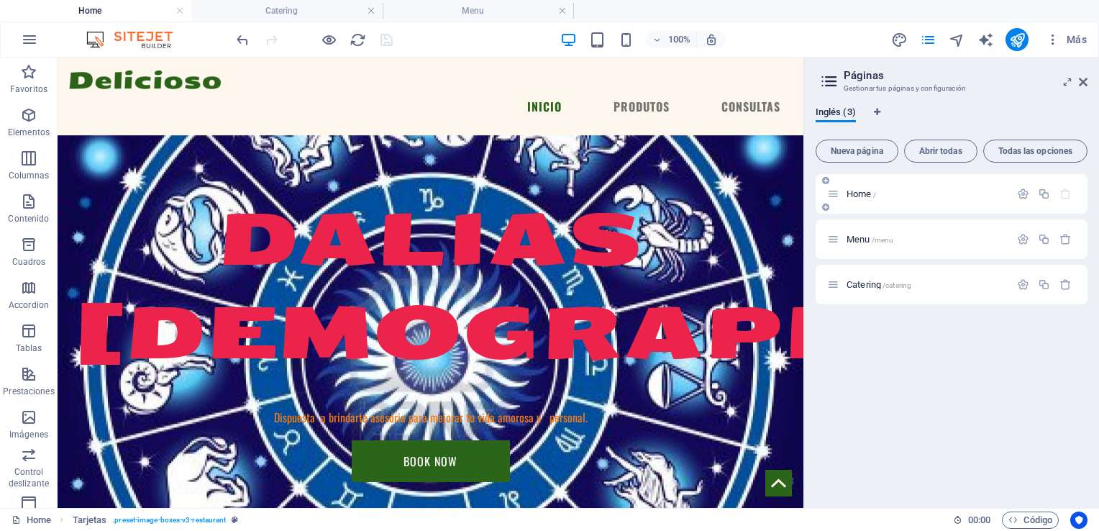
scroll to position [0, 0]
click at [864, 197] on span "Home /" at bounding box center [860, 193] width 29 height 11
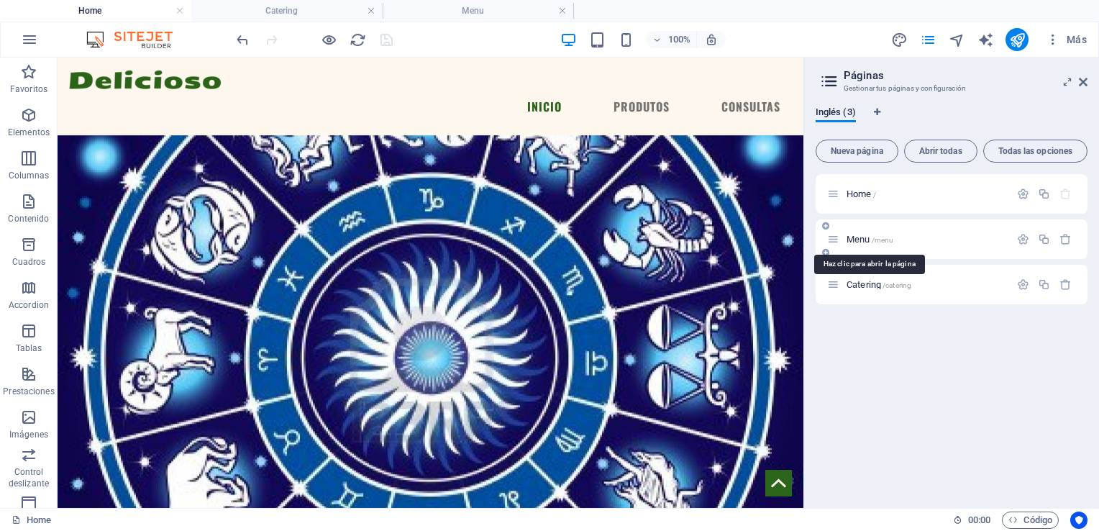
click at [855, 241] on span "Menu /menu" at bounding box center [869, 239] width 47 height 11
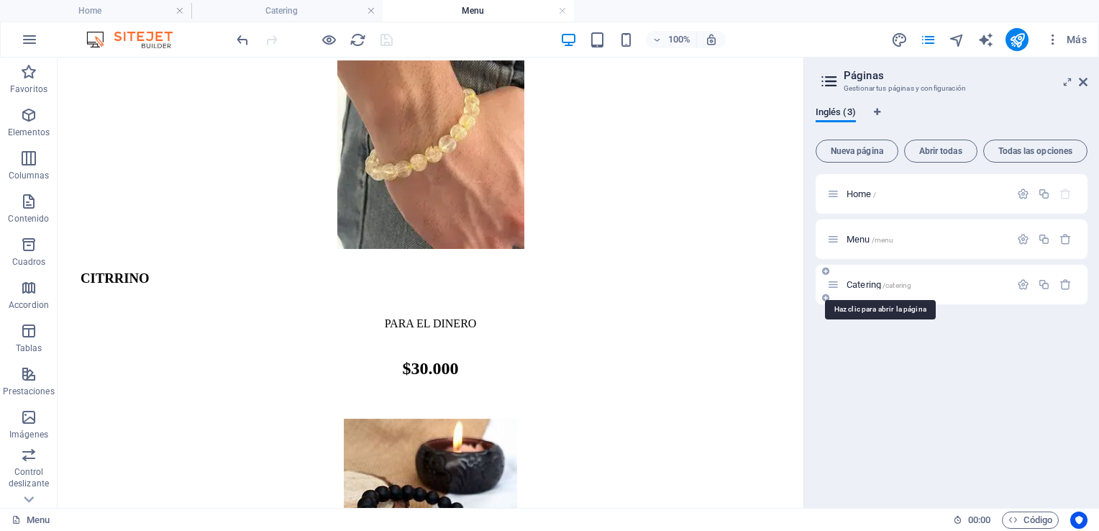
click at [854, 286] on span "Catering /catering" at bounding box center [878, 284] width 65 height 11
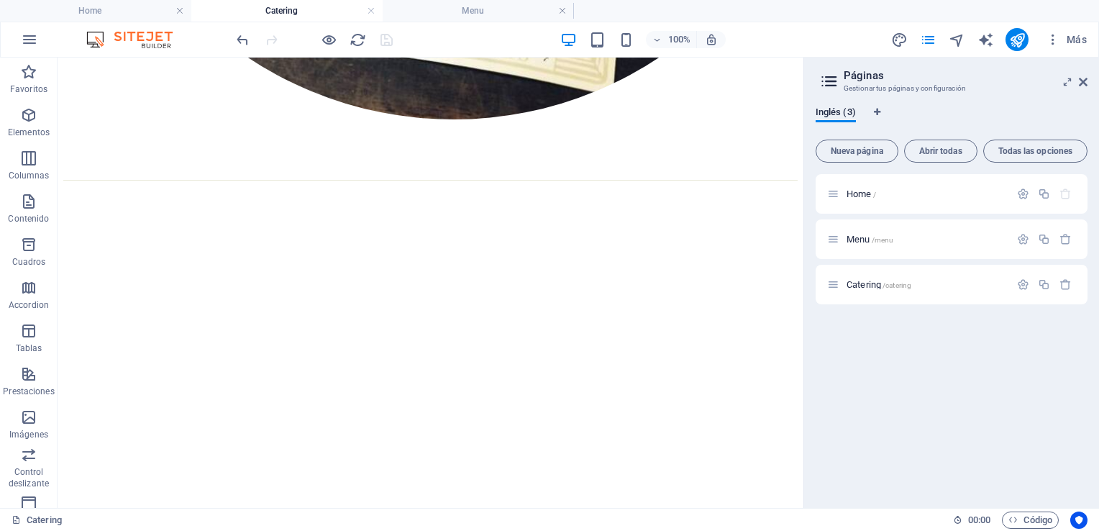
scroll to position [0, 0]
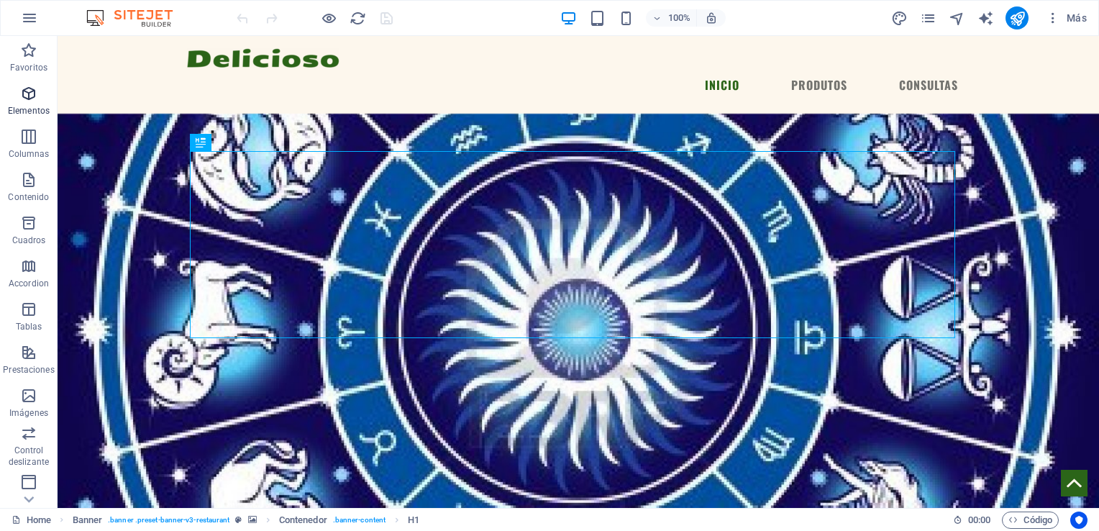
click at [31, 96] on icon "button" at bounding box center [28, 93] width 17 height 17
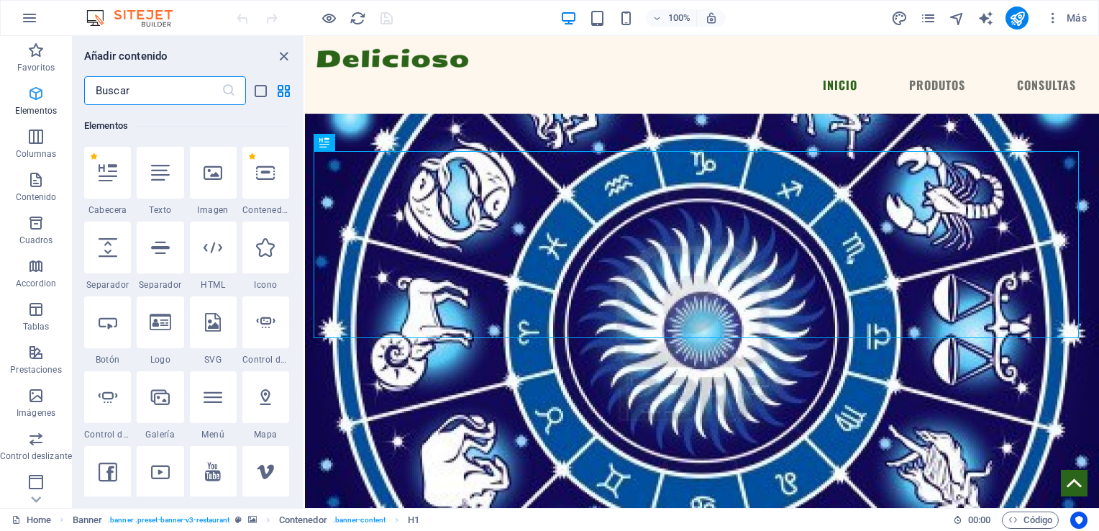
scroll to position [270, 0]
